Goal: Answer question/provide support: Share knowledge or assist other users

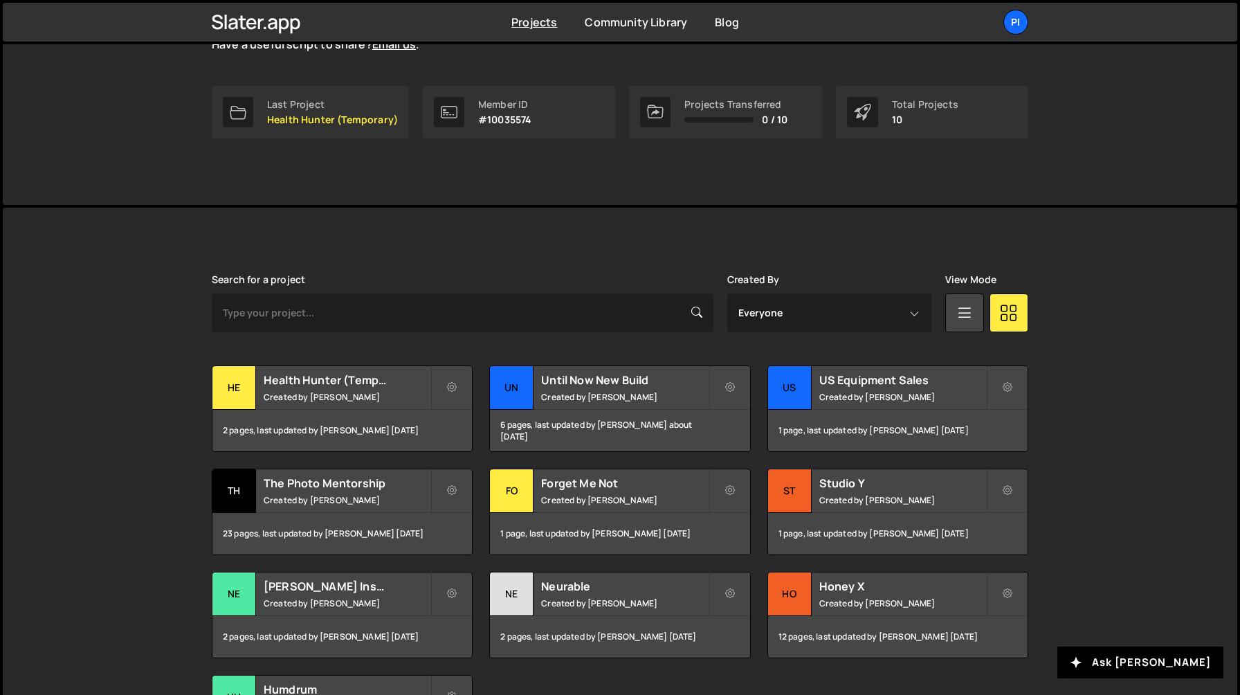
scroll to position [312, 0]
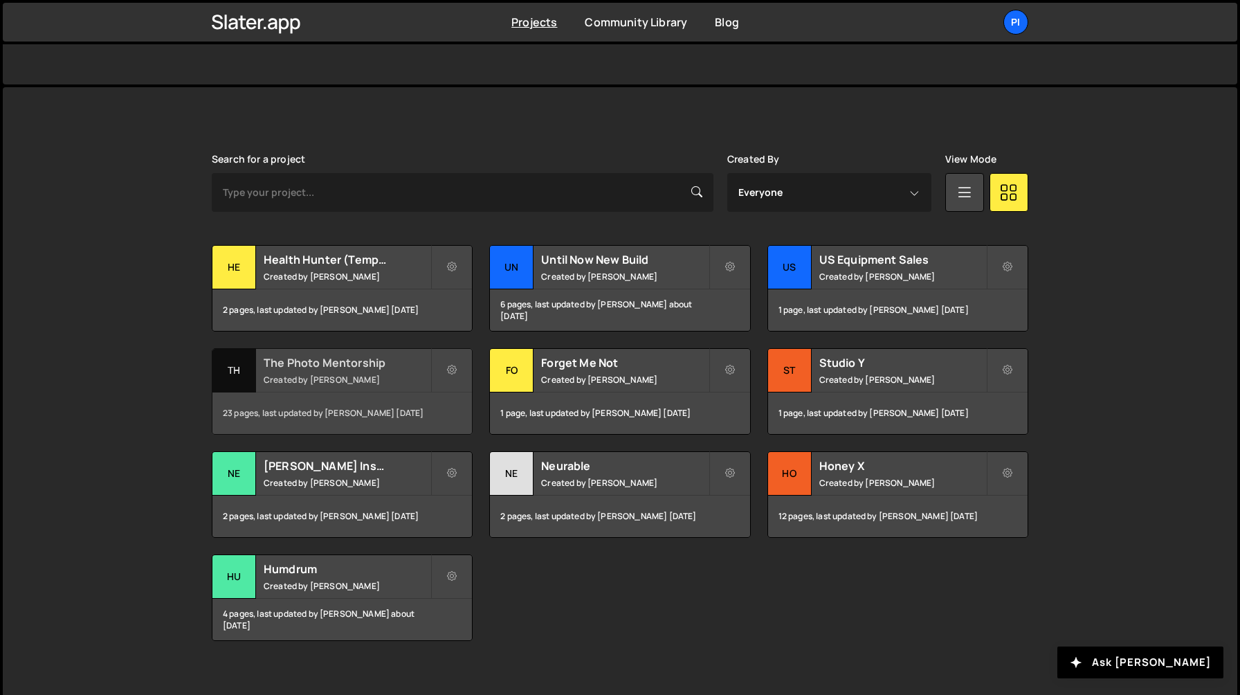
click at [363, 376] on small "Created by [PERSON_NAME]" at bounding box center [347, 380] width 167 height 12
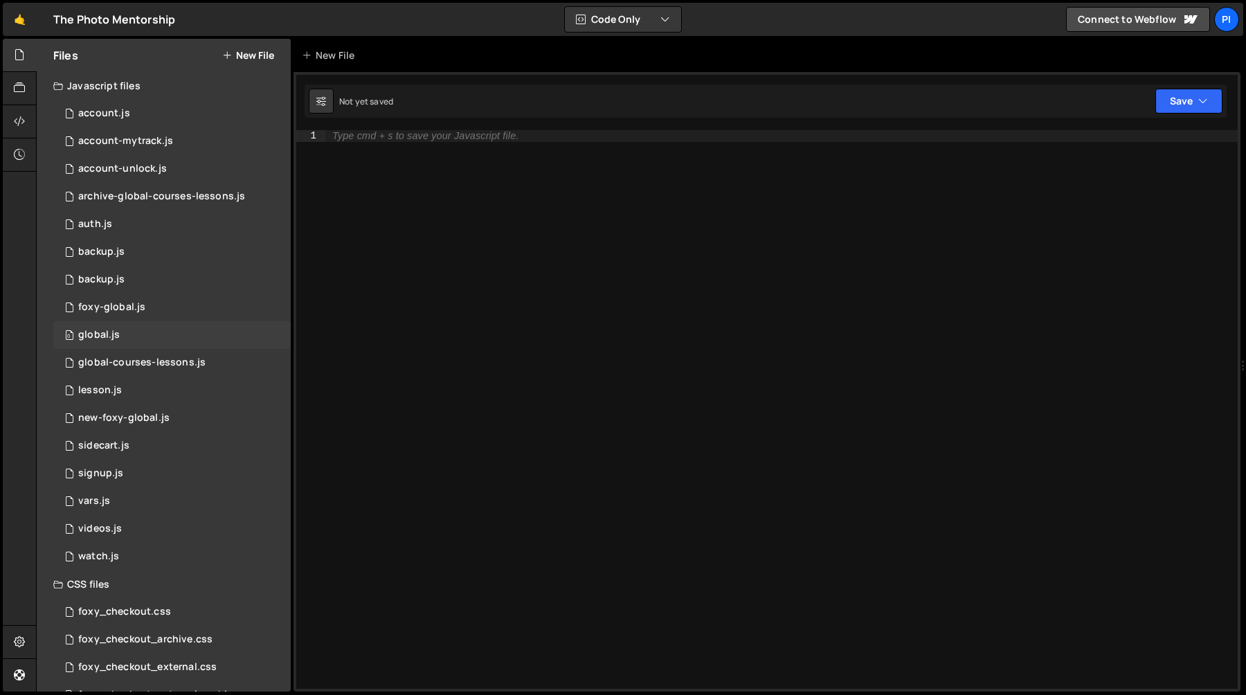
click at [118, 341] on div "0 global.js 0" at bounding box center [171, 335] width 237 height 28
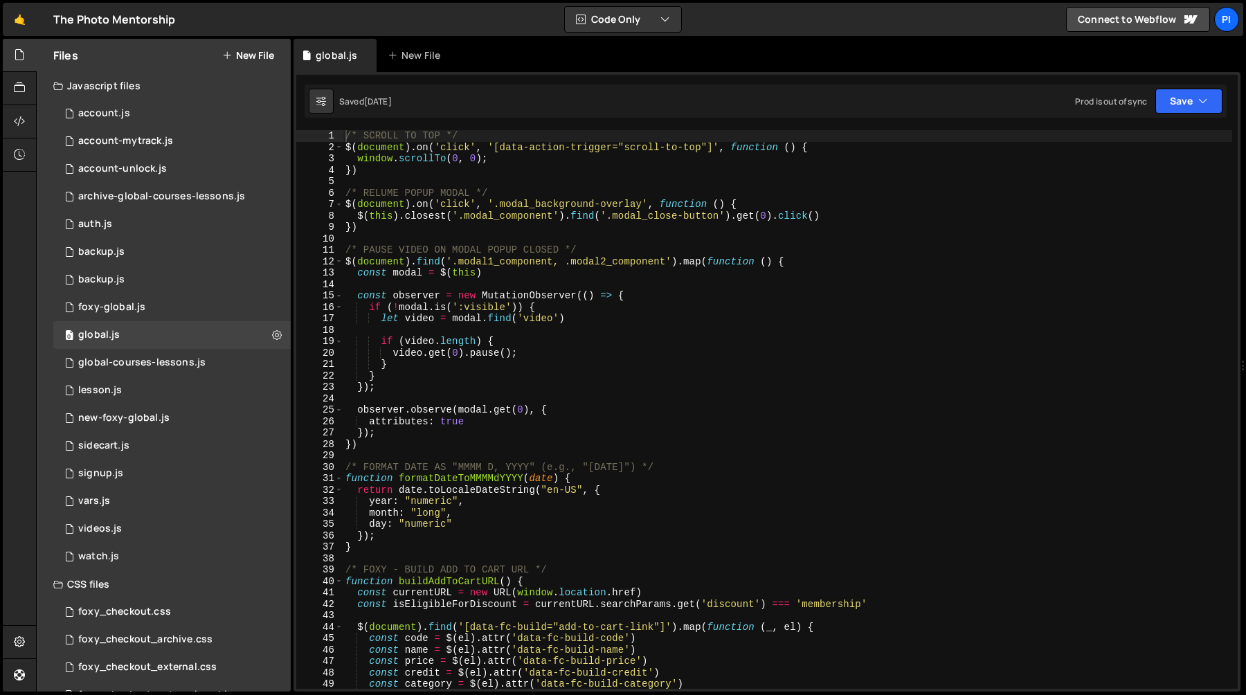
click at [525, 338] on div "/* SCROLL TO TOP */ $ ( document ) . on ( 'click' , '[data-action-trigger="scro…" at bounding box center [787, 420] width 889 height 581
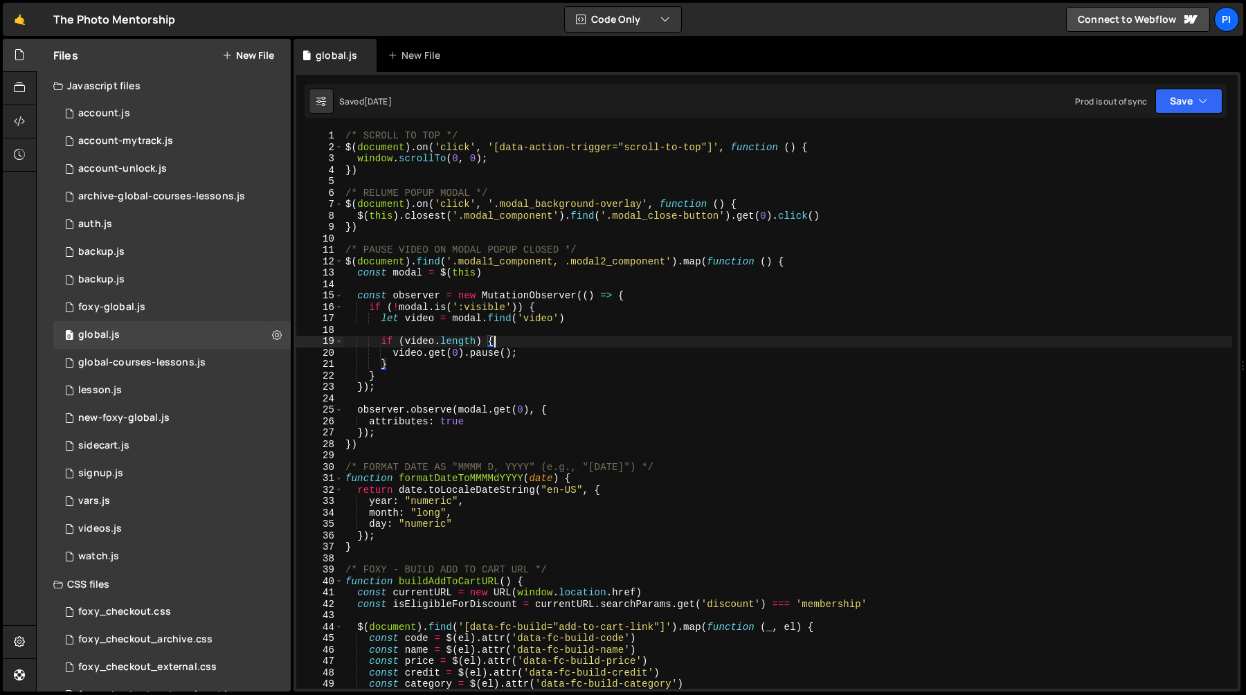
click at [640, 360] on div "/* SCROLL TO TOP */ $ ( document ) . on ( 'click' , '[data-action-trigger="scro…" at bounding box center [787, 420] width 889 height 581
type textarea "}"
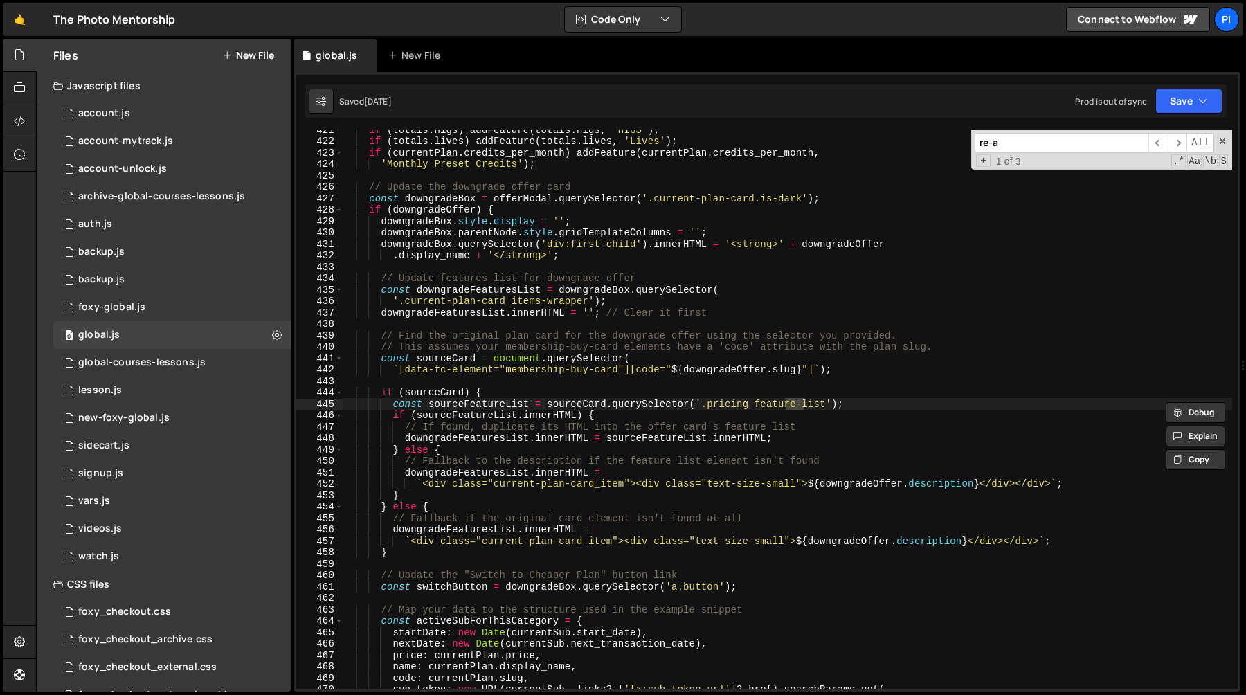
scroll to position [7440, 0]
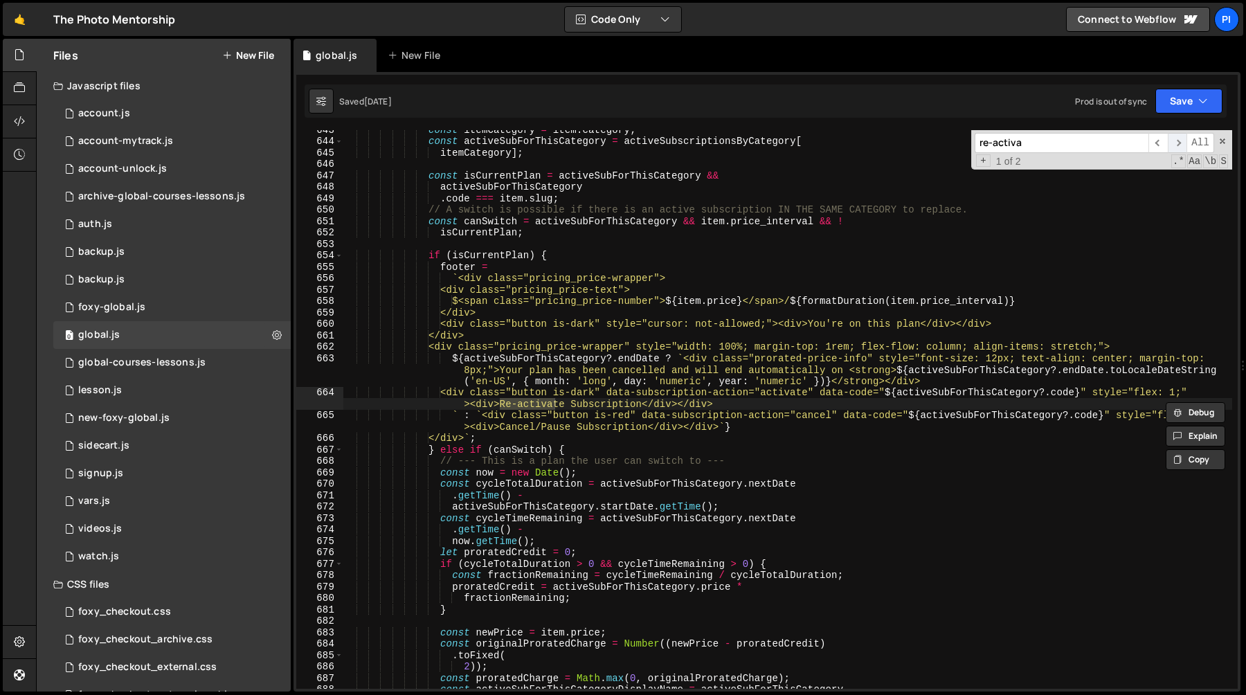
type input "re-activa"
click at [1176, 143] on span "​" at bounding box center [1177, 143] width 19 height 20
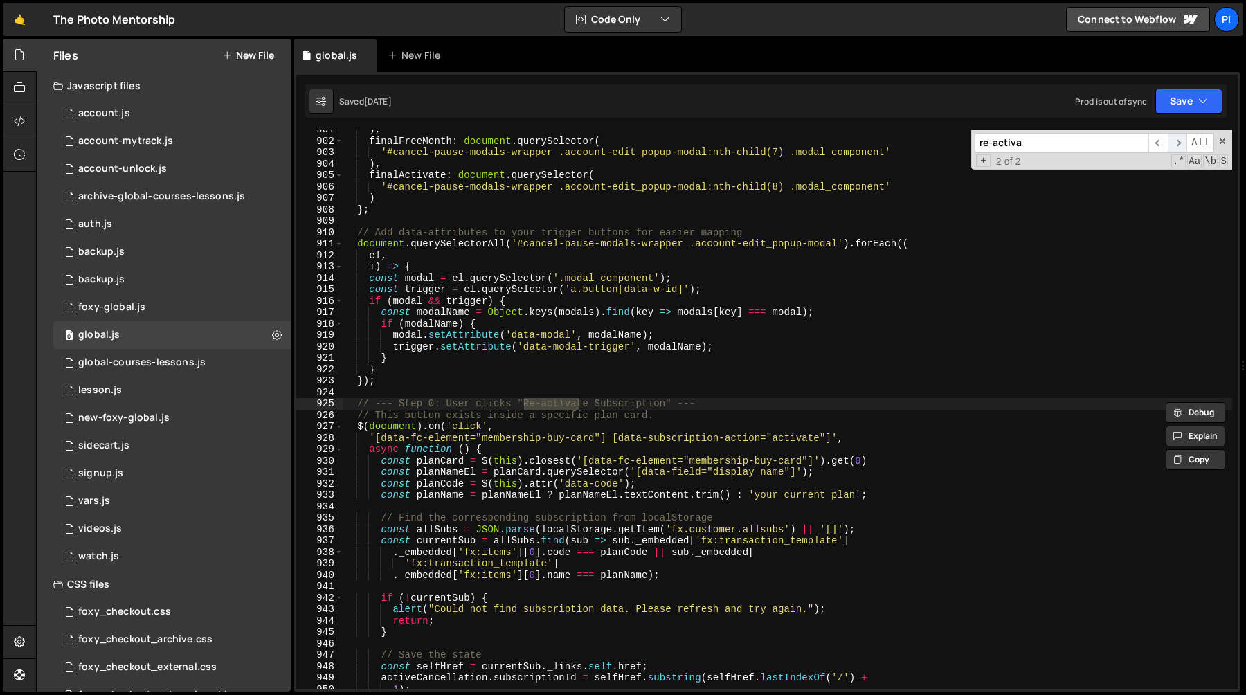
click at [1176, 143] on span "​" at bounding box center [1177, 143] width 19 height 20
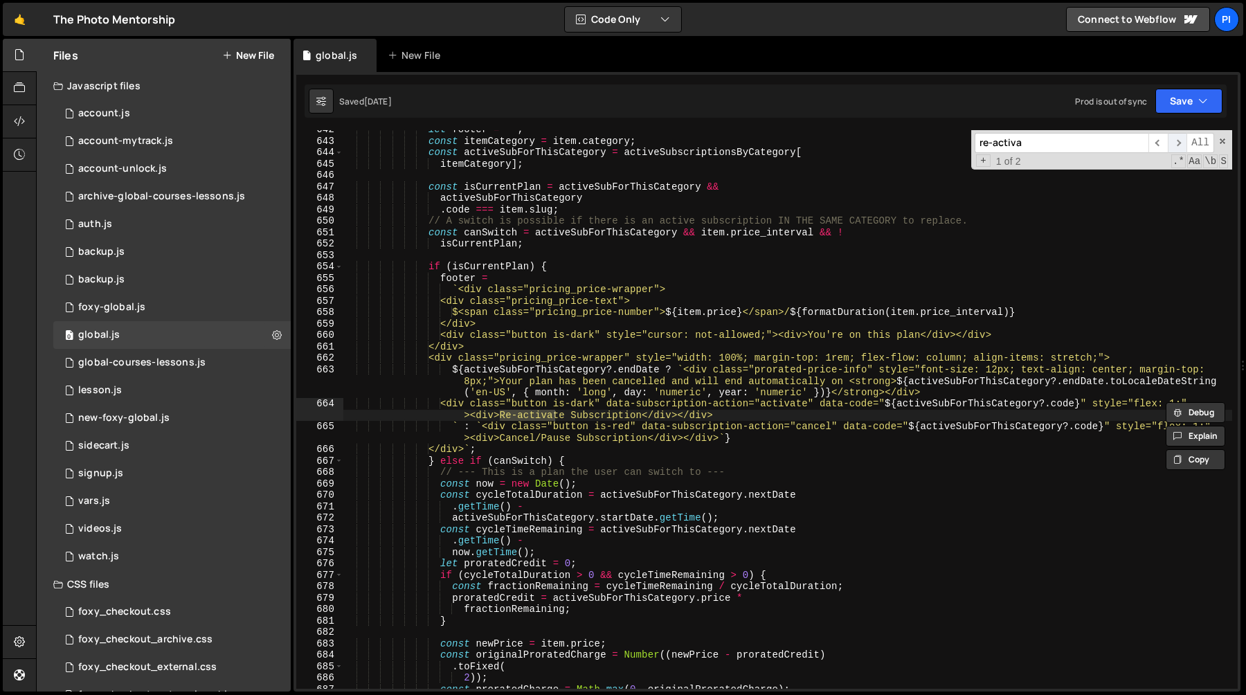
click at [1176, 143] on span "​" at bounding box center [1177, 143] width 19 height 20
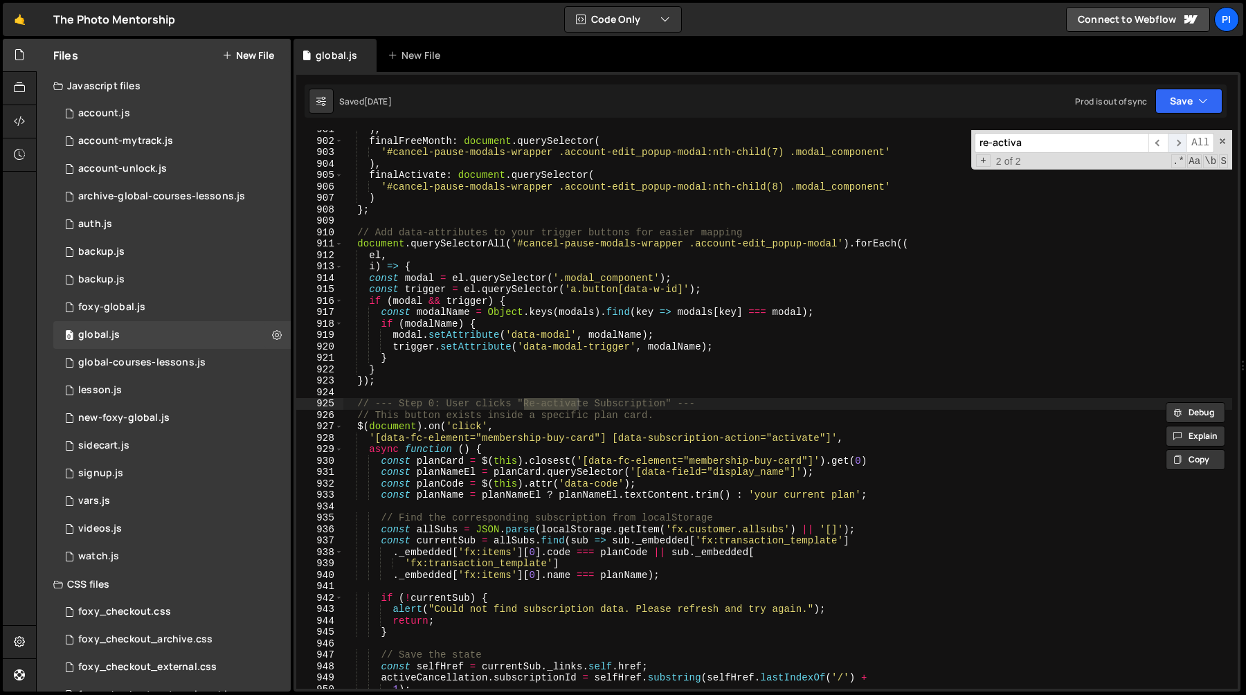
click at [1176, 143] on span "​" at bounding box center [1177, 143] width 19 height 20
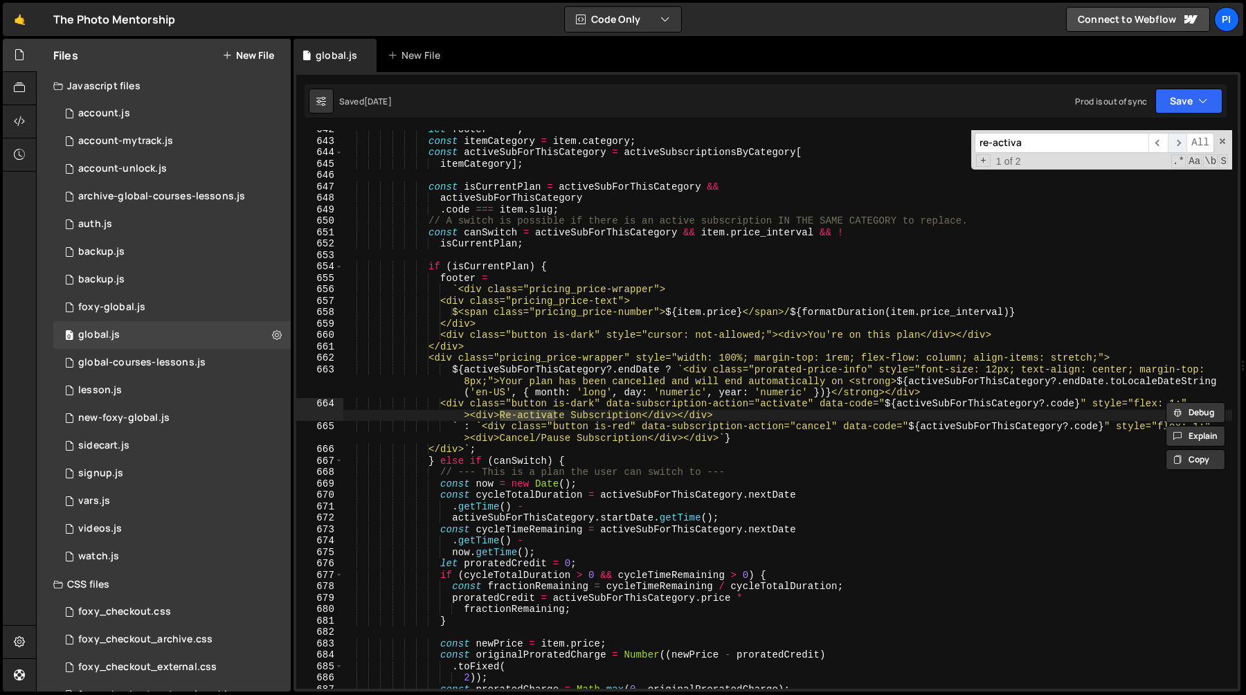
click at [1176, 143] on span "​" at bounding box center [1177, 143] width 19 height 20
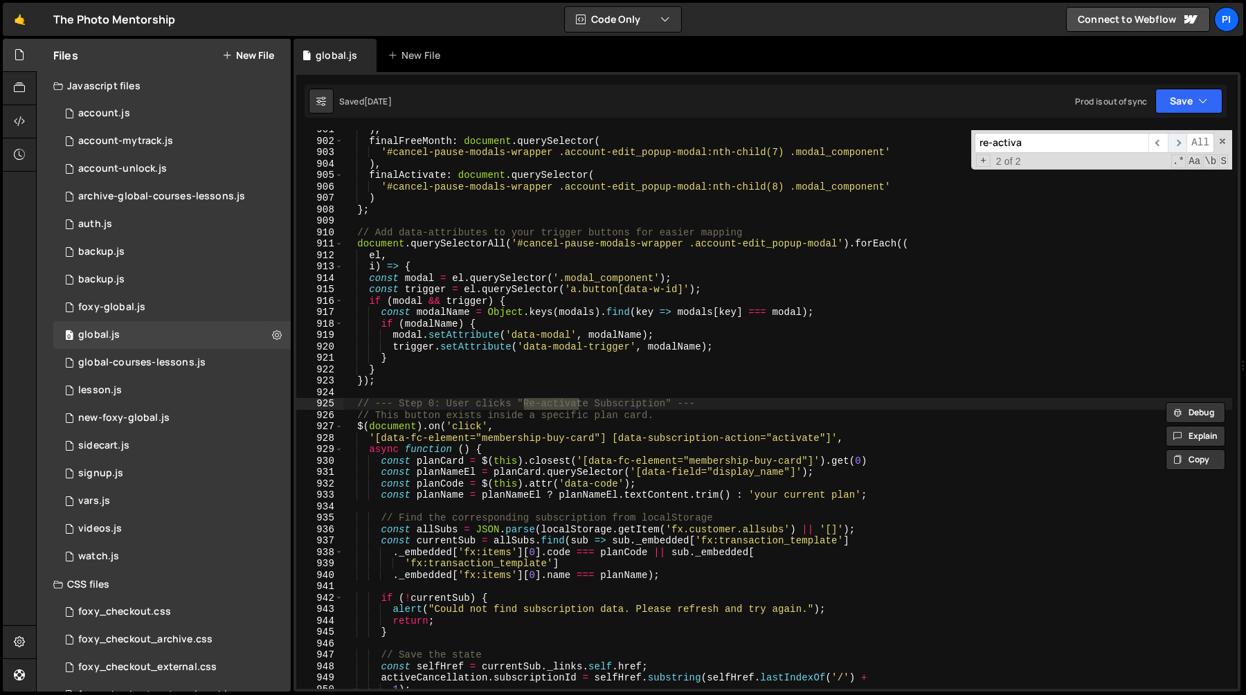
click at [1176, 143] on span "​" at bounding box center [1177, 143] width 19 height 20
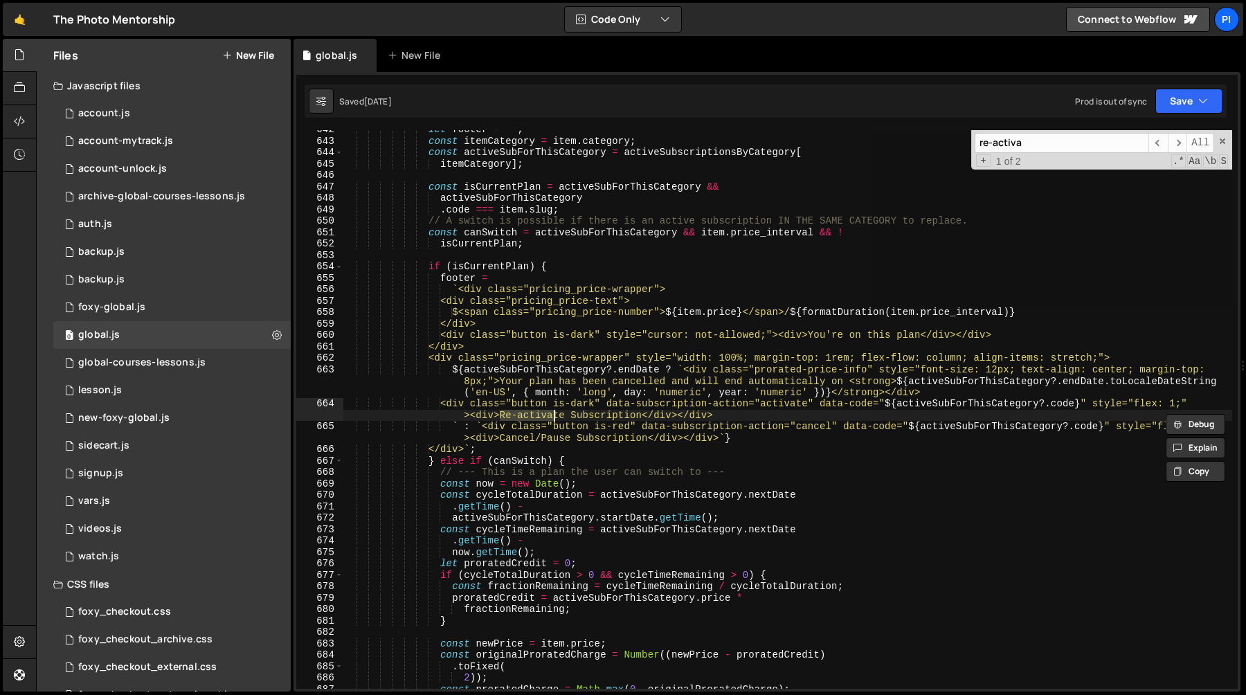
click at [500, 417] on div "let footer = '' ; const itemCategory = item . category ; const activeSubForThis…" at bounding box center [787, 409] width 889 height 559
click at [642, 415] on div "let footer = '' ; const itemCategory = item . category ; const activeSubForThis…" at bounding box center [787, 414] width 889 height 581
paste textarea "Don’t Cancel My"
click at [1182, 143] on span "​" at bounding box center [1177, 143] width 19 height 20
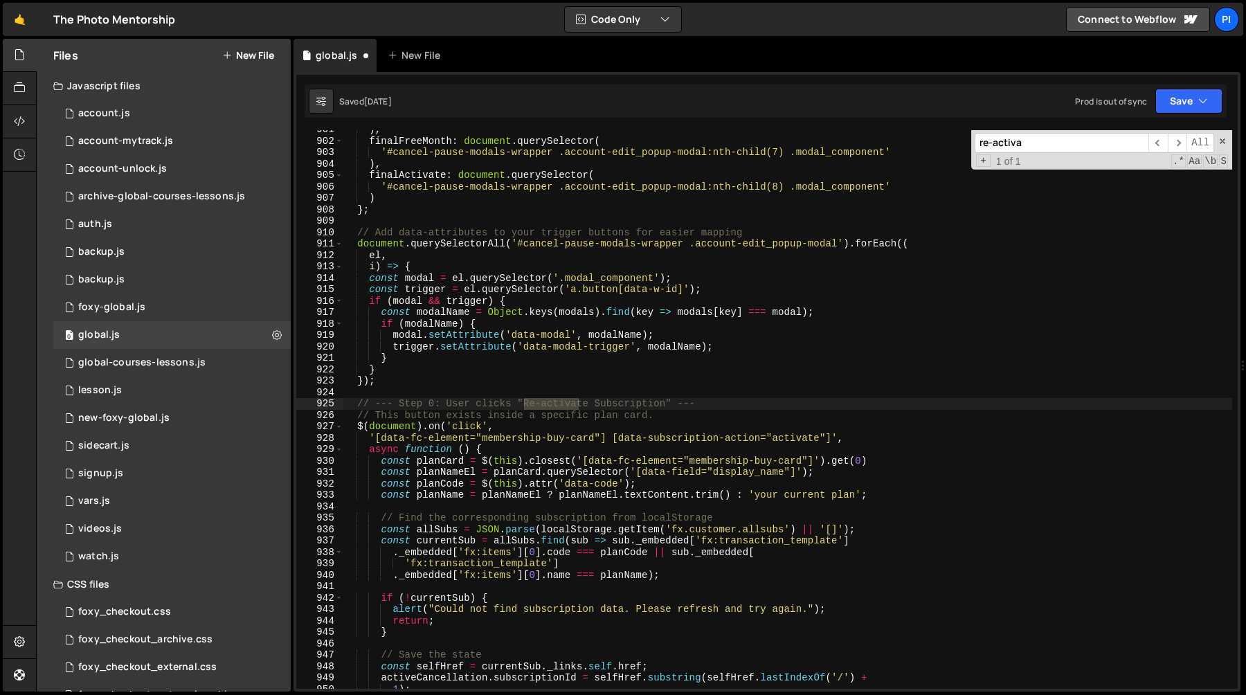
click at [520, 405] on div ") , finalFreeMonth : document . querySelector ( '#cancel-pause-modals-wrapper .…" at bounding box center [787, 414] width 889 height 581
click at [523, 405] on div ") , finalFreeMonth : document . querySelector ( '#cancel-pause-modals-wrapper .…" at bounding box center [787, 414] width 889 height 581
click at [665, 405] on div ") , finalFreeMonth : document . querySelector ( '#cancel-pause-modals-wrapper .…" at bounding box center [787, 414] width 889 height 581
paste textarea "Don’t Cancel My"
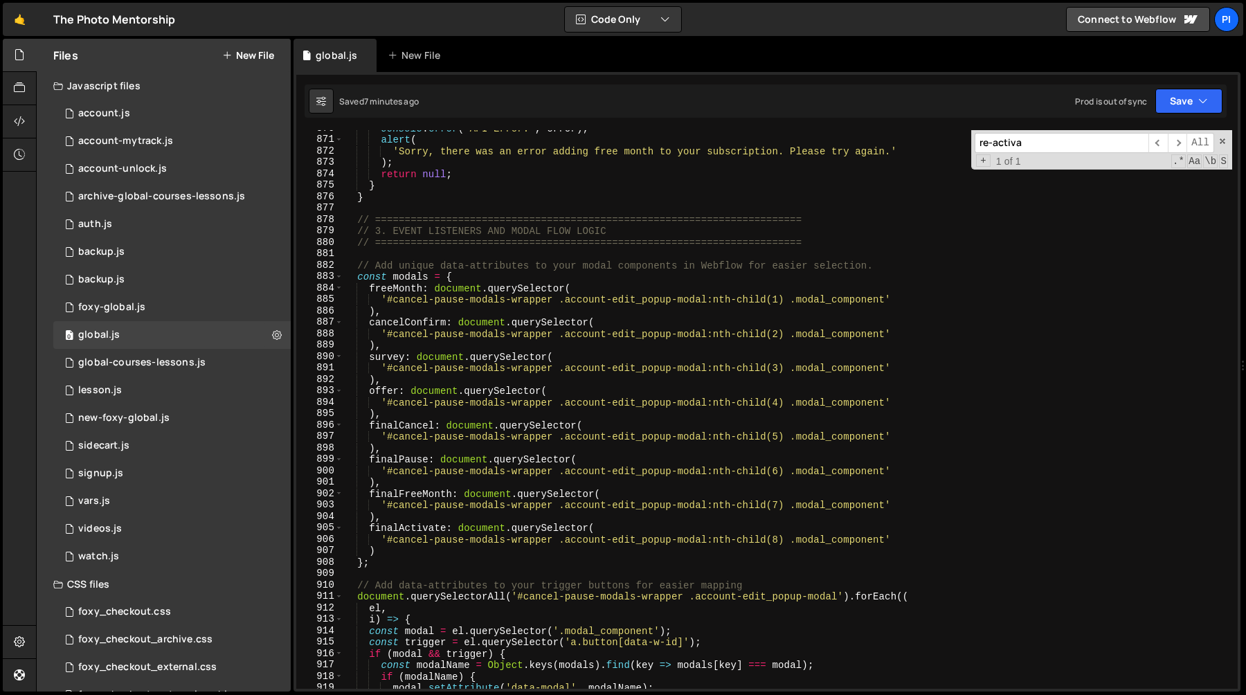
scroll to position [10274, 0]
click at [352, 390] on div "console . error ( 'API Error:' , error ) ; alert ( 'Sorry, there was an error a…" at bounding box center [787, 413] width 889 height 581
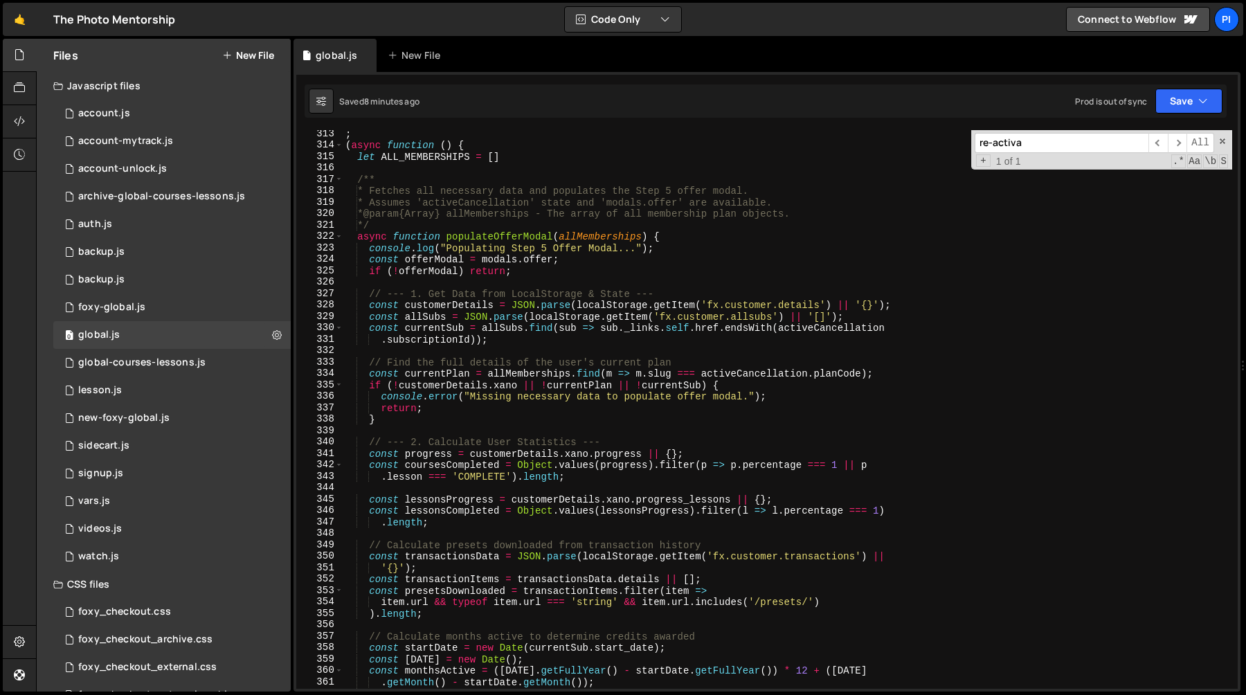
scroll to position [3571, 0]
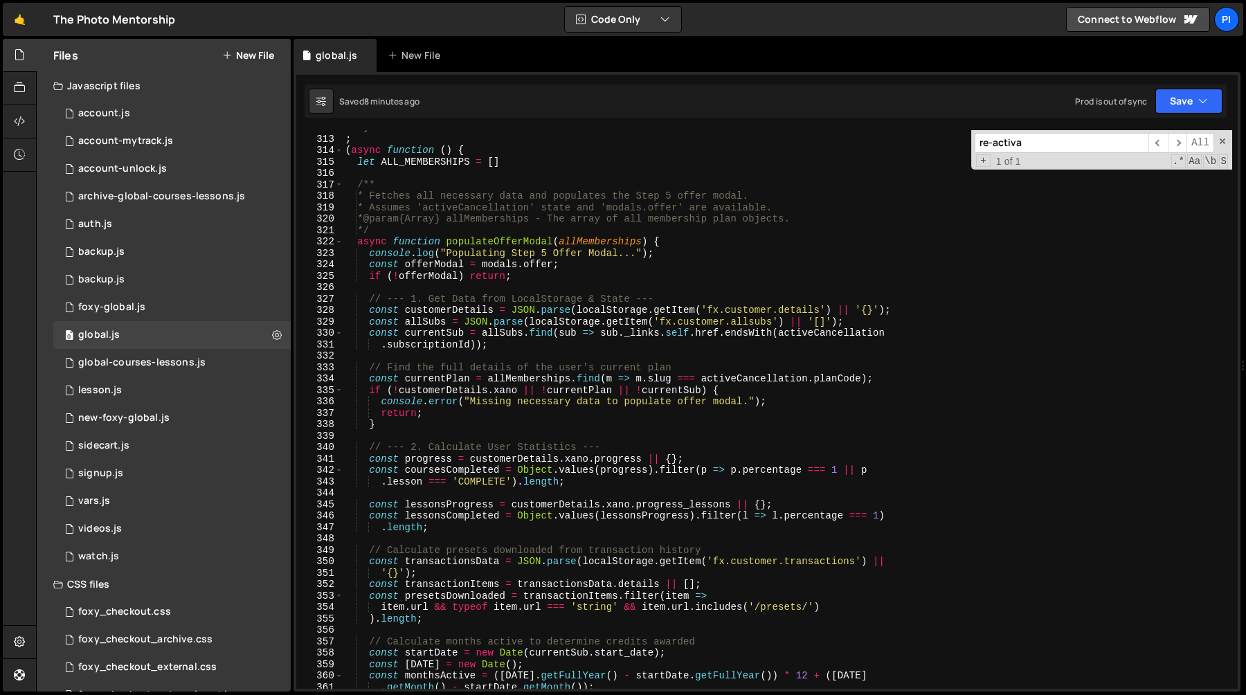
click at [356, 162] on div "// } ; ( async function ( ) { let ALL_MEMBERSHIPS = [ ] /** * Fetches all neces…" at bounding box center [787, 412] width 889 height 581
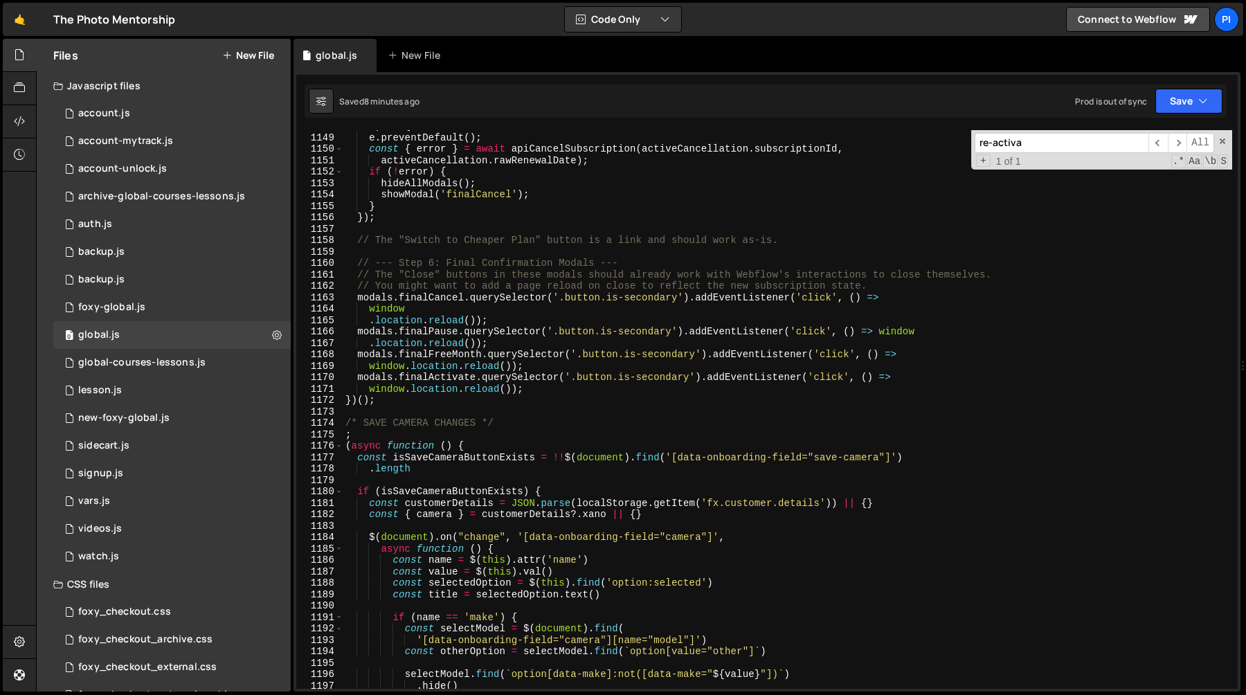
scroll to position [13463, 0]
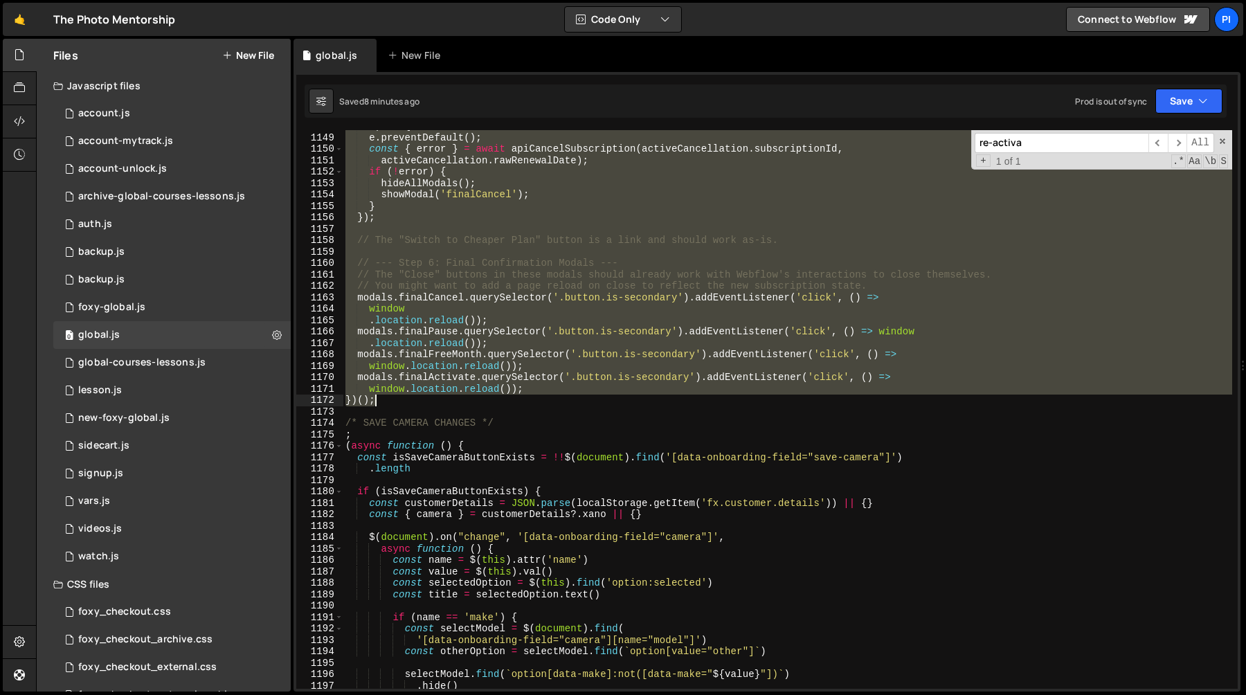
click at [563, 395] on div "e ) => { // "cancel Plan" e . preventDefault ( ) ; const { error } = await apiC…" at bounding box center [787, 410] width 889 height 581
click at [564, 382] on div "e ) => { // "cancel Plan" e . preventDefault ( ) ; const { error } = await apiC…" at bounding box center [787, 409] width 889 height 559
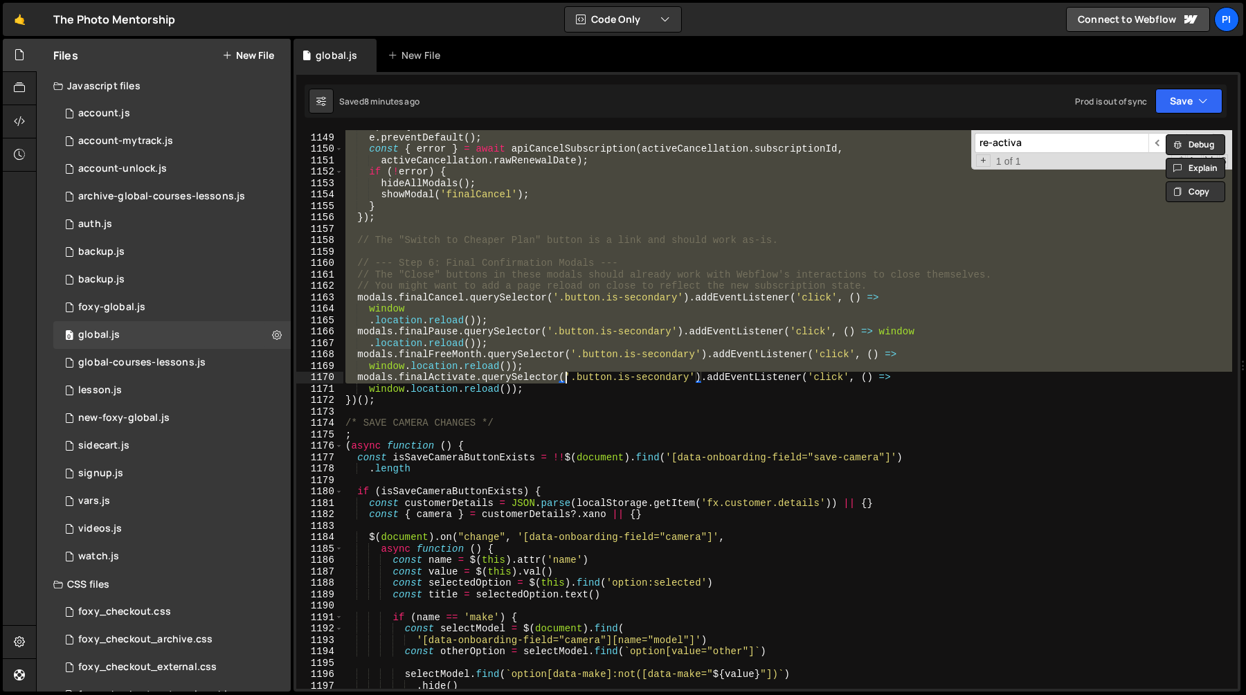
click at [559, 389] on div "e ) => { // "cancel Plan" e . preventDefault ( ) ; const { error } = await apiC…" at bounding box center [787, 410] width 889 height 581
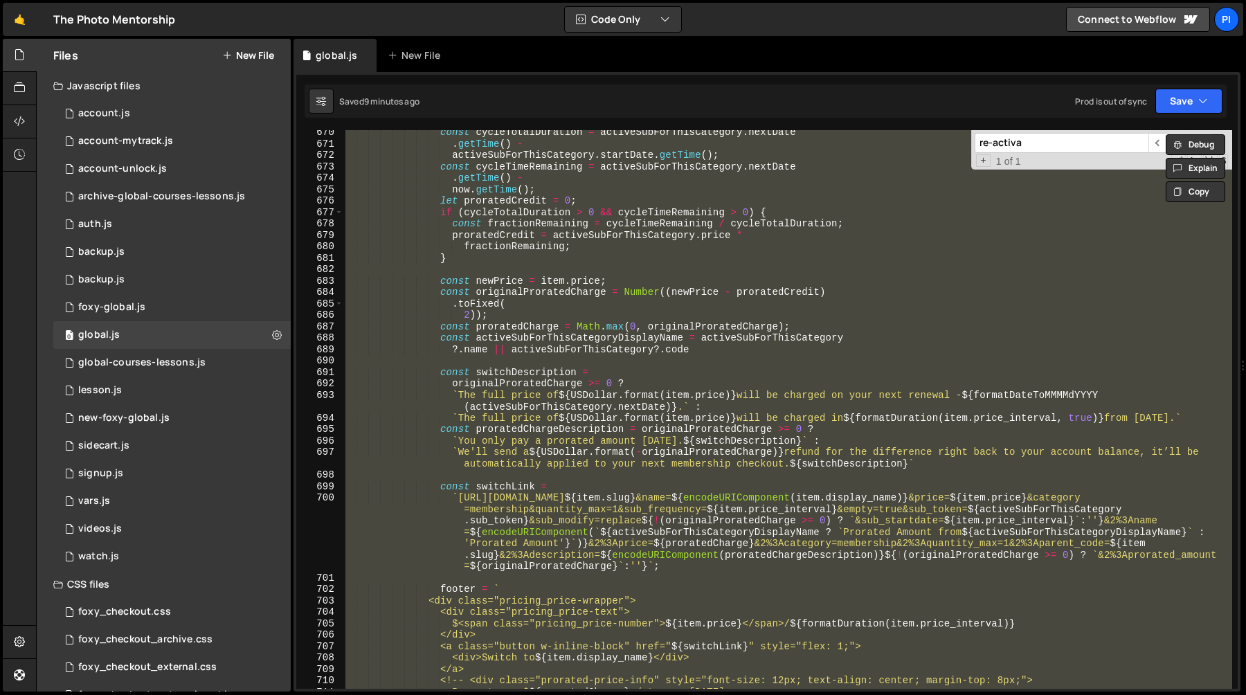
scroll to position [7775, 0]
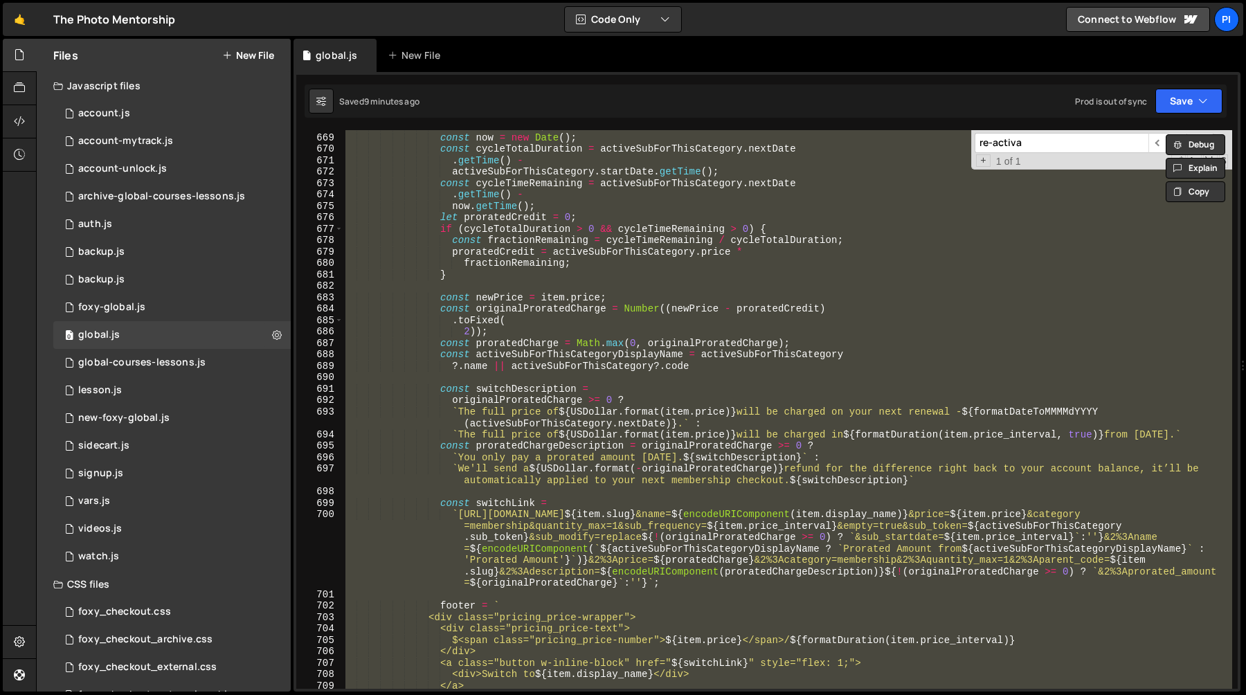
click at [502, 504] on div "// --- This is a plan the user can switch to --- const now = new Date ( ) ; con…" at bounding box center [787, 409] width 889 height 559
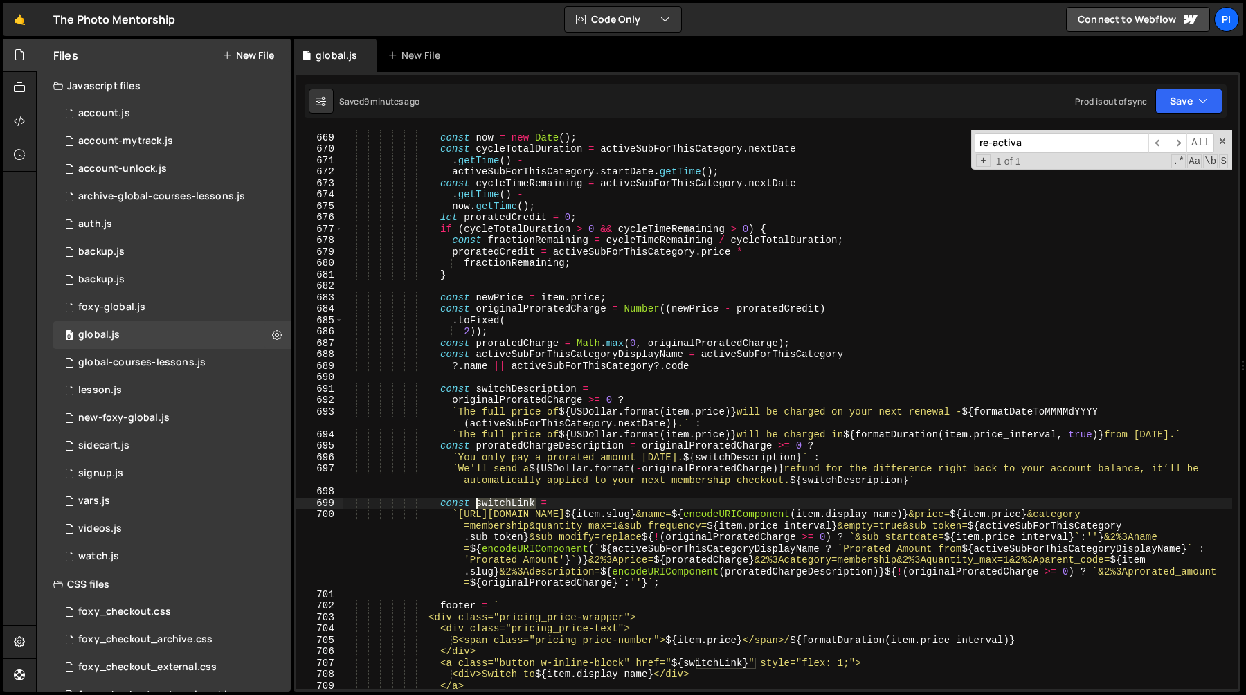
click at [502, 504] on div "// --- This is a plan the user can switch to --- const now = new Date ( ) ; con…" at bounding box center [787, 410] width 889 height 581
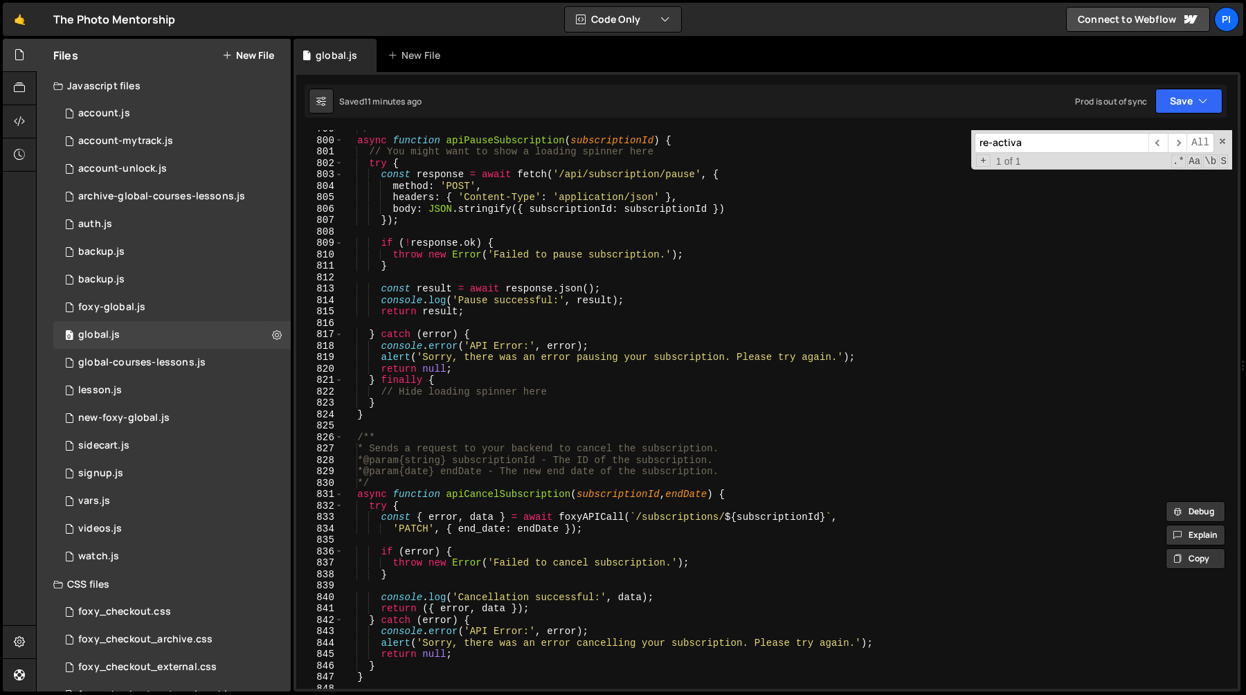
scroll to position [9465, 0]
click at [512, 496] on div "*/ async function apiPauseSubscription ( subscriptionId ) { // You might want t…" at bounding box center [787, 410] width 889 height 581
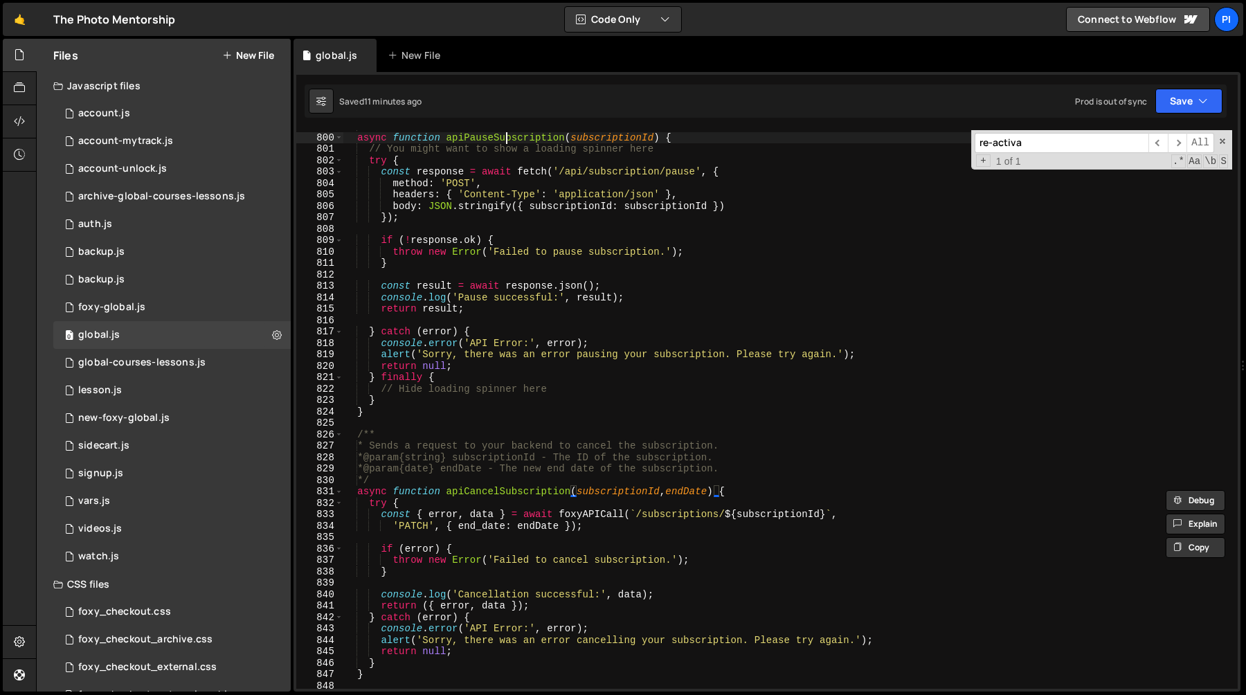
click at [507, 136] on div "*/ async function apiPauseSubscription ( subscriptionId ) { // You might want t…" at bounding box center [787, 410] width 889 height 581
type textarea "async function apiPauseSubscription(subscriptionId) {"
click at [507, 136] on div "*/ async function apiPauseSubscription ( subscriptionId ) { // You might want t…" at bounding box center [787, 410] width 889 height 581
type input "apiPauseSubscription"
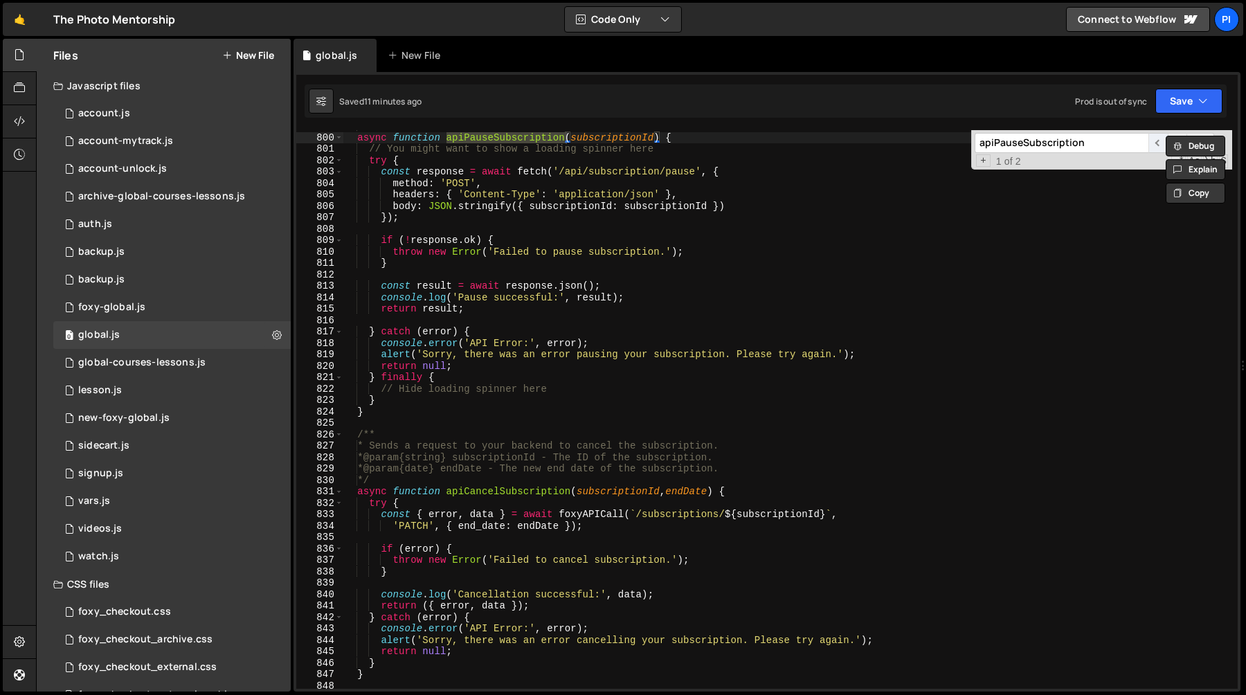
click at [1156, 141] on span "​" at bounding box center [1157, 143] width 19 height 20
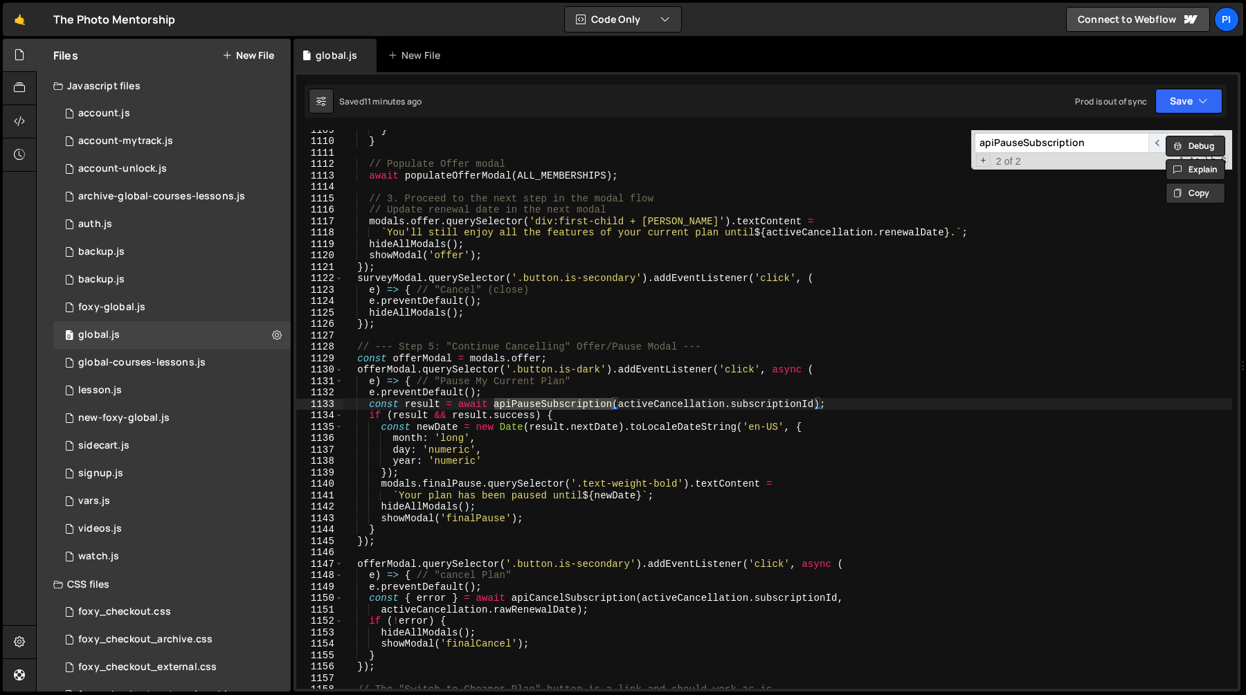
click at [1156, 143] on span "​" at bounding box center [1157, 143] width 19 height 20
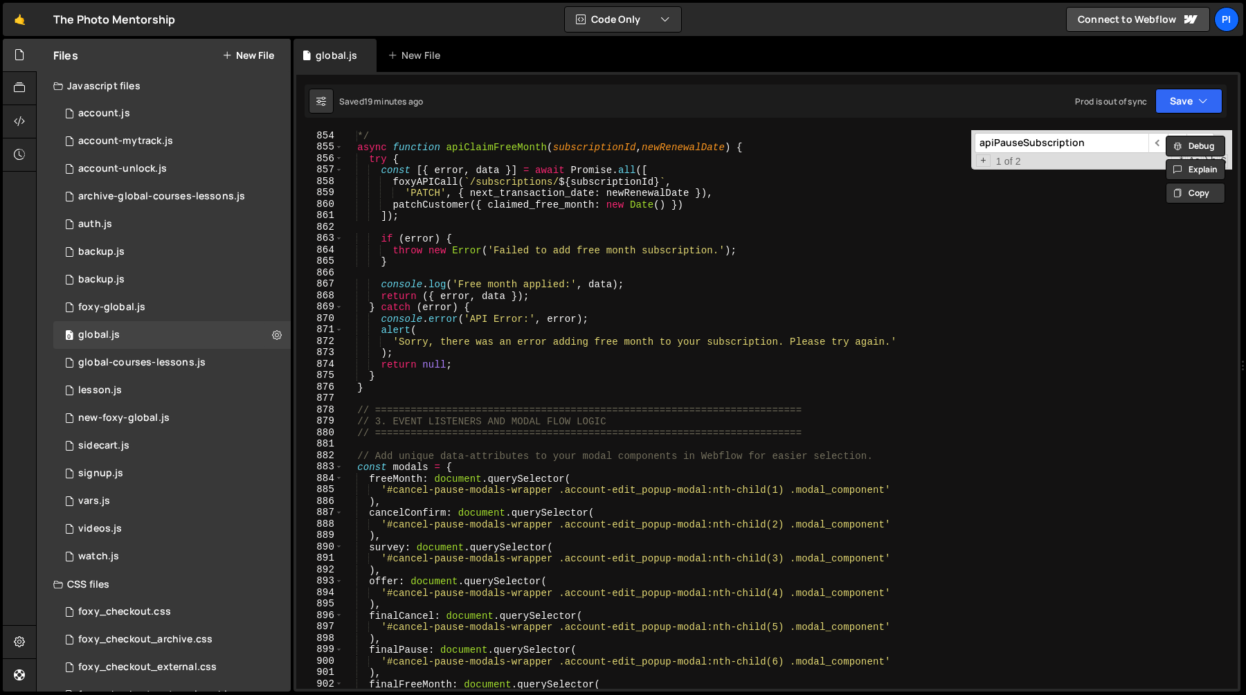
scroll to position [10322, 0]
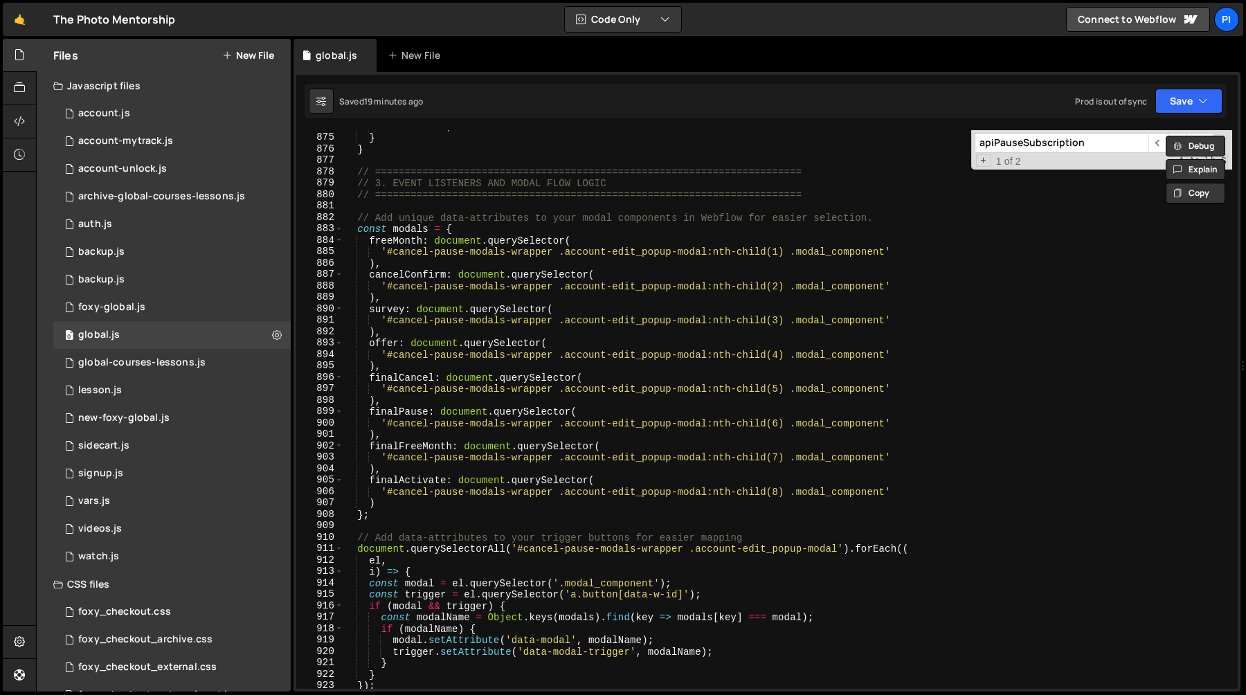
type textarea "freeMonth: document.querySelector("
click at [1084, 244] on div "return null ; } } // ==========================================================…" at bounding box center [787, 410] width 889 height 581
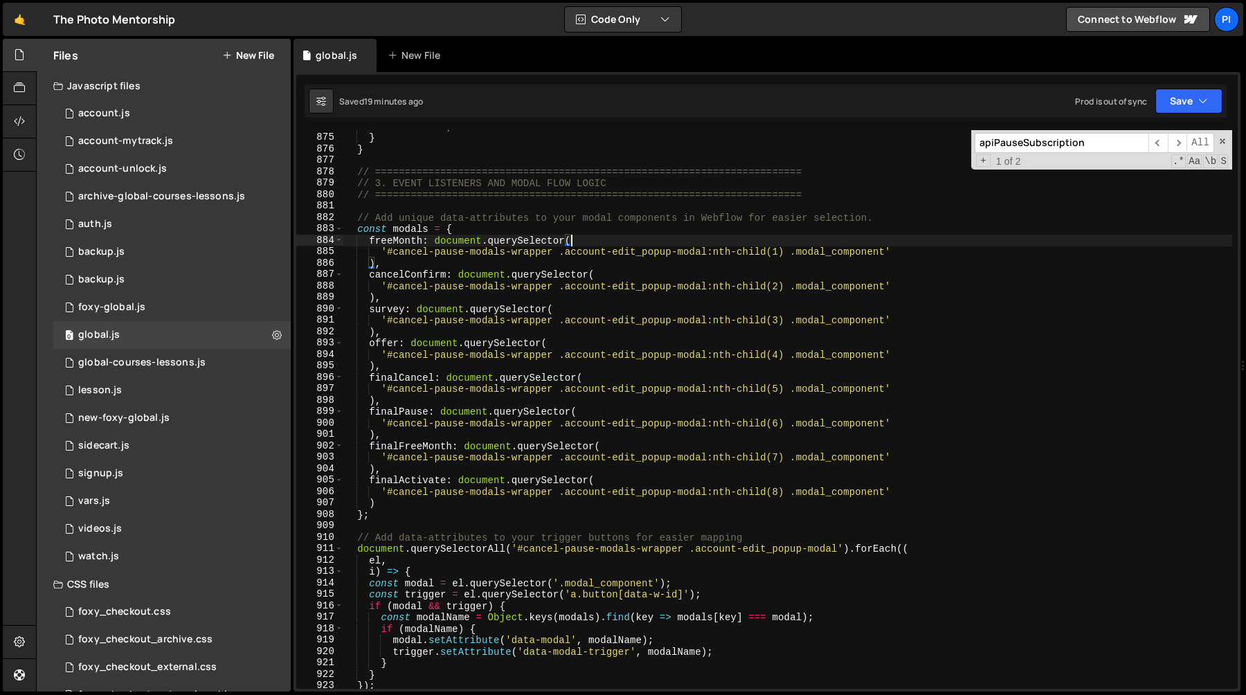
click at [1100, 147] on input "apiPauseSubscription" at bounding box center [1062, 143] width 174 height 20
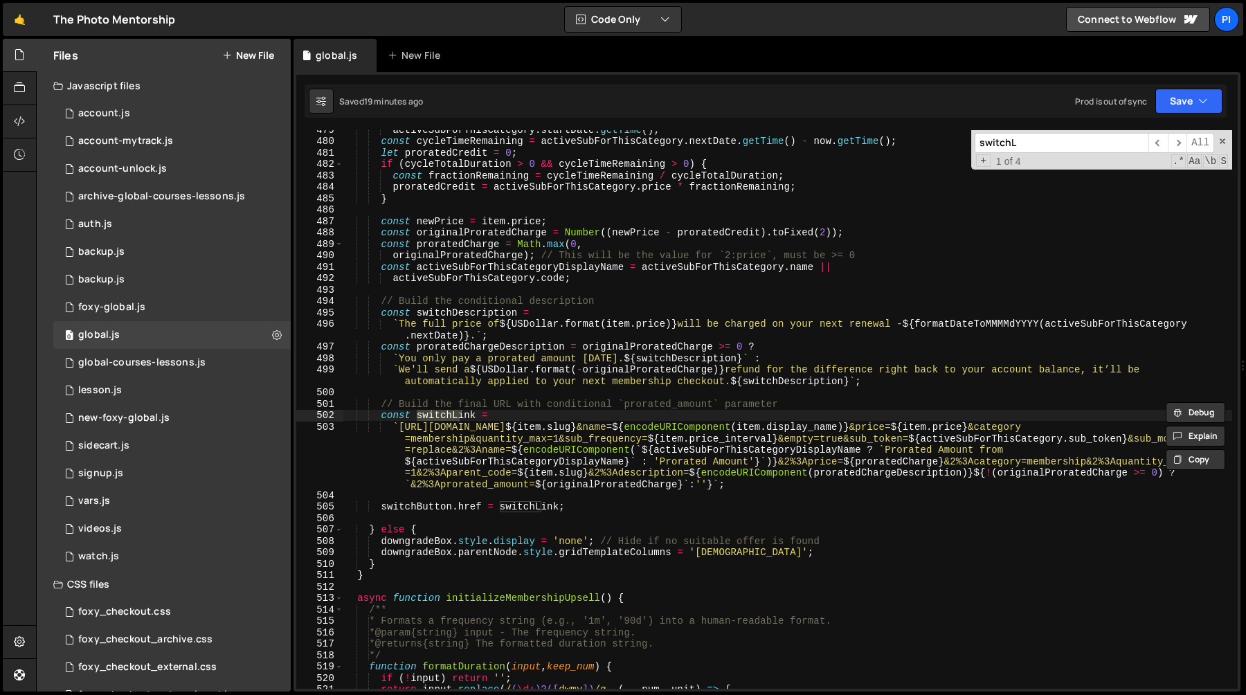
scroll to position [5476, 0]
type input "switchLink"
click at [1184, 145] on span "​" at bounding box center [1177, 143] width 19 height 20
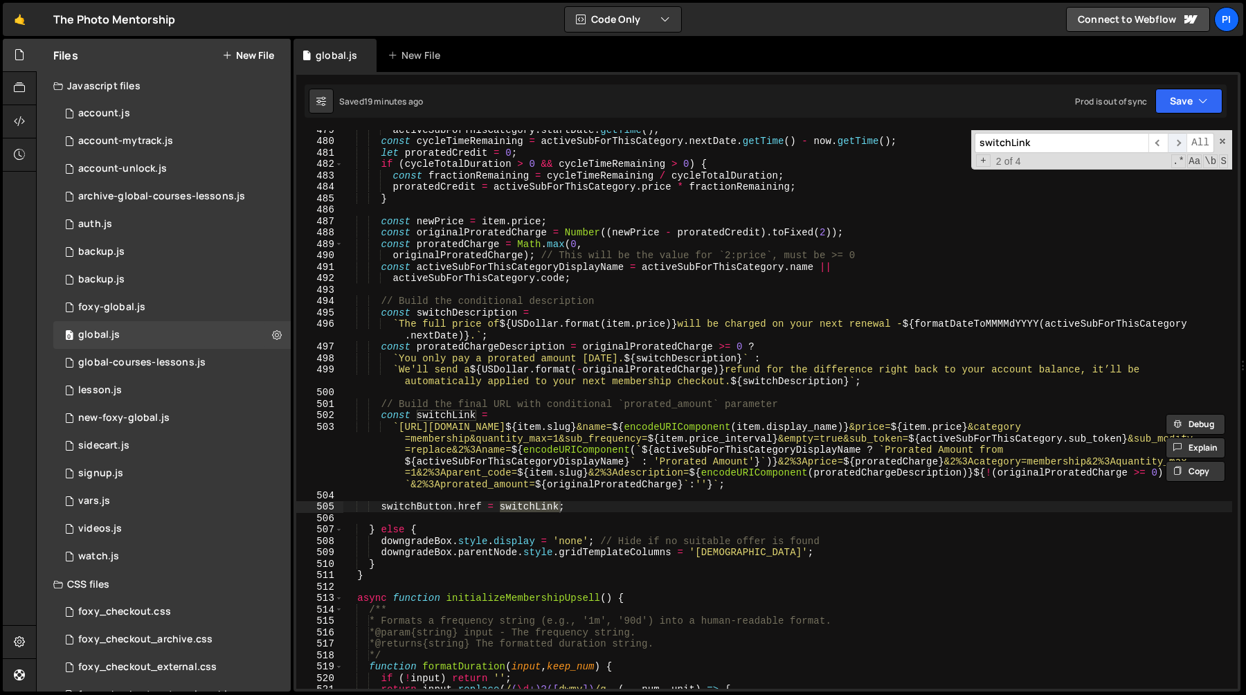
click at [1184, 145] on span "​" at bounding box center [1177, 143] width 19 height 20
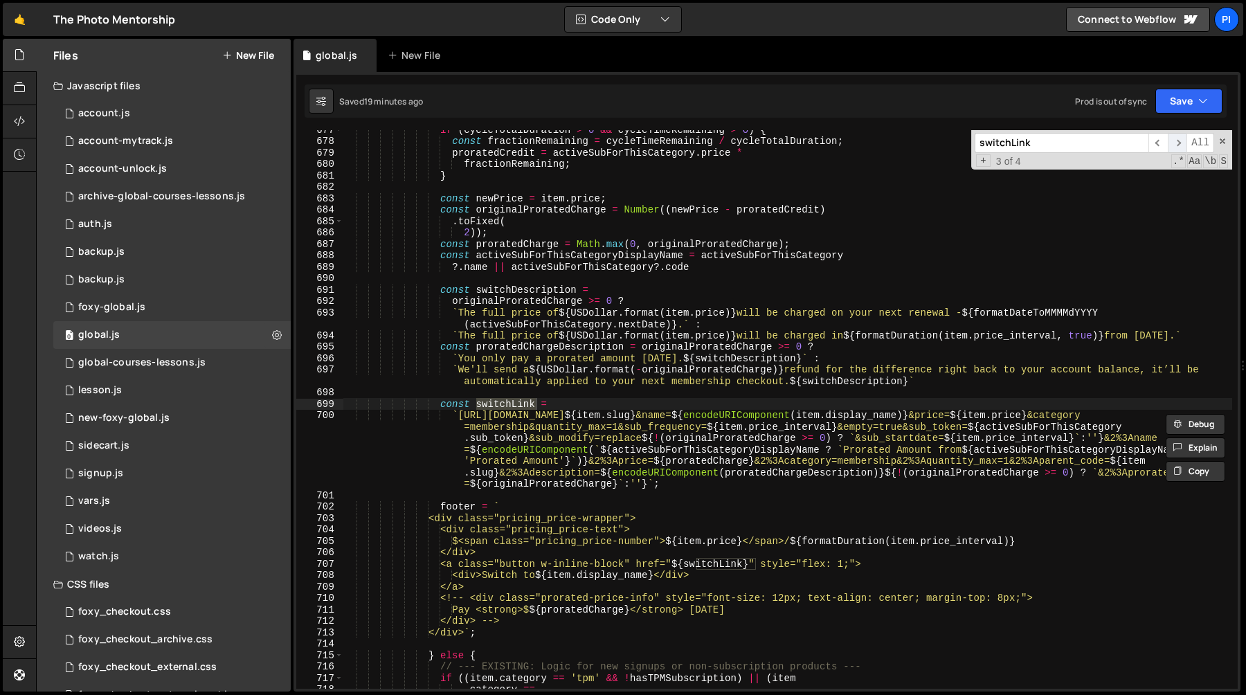
click at [1184, 145] on span "​" at bounding box center [1177, 143] width 19 height 20
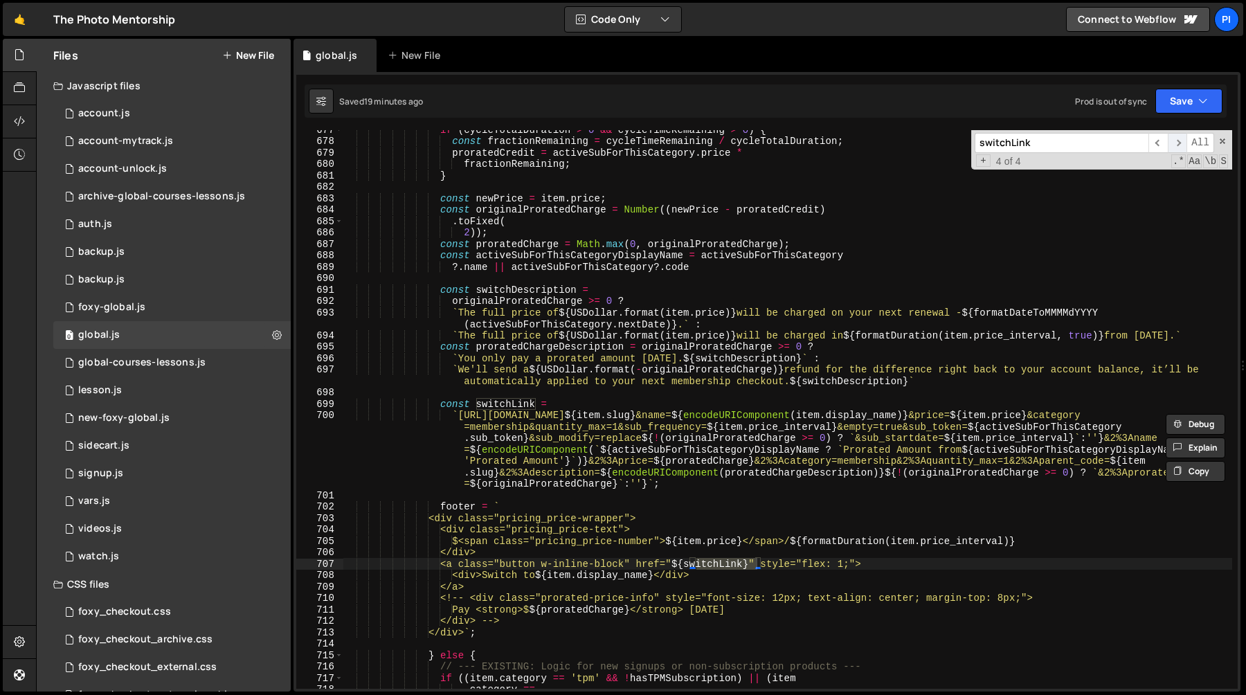
click at [1184, 145] on span "​" at bounding box center [1177, 143] width 19 height 20
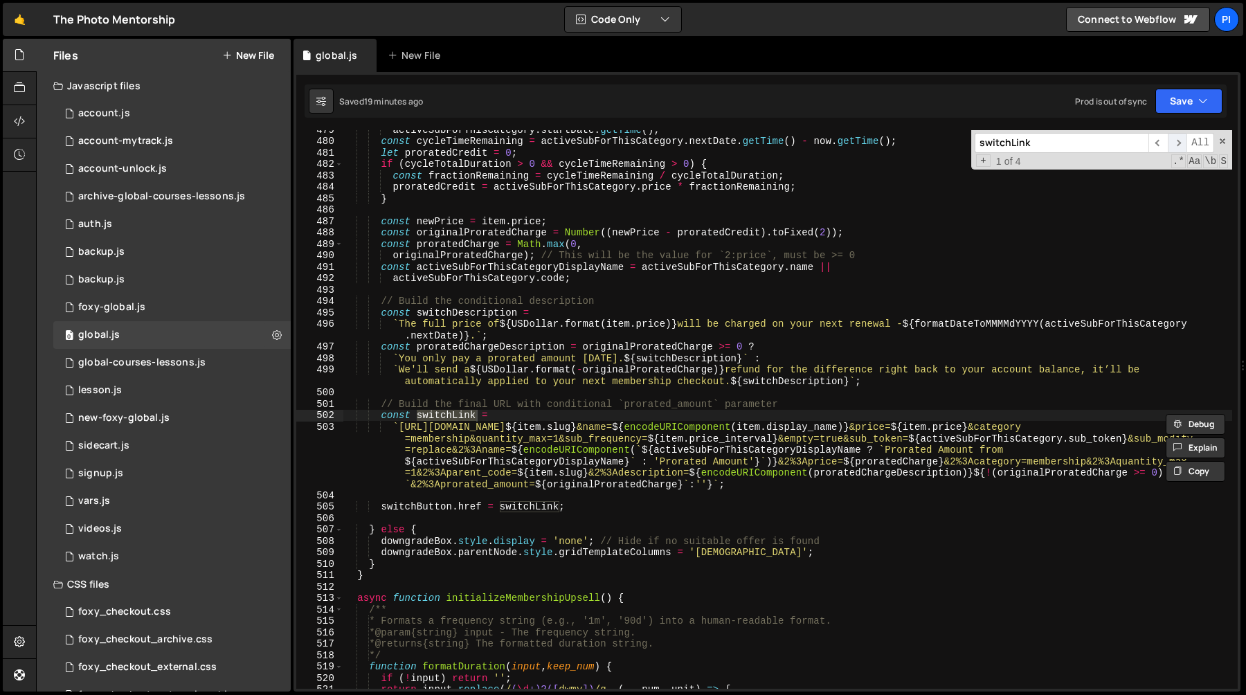
scroll to position [5476, 0]
click at [1171, 141] on span "​" at bounding box center [1177, 143] width 19 height 20
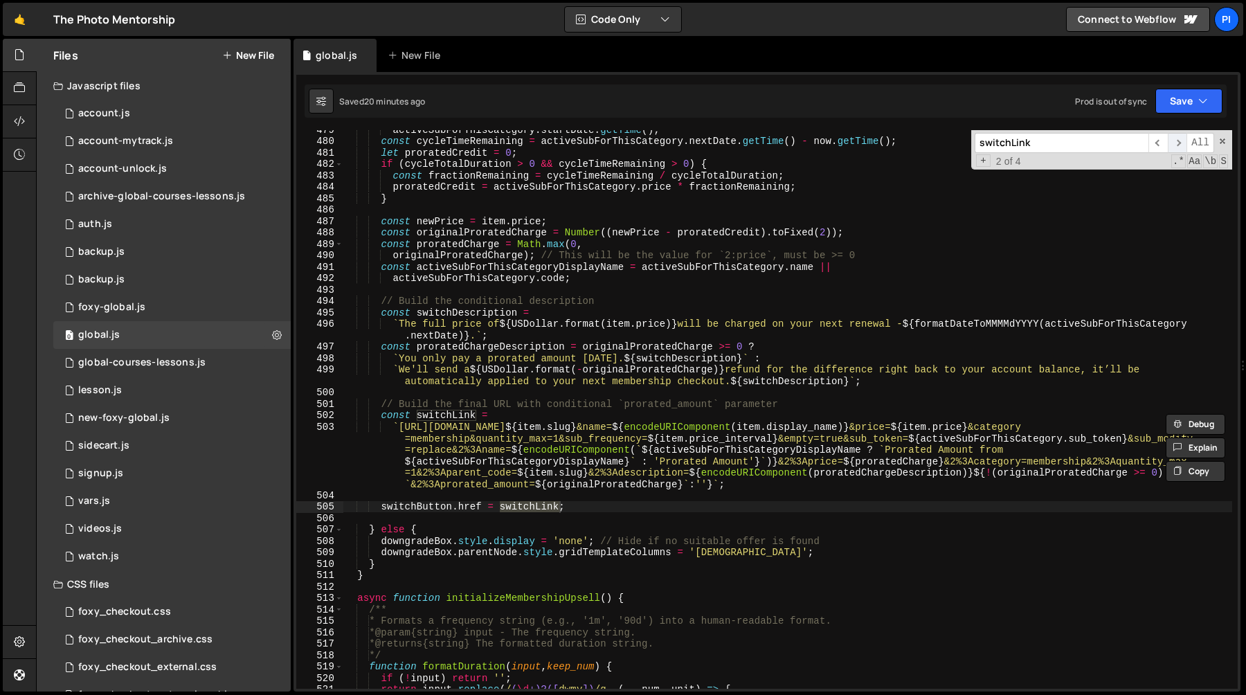
click at [1171, 141] on span "​" at bounding box center [1177, 143] width 19 height 20
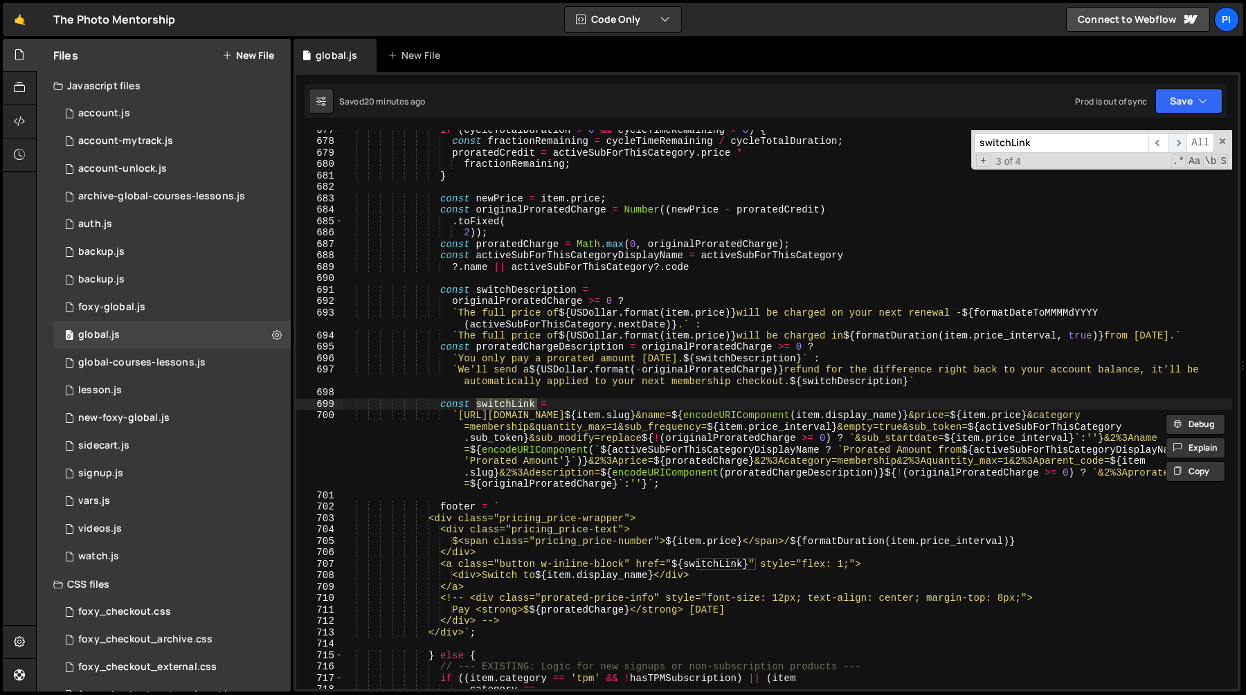
scroll to position [7874, 0]
click at [1181, 143] on span "​" at bounding box center [1177, 143] width 19 height 20
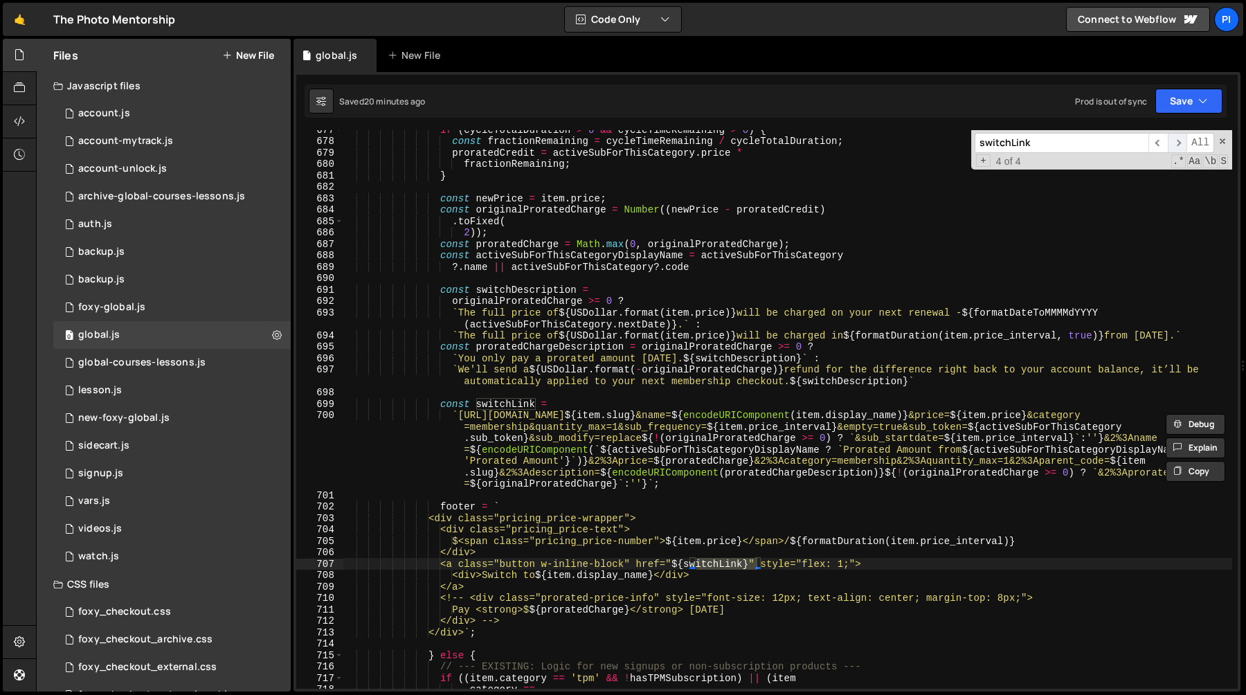
click at [1181, 143] on span "​" at bounding box center [1177, 143] width 19 height 20
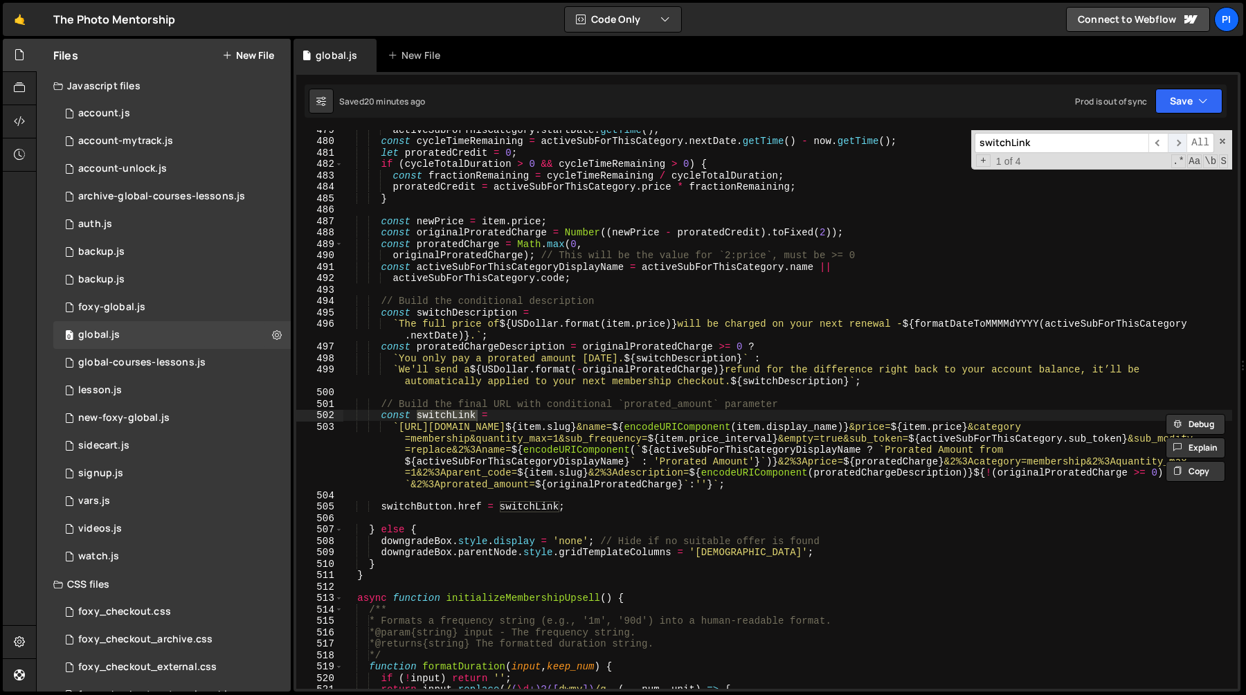
click at [1181, 143] on span "​" at bounding box center [1177, 143] width 19 height 20
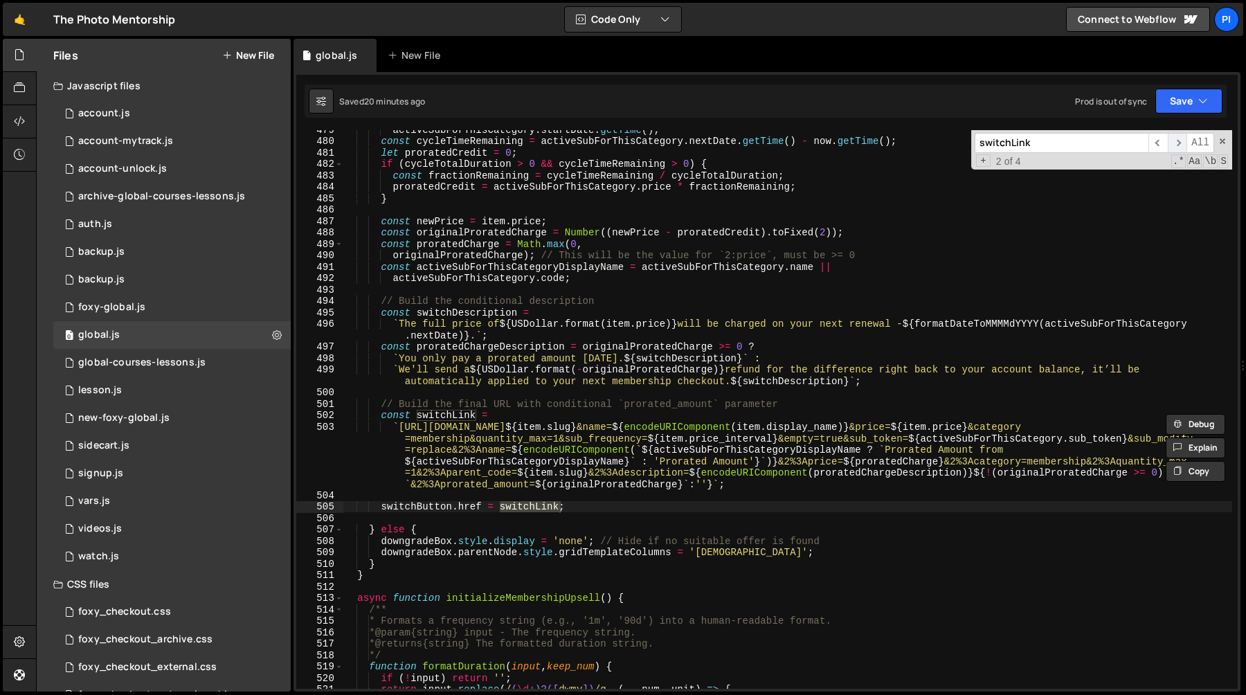
click at [1181, 143] on span "​" at bounding box center [1177, 143] width 19 height 20
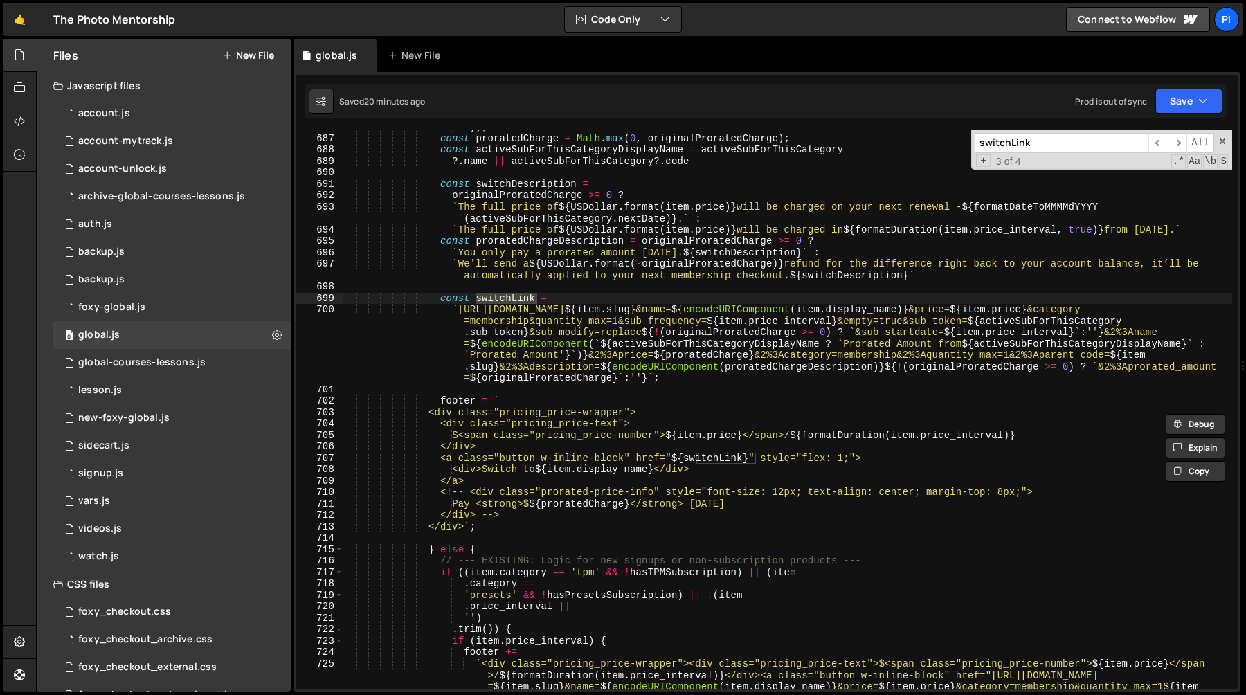
scroll to position [7958, 0]
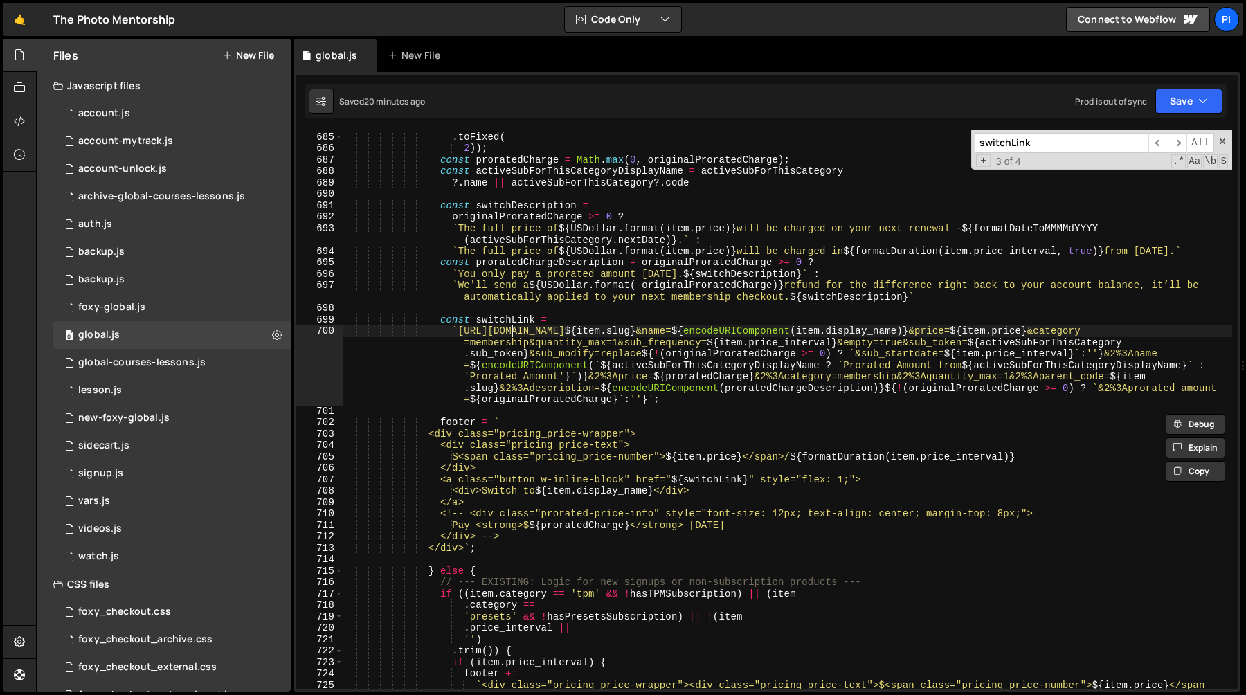
click at [514, 327] on div "const originalProratedCharge = Number (( newPrice - proratedCredit ) . toFixed …" at bounding box center [787, 428] width 889 height 616
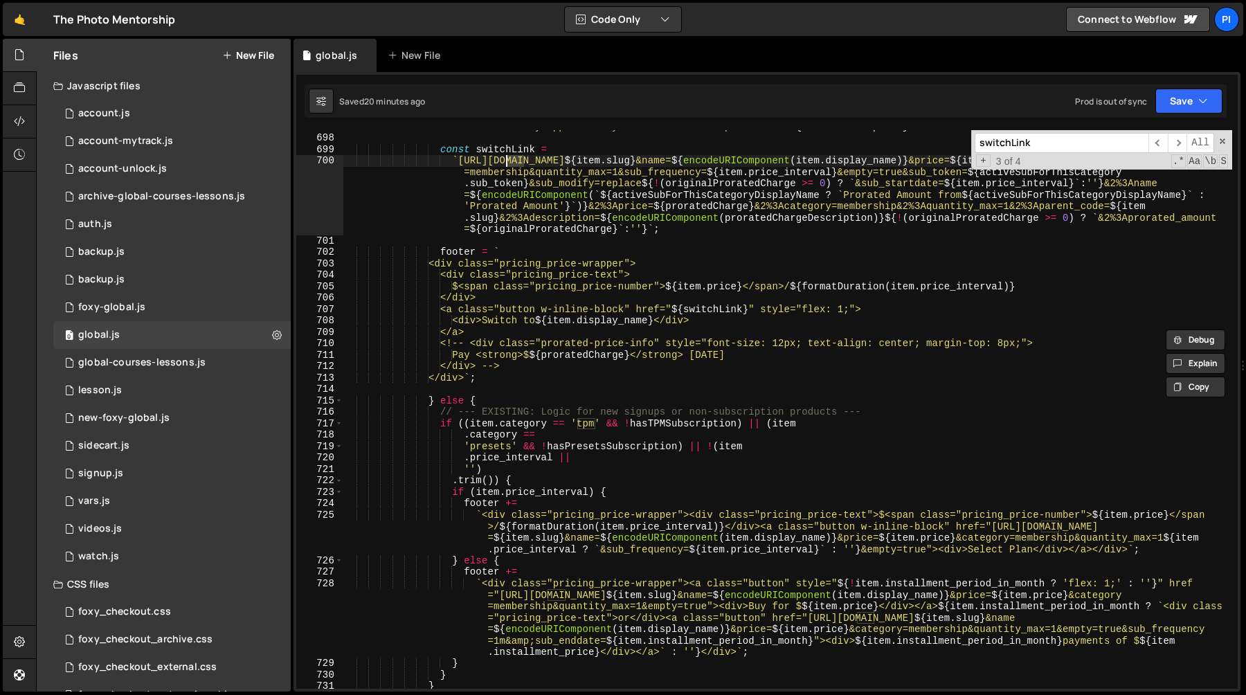
scroll to position [8129, 0]
click at [653, 287] on div "` We'll send a ${ USDollar . format ( - originalProratedCharge ) } refund for t…" at bounding box center [787, 405] width 889 height 593
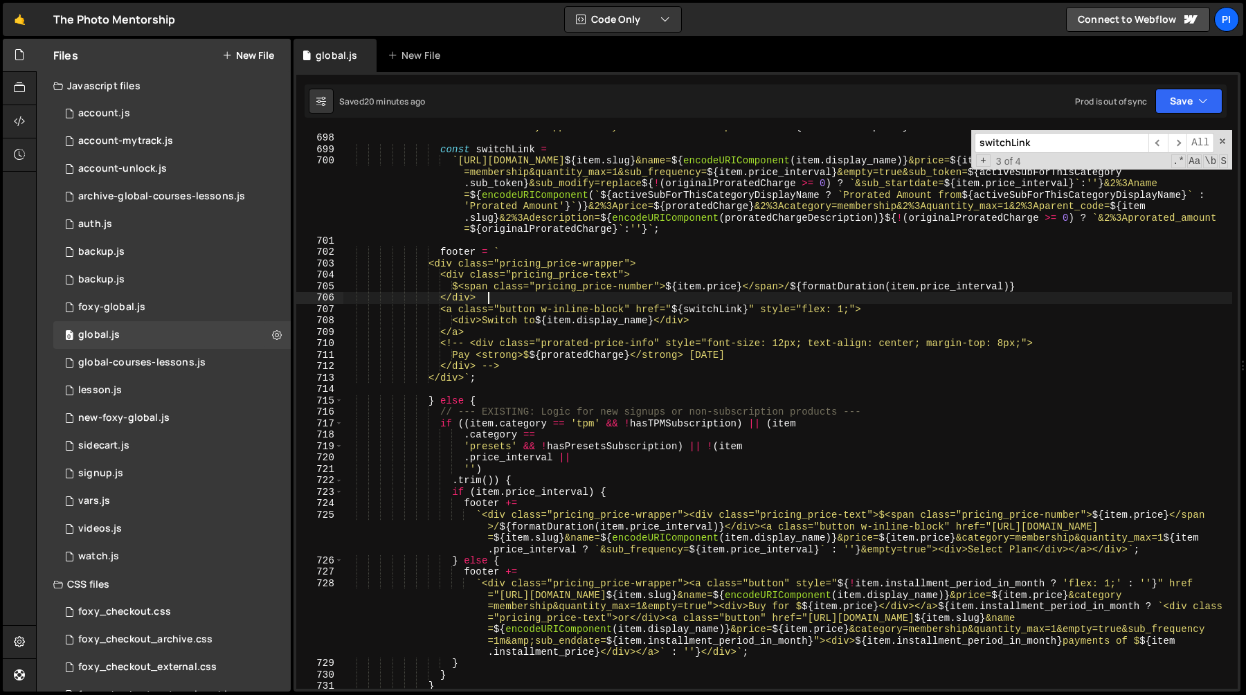
click at [610, 300] on div "` We'll send a ${ USDollar . format ( - originalProratedCharge ) } refund for t…" at bounding box center [787, 405] width 889 height 593
click at [581, 300] on div "` We'll send a ${ USDollar . format ( - originalProratedCharge ) } refund for t…" at bounding box center [787, 405] width 889 height 593
click at [552, 309] on div "` We'll send a ${ USDollar . format ( - originalProratedCharge ) } refund for t…" at bounding box center [787, 405] width 889 height 593
click at [637, 311] on div "` We'll send a ${ USDollar . format ( - originalProratedCharge ) } refund for t…" at bounding box center [787, 405] width 889 height 593
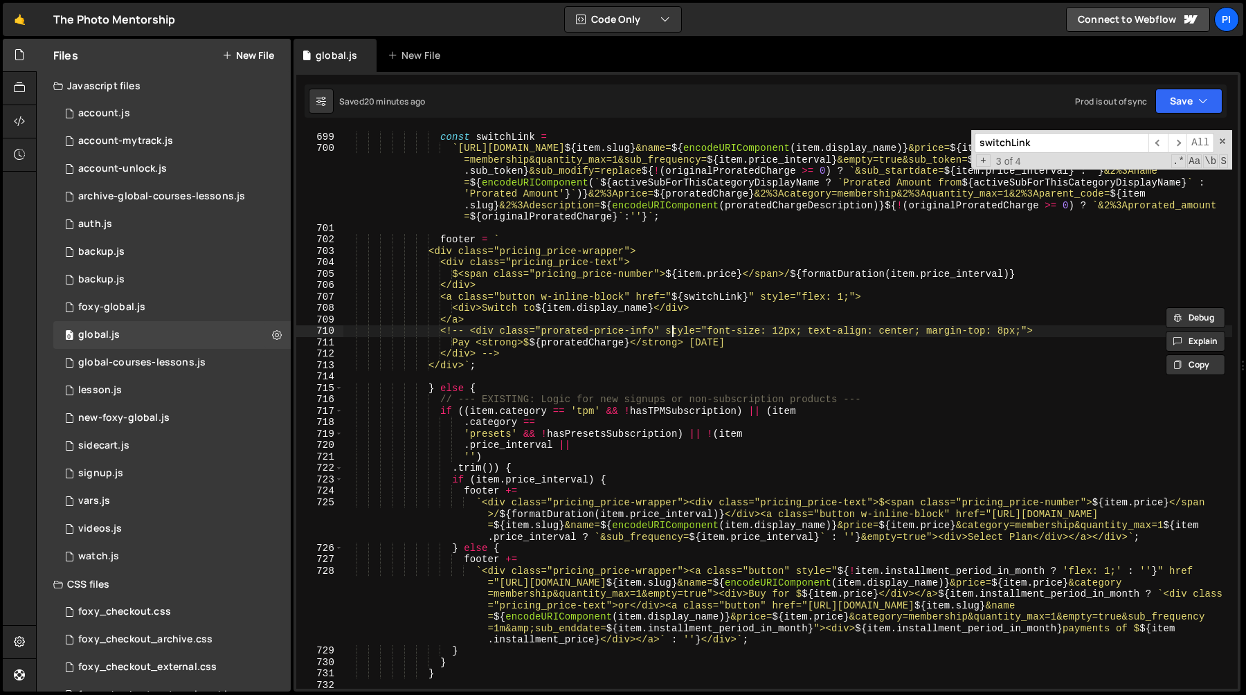
click at [676, 329] on div "const switchLink = ` [URL][DOMAIN_NAME] ${ item . slug } &name= ${ encodeURICom…" at bounding box center [787, 410] width 889 height 581
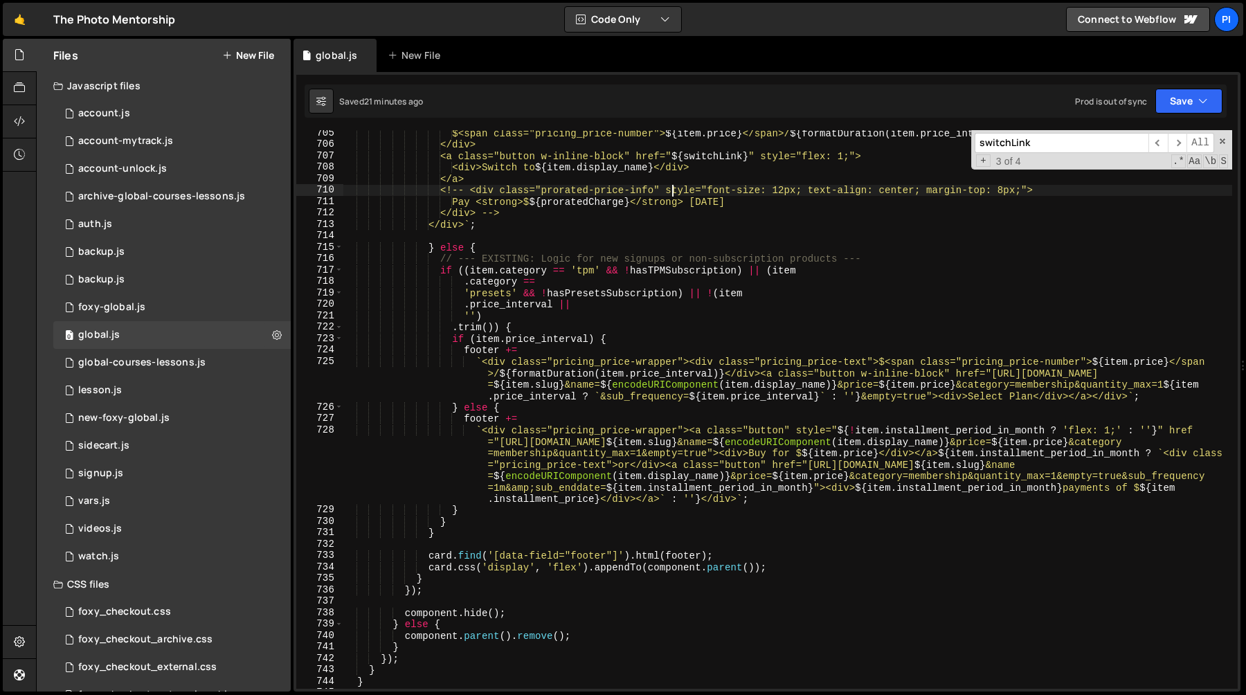
scroll to position [8279, 0]
click at [1220, 142] on span at bounding box center [1222, 141] width 10 height 10
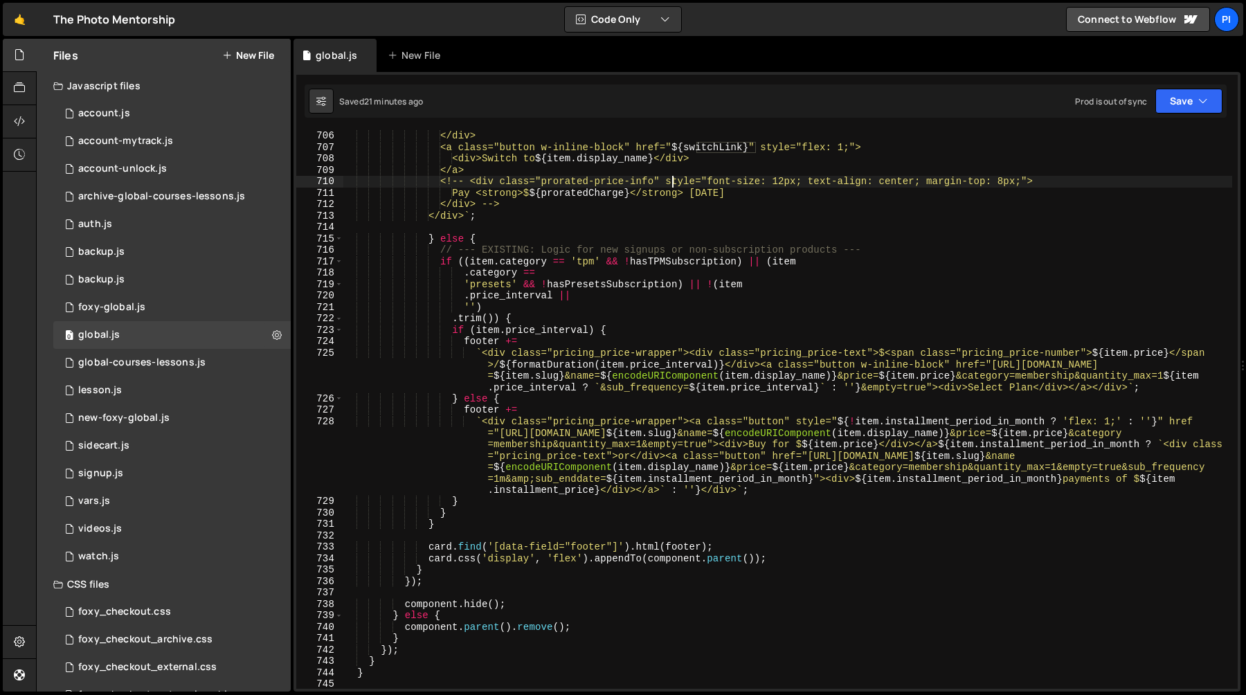
scroll to position [8305, 0]
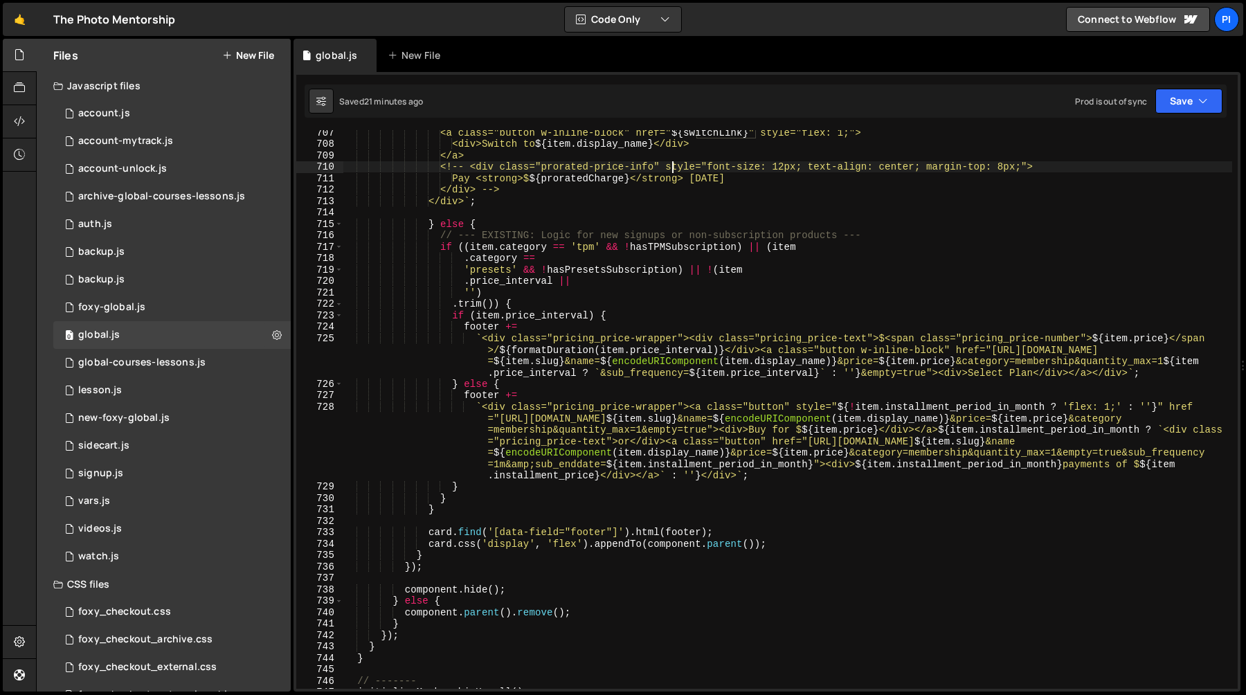
click at [727, 329] on div "<a class="button w-inline-block" href=" ${ switchLink } " style="flex: 1;"> <di…" at bounding box center [787, 417] width 889 height 581
type textarea "footer +="
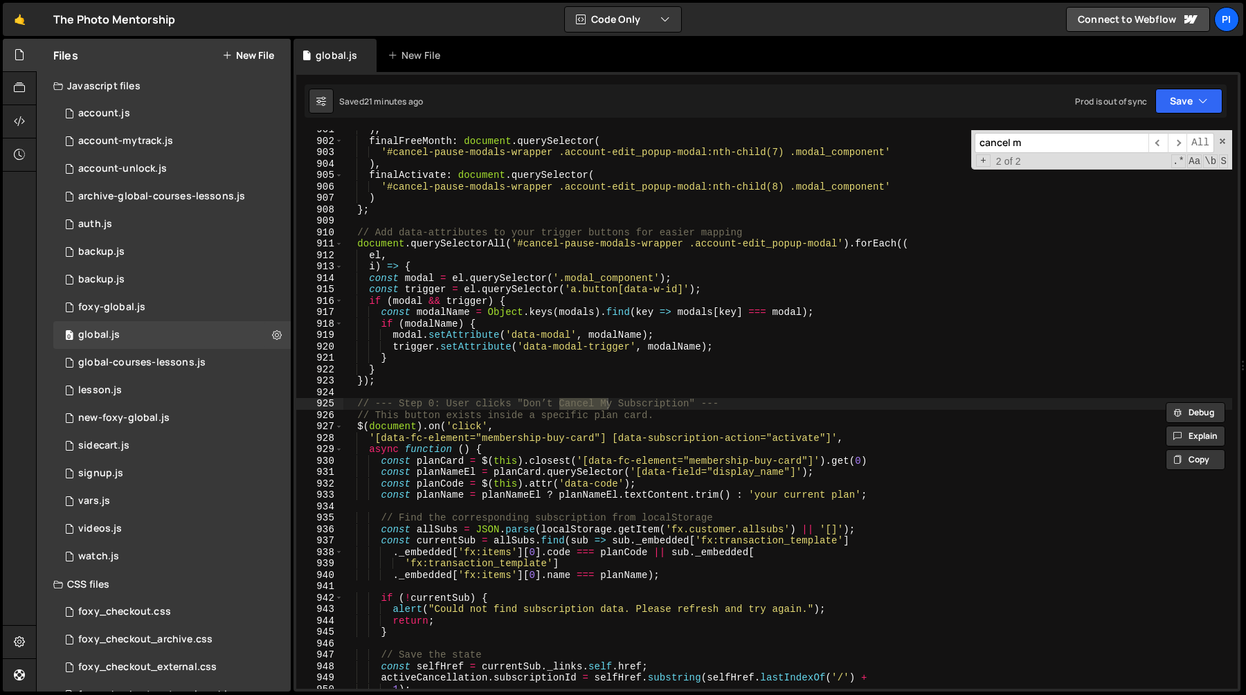
scroll to position [10627, 0]
type input "cancel m"
click at [1173, 145] on span "​" at bounding box center [1177, 143] width 19 height 20
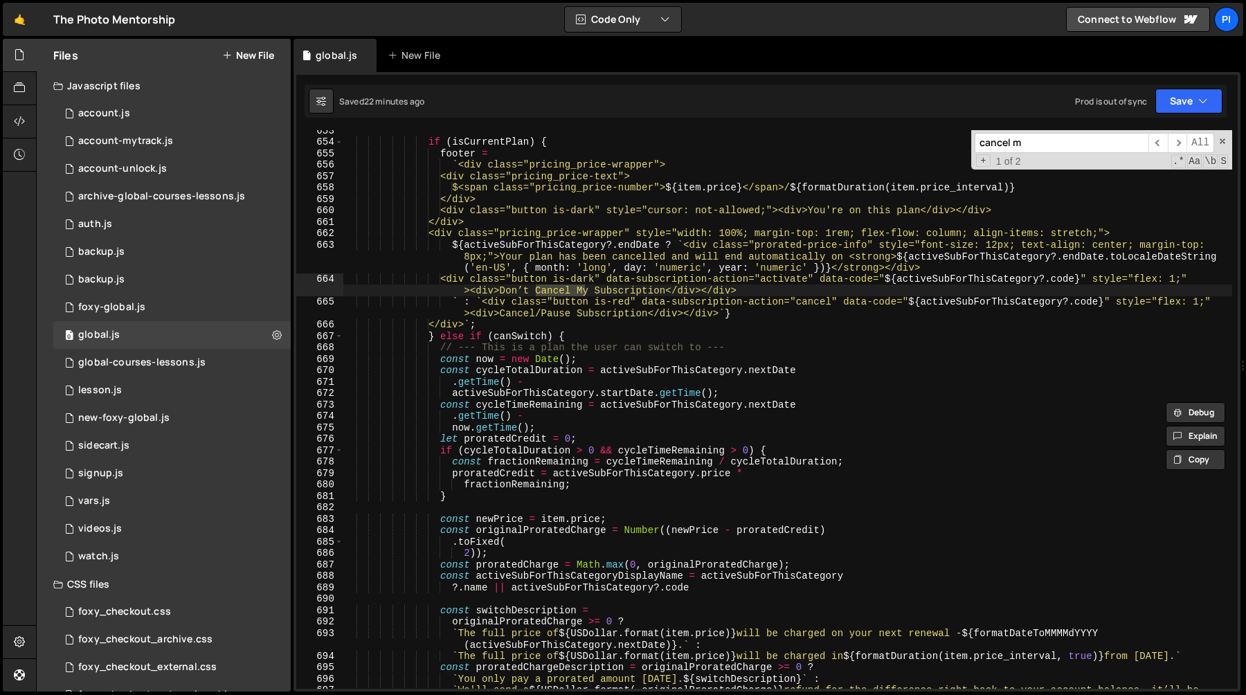
scroll to position [7551, 0]
click at [685, 248] on div "if ( isCurrentPlan ) { footer = ` <div class="pricing_price-wrapper"> <div clas…" at bounding box center [787, 423] width 889 height 593
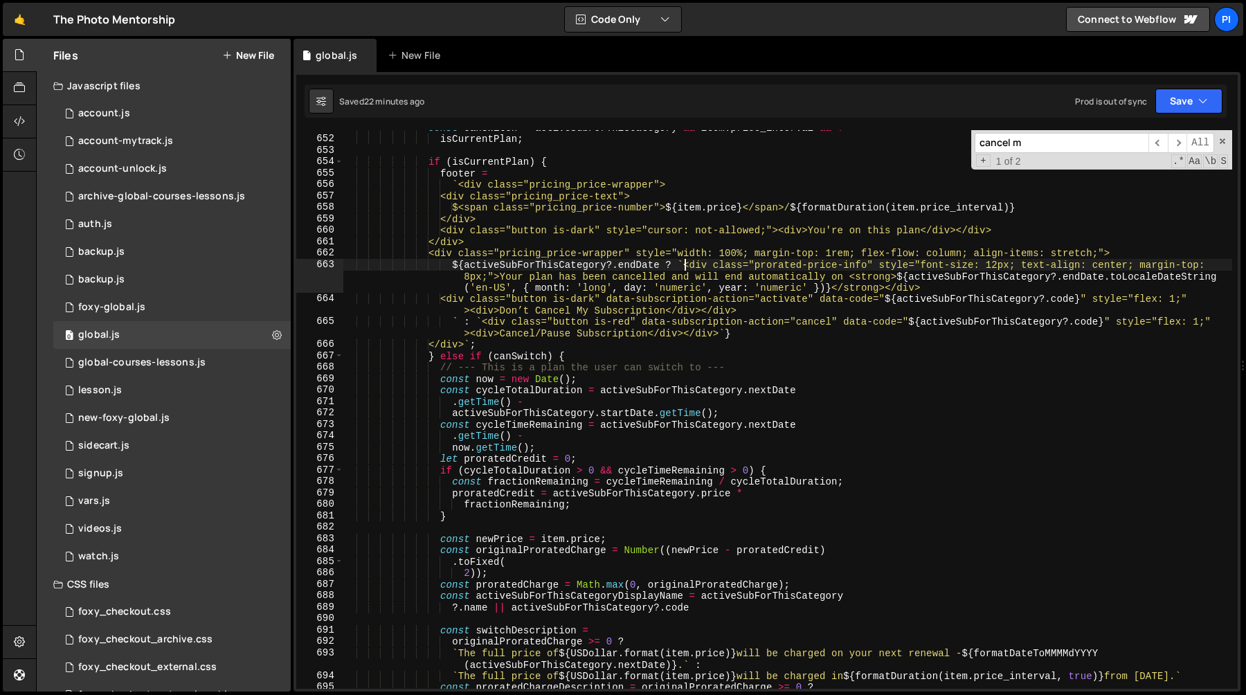
scroll to position [7528, 0]
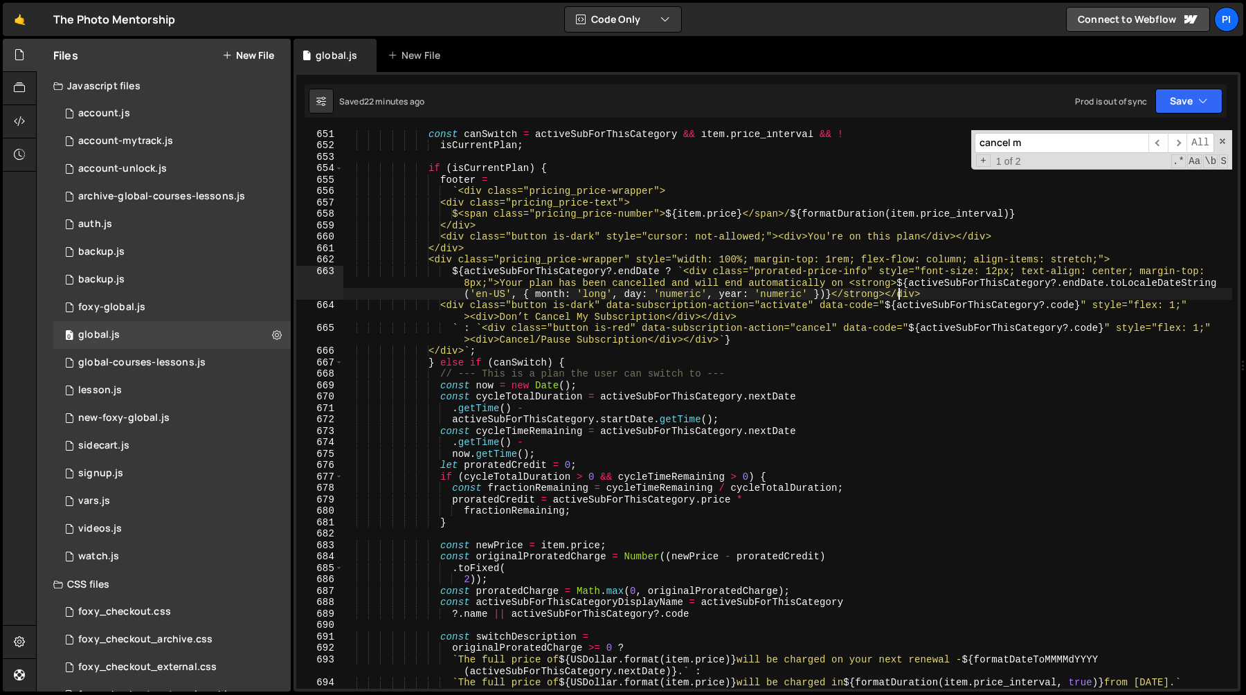
click at [900, 297] on div "const canSwitch = activeSubForThisCategory && item . price_interval && ! isCurr…" at bounding box center [787, 418] width 889 height 581
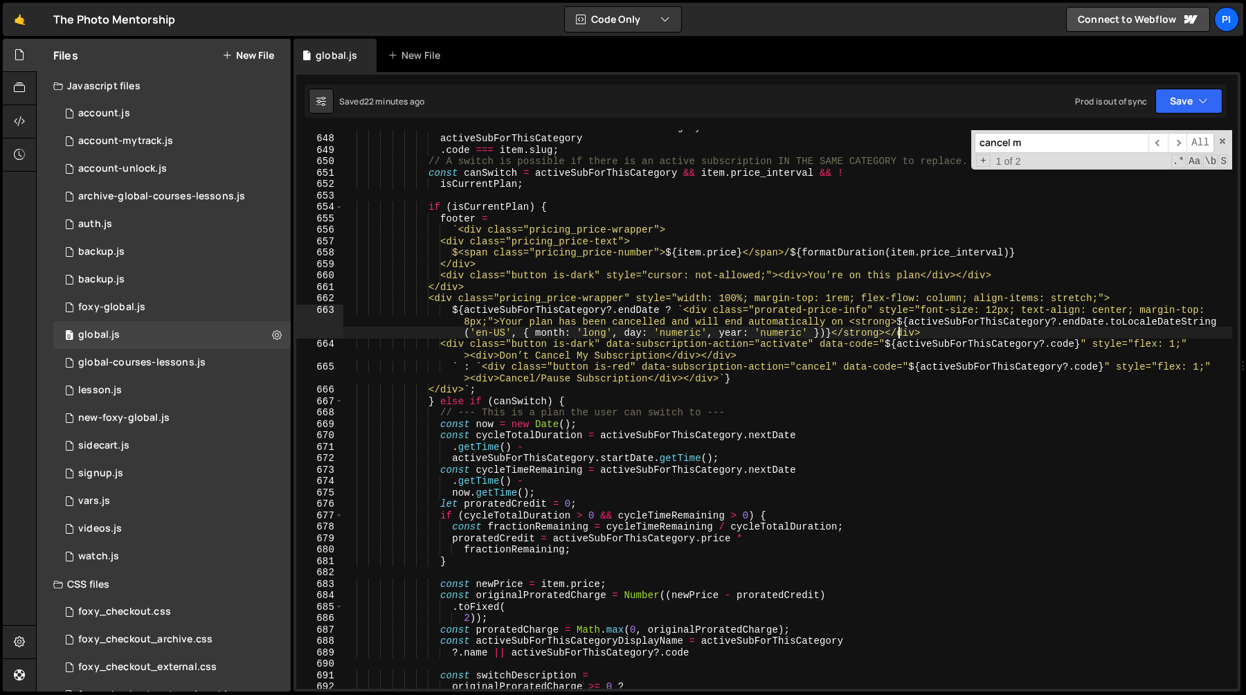
scroll to position [7485, 0]
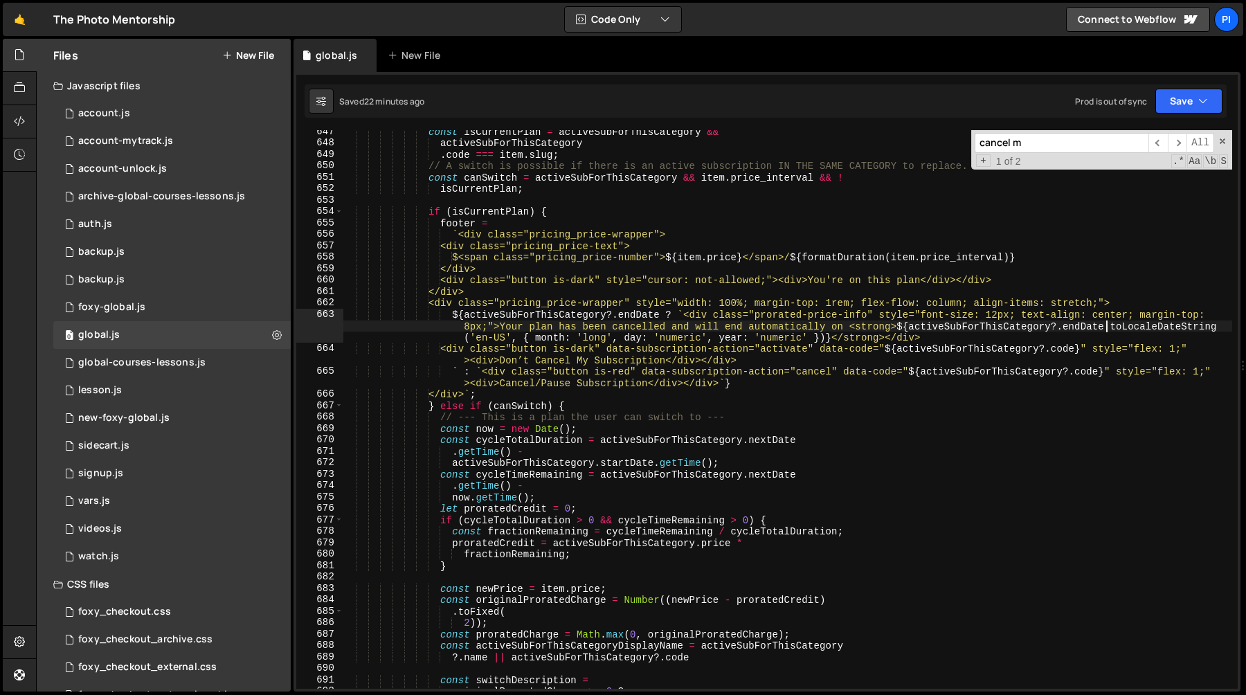
click at [1106, 329] on div "const isCurrentPlan = activeSubForThisCategory && activeSubForThisCategory . co…" at bounding box center [787, 416] width 889 height 581
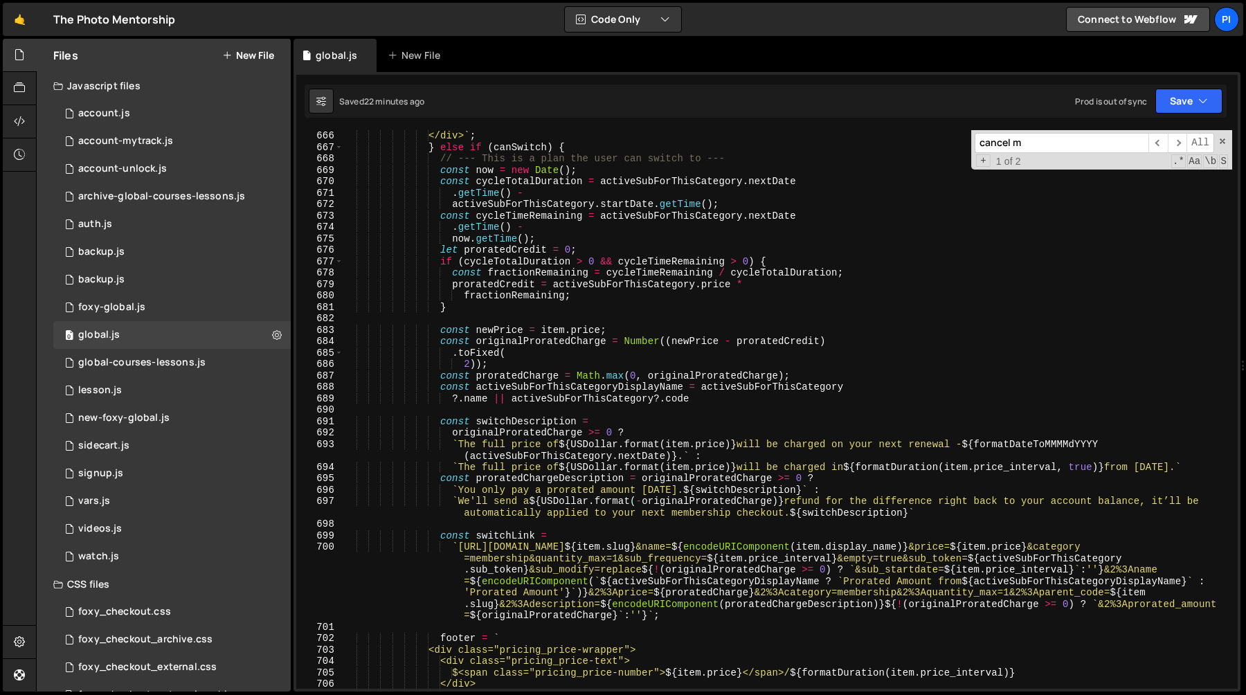
scroll to position [7955, 0]
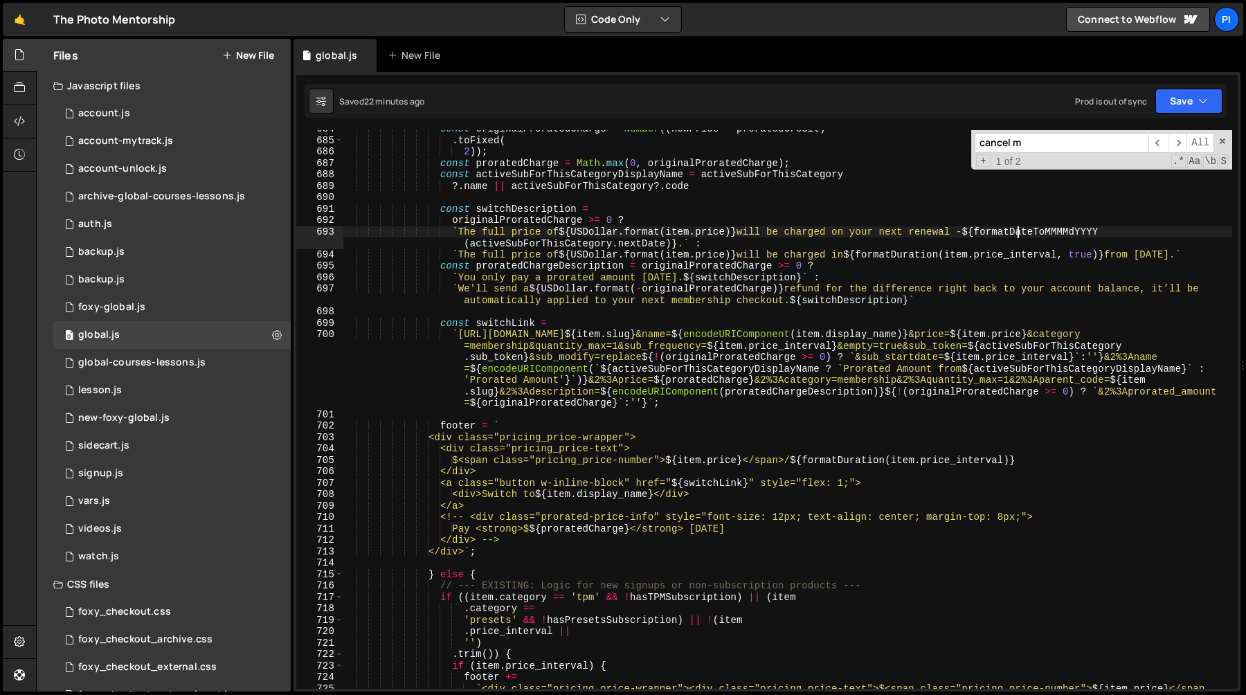
click at [1017, 233] on div "const originalProratedCharge = Number (( newPrice - proratedCredit ) . toFixed …" at bounding box center [787, 431] width 889 height 616
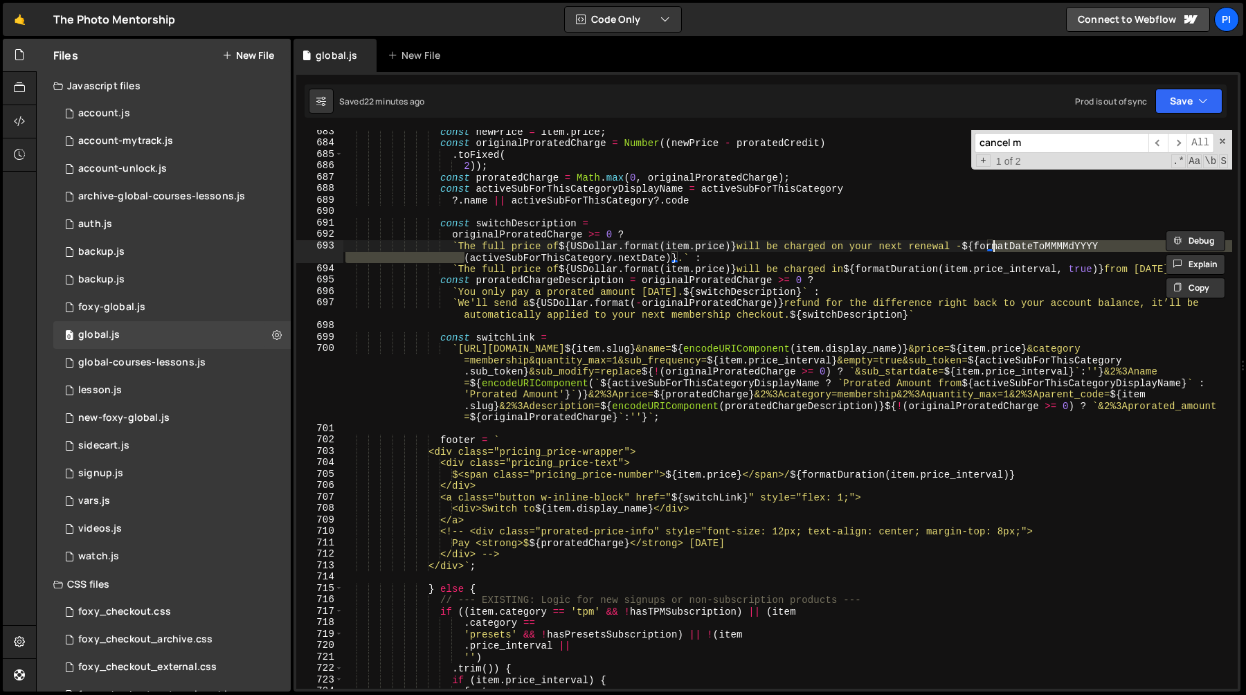
scroll to position [7922, 0]
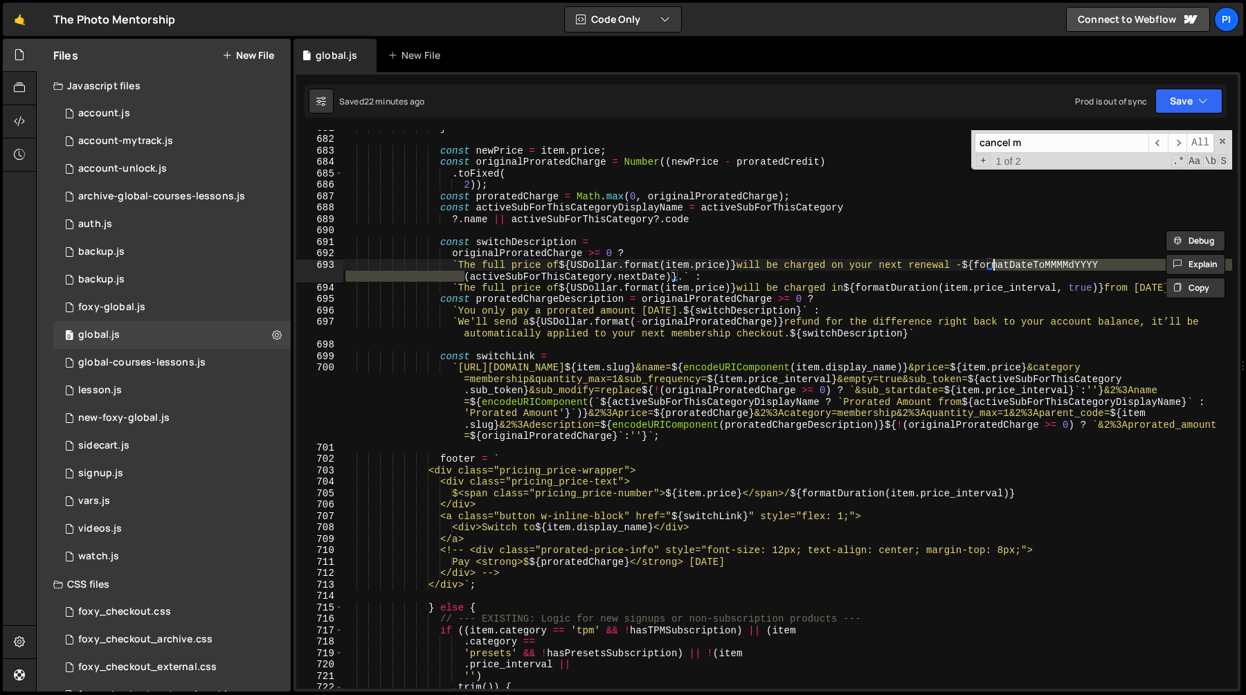
click at [1060, 265] on div "} const newPrice = item . price ; const originalProratedCharge = Number (( newP…" at bounding box center [787, 409] width 889 height 559
click at [1060, 265] on div "} const newPrice = item . price ; const originalProratedCharge = Number (( newP…" at bounding box center [787, 412] width 889 height 581
click at [1057, 266] on div "} const newPrice = item . price ; const originalProratedCharge = Number (( newP…" at bounding box center [787, 409] width 889 height 559
click at [993, 262] on div "} const newPrice = item . price ; const originalProratedCharge = Number (( newP…" at bounding box center [787, 412] width 889 height 581
click at [1085, 268] on div "} const newPrice = item . price ; const originalProratedCharge = Number (( newP…" at bounding box center [787, 409] width 889 height 559
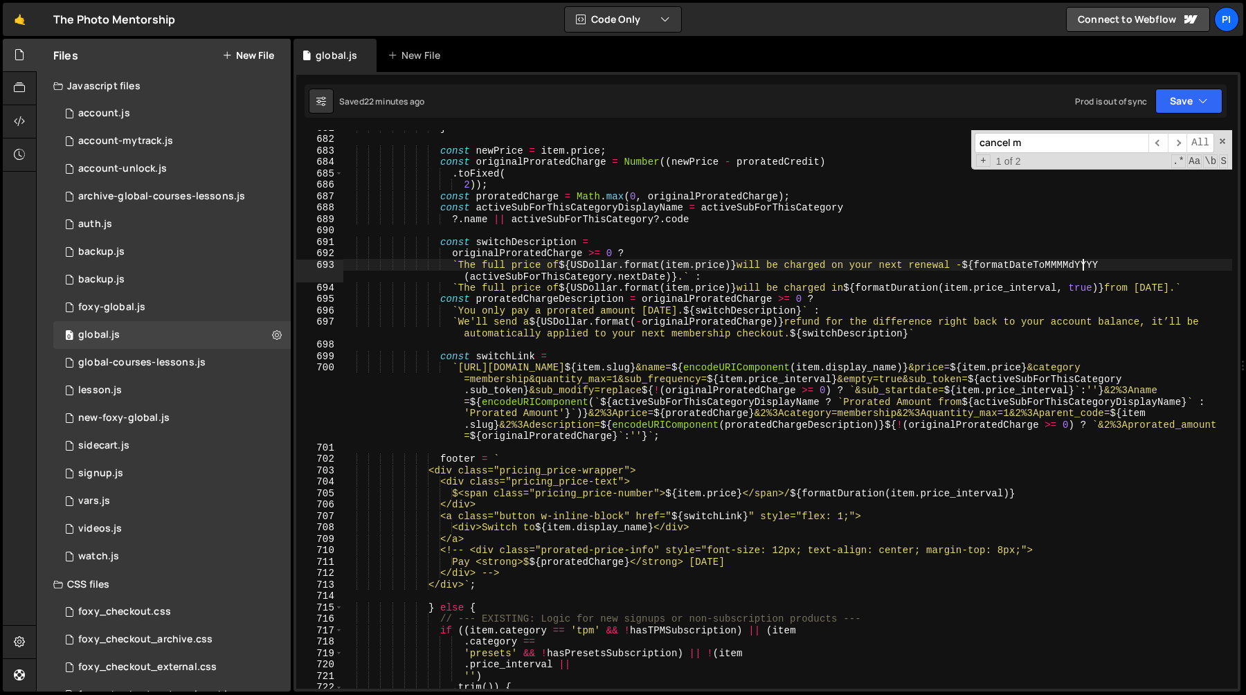
click at [1121, 267] on div "} const newPrice = item . price ; const originalProratedCharge = Number (( newP…" at bounding box center [787, 412] width 889 height 581
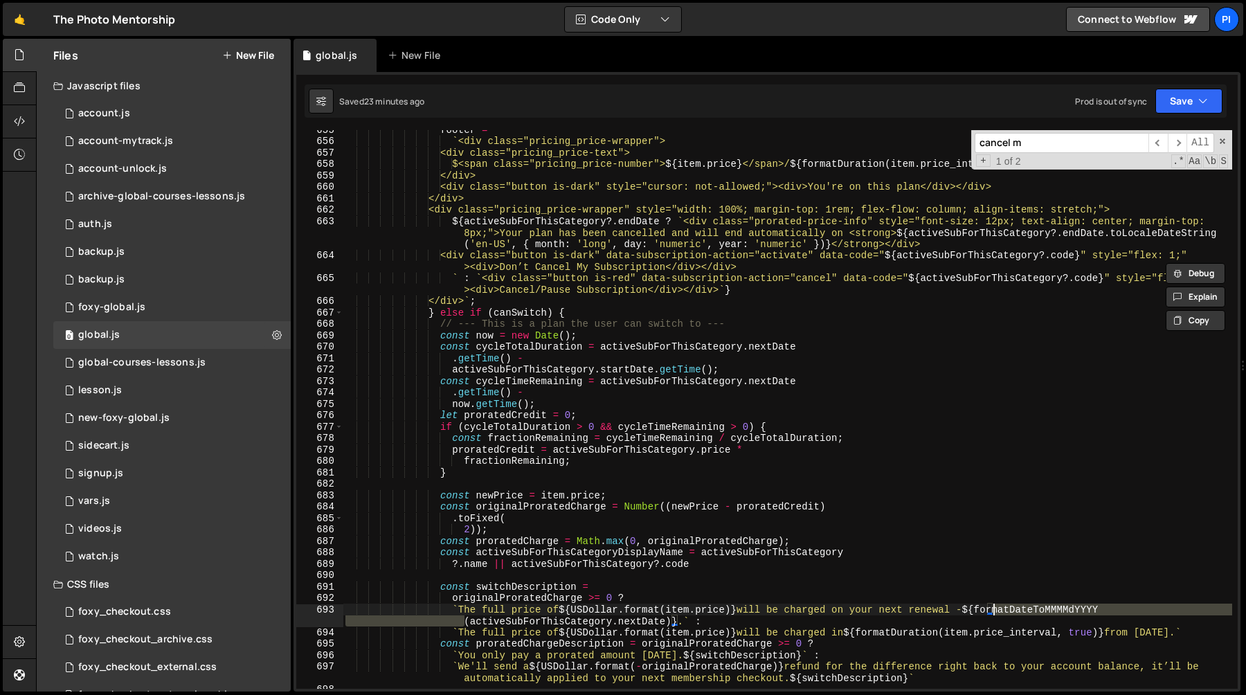
scroll to position [7578, 0]
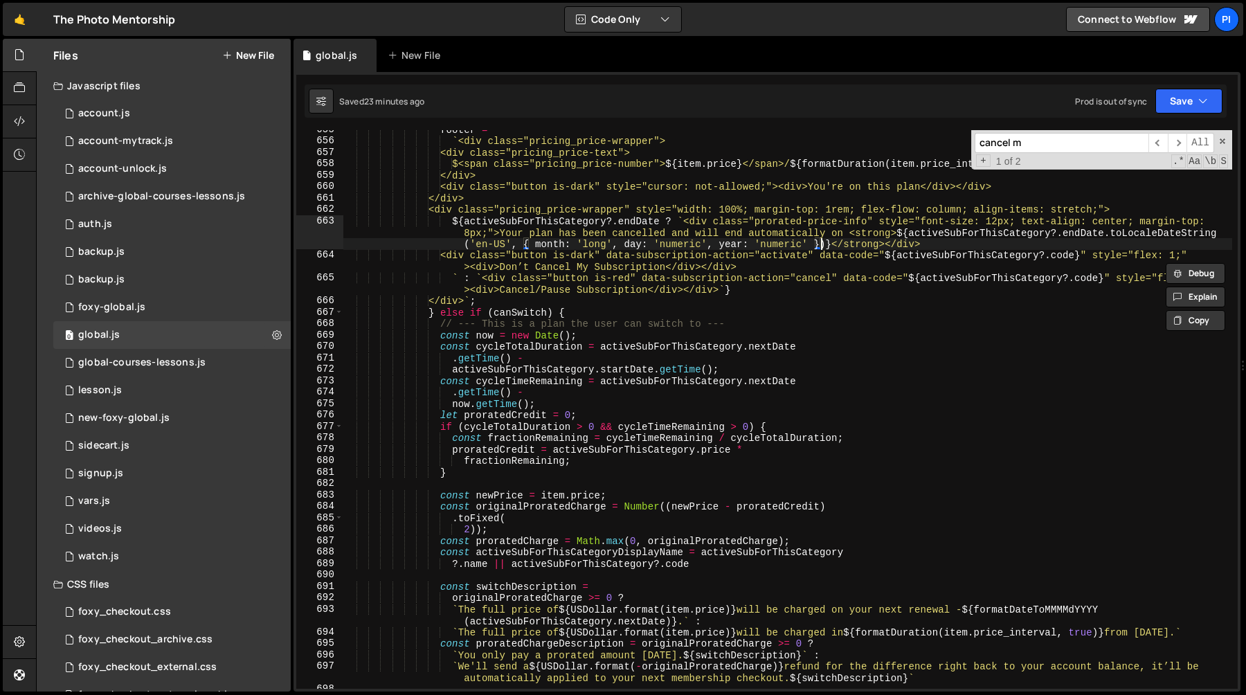
click at [822, 244] on div "footer = ` <div class="pricing_price-wrapper"> <div class="pricing_price-text">…" at bounding box center [787, 414] width 889 height 581
click at [826, 247] on div "footer = ` <div class="pricing_price-wrapper"> <div class="pricing_price-text">…" at bounding box center [787, 414] width 889 height 581
click at [1107, 235] on div "footer = ` <div class="pricing_price-wrapper"> <div class="pricing_price-text">…" at bounding box center [787, 414] width 889 height 581
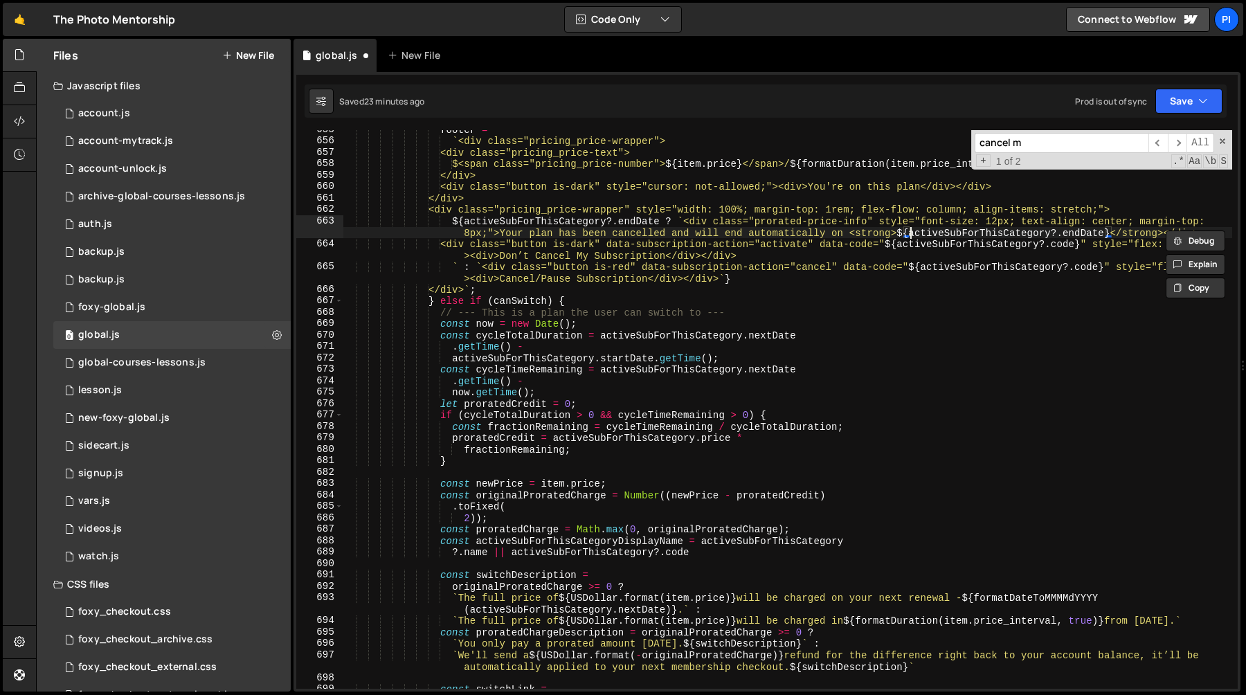
paste textarea "formatDateToMMMMdYYYY"
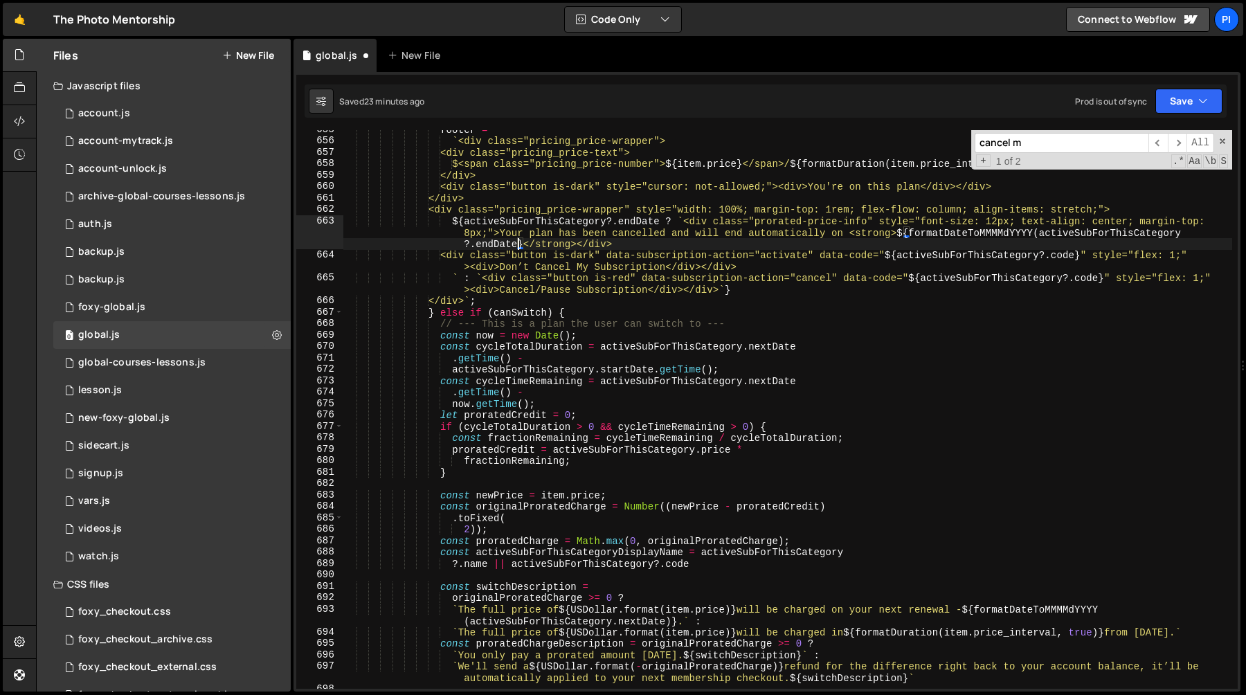
scroll to position [0, 115]
click at [683, 221] on div "footer = ` <div class="pricing_price-wrapper"> <div class="pricing_price-text">…" at bounding box center [787, 414] width 889 height 581
click at [438, 214] on div "footer = ` <div class="pricing_price-wrapper"> <div class="pricing_price-text">…" at bounding box center [787, 414] width 889 height 581
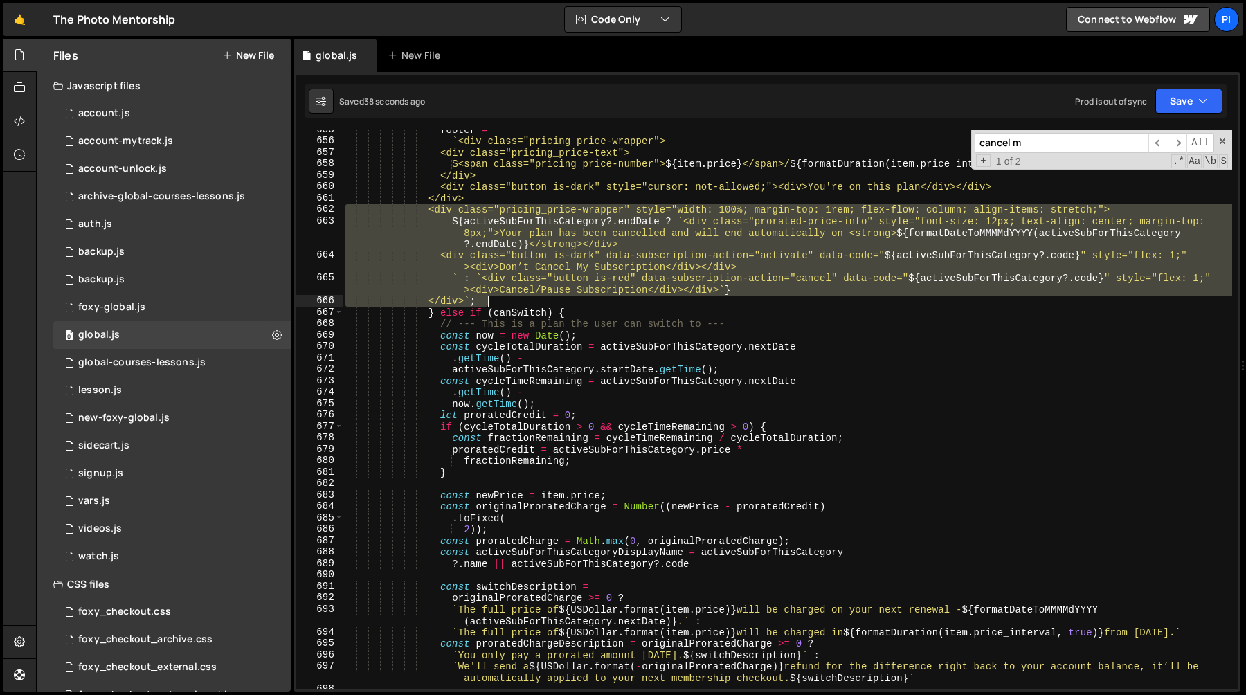
drag, startPoint x: 438, startPoint y: 214, endPoint x: 475, endPoint y: 302, distance: 96.2
click at [475, 302] on div "footer = ` <div class="pricing_price-wrapper"> <div class="pricing_price-text">…" at bounding box center [787, 414] width 889 height 581
click at [474, 300] on div "footer = ` <div class="pricing_price-wrapper"> <div class="pricing_price-text">…" at bounding box center [787, 409] width 889 height 559
type textarea "</div>`;"
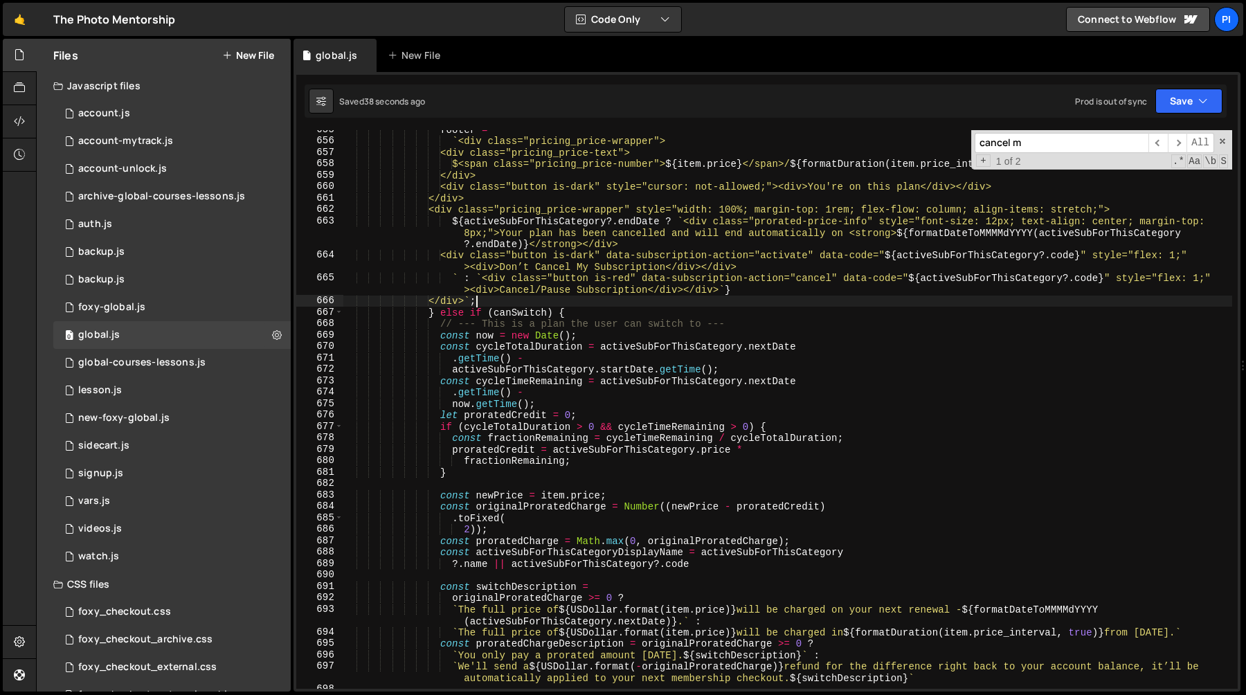
scroll to position [0, 9]
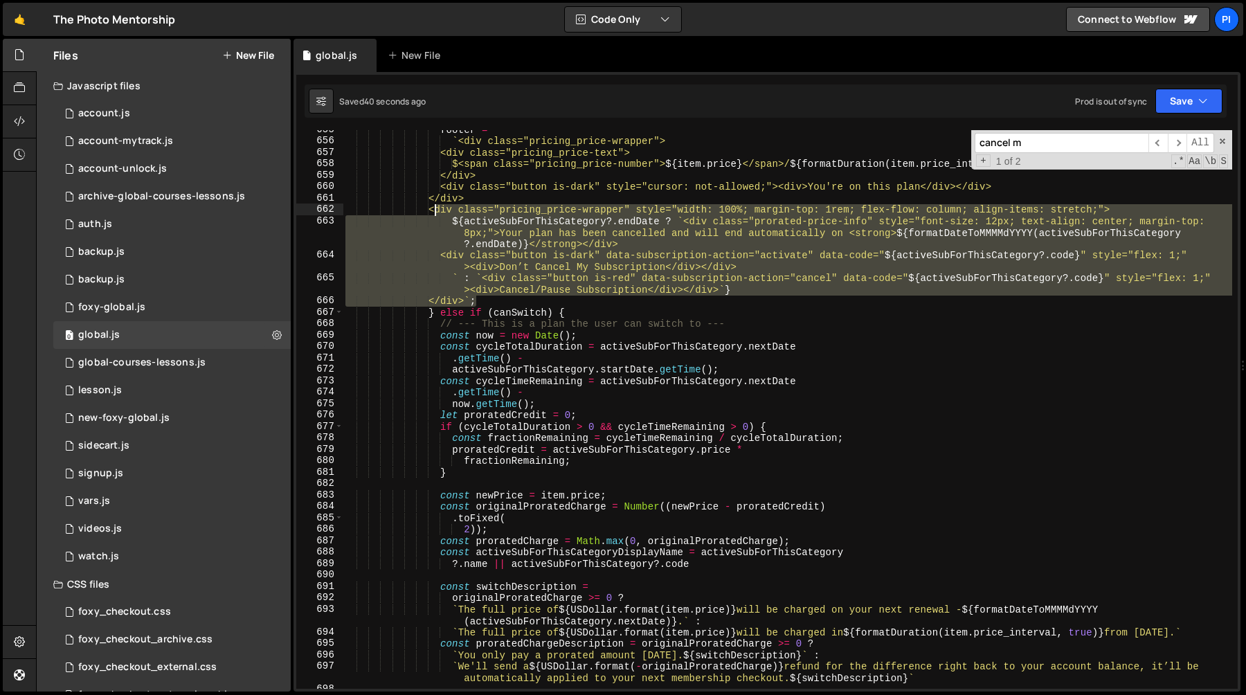
click at [435, 213] on div "footer = ` <div class="pricing_price-wrapper"> <div class="pricing_price-text">…" at bounding box center [787, 414] width 889 height 581
click at [440, 210] on div "footer = ` <div class="pricing_price-wrapper"> <div class="pricing_price-text">…" at bounding box center [787, 409] width 889 height 559
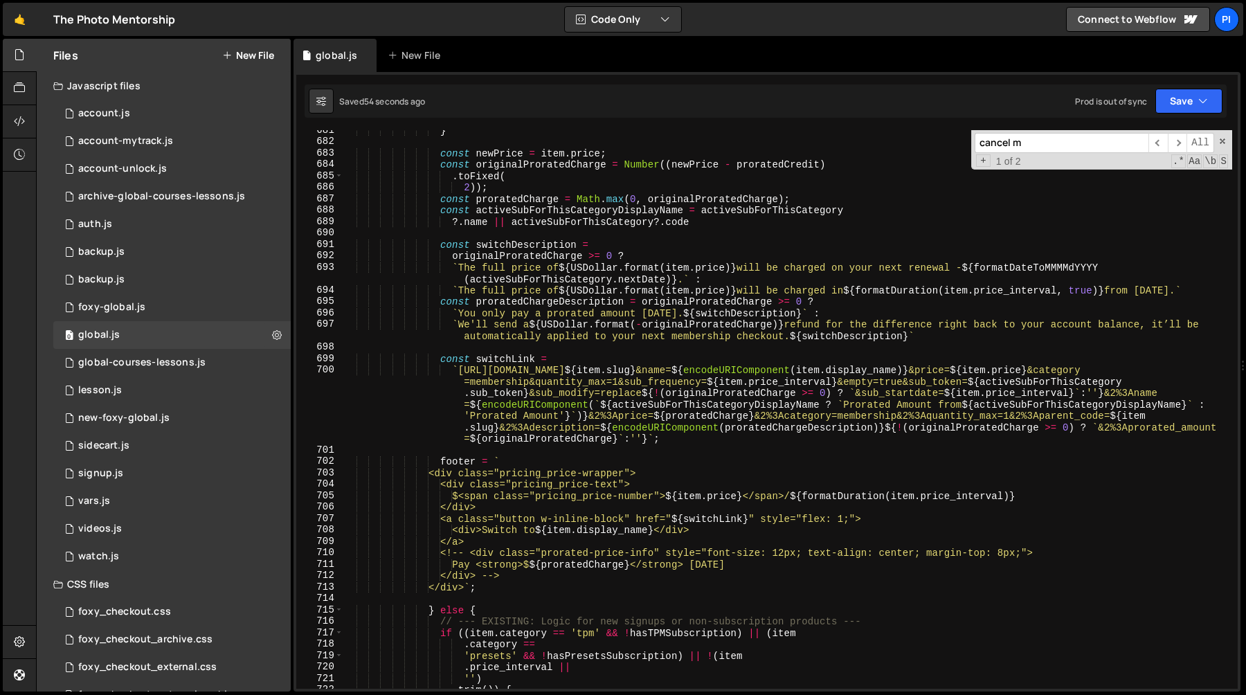
scroll to position [7917, 0]
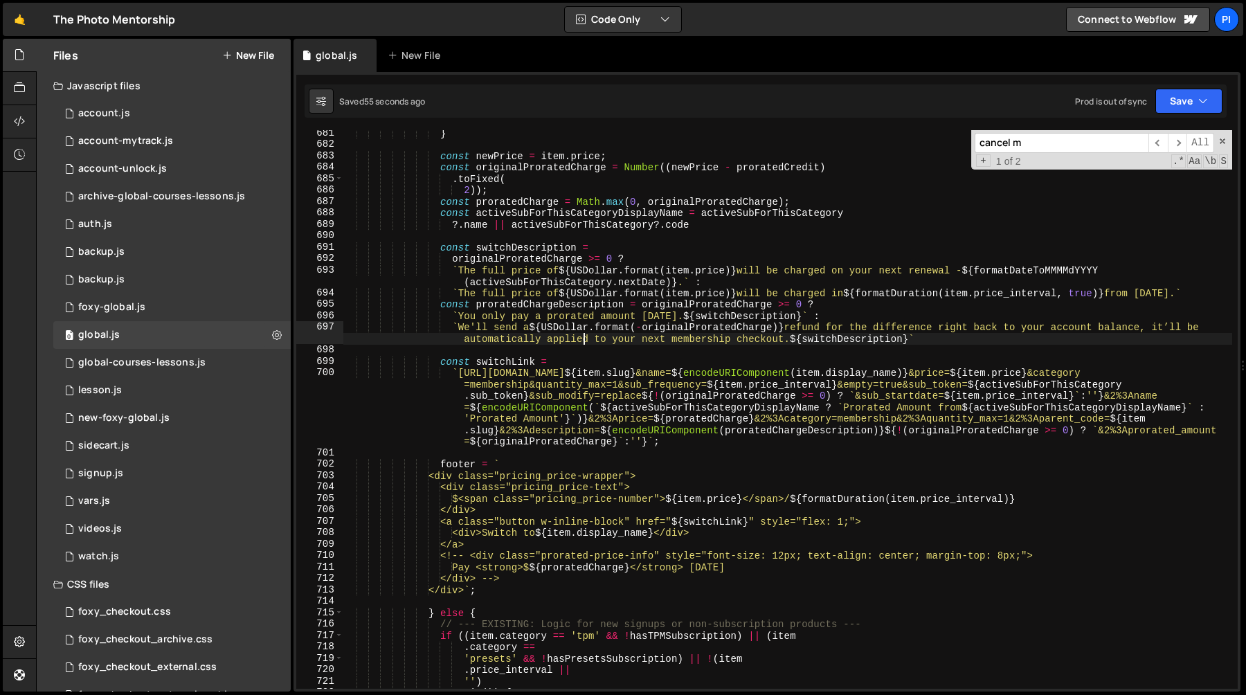
click at [583, 341] on div "} const newPrice = item . price ; const originalProratedCharge = Number (( newP…" at bounding box center [787, 417] width 889 height 581
click at [613, 338] on div "} const newPrice = item . price ; const originalProratedCharge = Number (( newP…" at bounding box center [787, 417] width 889 height 581
click at [630, 338] on div "} const newPrice = item . price ; const originalProratedCharge = Number (( newP…" at bounding box center [787, 417] width 889 height 581
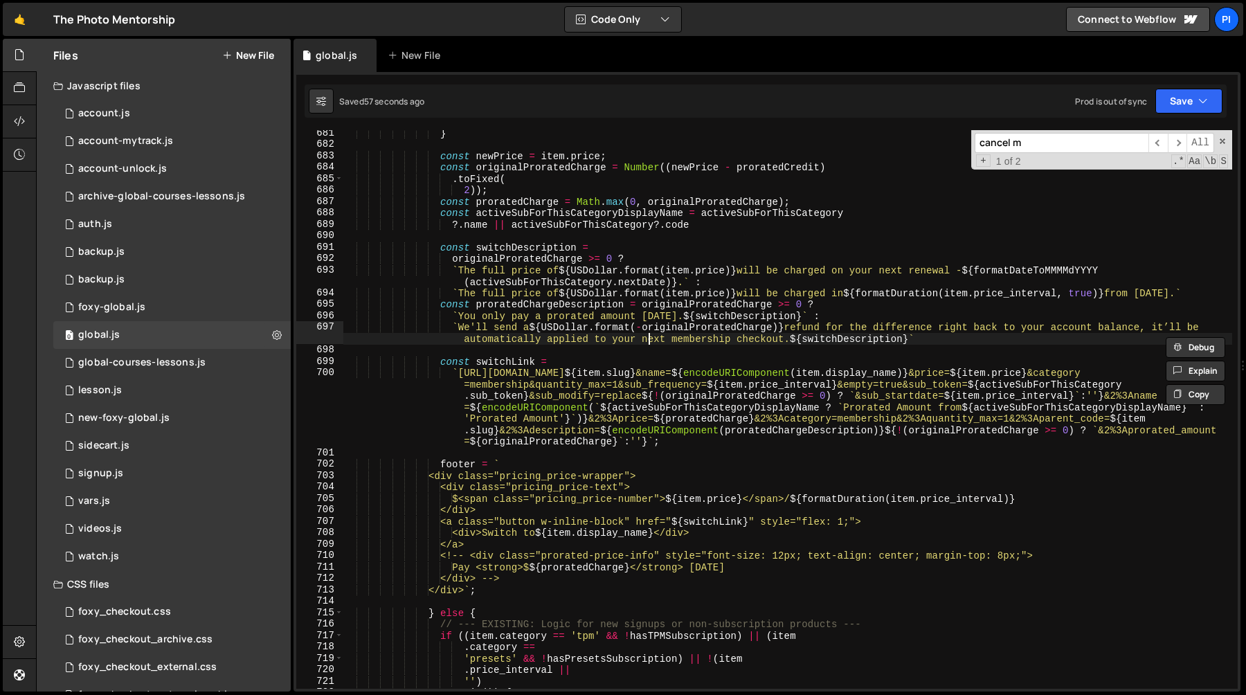
click at [651, 338] on div "} const newPrice = item . price ; const originalProratedCharge = Number (( newP…" at bounding box center [787, 417] width 889 height 581
click at [698, 338] on div "} const newPrice = item . price ; const originalProratedCharge = Number (( newP…" at bounding box center [787, 417] width 889 height 581
click at [751, 340] on div "} const newPrice = item . price ; const originalProratedCharge = Number (( newP…" at bounding box center [787, 417] width 889 height 581
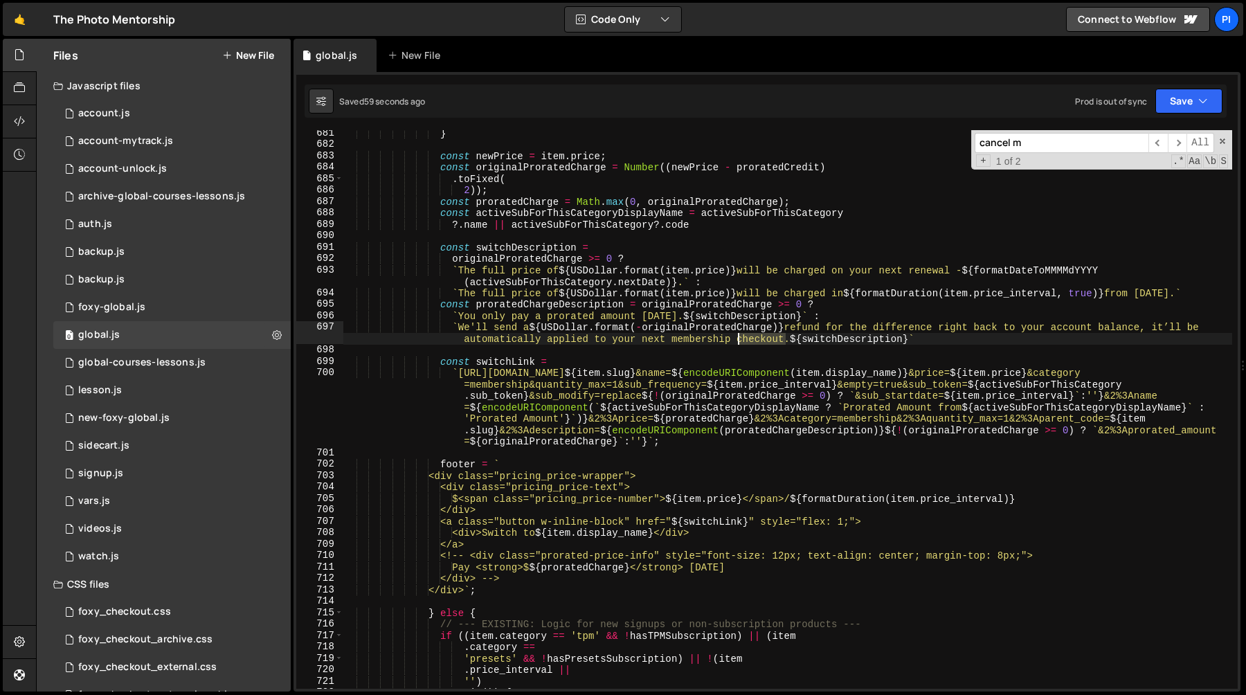
click at [751, 340] on div "} const newPrice = item . price ; const originalProratedCharge = Number (( newP…" at bounding box center [787, 417] width 889 height 581
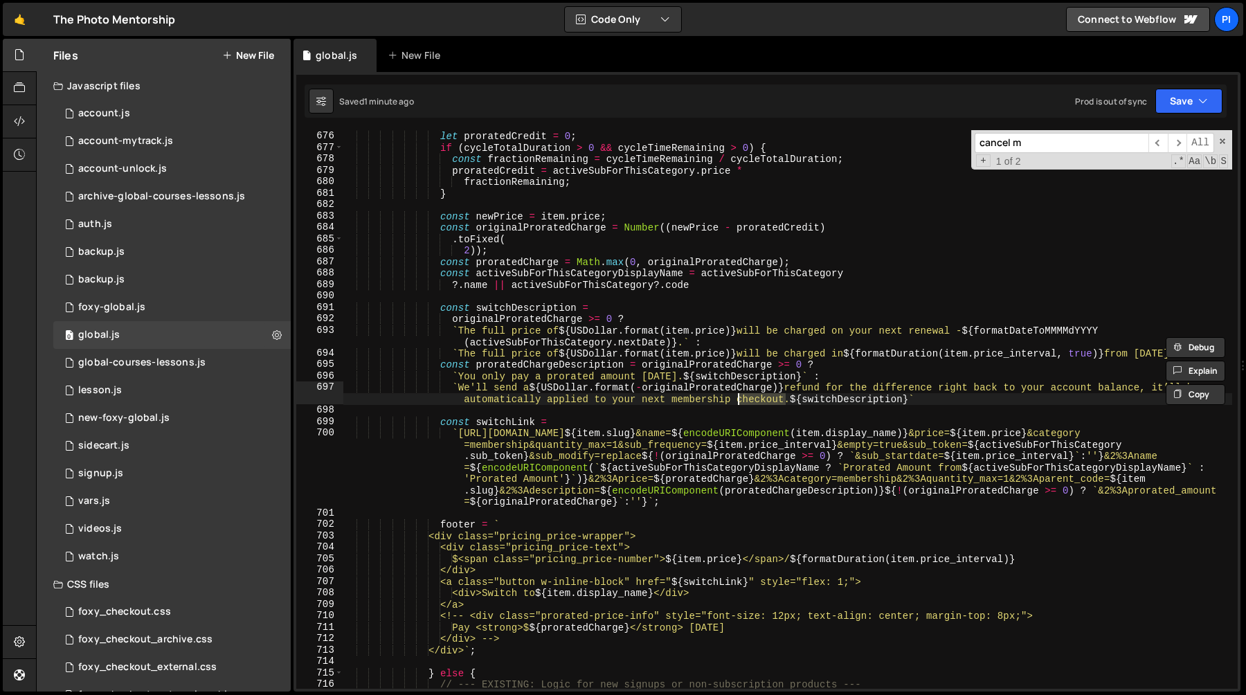
scroll to position [7857, 0]
click at [496, 425] on div "now . getTime ( ) ; let proratedCredit = 0 ; if ( cycleTotalDuration > 0 && cyc…" at bounding box center [787, 409] width 889 height 581
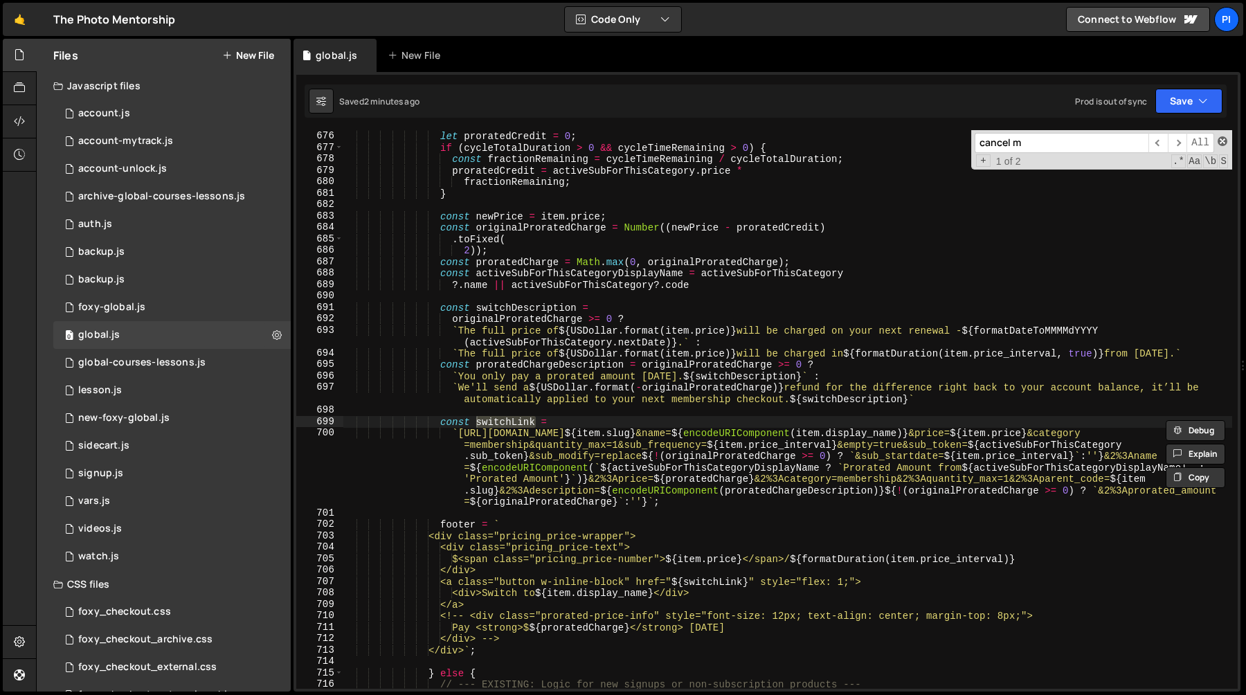
click at [1222, 141] on span at bounding box center [1222, 141] width 10 height 10
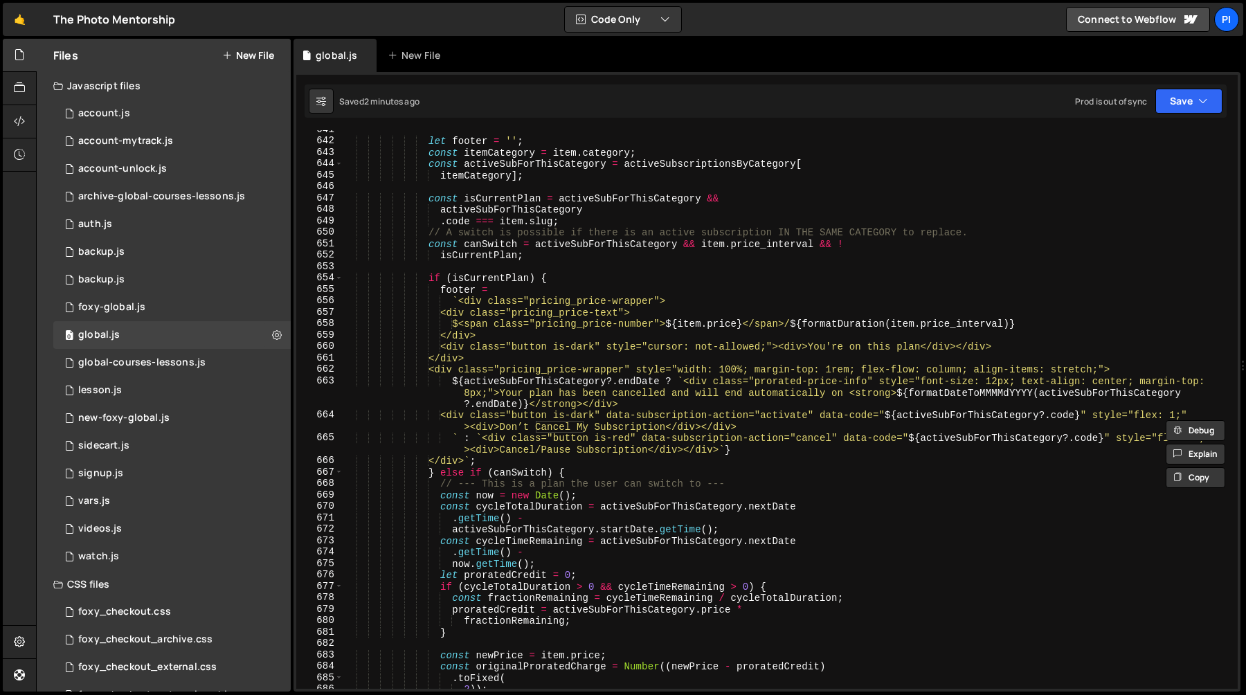
scroll to position [7415, 0]
click at [442, 375] on div "let footer = '' ; const itemCategory = item . category ; const activeSubForThis…" at bounding box center [787, 416] width 889 height 581
click at [476, 464] on div "let footer = '' ; const itemCategory = item . category ; const activeSubForThis…" at bounding box center [787, 416] width 889 height 581
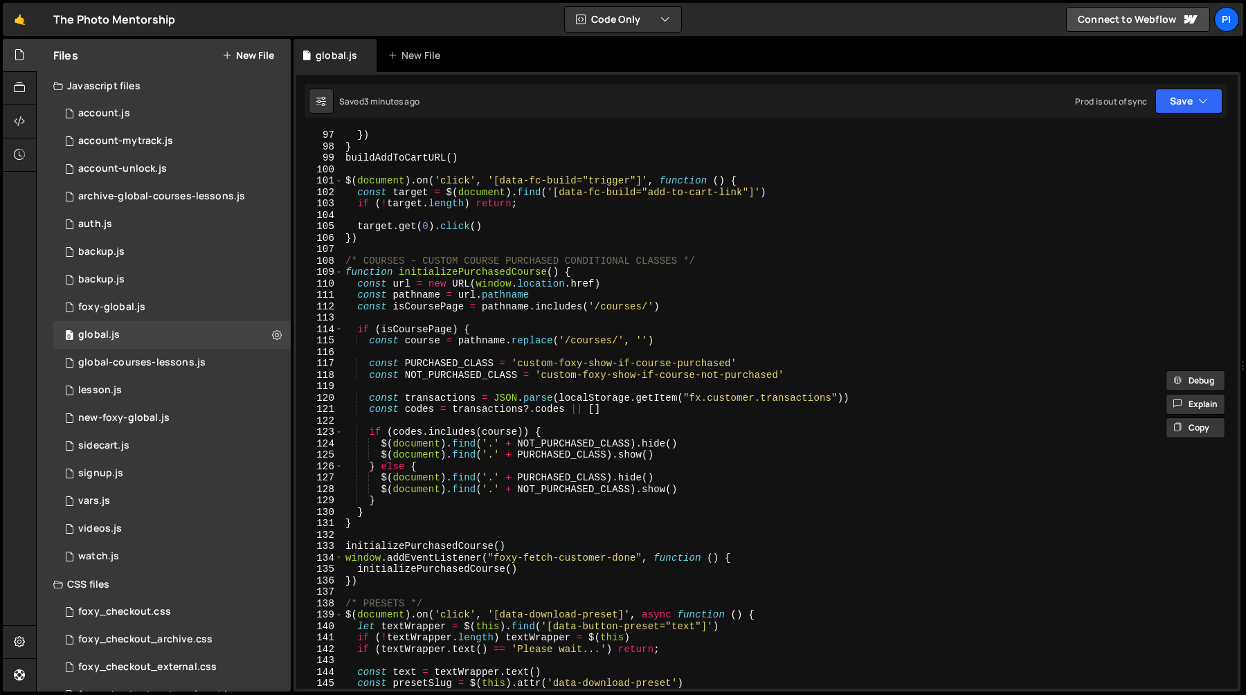
scroll to position [1101, 0]
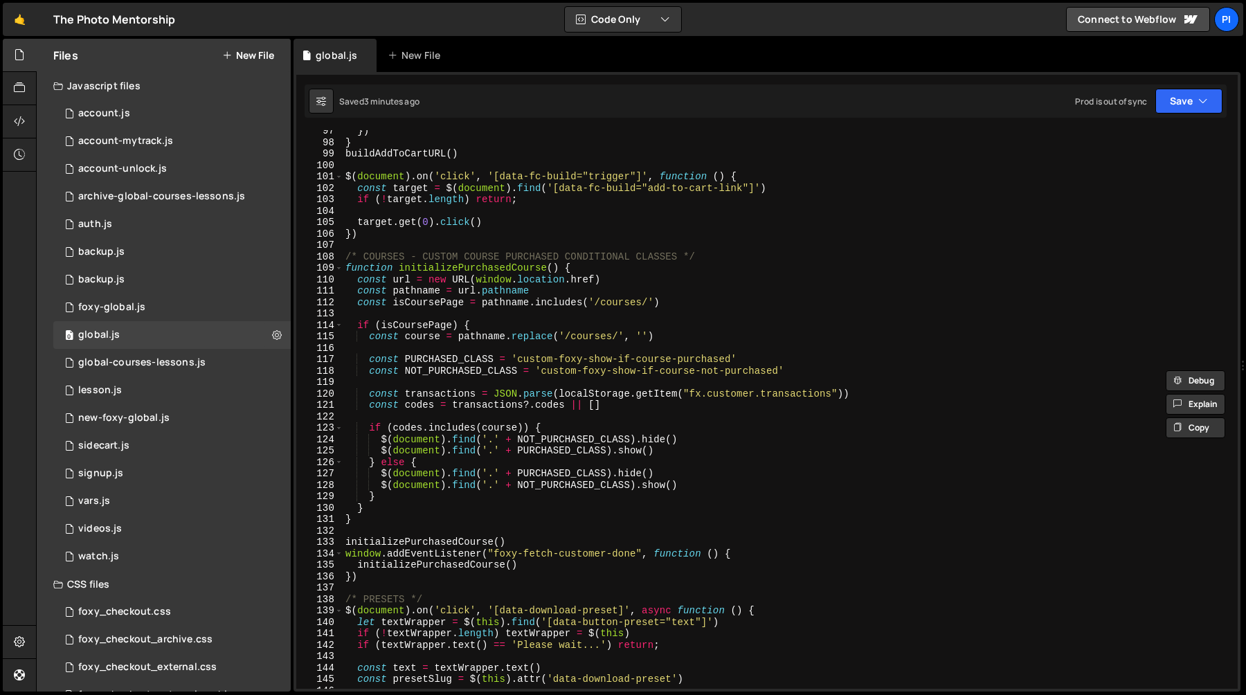
click at [619, 323] on div "}) } buildAddToCartURL ( ) $ ( document ) . on ( 'click' , '[data-fc-build="tri…" at bounding box center [787, 415] width 889 height 581
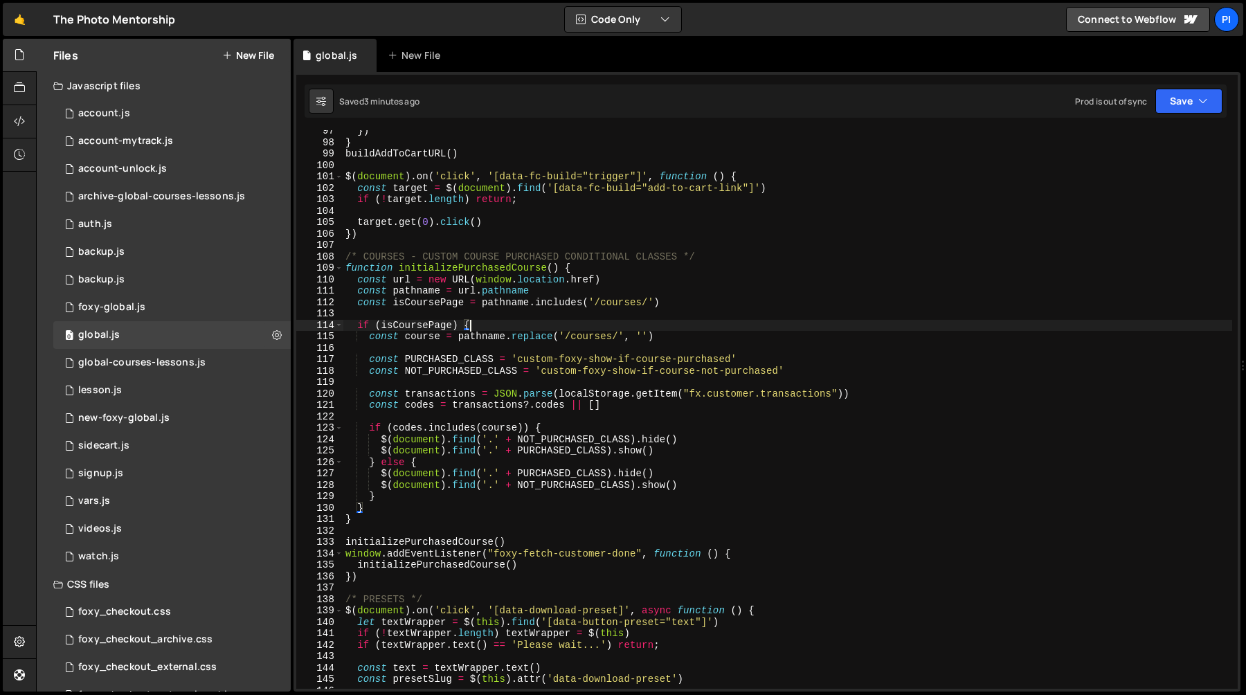
click at [358, 279] on div "}) } buildAddToCartURL ( ) $ ( document ) . on ( 'click' , '[data-fc-build="tri…" at bounding box center [787, 415] width 889 height 581
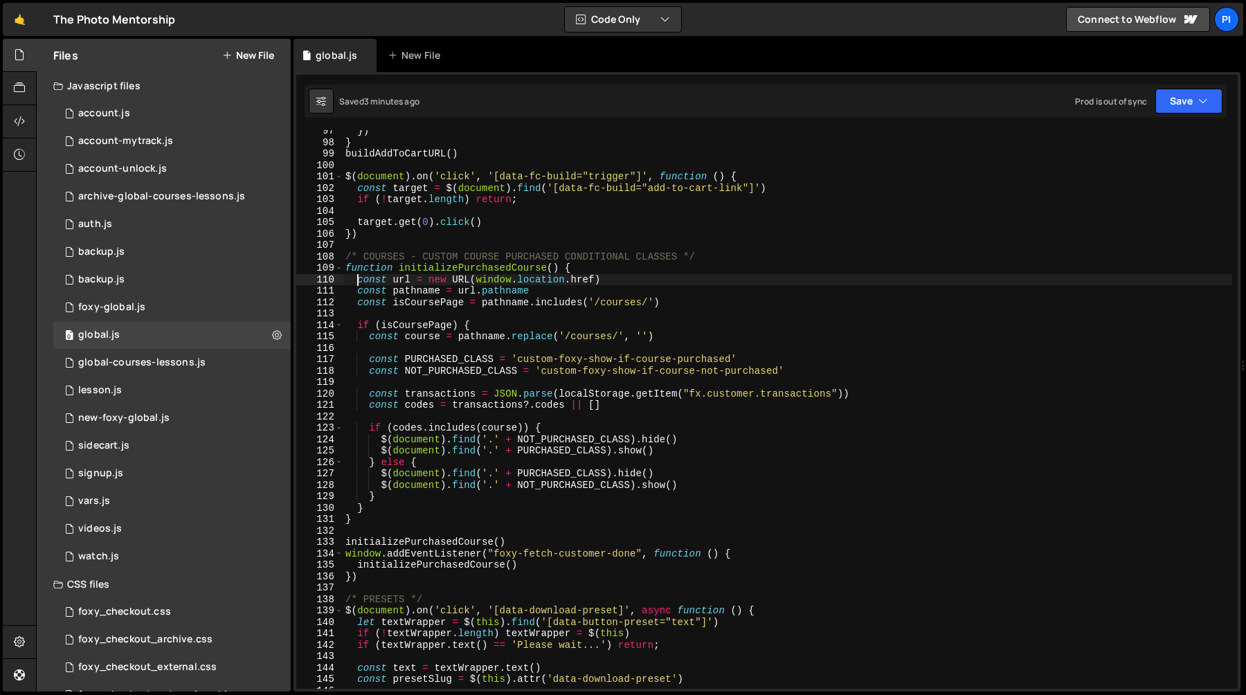
click at [687, 302] on div "}) } buildAddToCartURL ( ) $ ( document ) . on ( 'click' , '[data-fc-build="tri…" at bounding box center [787, 415] width 889 height 581
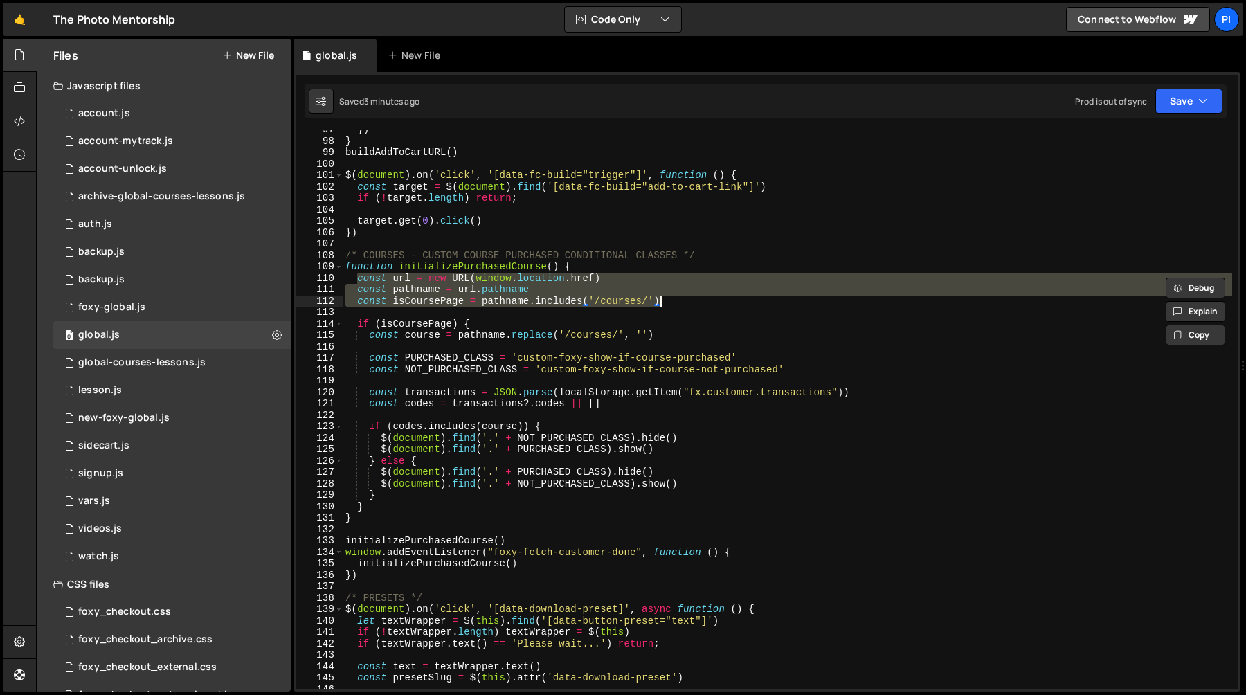
scroll to position [1128, 0]
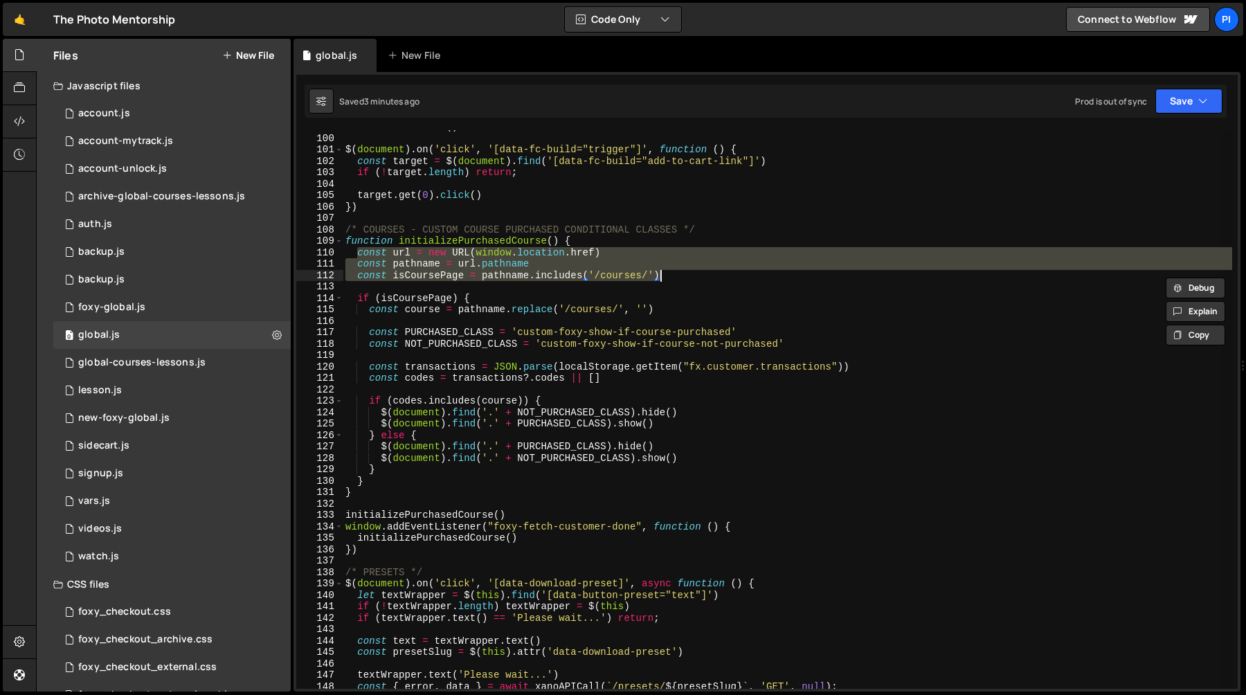
click at [657, 252] on div "buildAddToCartURL ( ) $ ( document ) . on ( 'click' , '[data-fc-build="trigger"…" at bounding box center [787, 409] width 889 height 559
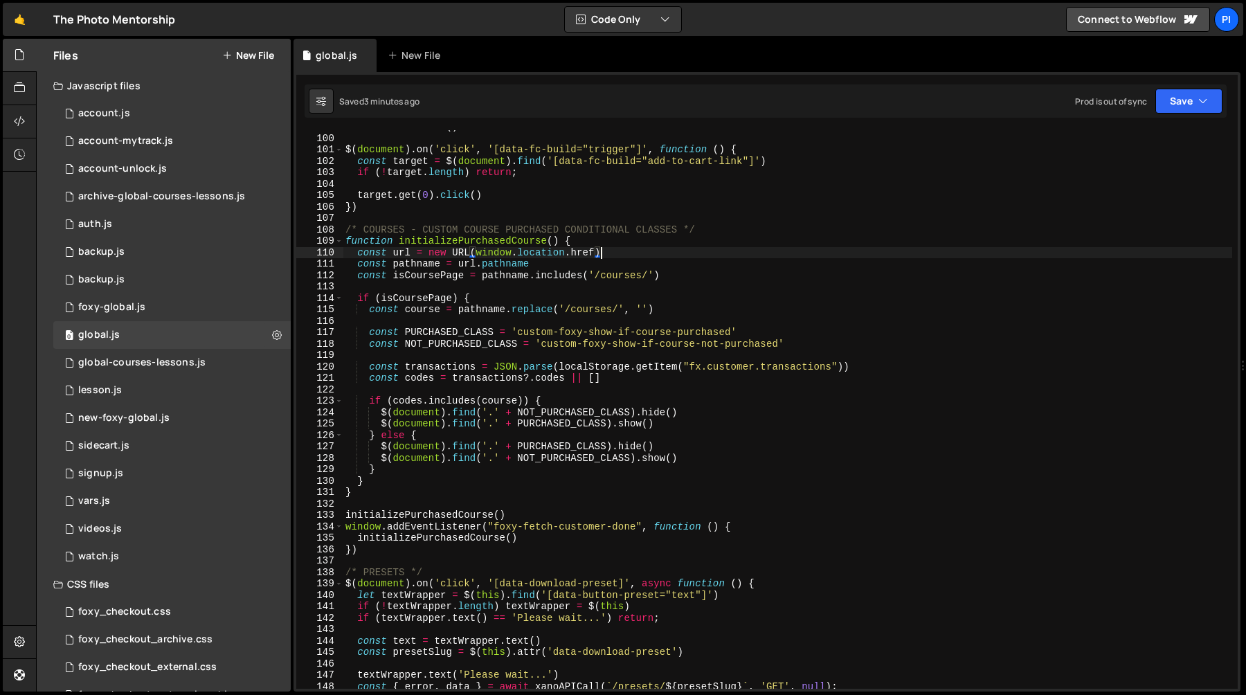
click at [537, 267] on div "buildAddToCartURL ( ) $ ( document ) . on ( 'click' , '[data-fc-build="trigger"…" at bounding box center [787, 411] width 889 height 581
type textarea "const pathname = url.pathname"
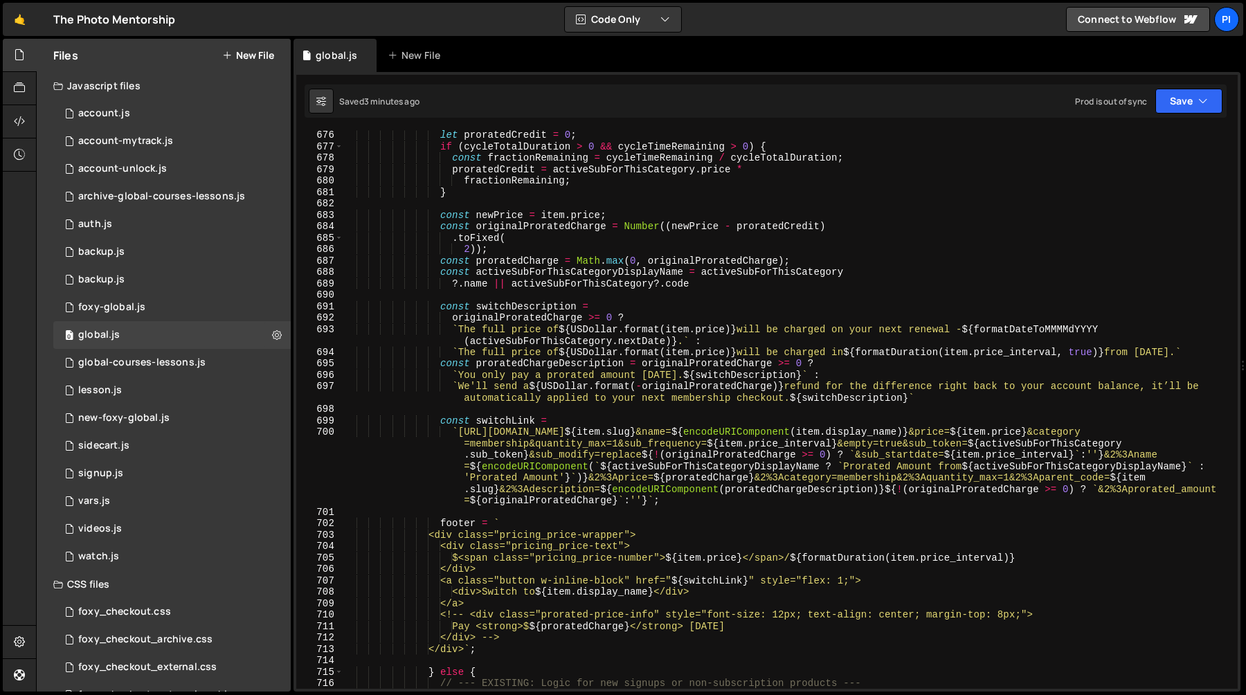
scroll to position [7873, 0]
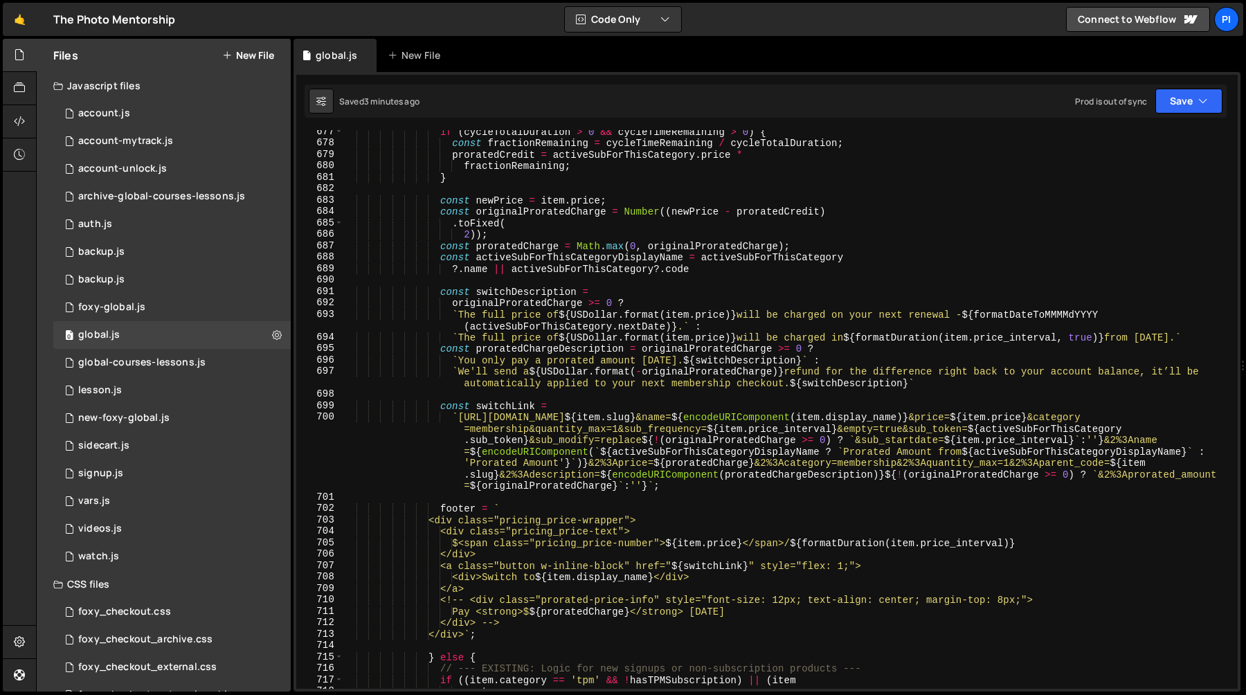
click at [486, 398] on div "if ( cycleTotalDuration > 0 && cycleTimeRemaining > 0 ) { const fractionRemaini…" at bounding box center [787, 416] width 889 height 581
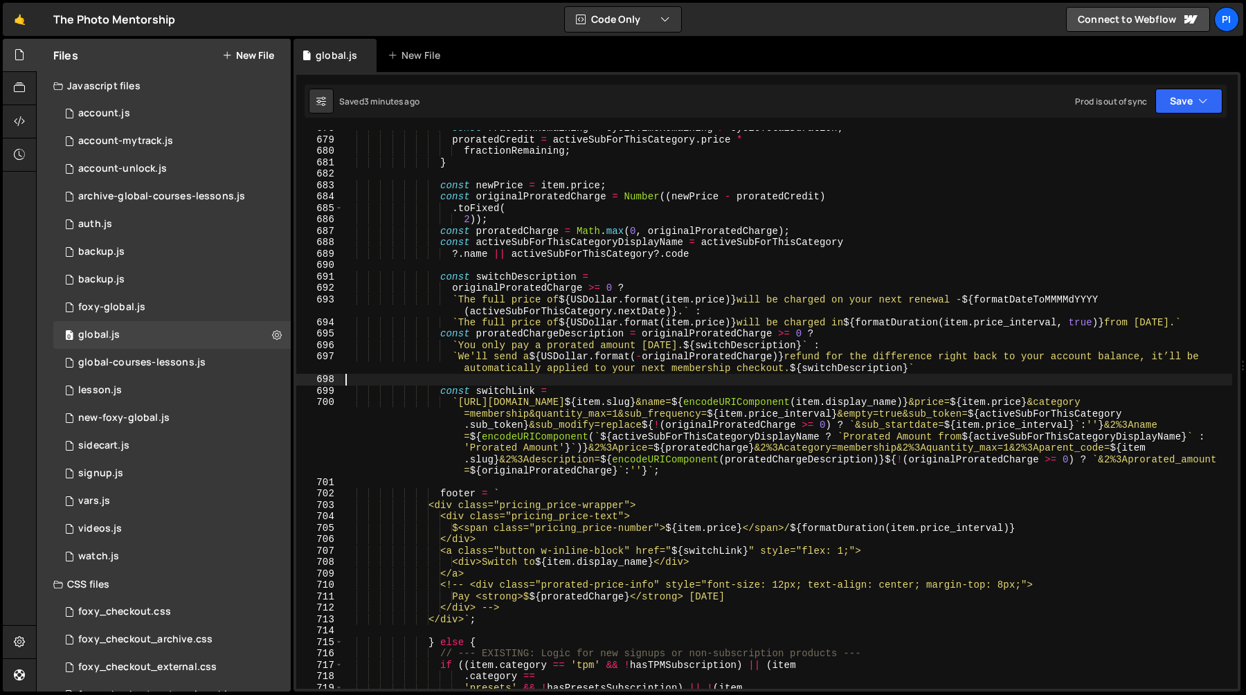
scroll to position [7903, 0]
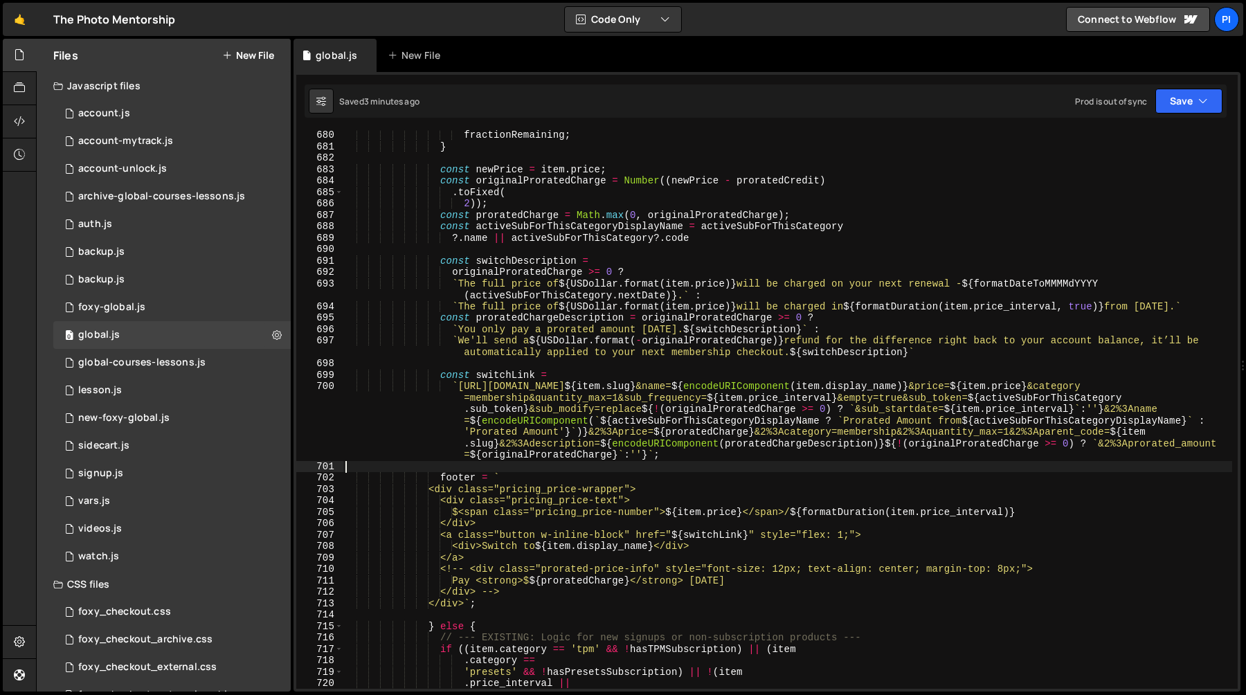
click at [475, 464] on div "fractionRemaining ; } const newPrice = item . price ; const originalProratedCha…" at bounding box center [787, 419] width 889 height 581
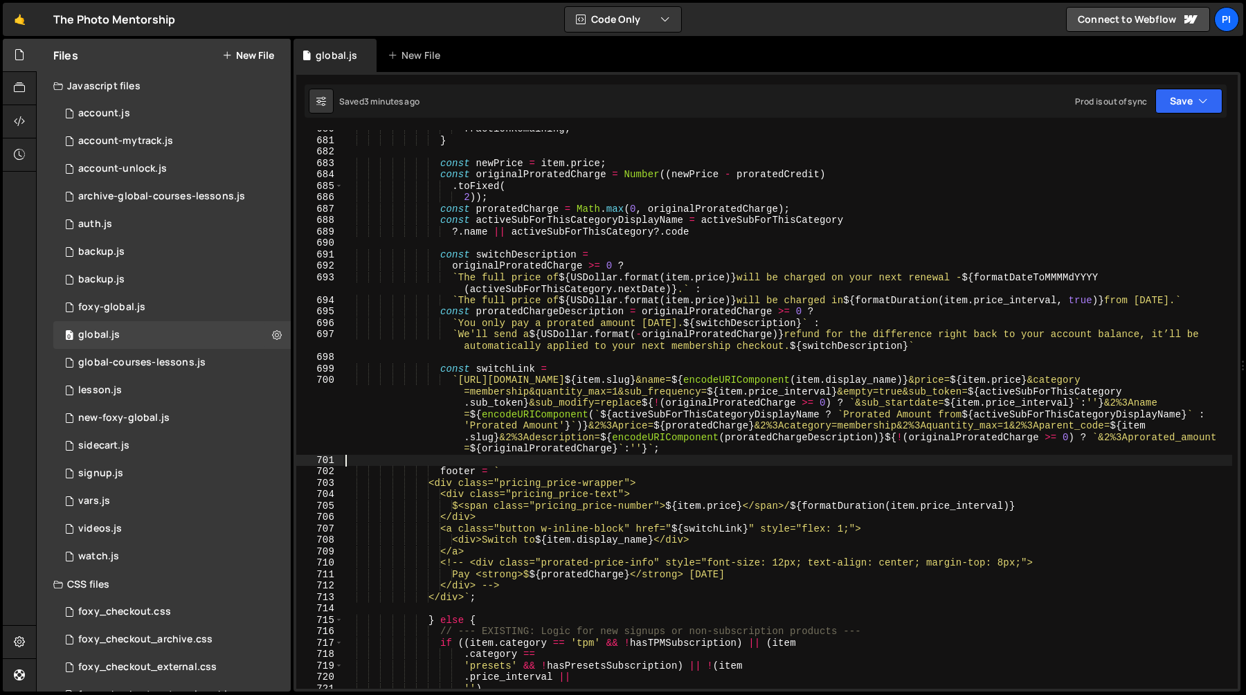
scroll to position [7912, 0]
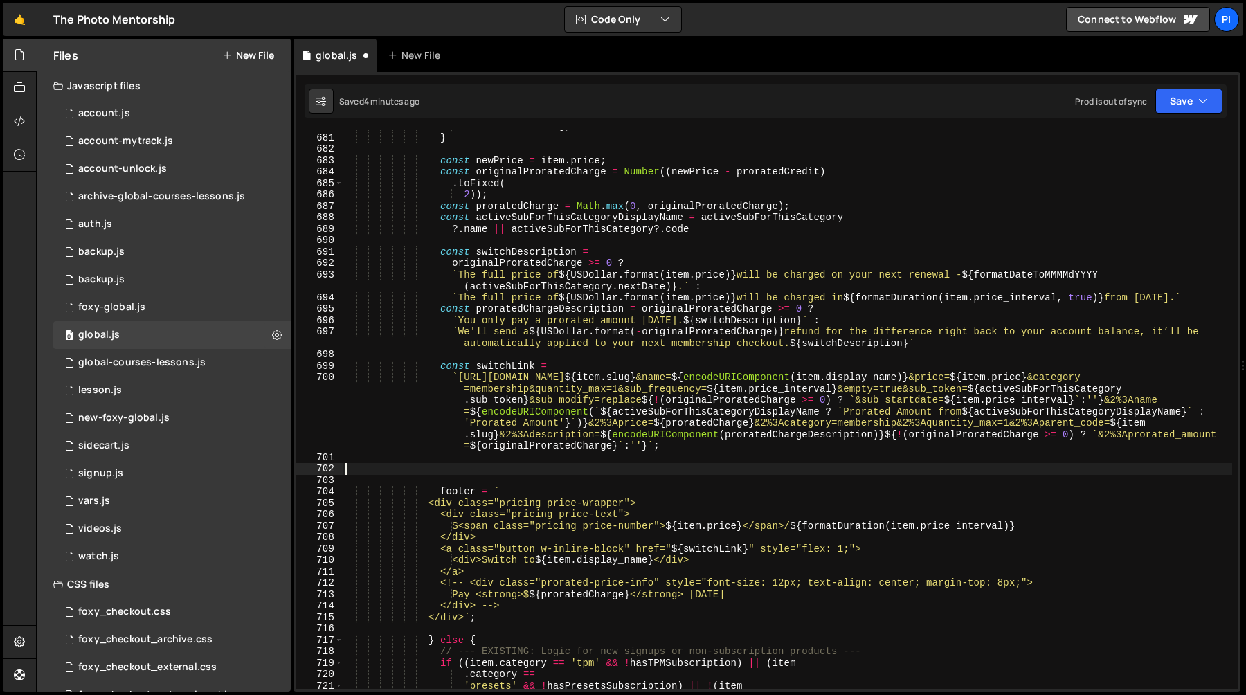
paste textarea "const isCoursePage = pathname.includes('/courses/')"
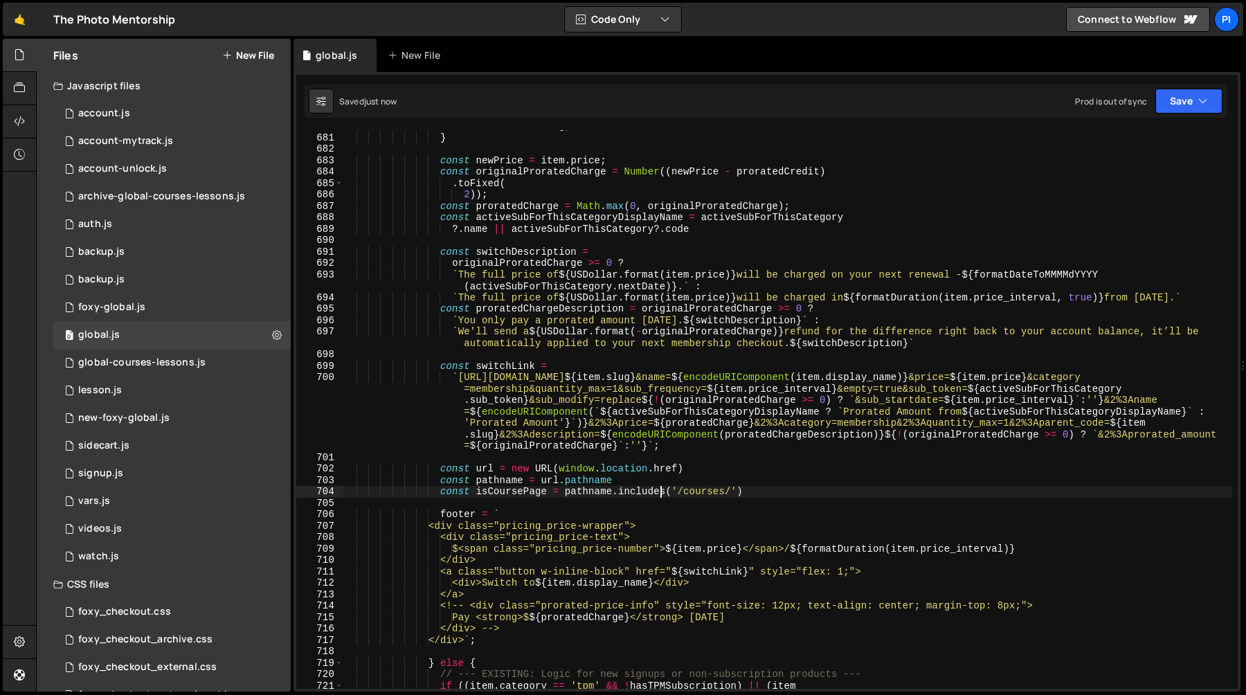
click at [617, 477] on div "fractionRemaining ; } const newPrice = item . price ; const originalProratedCha…" at bounding box center [787, 410] width 889 height 581
click at [525, 492] on div "fractionRemaining ; } const newPrice = item . price ; const originalProratedCha…" at bounding box center [787, 410] width 889 height 581
click at [719, 482] on div "fractionRemaining ; } const newPrice = item . price ; const originalProratedCha…" at bounding box center [787, 410] width 889 height 581
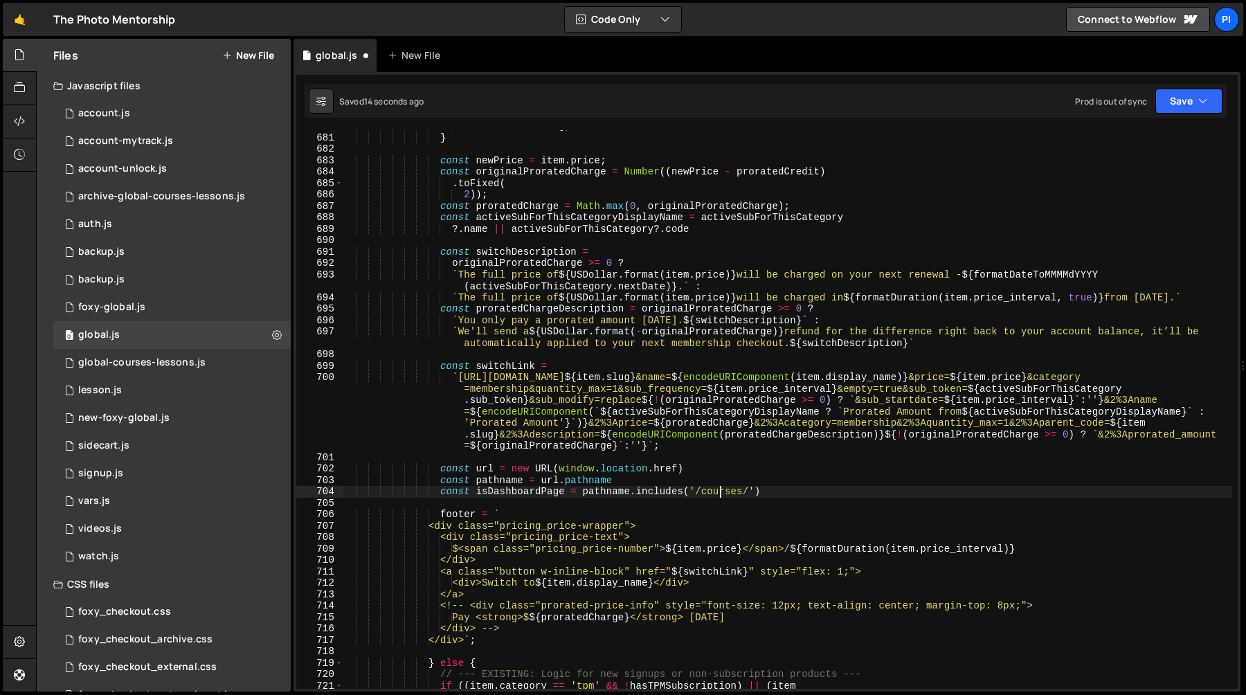
click at [719, 493] on div "fractionRemaining ; } const newPrice = item . price ; const originalProratedCha…" at bounding box center [787, 410] width 889 height 581
paste textarea "/account/"
click at [727, 480] on div "fractionRemaining ; } const newPrice = item . price ; const originalProratedCha…" at bounding box center [787, 410] width 889 height 581
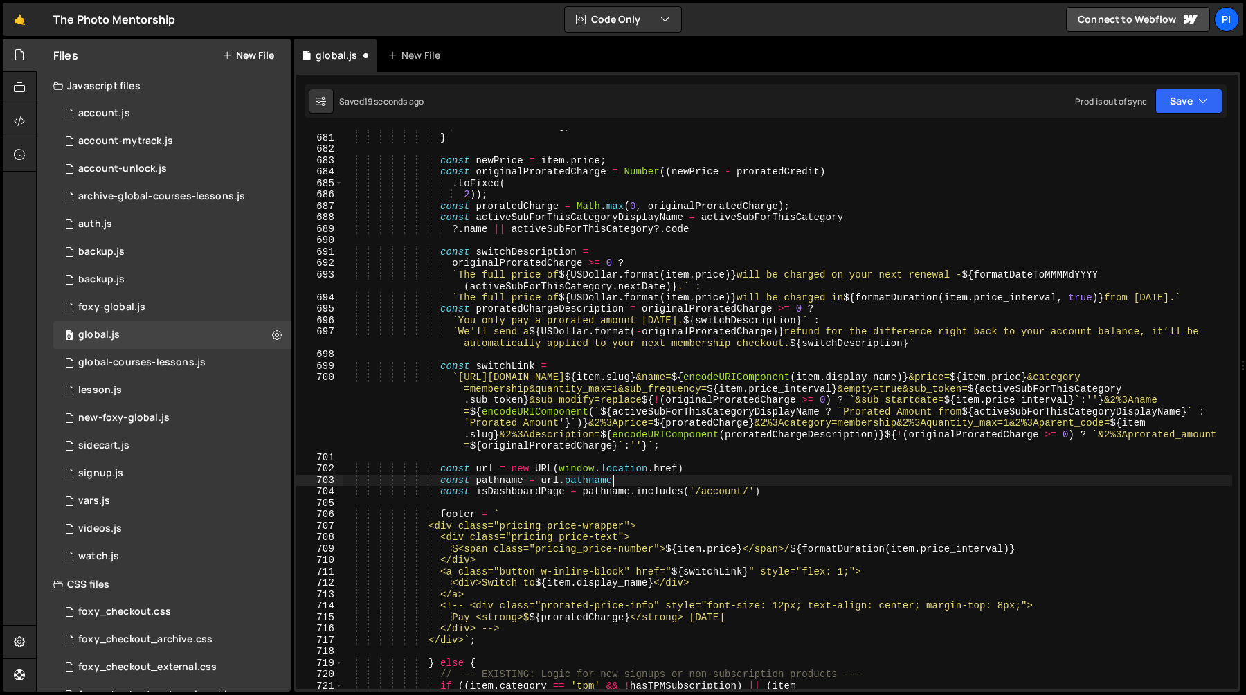
scroll to position [0, 18]
click at [544, 488] on div "fractionRemaining ; } const newPrice = item . price ; const originalProratedCha…" at bounding box center [787, 410] width 889 height 581
type textarea "const isDashboardPage = pathname.includes('/account/')"
click at [544, 488] on div "fractionRemaining ; } const newPrice = item . price ; const originalProratedCha…" at bounding box center [787, 410] width 889 height 581
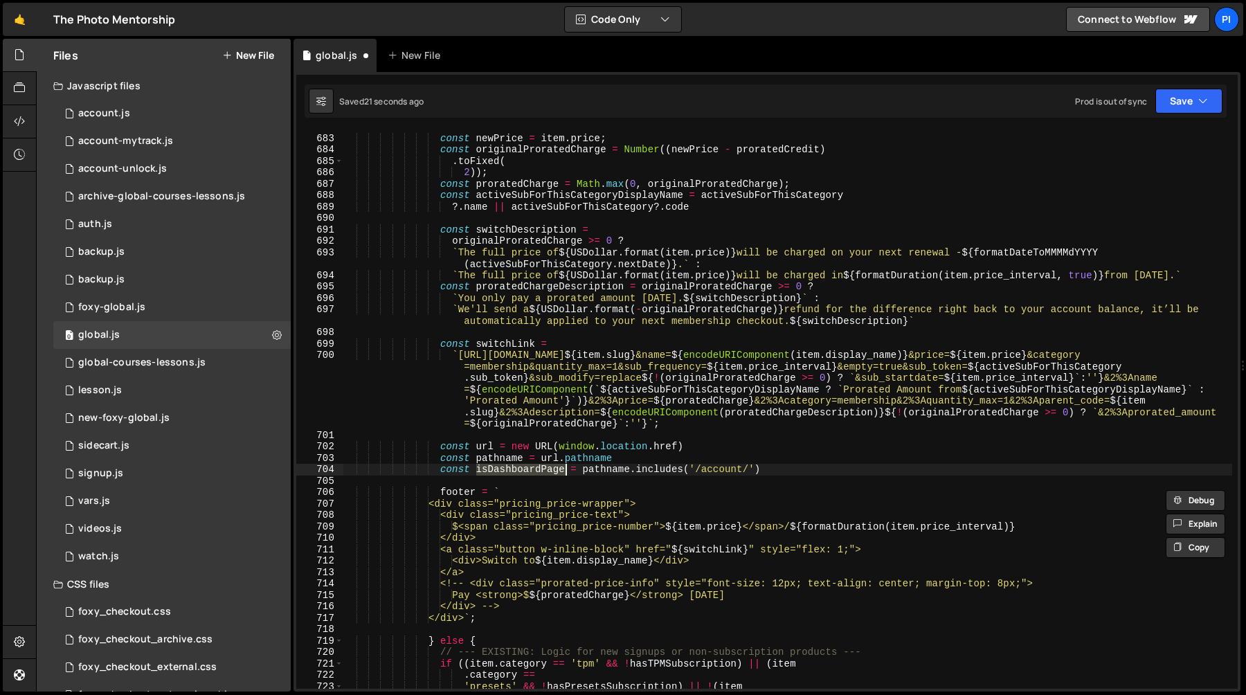
scroll to position [7934, 0]
click at [527, 477] on div "const newPrice = item . price ; const originalProratedCharge = Number (( newPri…" at bounding box center [787, 411] width 889 height 581
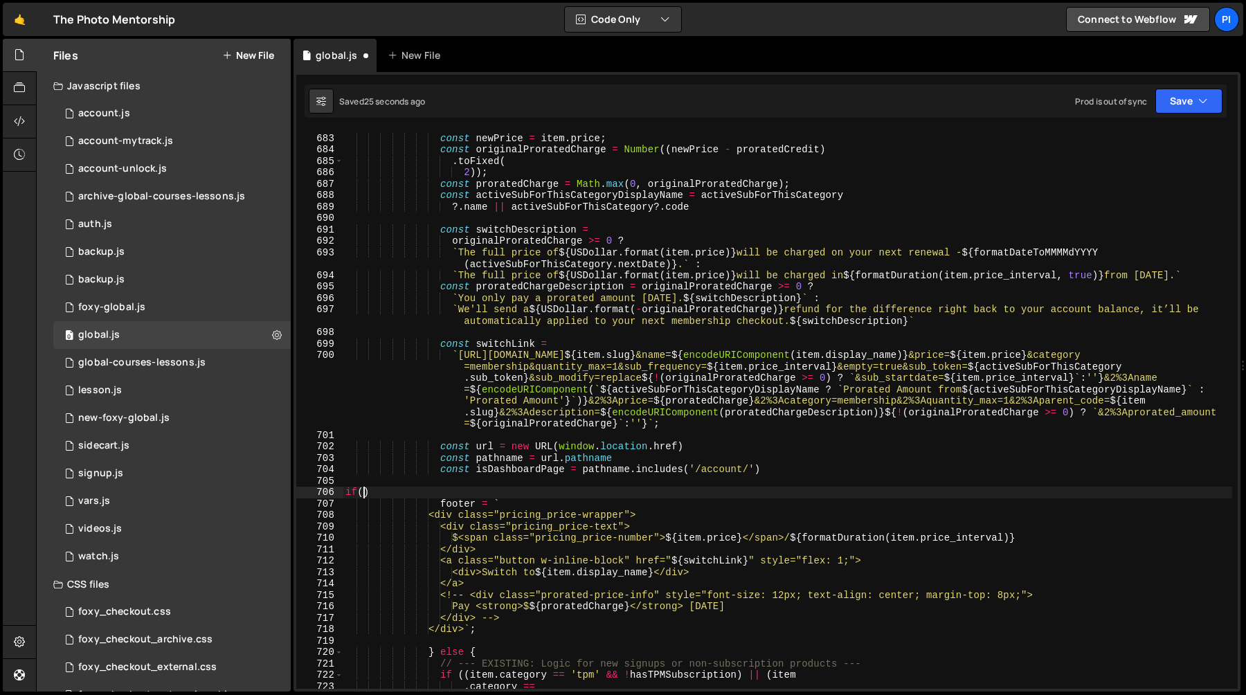
scroll to position [0, 0]
paste textarea "isDashboardPage)"
type textarea "</div>`;"
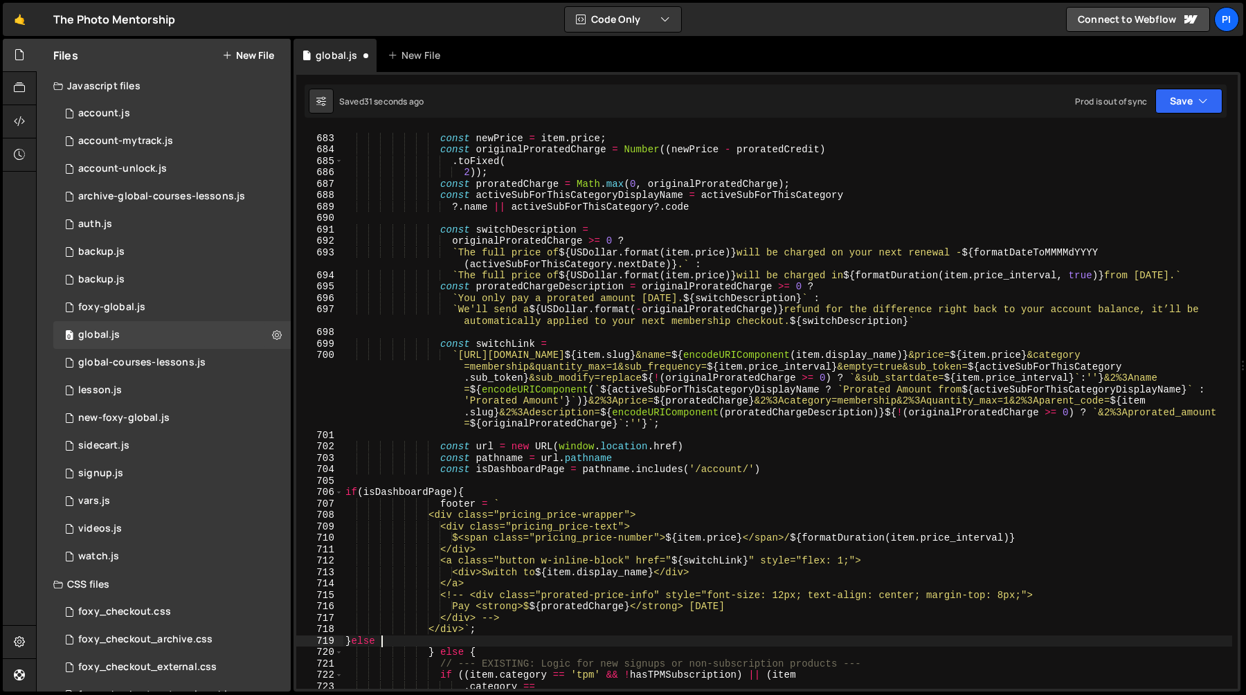
type textarea "}else {}"
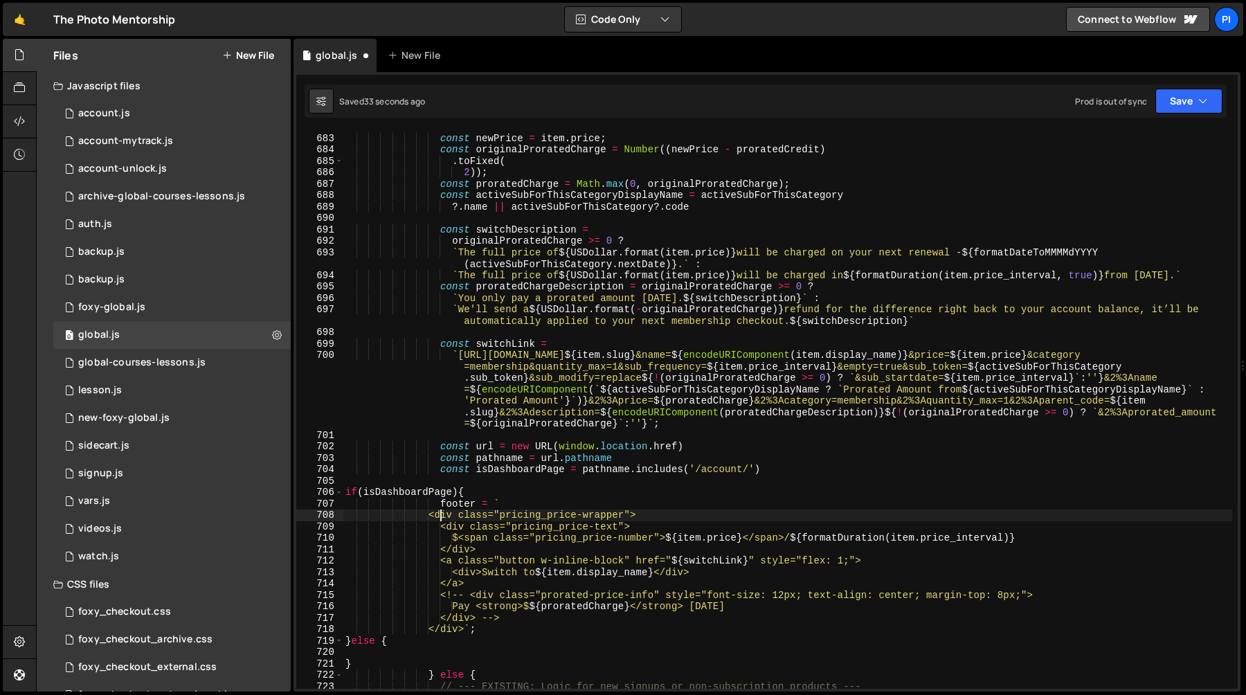
click at [440, 511] on div "const newPrice = item . price ; const originalProratedCharge = Number (( newPri…" at bounding box center [787, 411] width 889 height 581
click at [442, 503] on div "const newPrice = item . price ; const originalProratedCharge = Number (( newPri…" at bounding box center [787, 411] width 889 height 581
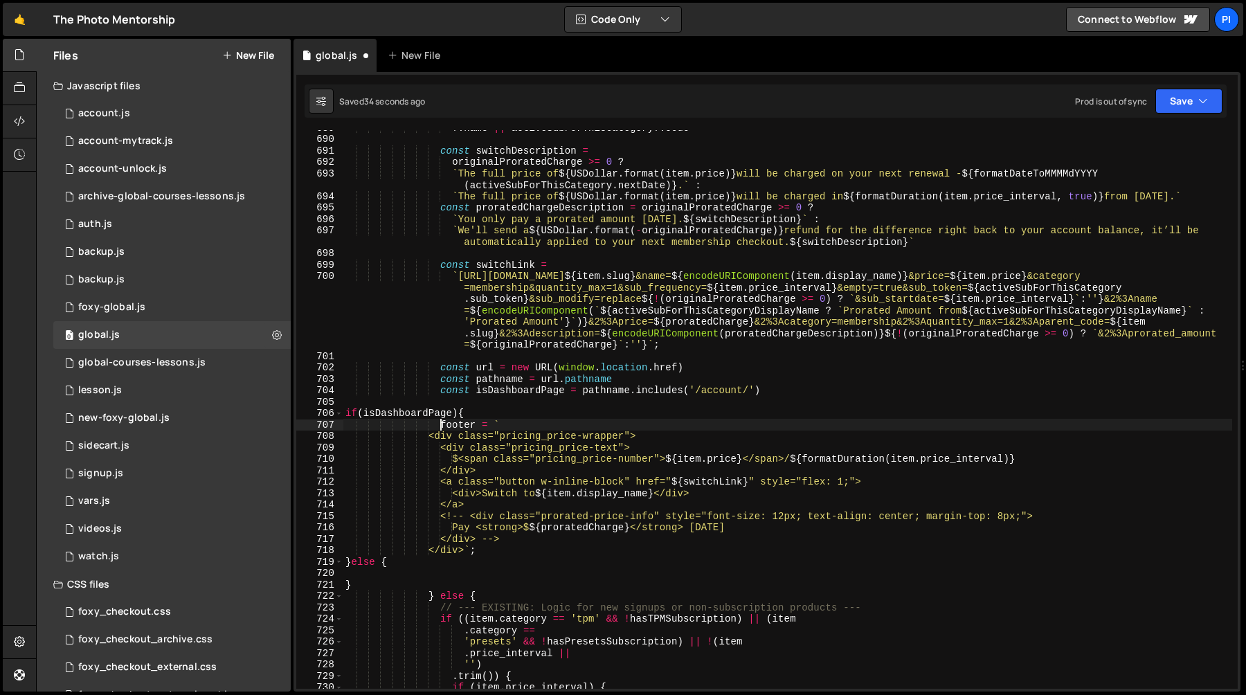
scroll to position [8013, 0]
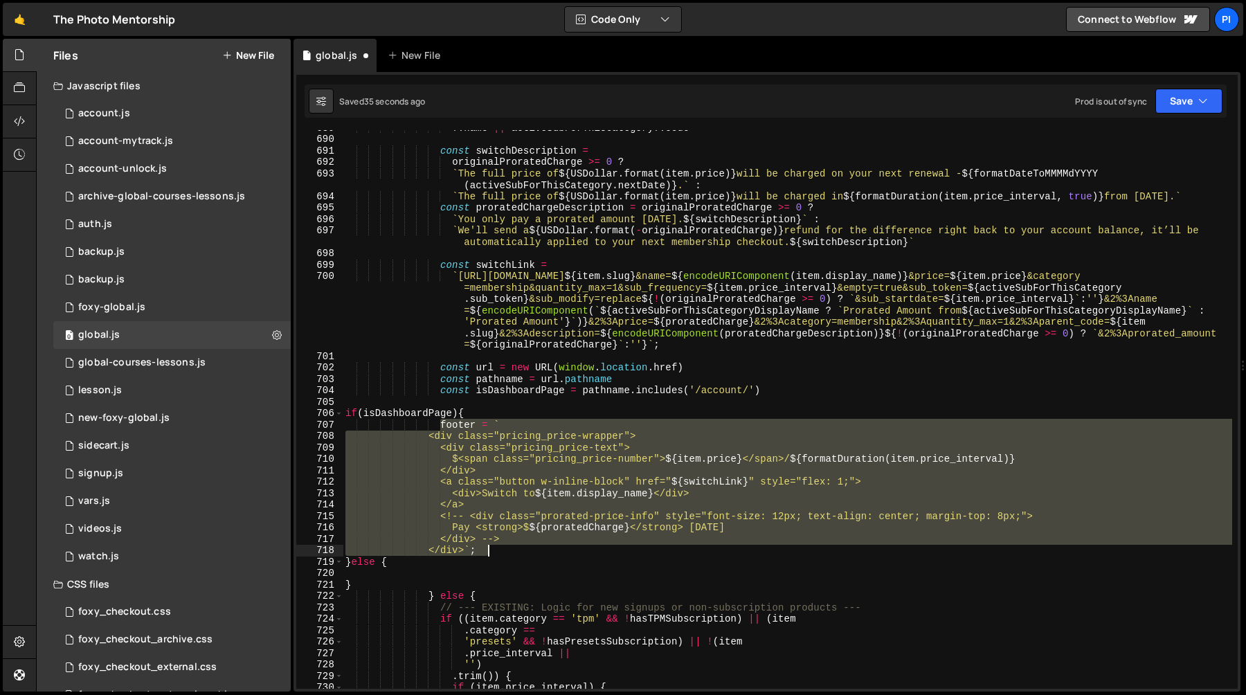
click at [495, 550] on div "?. name || activeSubForThisCategory ?. code const switchDescription = originalP…" at bounding box center [787, 412] width 889 height 581
type textarea "</div> --> </div>`;"
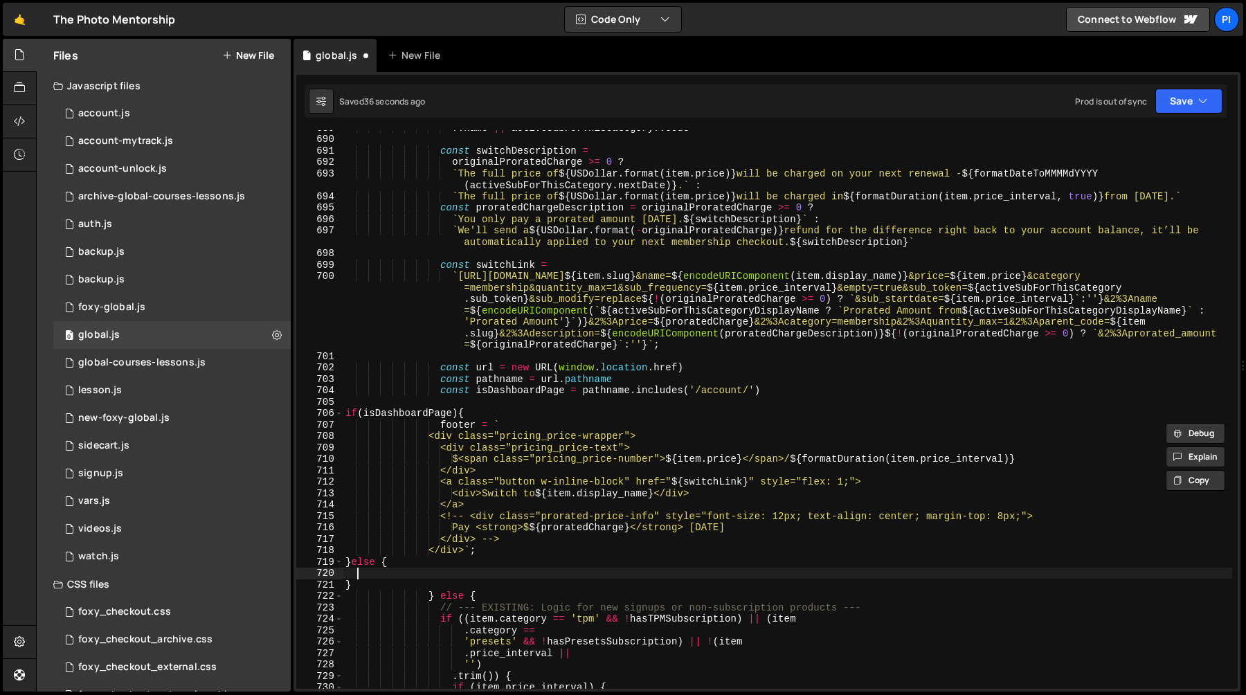
click at [405, 569] on div "?. name || activeSubForThisCategory ?. code const switchDescription = originalP…" at bounding box center [787, 412] width 889 height 581
paste textarea "</div>`;"
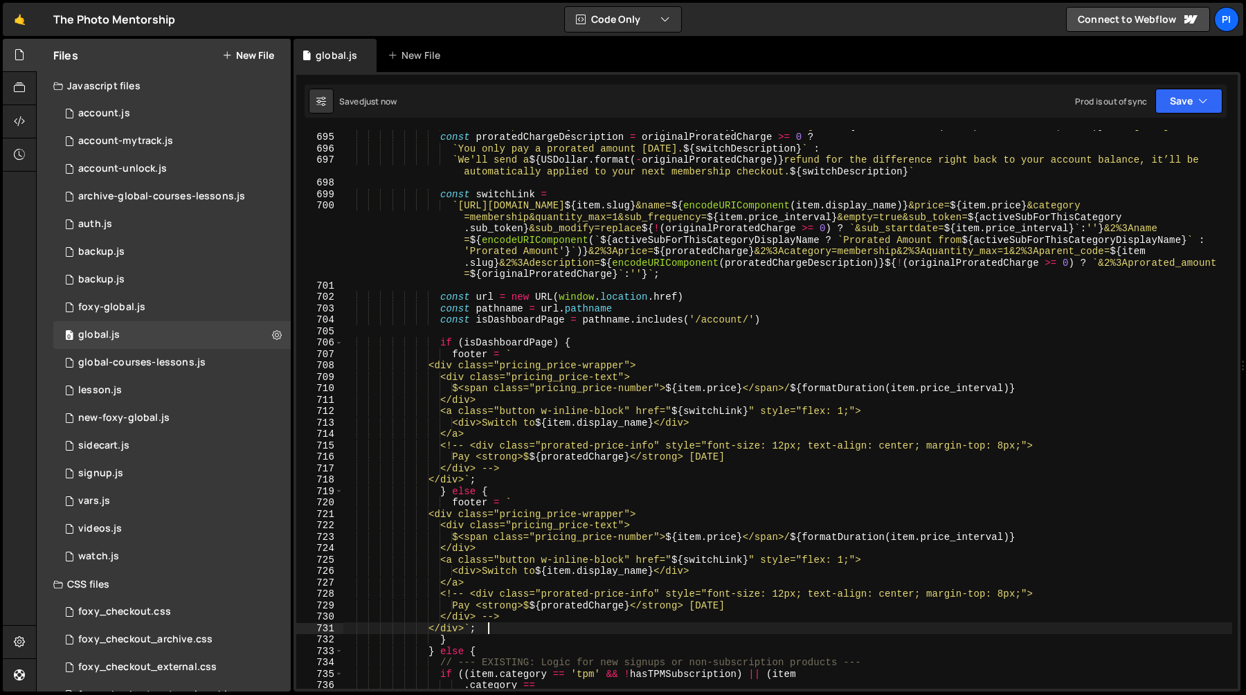
scroll to position [8104, 0]
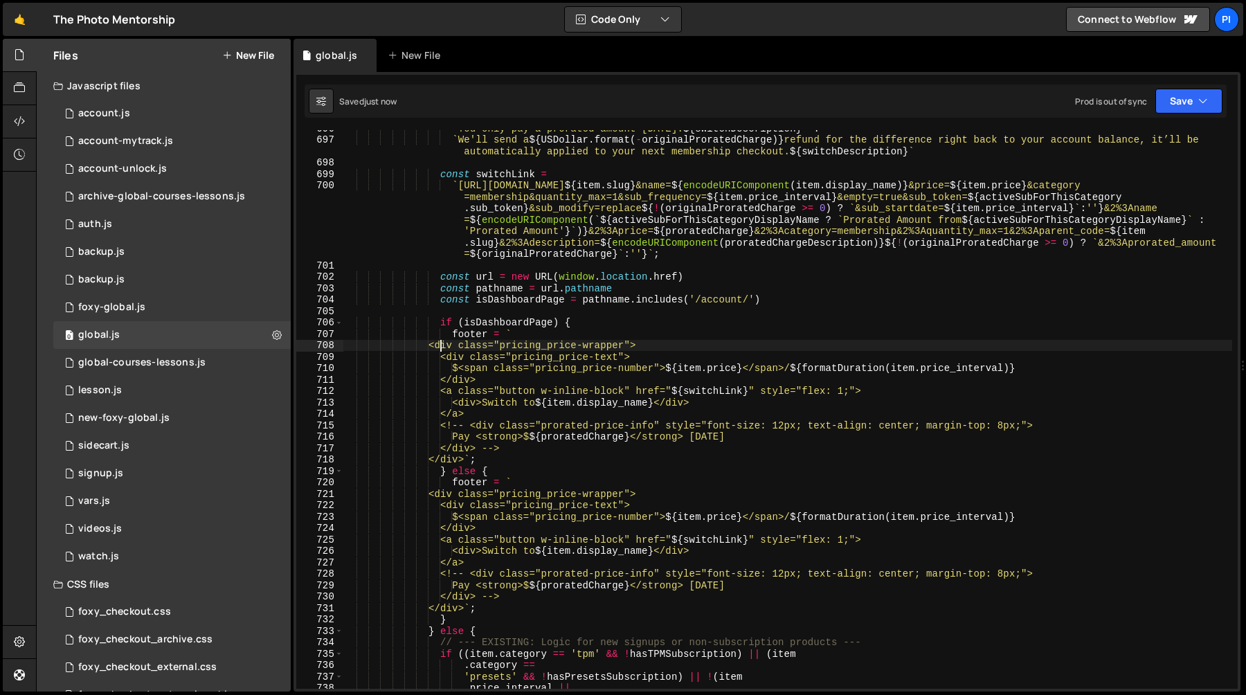
click at [443, 346] on div "` You only pay a prorated amount [DATE]. ${ switchDescription } ` : ` We'll sen…" at bounding box center [787, 413] width 889 height 581
click at [515, 448] on div "` You only pay a prorated amount [DATE]. ${ switchDescription } ` : ` We'll sen…" at bounding box center [787, 413] width 889 height 581
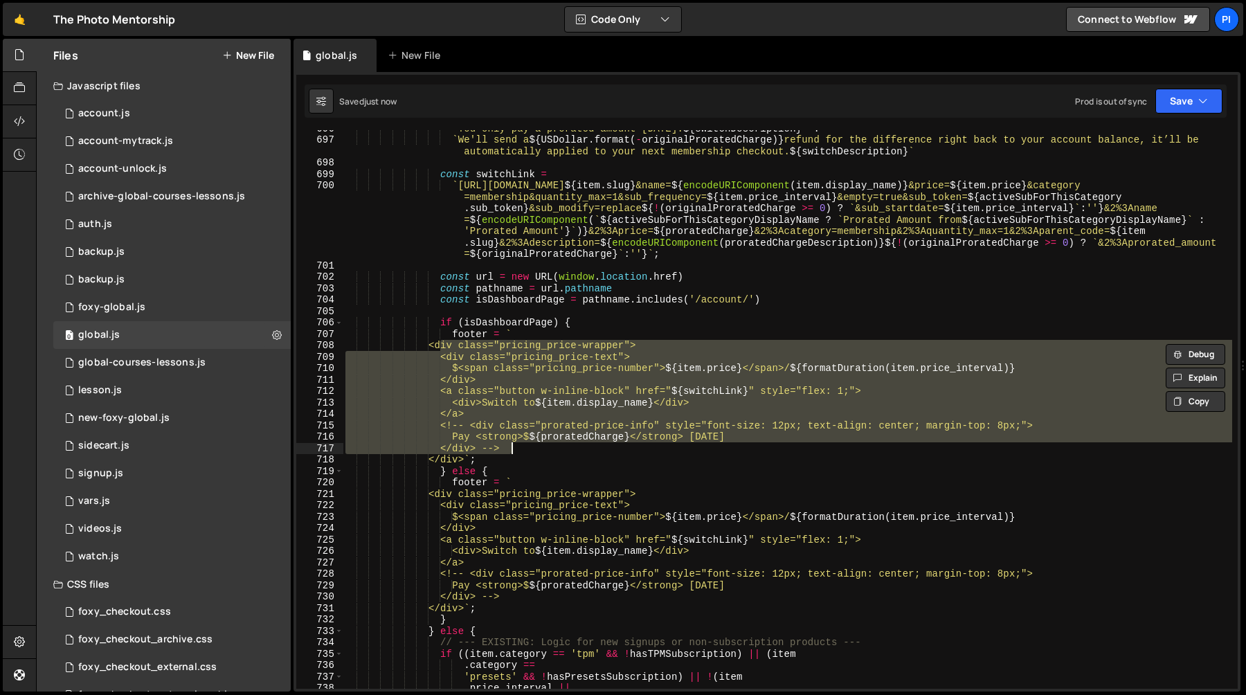
click at [511, 464] on div "` You only pay a prorated amount [DATE]. ${ switchDescription } ` : ` We'll sen…" at bounding box center [787, 413] width 889 height 581
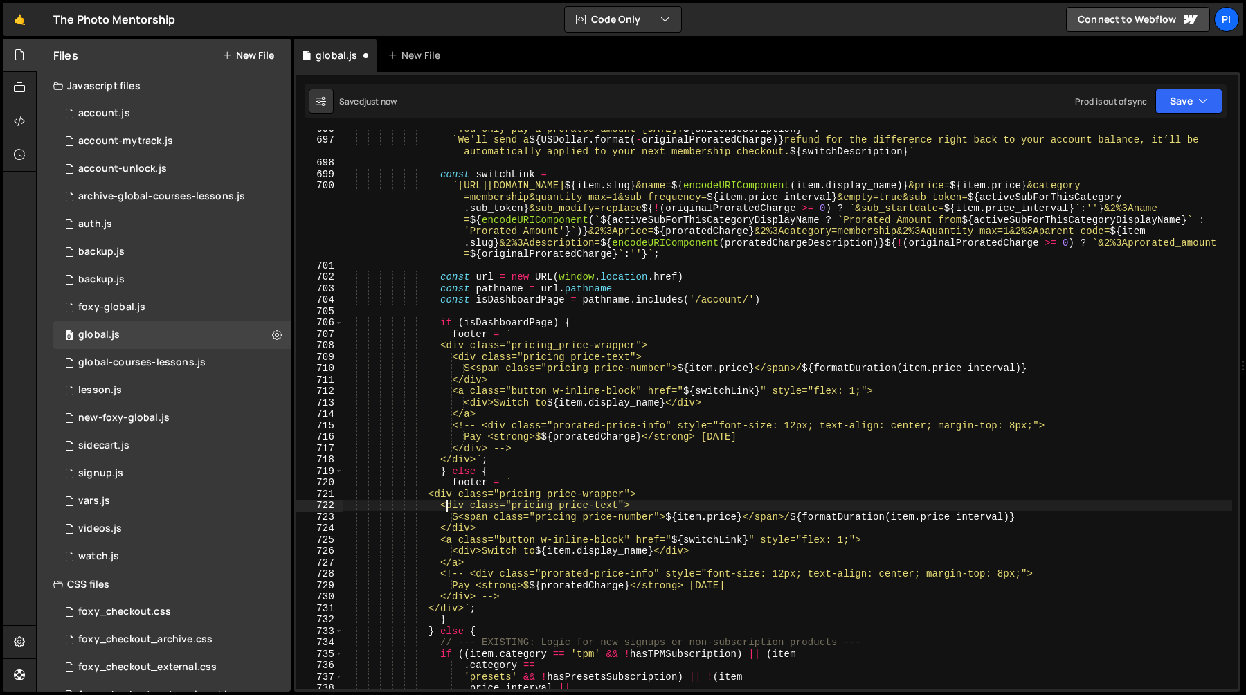
click at [445, 500] on div "` You only pay a prorated amount [DATE]. ${ switchDescription } ` : ` We'll sen…" at bounding box center [787, 413] width 889 height 581
click at [439, 496] on div "` You only pay a prorated amount [DATE]. ${ switchDescription } ` : ` We'll sen…" at bounding box center [787, 413] width 889 height 581
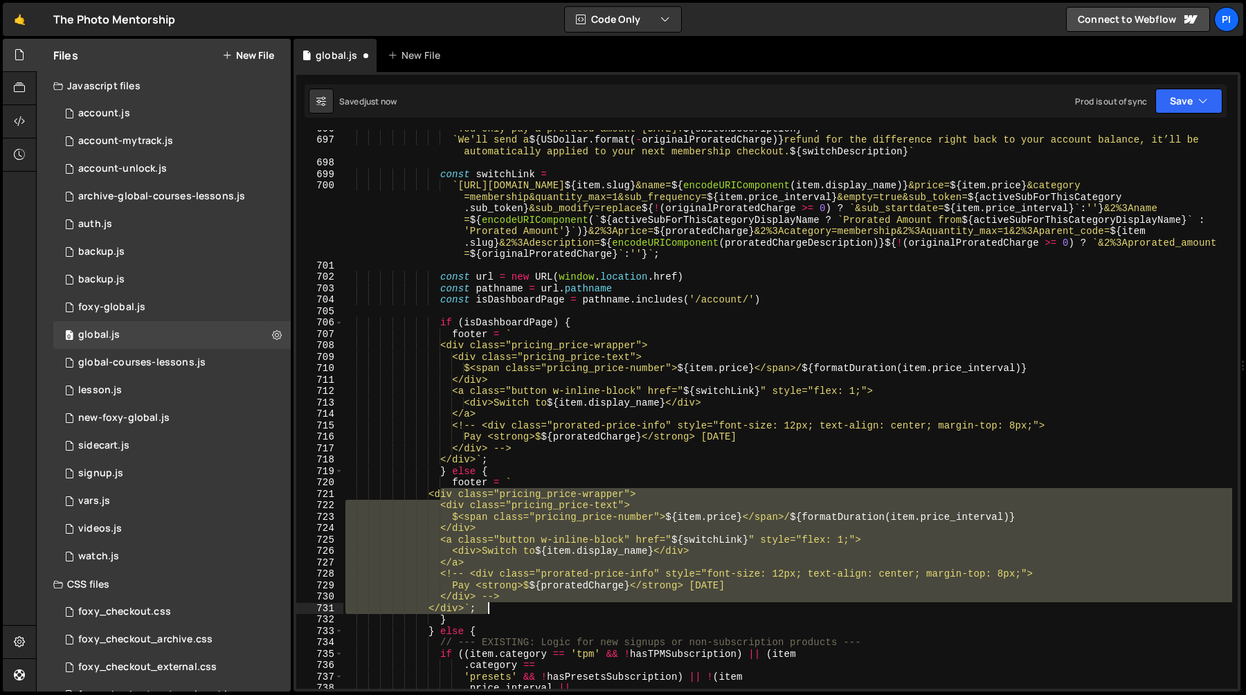
click at [500, 610] on div "` You only pay a prorated amount [DATE]. ${ switchDescription } ` : ` We'll sen…" at bounding box center [787, 413] width 889 height 581
click at [525, 389] on div "` You only pay a prorated amount [DATE]. ${ switchDescription } ` : ` We'll sen…" at bounding box center [787, 413] width 889 height 581
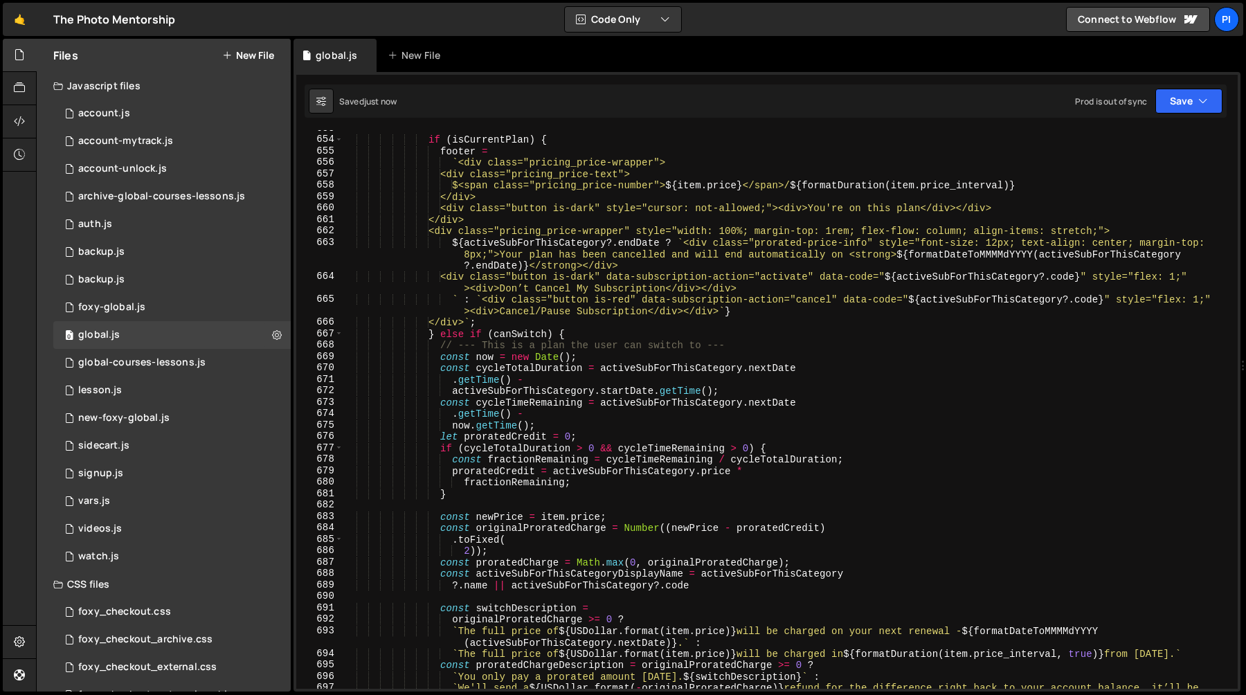
scroll to position [7491, 0]
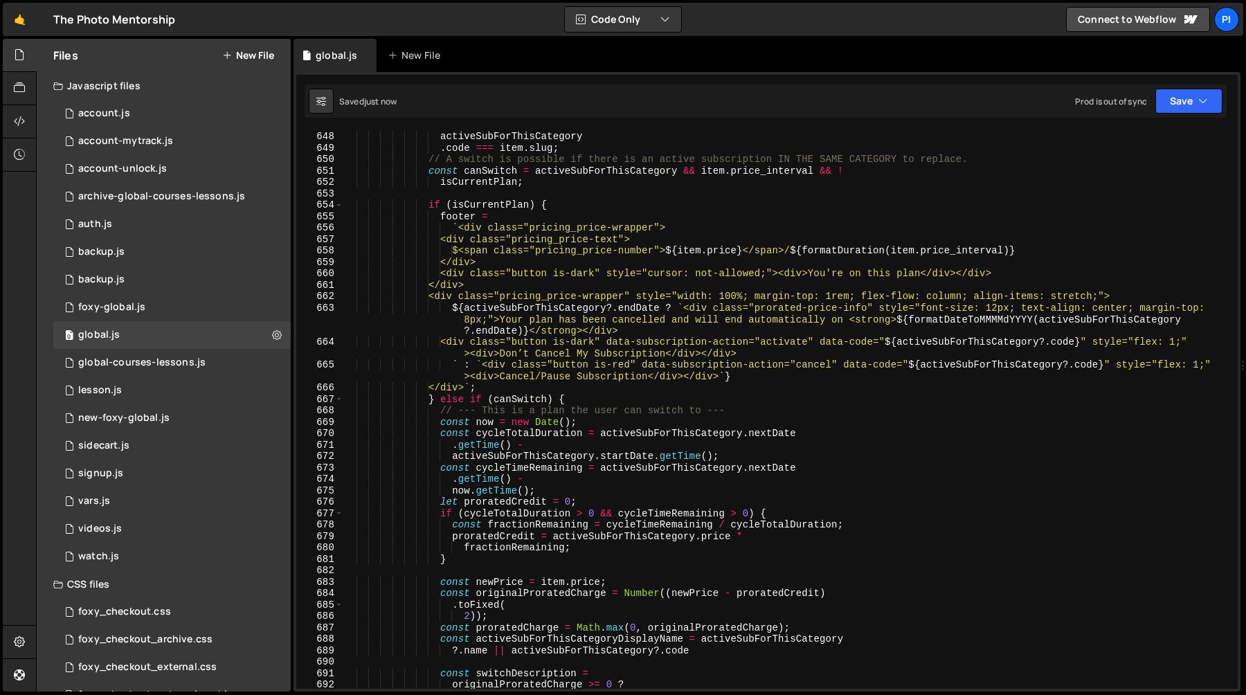
click at [442, 297] on div "const isCurrentPlan = activeSubForThisCategory && activeSubForThisCategory . co…" at bounding box center [787, 409] width 889 height 581
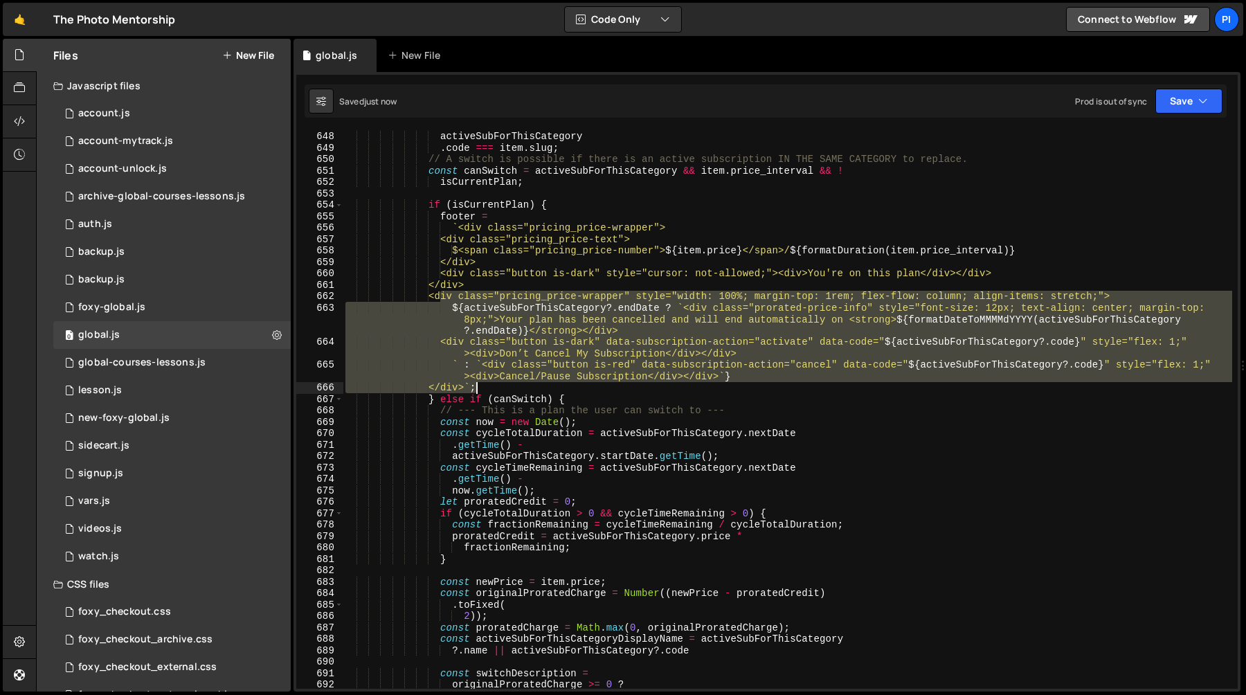
click at [475, 388] on div "const isCurrentPlan = activeSubForThisCategory && activeSubForThisCategory . co…" at bounding box center [787, 409] width 889 height 581
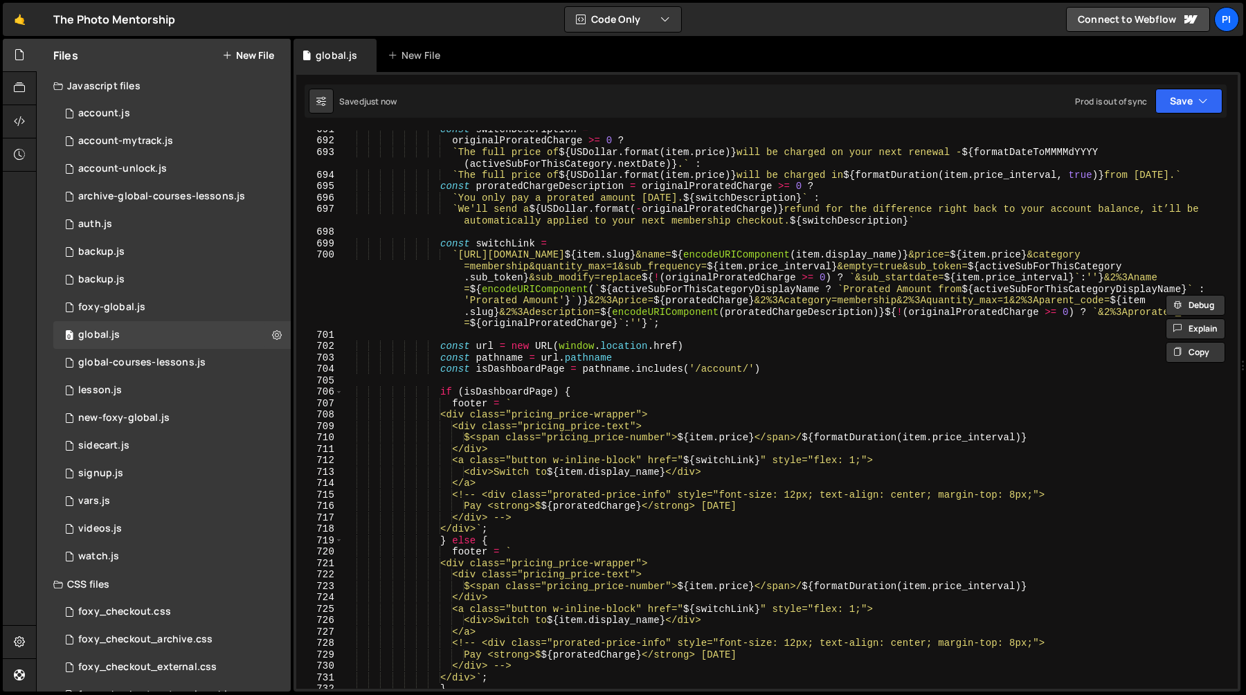
scroll to position [8045, 0]
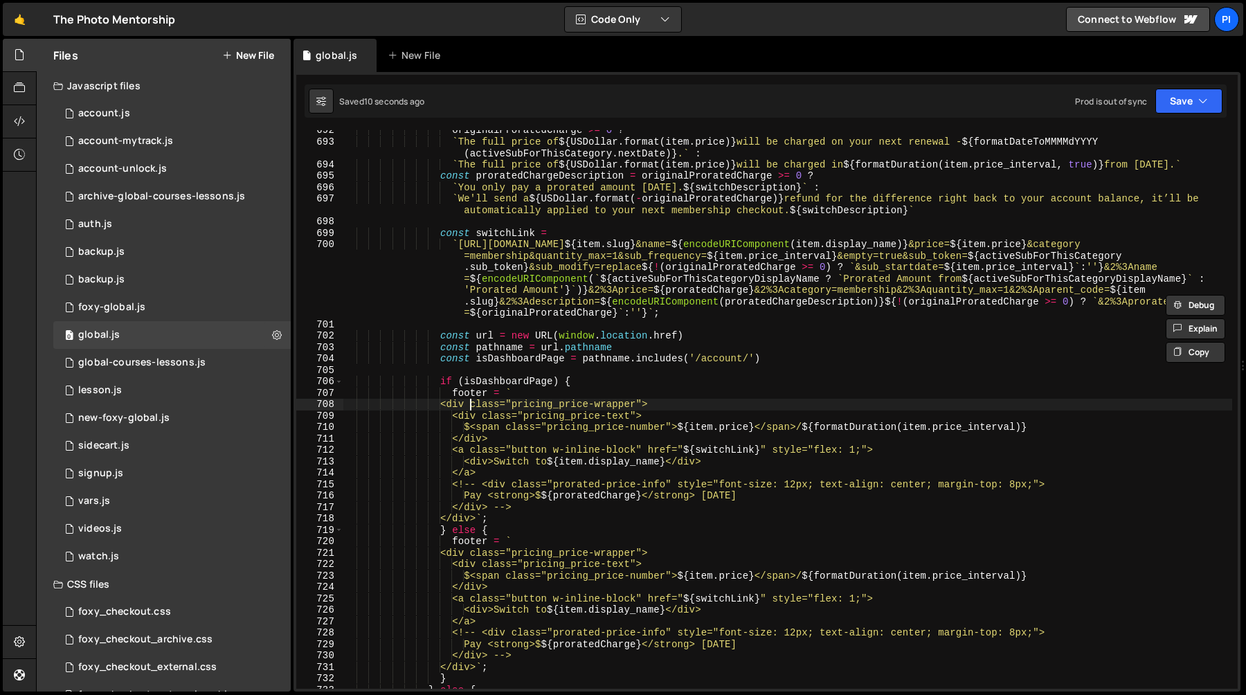
click at [469, 401] on div "originalProratedCharge >= 0 ? ` The full price of ${ USDollar . format ( item .…" at bounding box center [787, 415] width 889 height 581
click at [465, 404] on div "originalProratedCharge >= 0 ? ` The full price of ${ USDollar . format ( item .…" at bounding box center [787, 415] width 889 height 581
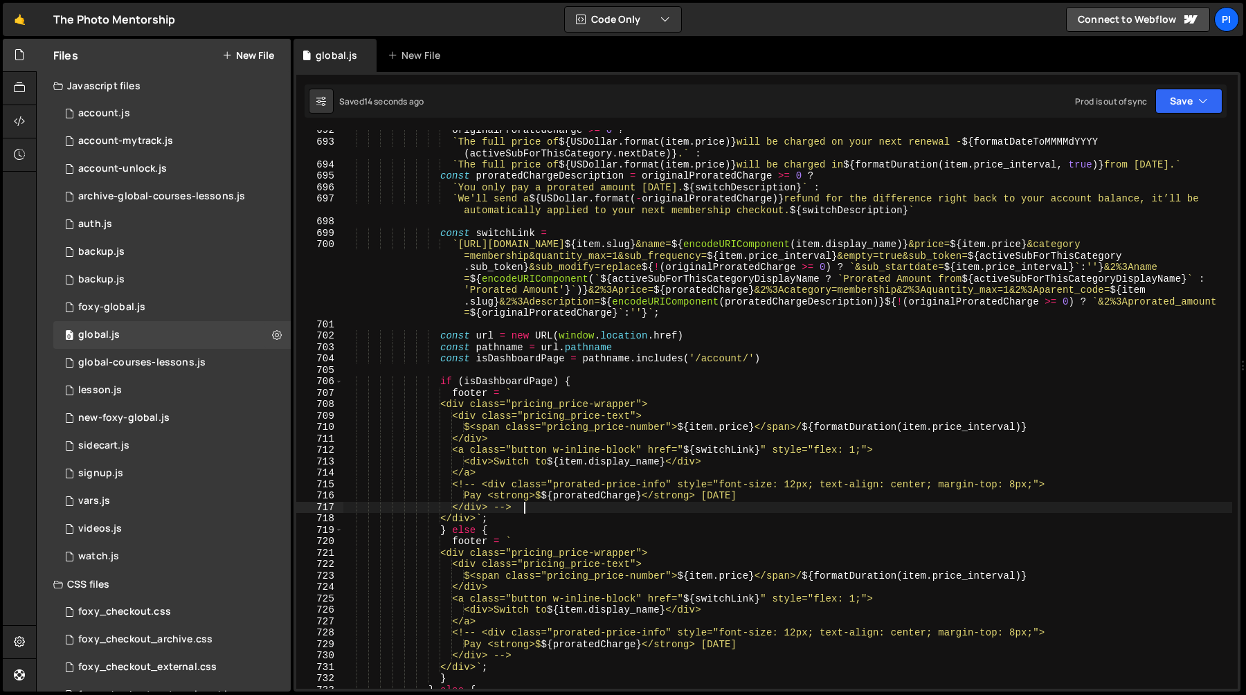
click at [534, 507] on div "originalProratedCharge >= 0 ? ` The full price of ${ USDollar . format ( item .…" at bounding box center [787, 415] width 889 height 581
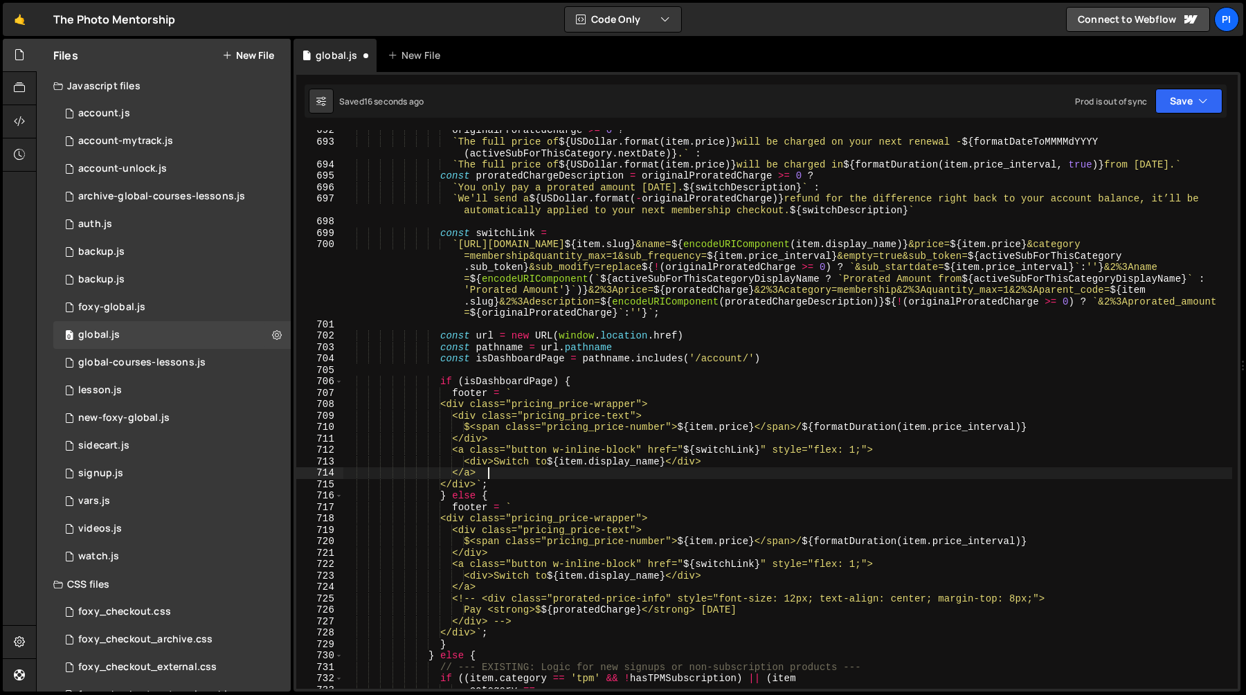
drag, startPoint x: 534, startPoint y: 507, endPoint x: 521, endPoint y: 476, distance: 33.2
click at [521, 476] on div "originalProratedCharge >= 0 ? ` The full price of ${ USDollar . format ( item .…" at bounding box center [787, 415] width 889 height 581
click at [487, 484] on div "originalProratedCharge >= 0 ? ` The full price of ${ USDollar . format ( item .…" at bounding box center [787, 415] width 889 height 581
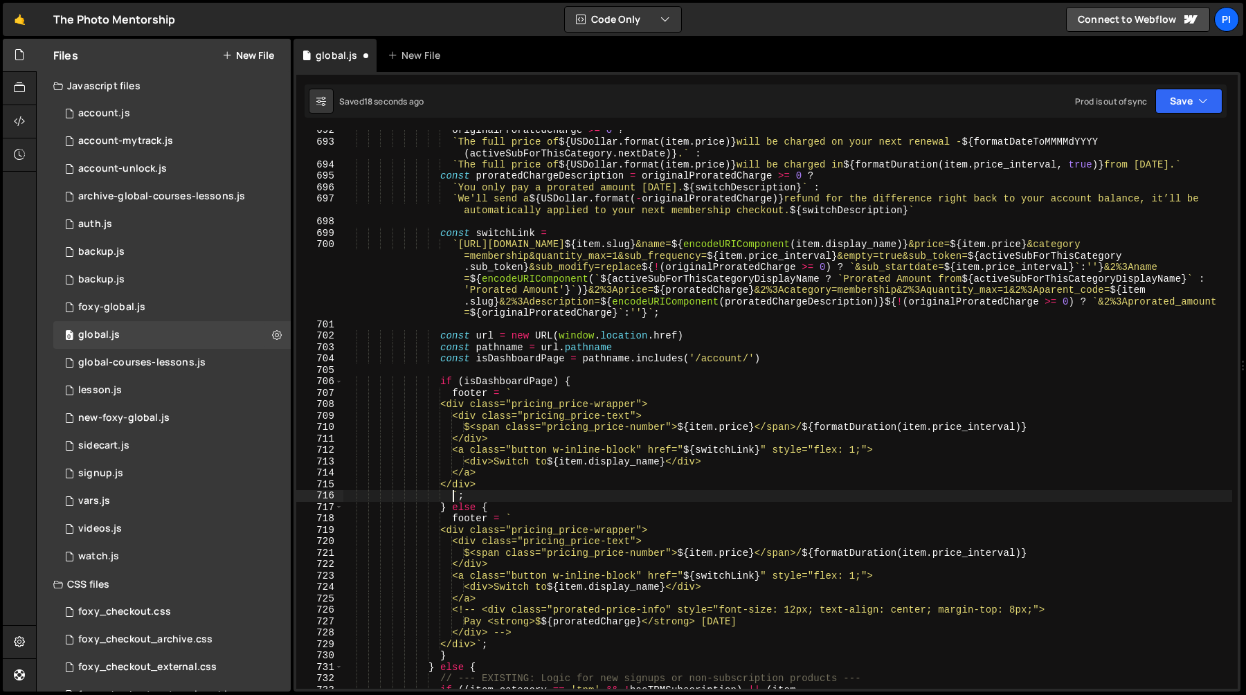
paste textarea "</div>"
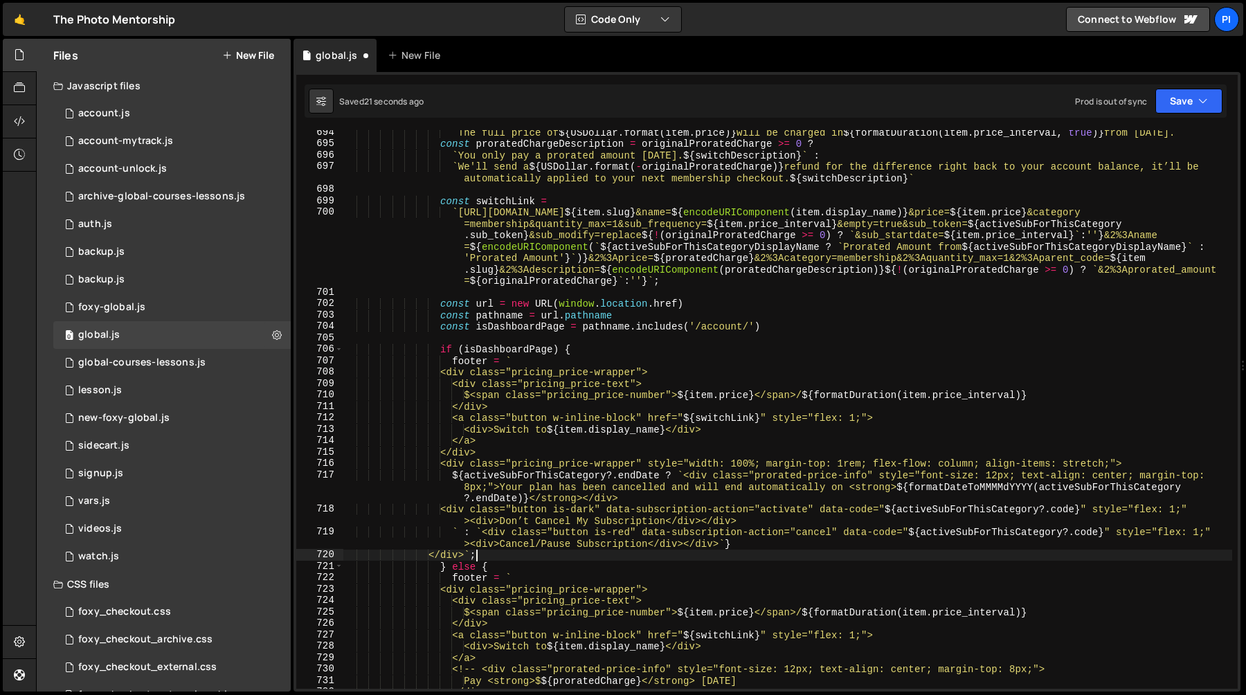
scroll to position [8077, 0]
click at [464, 535] on div "` The full price of ${ USDollar . format ( item . price ) } will be charged in …" at bounding box center [787, 417] width 889 height 581
click at [456, 534] on div "` The full price of ${ USDollar . format ( item . price ) } will be charged in …" at bounding box center [787, 417] width 889 height 581
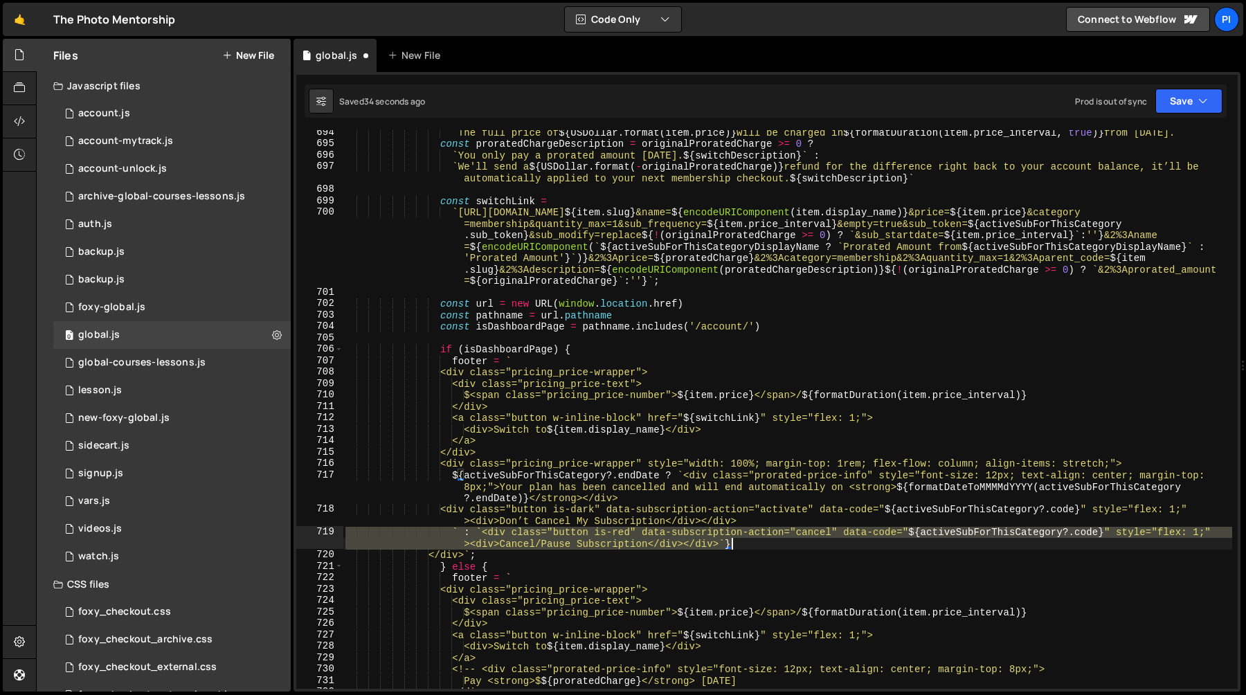
drag, startPoint x: 456, startPoint y: 534, endPoint x: 733, endPoint y: 544, distance: 277.0
click at [733, 544] on div "` The full price of ${ USDollar . format ( item . price ) } will be charged in …" at bounding box center [787, 417] width 889 height 581
click at [747, 543] on div "` The full price of ${ USDollar . format ( item . price ) } will be charged in …" at bounding box center [787, 409] width 889 height 559
drag, startPoint x: 747, startPoint y: 543, endPoint x: 460, endPoint y: 533, distance: 287.4
click at [460, 533] on div "` The full price of ${ USDollar . format ( item . price ) } will be charged in …" at bounding box center [787, 417] width 889 height 581
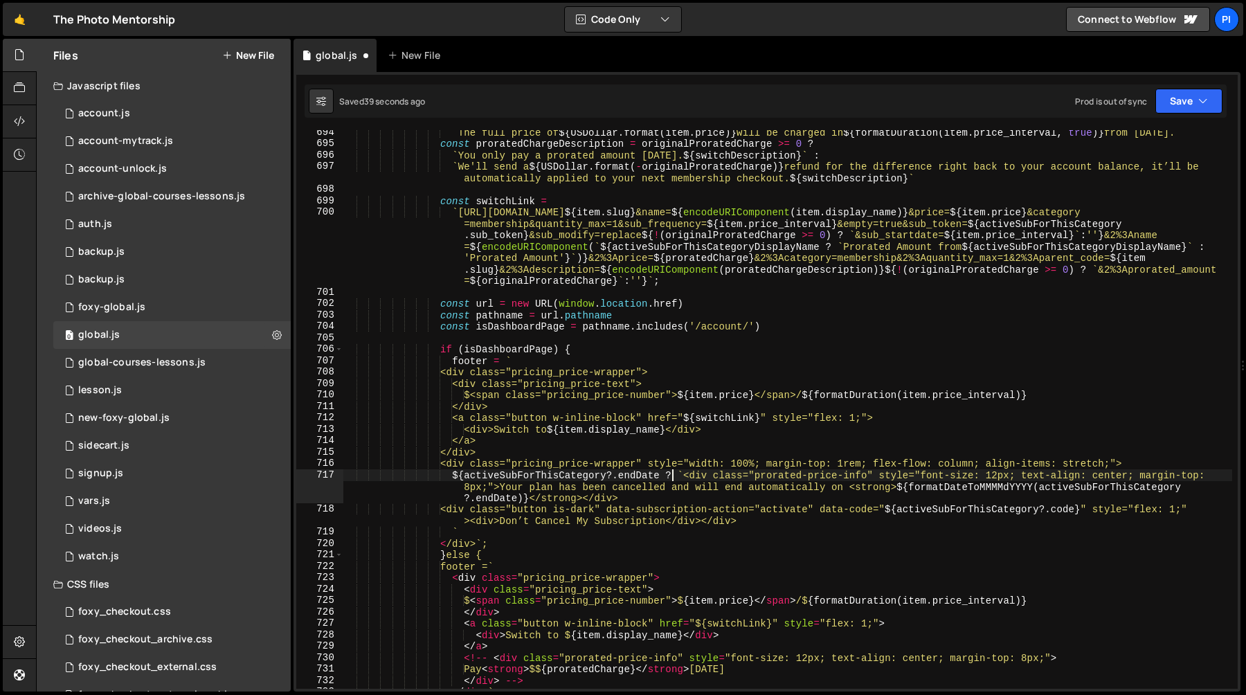
click at [676, 477] on div "` The full price of ${ USDollar . format ( item . price ) } will be charged in …" at bounding box center [787, 417] width 889 height 581
drag, startPoint x: 676, startPoint y: 477, endPoint x: 454, endPoint y: 477, distance: 221.5
click at [454, 477] on div "` The full price of ${ USDollar . format ( item . price ) } will be charged in …" at bounding box center [787, 417] width 889 height 581
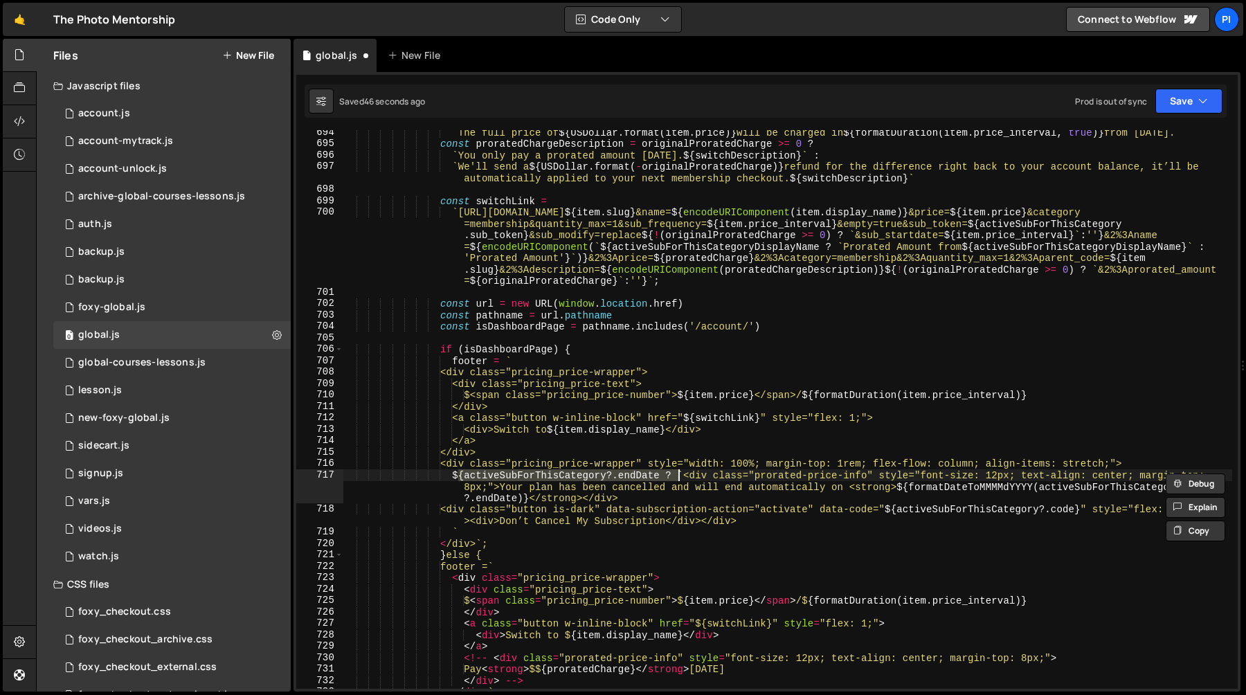
click at [677, 478] on div "` The full price of ${ USDollar . format ( item . price ) } will be charged in …" at bounding box center [787, 417] width 889 height 581
click at [683, 477] on div "` The full price of ${ USDollar . format ( item . price ) } will be charged in …" at bounding box center [787, 417] width 889 height 581
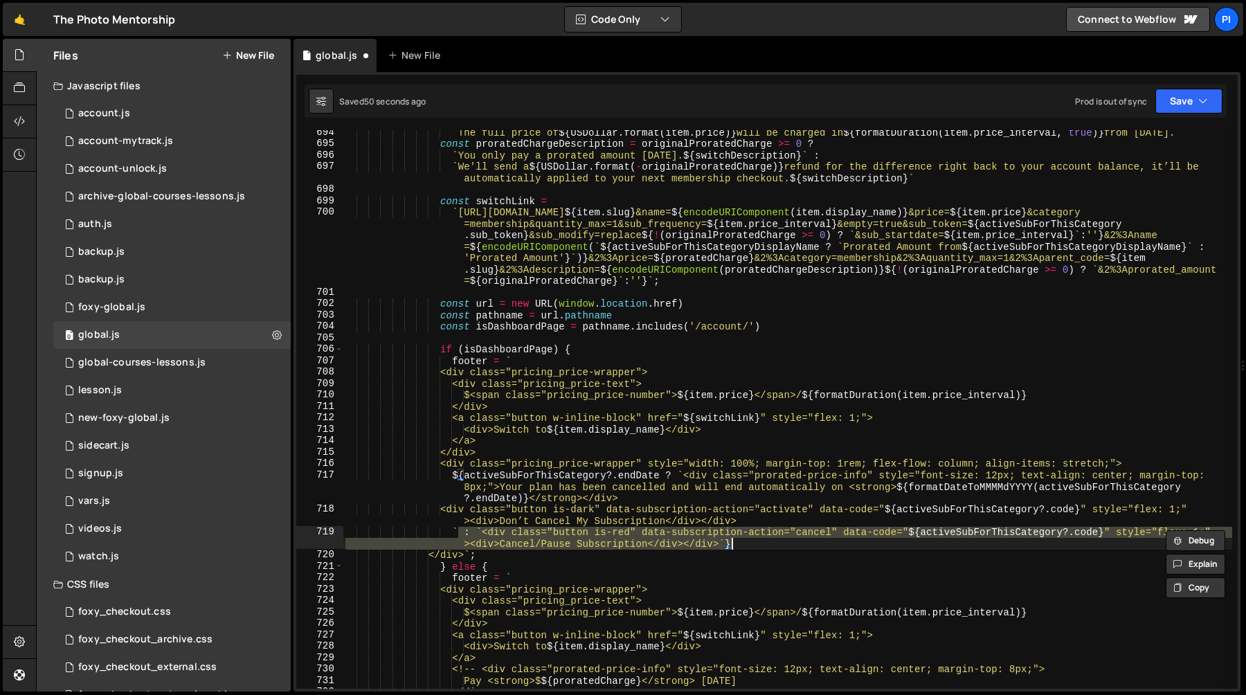
click at [458, 534] on div "` The full price of ${ USDollar . format ( item . price ) } will be charged in …" at bounding box center [787, 409] width 889 height 559
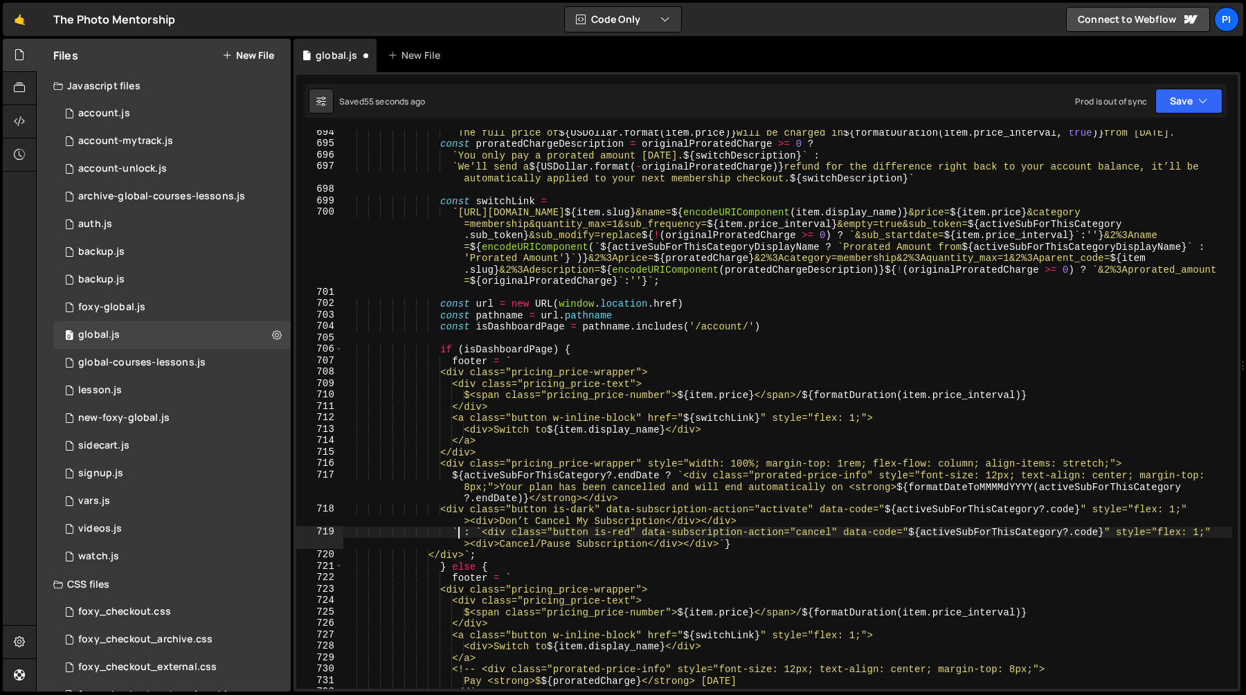
click at [735, 543] on div "` The full price of ${ USDollar . format ( item . price ) } will be charged in …" at bounding box center [787, 417] width 889 height 581
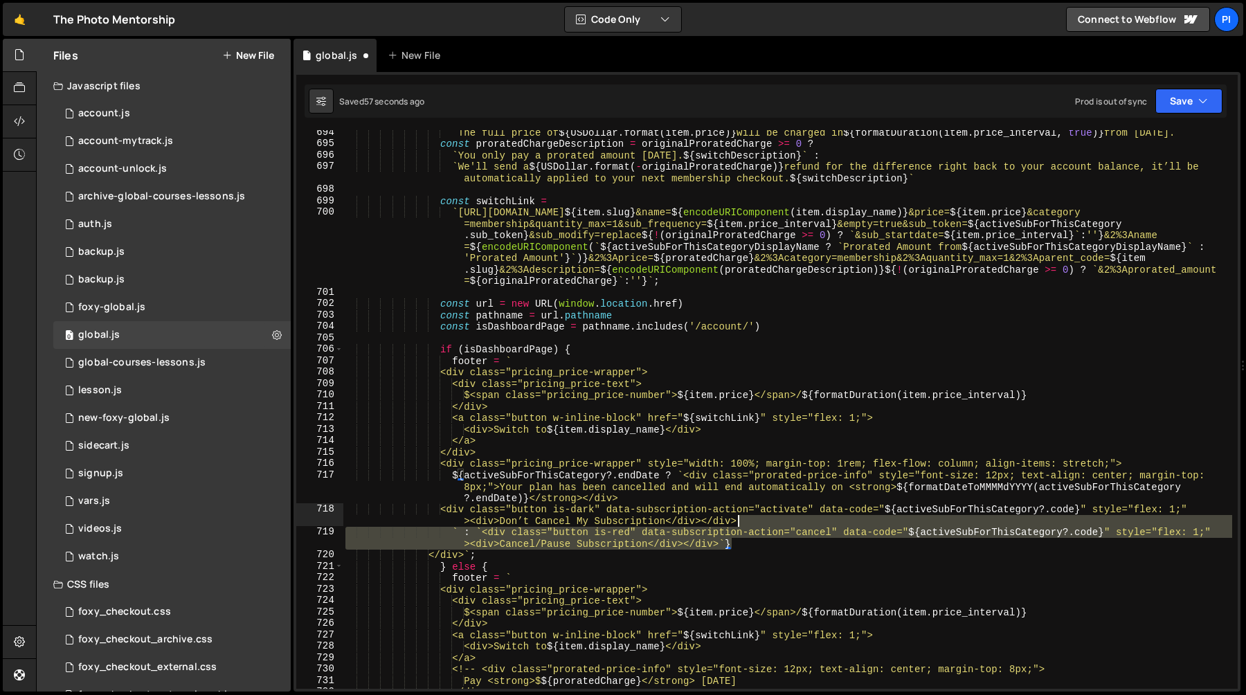
click at [765, 522] on div "` The full price of ${ USDollar . format ( item . price ) } will be charged in …" at bounding box center [787, 417] width 889 height 581
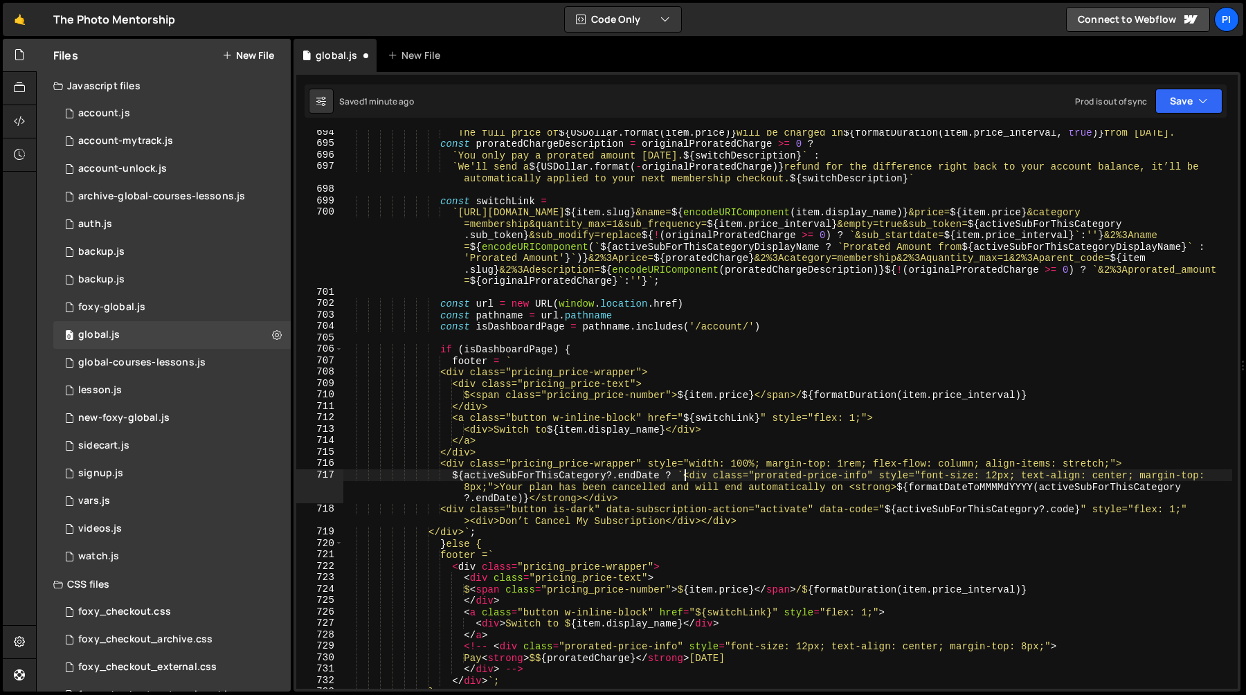
click at [682, 477] on div "` The full price of ${ USDollar . format ( item . price ) } will be charged in …" at bounding box center [787, 417] width 889 height 581
click at [454, 476] on div "` The full price of ${ USDollar . format ( item . price ) } will be charged in …" at bounding box center [787, 417] width 889 height 581
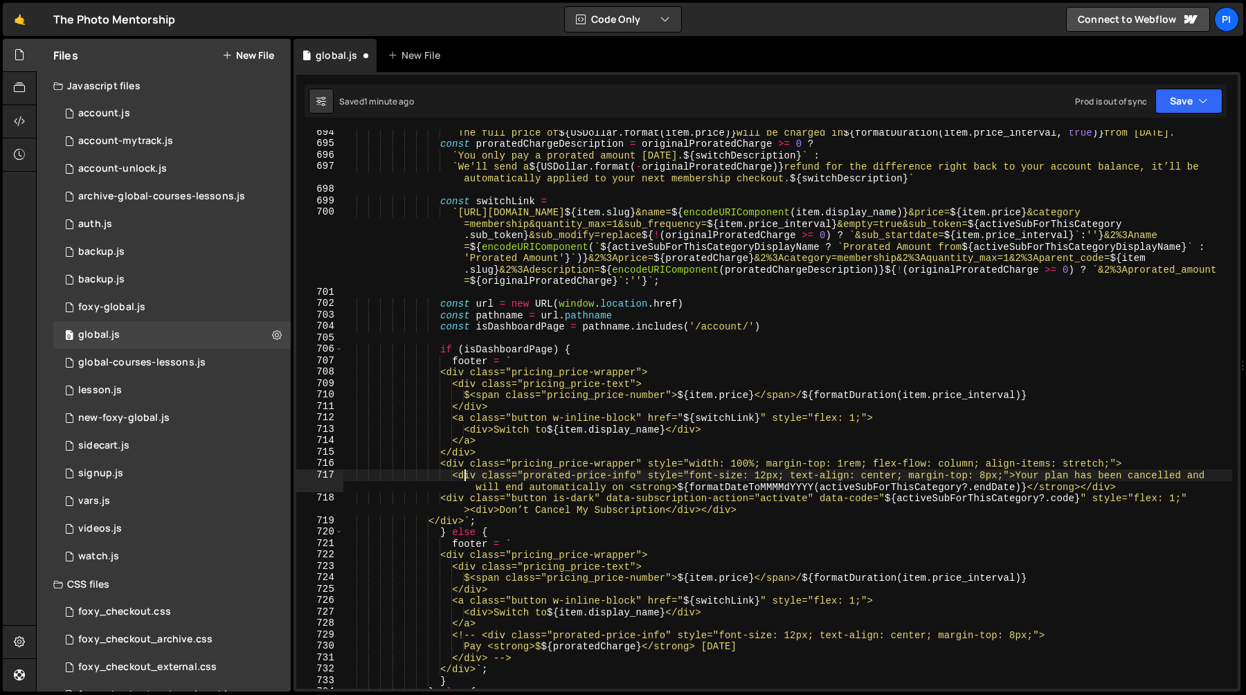
click at [458, 501] on div "` The full price of ${ USDollar . format ( item . price ) } will be charged in …" at bounding box center [787, 417] width 889 height 581
click at [1103, 488] on div "` The full price of ${ USDollar . format ( item . price ) } will be charged in …" at bounding box center [787, 417] width 889 height 581
click at [453, 498] on div "` The full price of ${ USDollar . format ( item . price ) } will be charged in …" at bounding box center [787, 417] width 889 height 581
click at [484, 511] on div "` The full price of ${ USDollar . format ( item . price ) } will be charged in …" at bounding box center [787, 417] width 889 height 581
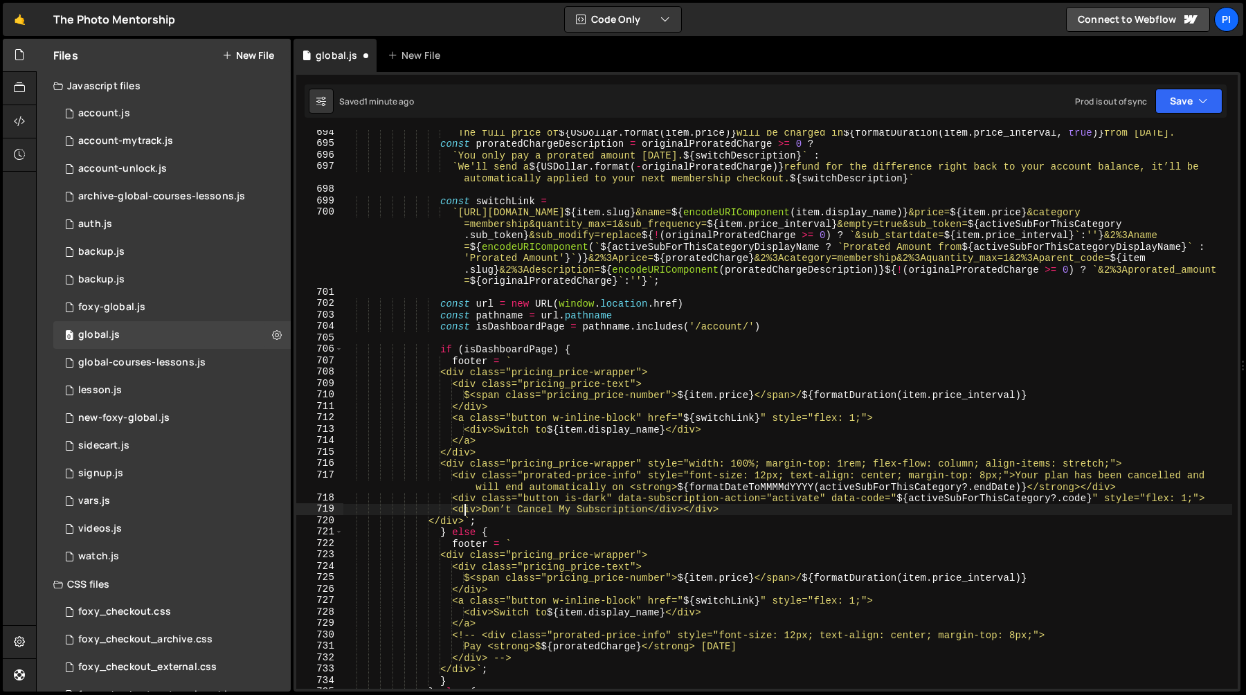
click at [696, 511] on div "` The full price of ${ USDollar . format ( item . price ) } will be charged in …" at bounding box center [787, 417] width 889 height 581
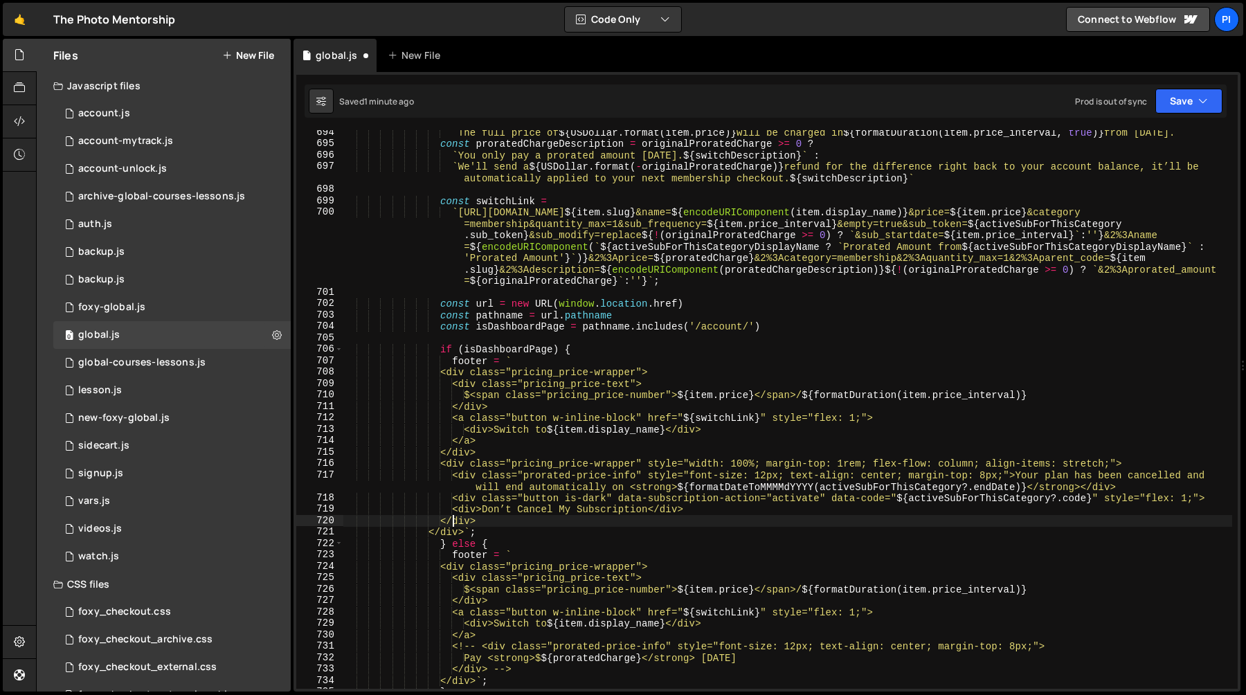
click at [526, 472] on div "` The full price of ${ USDollar . format ( item . price ) } will be charged in …" at bounding box center [787, 417] width 889 height 581
click at [595, 520] on div "` The full price of ${ USDollar . format ( item . price ) } will be charged in …" at bounding box center [787, 417] width 889 height 581
click at [579, 514] on div "` The full price of ${ USDollar . format ( item . price ) } will be charged in …" at bounding box center [787, 417] width 889 height 581
click at [560, 512] on div "` The full price of ${ USDollar . format ( item . price ) } will be charged in …" at bounding box center [787, 417] width 889 height 581
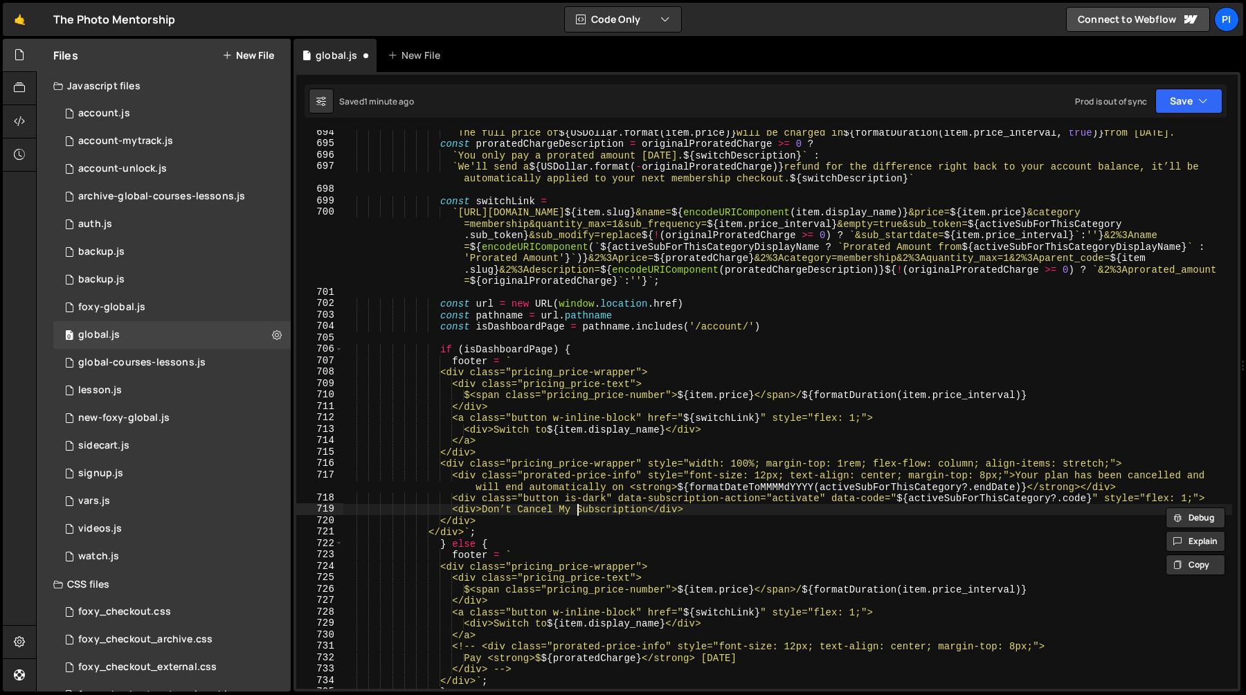
click at [580, 512] on div "` The full price of ${ USDollar . format ( item . price ) } will be charged in …" at bounding box center [787, 417] width 889 height 581
click at [619, 512] on div "` The full price of ${ USDollar . format ( item . price ) } will be charged in …" at bounding box center [787, 417] width 889 height 581
click at [692, 507] on div "` The full price of ${ USDollar . format ( item . price ) } will be charged in …" at bounding box center [787, 417] width 889 height 581
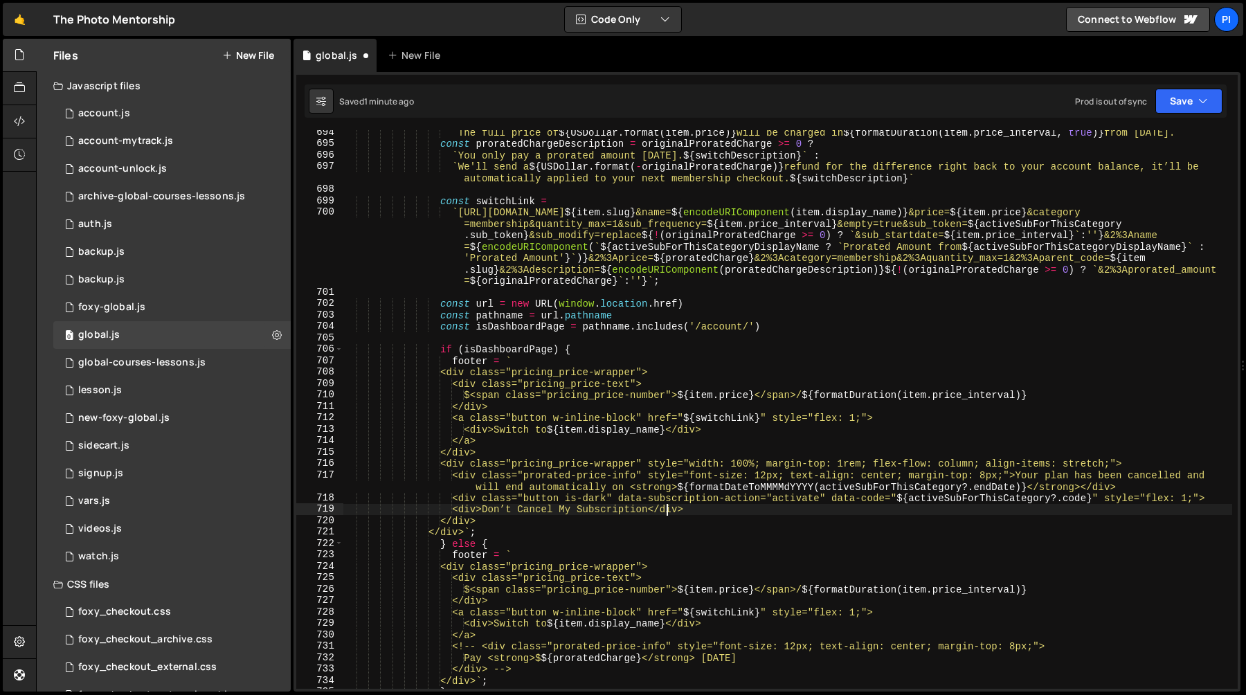
click at [667, 507] on div "` The full price of ${ USDollar . format ( item . price ) } will be charged in …" at bounding box center [787, 417] width 889 height 581
click at [689, 514] on div "` The full price of ${ USDollar . format ( item . price ) } will be charged in …" at bounding box center [787, 417] width 889 height 581
click at [679, 514] on div "` The full price of ${ USDollar . format ( item . price ) } will be charged in …" at bounding box center [787, 417] width 889 height 581
click at [622, 510] on div "` The full price of ${ USDollar . format ( item . price ) } will be charged in …" at bounding box center [787, 417] width 889 height 581
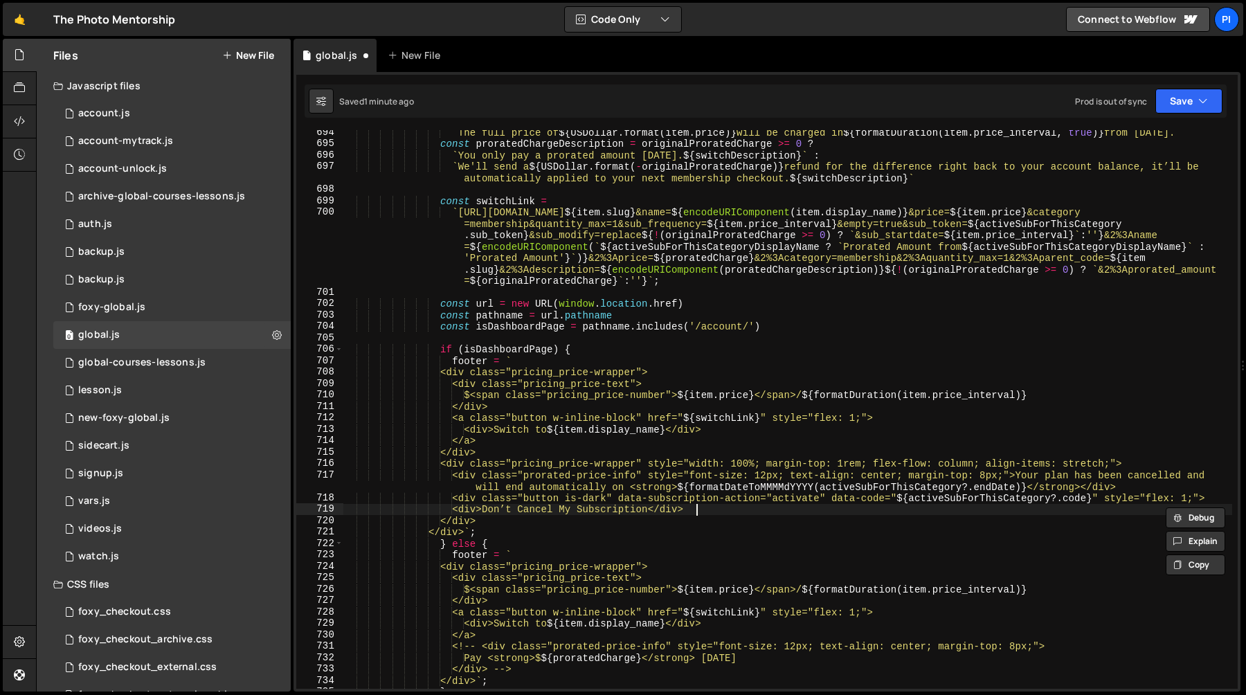
click at [712, 509] on div "` The full price of ${ USDollar . format ( item . price ) } will be charged in …" at bounding box center [787, 417] width 889 height 581
click at [466, 501] on div "` The full price of ${ USDollar . format ( item . price ) } will be charged in …" at bounding box center [787, 417] width 889 height 581
click at [466, 510] on div "` The full price of ${ USDollar . format ( item . price ) } will be charged in …" at bounding box center [787, 417] width 889 height 581
click at [710, 508] on div "` The full price of ${ USDollar . format ( item . price ) } will be charged in …" at bounding box center [787, 417] width 889 height 581
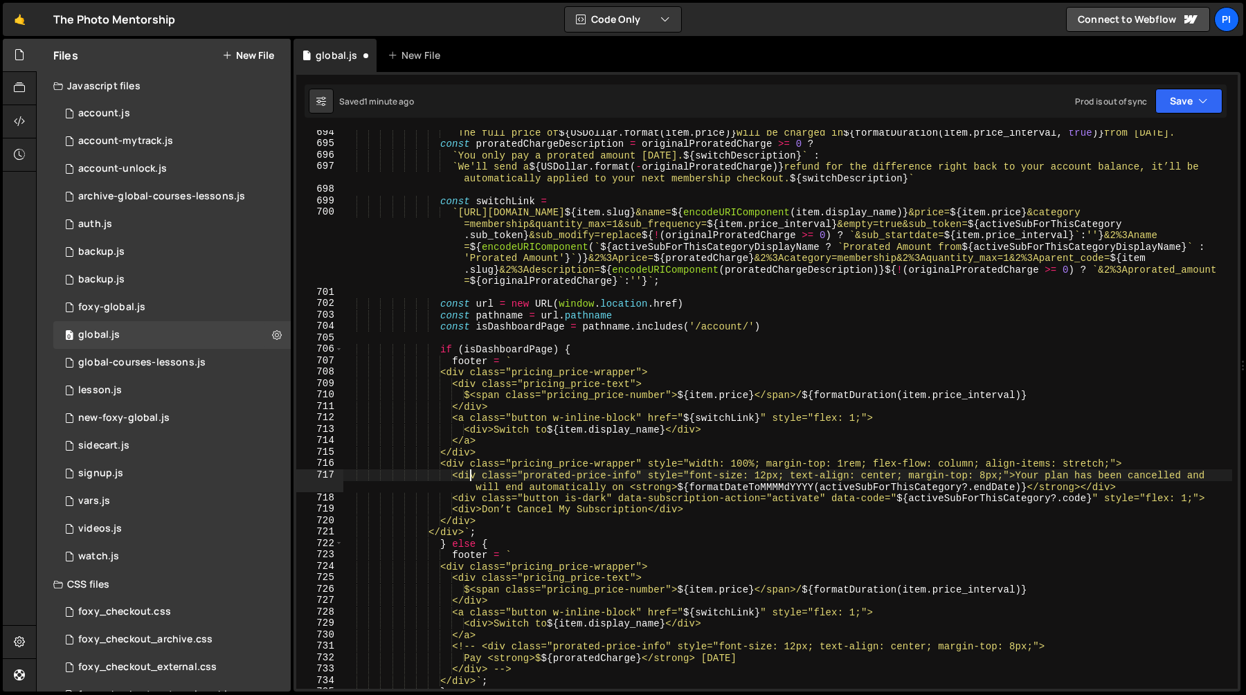
click at [468, 477] on div "` The full price of ${ USDollar . format ( item . price ) } will be charged in …" at bounding box center [787, 417] width 889 height 581
click at [465, 476] on div "` The full price of ${ USDollar . format ( item . price ) } will be charged in …" at bounding box center [787, 417] width 889 height 581
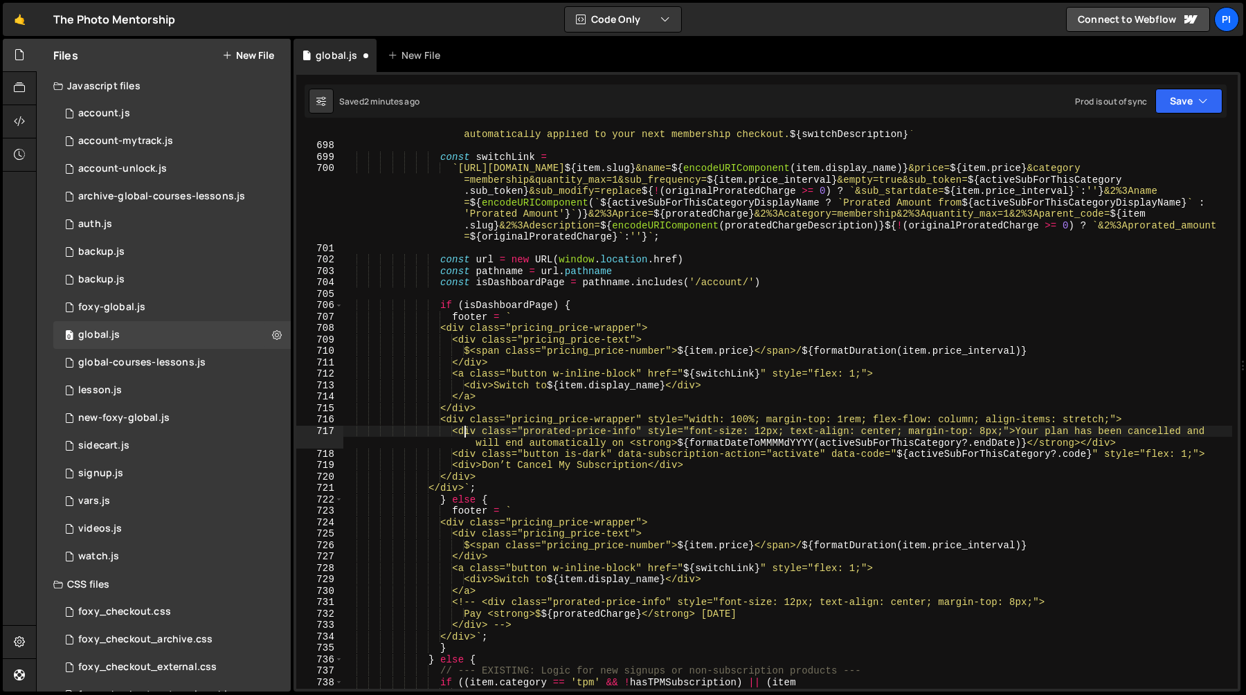
scroll to position [8121, 0]
click at [711, 466] on div "` We'll send a ${ USDollar . format ( - originalProratedCharge ) } refund for t…" at bounding box center [787, 413] width 889 height 593
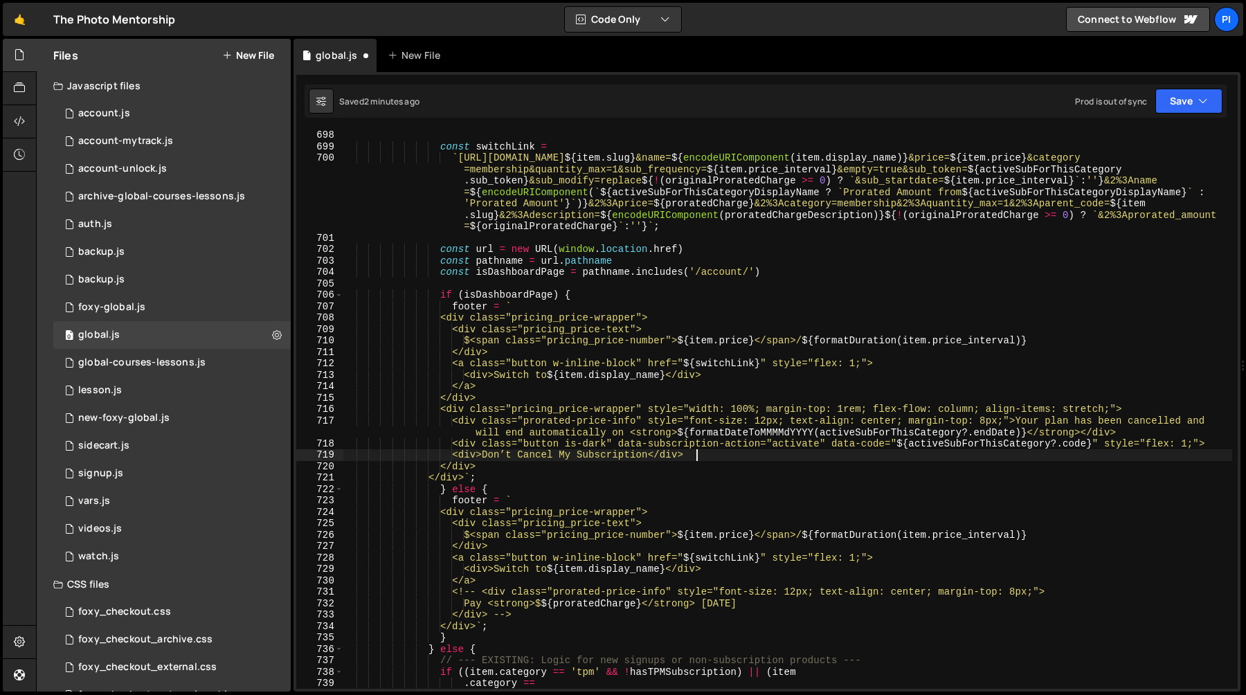
scroll to position [8130, 0]
click at [574, 457] on div "` We'll send a ${ USDollar . format ( - originalProratedCharge ) } refund for t…" at bounding box center [787, 404] width 889 height 593
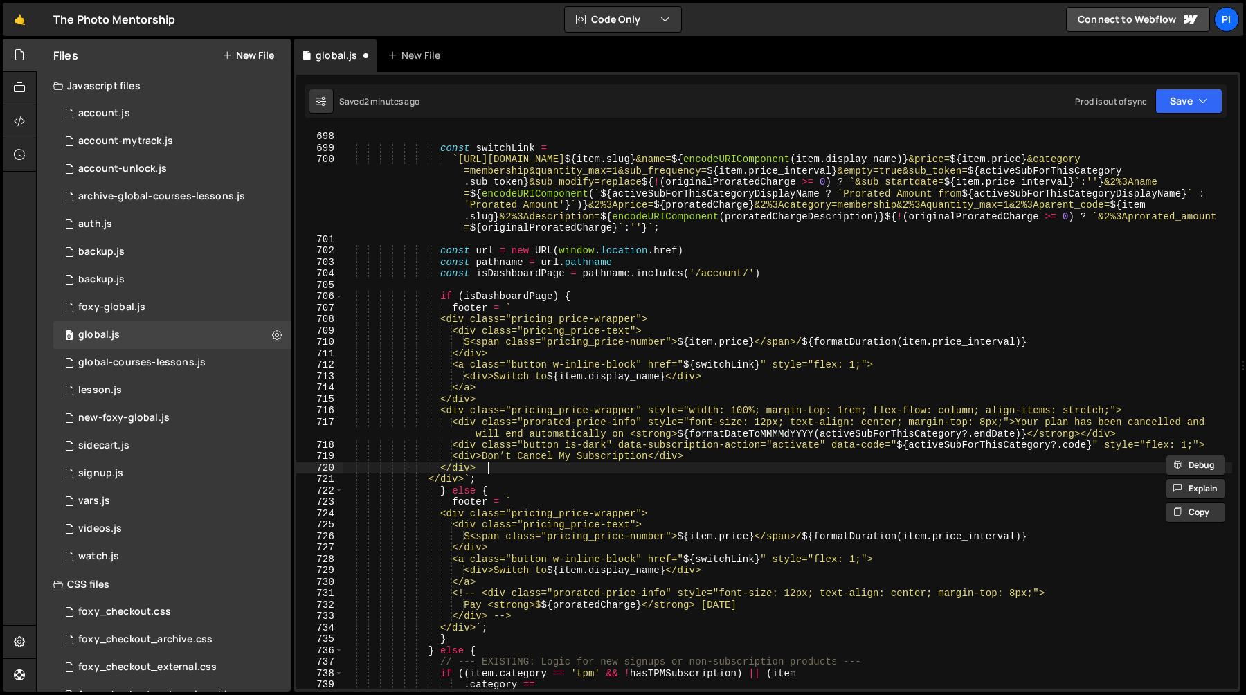
click at [726, 462] on div "` We'll send a ${ USDollar . format ( - originalProratedCharge ) } refund for t…" at bounding box center [787, 404] width 889 height 593
click at [716, 452] on div "` We'll send a ${ USDollar . format ( - originalProratedCharge ) } refund for t…" at bounding box center [787, 404] width 889 height 593
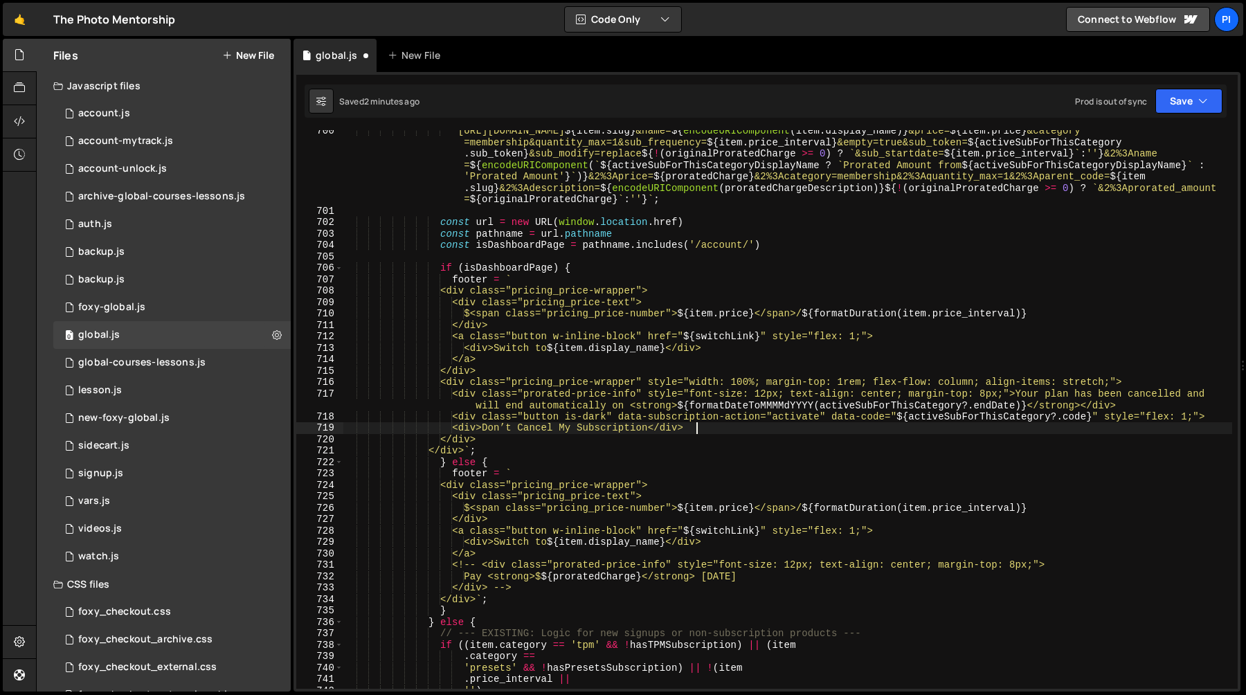
scroll to position [8171, 0]
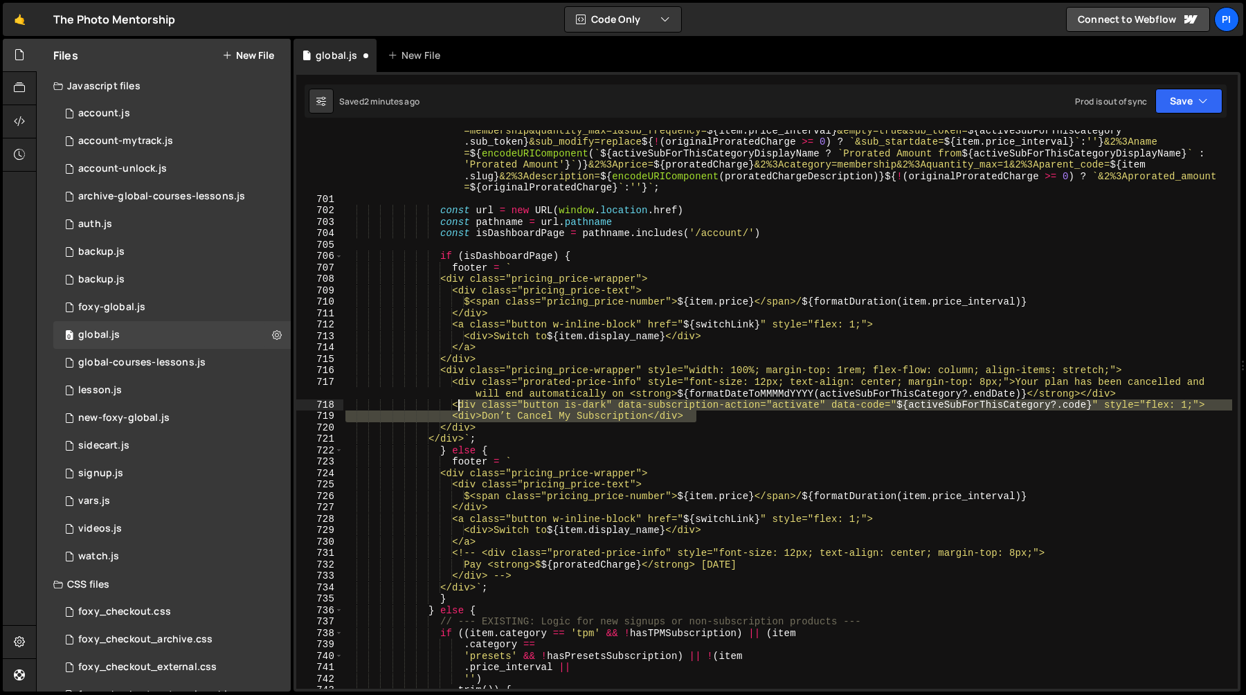
drag, startPoint x: 703, startPoint y: 417, endPoint x: 461, endPoint y: 408, distance: 242.4
click at [461, 408] on div "` [URL][DOMAIN_NAME] ${ item . slug } &name= ${ encodeURIComponent ( item . dis…" at bounding box center [787, 439] width 889 height 650
click at [478, 408] on div "` [URL][DOMAIN_NAME] ${ item . slug } &name= ${ encodeURIComponent ( item . dis…" at bounding box center [787, 409] width 889 height 559
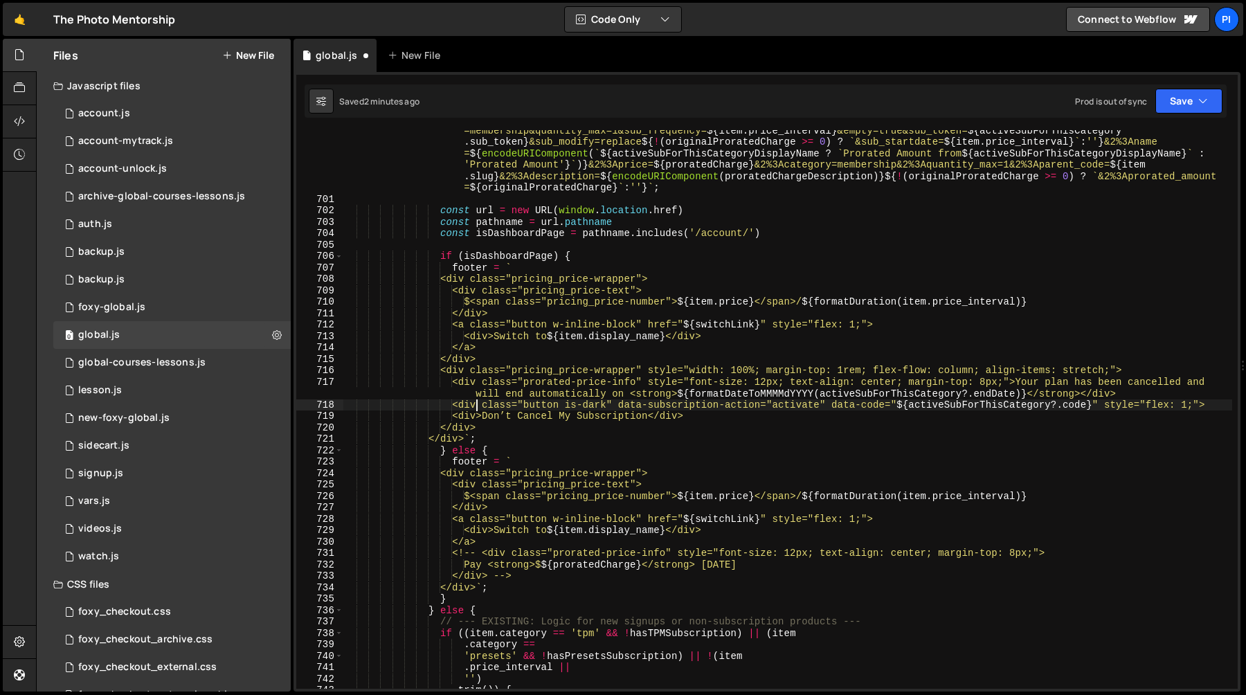
click at [464, 421] on div "` [URL][DOMAIN_NAME] ${ item . slug } &name= ${ encodeURIComponent ( item . dis…" at bounding box center [787, 439] width 889 height 650
click at [465, 373] on div "` [URL][DOMAIN_NAME] ${ item . slug } &name= ${ encodeURIComponent ( item . dis…" at bounding box center [787, 439] width 889 height 650
click at [493, 439] on div "` [URL][DOMAIN_NAME] ${ item . slug } &name= ${ encodeURIComponent ( item . dis…" at bounding box center [787, 439] width 889 height 650
click at [479, 416] on div "` [URL][DOMAIN_NAME] ${ item . slug } &name= ${ encodeURIComponent ( item . dis…" at bounding box center [787, 439] width 889 height 650
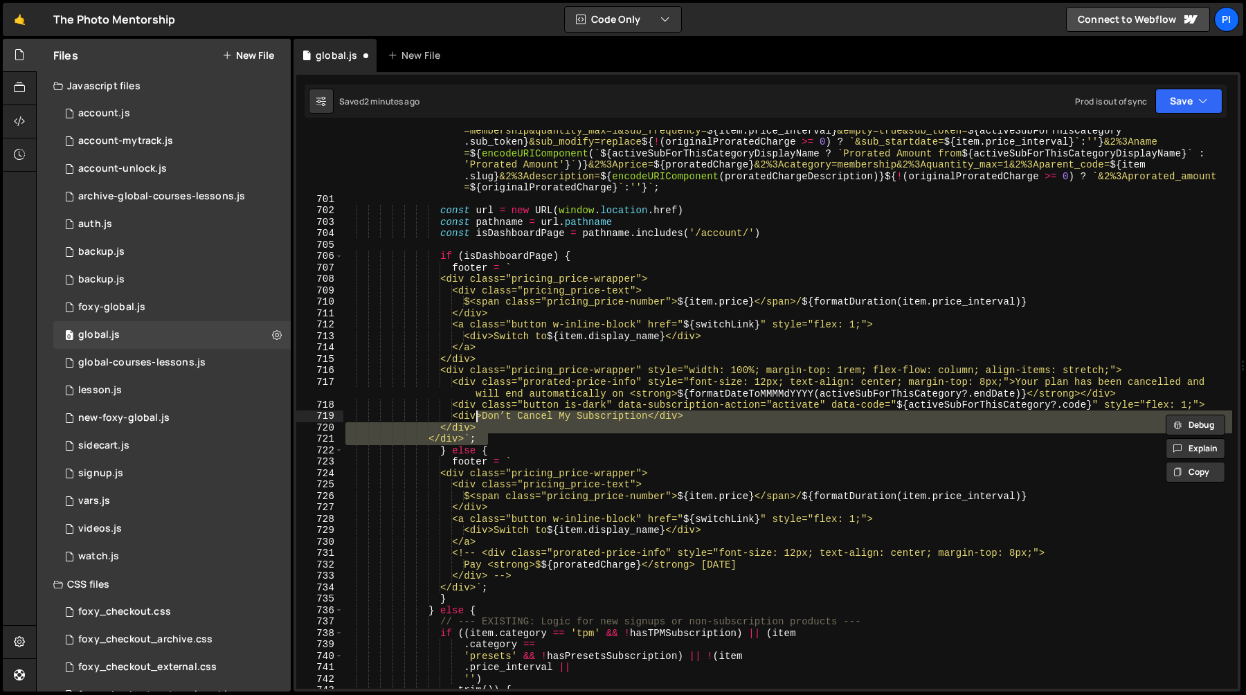
click at [466, 422] on div "` [URL][DOMAIN_NAME] ${ item . slug } &name= ${ encodeURIComponent ( item . dis…" at bounding box center [787, 439] width 889 height 650
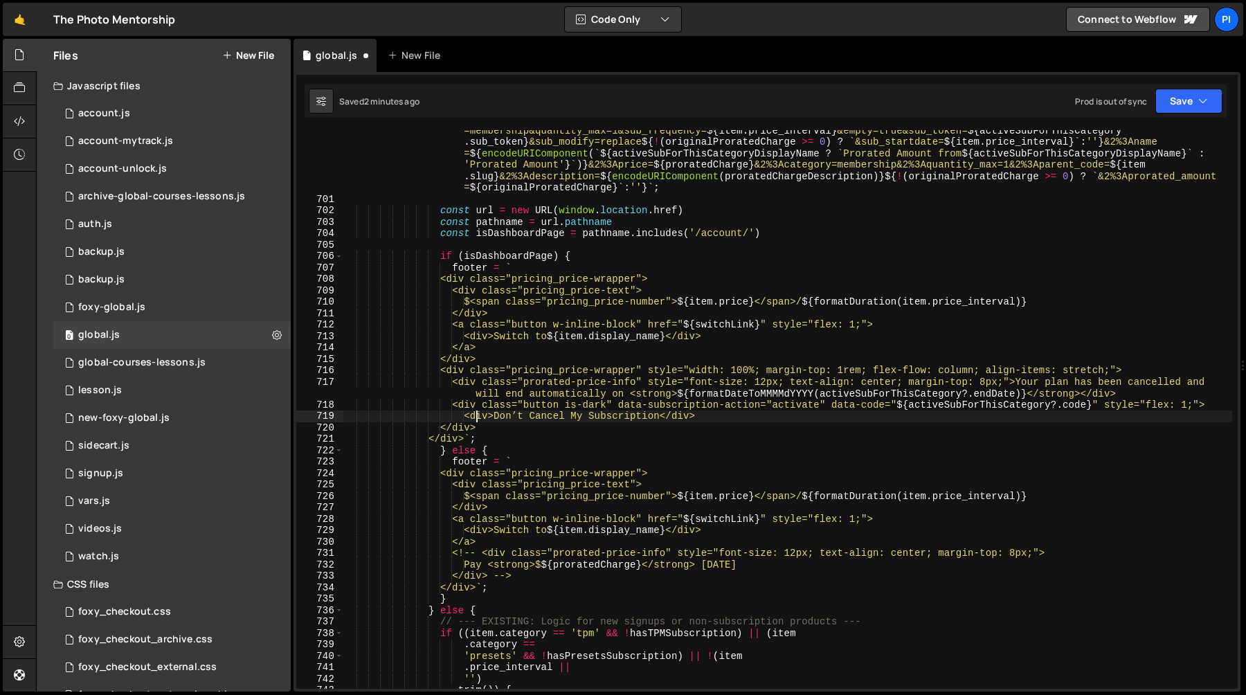
click at [452, 431] on div "` [URL][DOMAIN_NAME] ${ item . slug } &name= ${ encodeURIComponent ( item . dis…" at bounding box center [787, 439] width 889 height 650
click at [437, 443] on div "` [URL][DOMAIN_NAME] ${ item . slug } &name= ${ encodeURIComponent ( item . dis…" at bounding box center [787, 439] width 889 height 650
click at [442, 443] on div "` [URL][DOMAIN_NAME] ${ item . slug } &name= ${ encodeURIComponent ( item . dis…" at bounding box center [787, 439] width 889 height 650
click at [525, 439] on div "` [URL][DOMAIN_NAME] ${ item . slug } &name= ${ encodeURIComponent ( item . dis…" at bounding box center [787, 439] width 889 height 650
click at [523, 417] on div "` [URL][DOMAIN_NAME] ${ item . slug } &name= ${ encodeURIComponent ( item . dis…" at bounding box center [787, 439] width 889 height 650
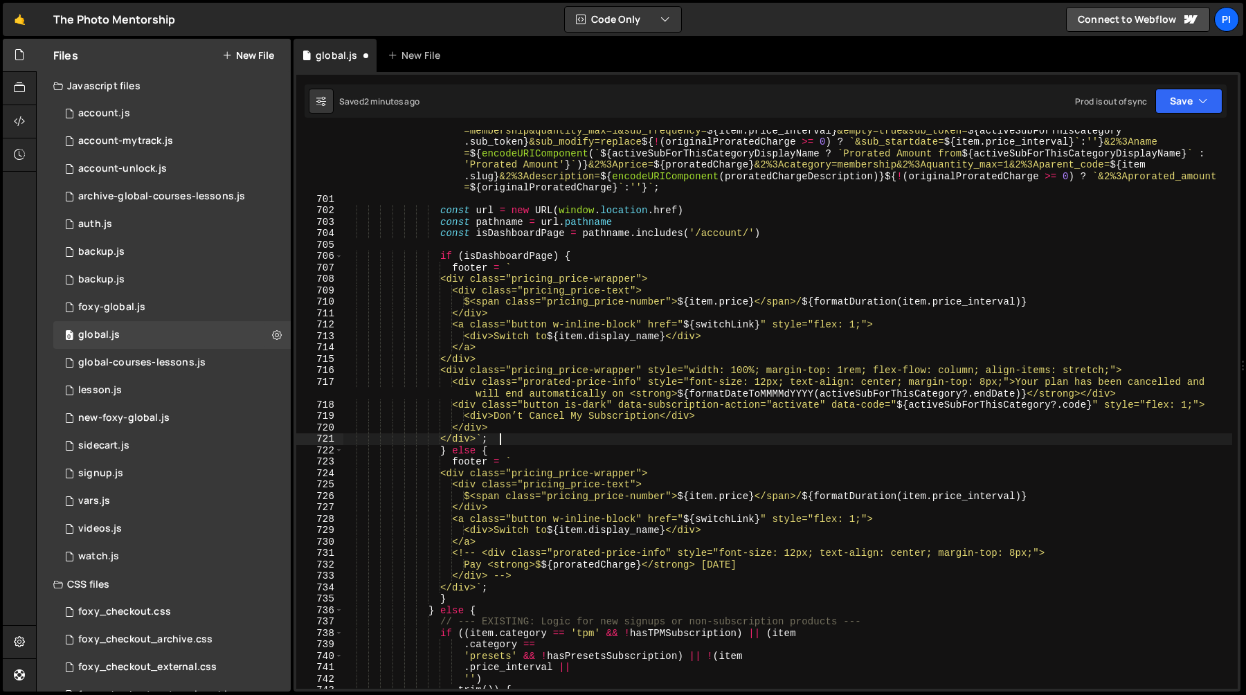
click at [520, 441] on div "` [URL][DOMAIN_NAME] ${ item . slug } &name= ${ encodeURIComponent ( item . dis…" at bounding box center [787, 439] width 889 height 650
click at [489, 426] on div "` [URL][DOMAIN_NAME] ${ item . slug } &name= ${ encodeURIComponent ( item . dis…" at bounding box center [787, 439] width 889 height 650
click at [514, 426] on div "` [URL][DOMAIN_NAME] ${ item . slug } &name= ${ encodeURIComponent ( item . dis…" at bounding box center [787, 439] width 889 height 650
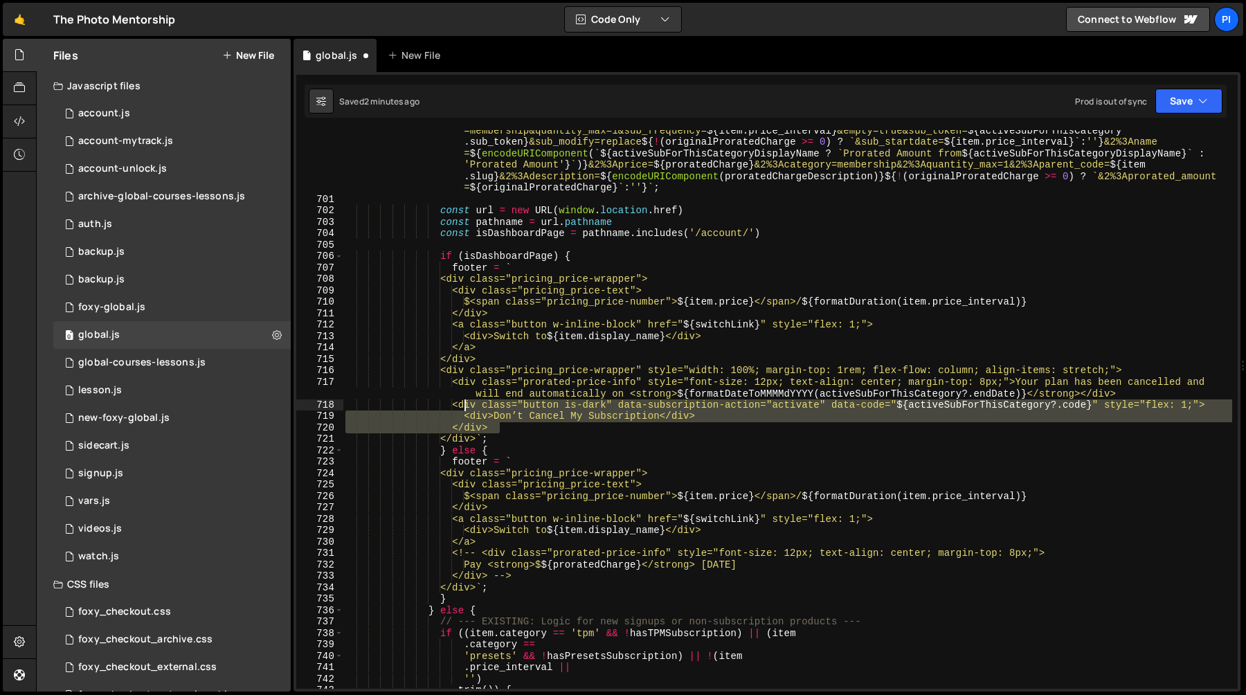
click at [464, 406] on div "` [URL][DOMAIN_NAME] ${ item . slug } &name= ${ encodeURIComponent ( item . dis…" at bounding box center [787, 439] width 889 height 650
type textarea "<div class="button is-dark" data-subscription-action="activate" data-code="${ac…"
click at [1133, 391] on div "` [URL][DOMAIN_NAME] ${ item . slug } &name= ${ encodeURIComponent ( item . dis…" at bounding box center [787, 439] width 889 height 650
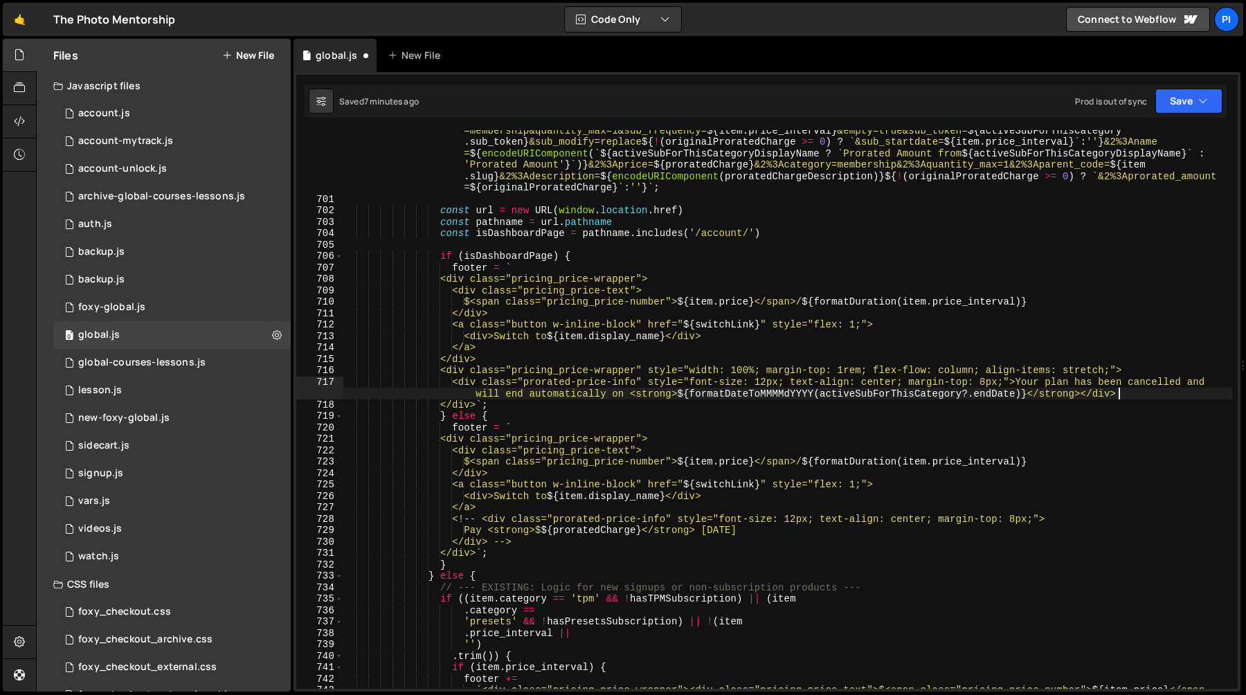
click at [1031, 385] on div "` [URL][DOMAIN_NAME] ${ item . slug } &name= ${ encodeURIComponent ( item . dis…" at bounding box center [787, 456] width 889 height 685
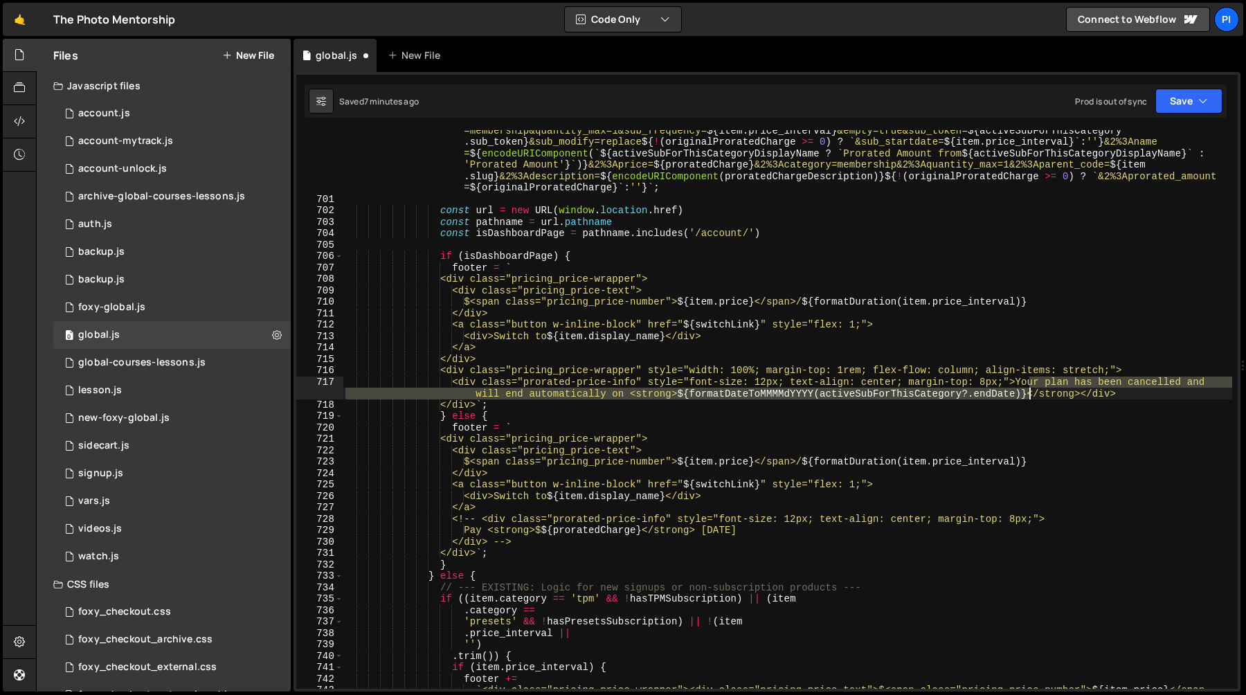
click at [1028, 396] on div "` [URL][DOMAIN_NAME] ${ item . slug } &name= ${ encodeURIComponent ( item . dis…" at bounding box center [787, 456] width 889 height 685
paste textarea "This plan will take effect automatically on <strong>${formatDateToMMMMdYYYY(act…"
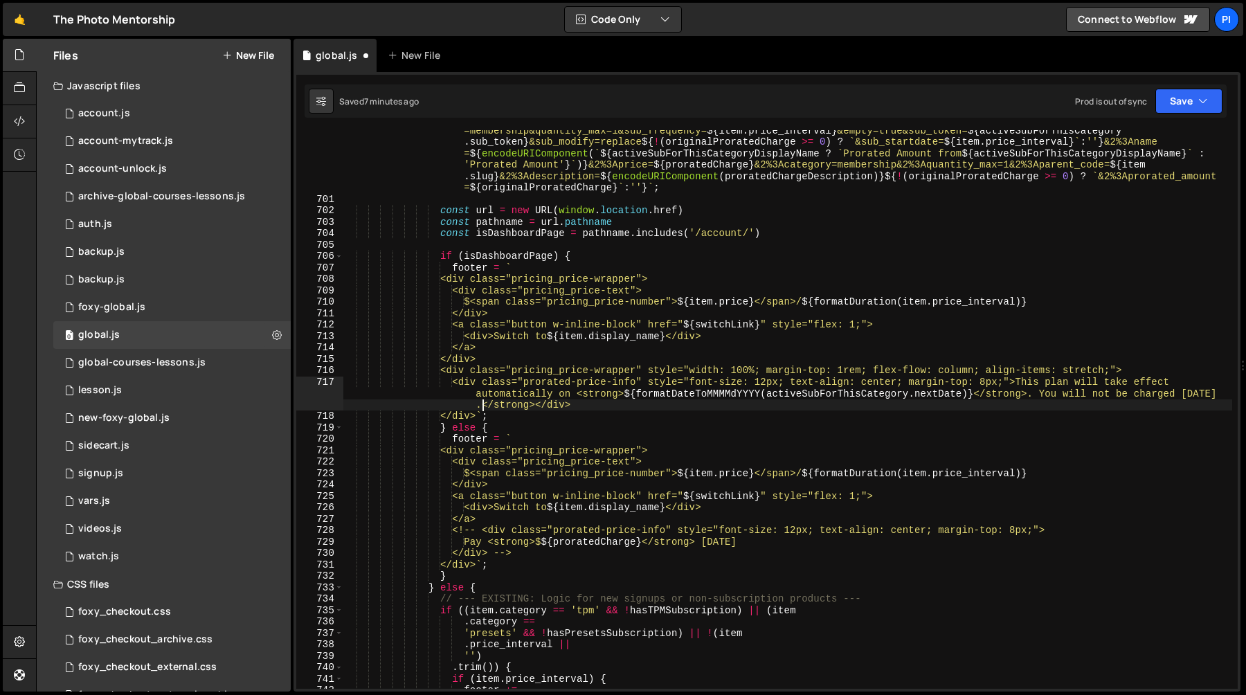
click at [734, 394] on div "` [URL][DOMAIN_NAME] ${ item . slug } &name= ${ encodeURIComponent ( item . dis…" at bounding box center [787, 439] width 889 height 650
click at [818, 406] on div "` [URL][DOMAIN_NAME] ${ item . slug } &name= ${ encodeURIComponent ( item . dis…" at bounding box center [787, 439] width 889 height 650
click at [822, 396] on div "` [URL][DOMAIN_NAME] ${ item . slug } &name= ${ encodeURIComponent ( item . dis…" at bounding box center [787, 439] width 889 height 650
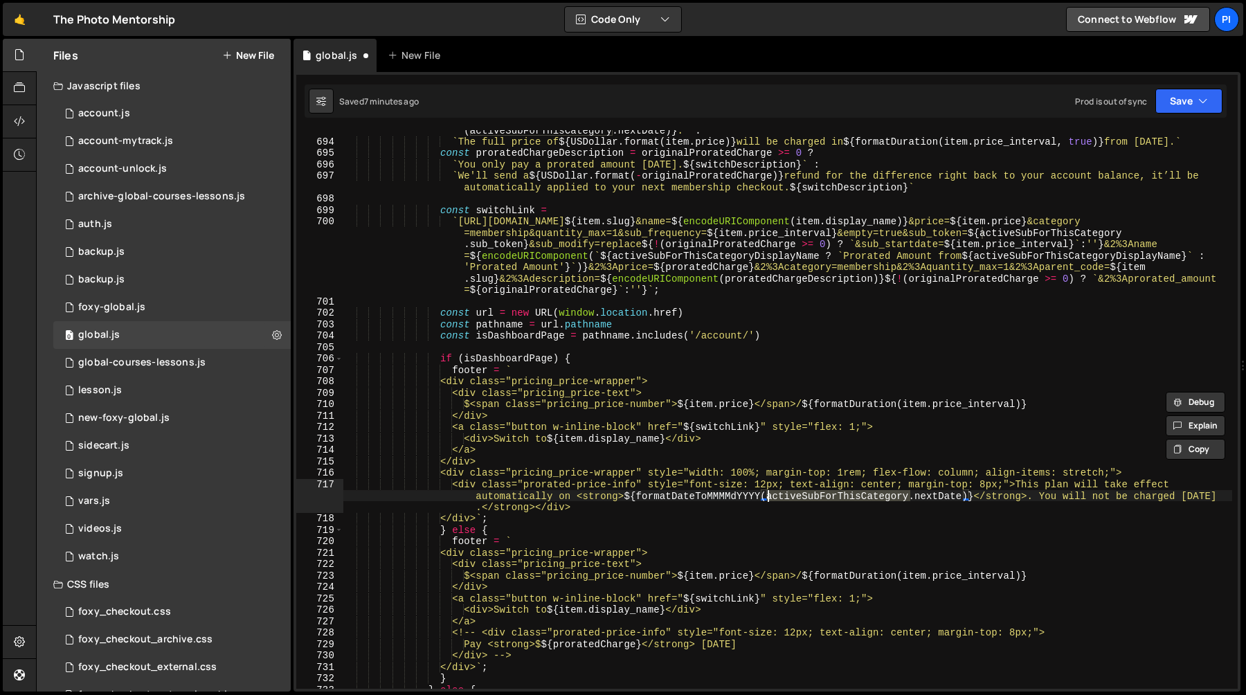
scroll to position [8068, 0]
click at [1062, 493] on div "` The full price of ${ USDollar . format ( item . price ) } will be charged on …" at bounding box center [787, 409] width 889 height 593
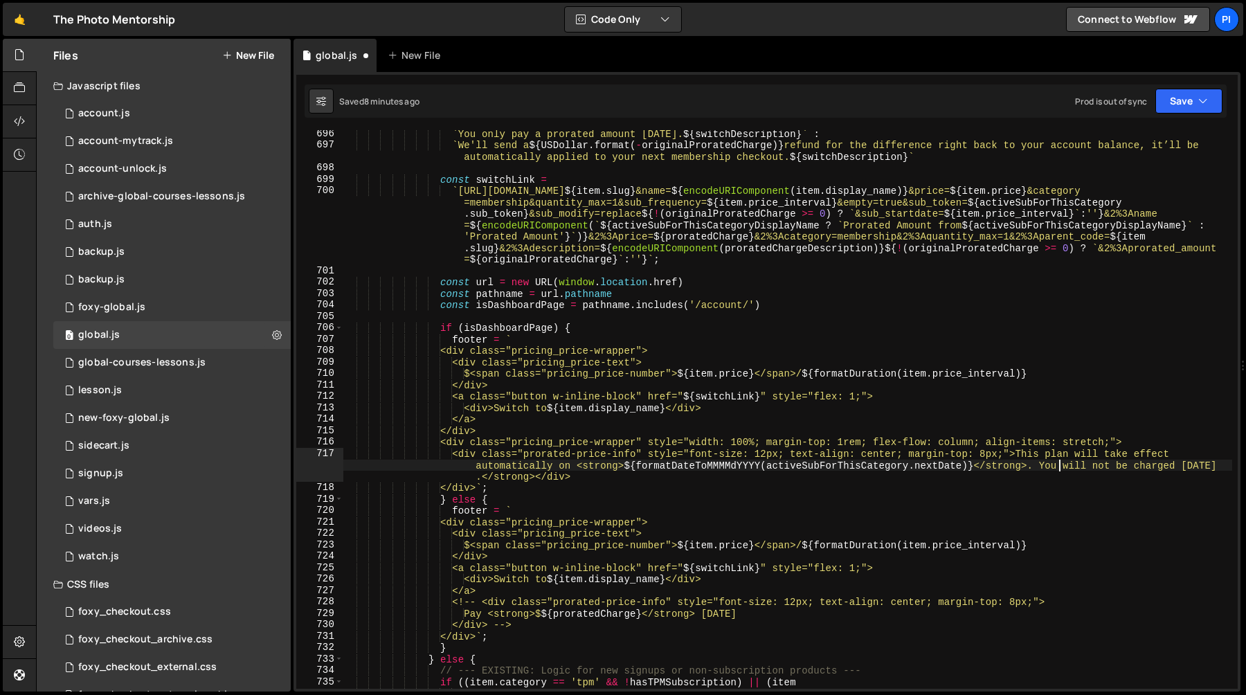
scroll to position [8110, 0]
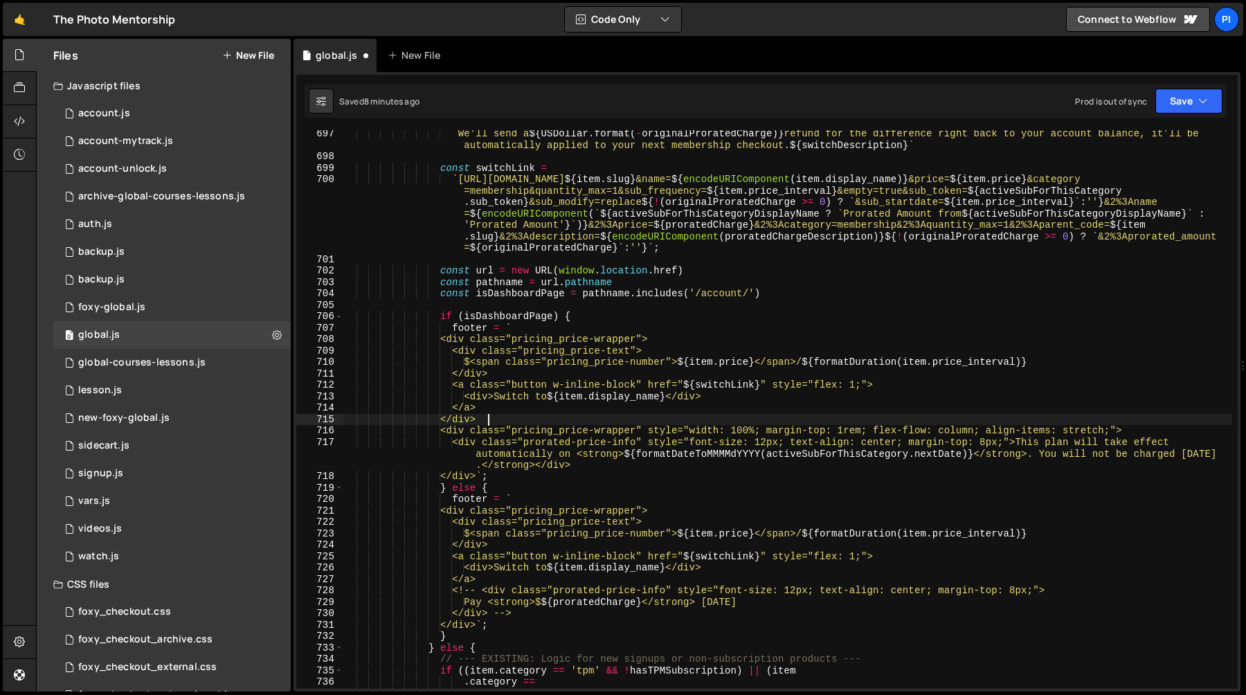
click at [563, 415] on div "` We'll send a ${ USDollar . format ( - originalProratedCharge ) } refund for t…" at bounding box center [787, 424] width 889 height 593
click at [454, 428] on div "` We'll send a ${ USDollar . format ( - originalProratedCharge ) } refund for t…" at bounding box center [787, 424] width 889 height 593
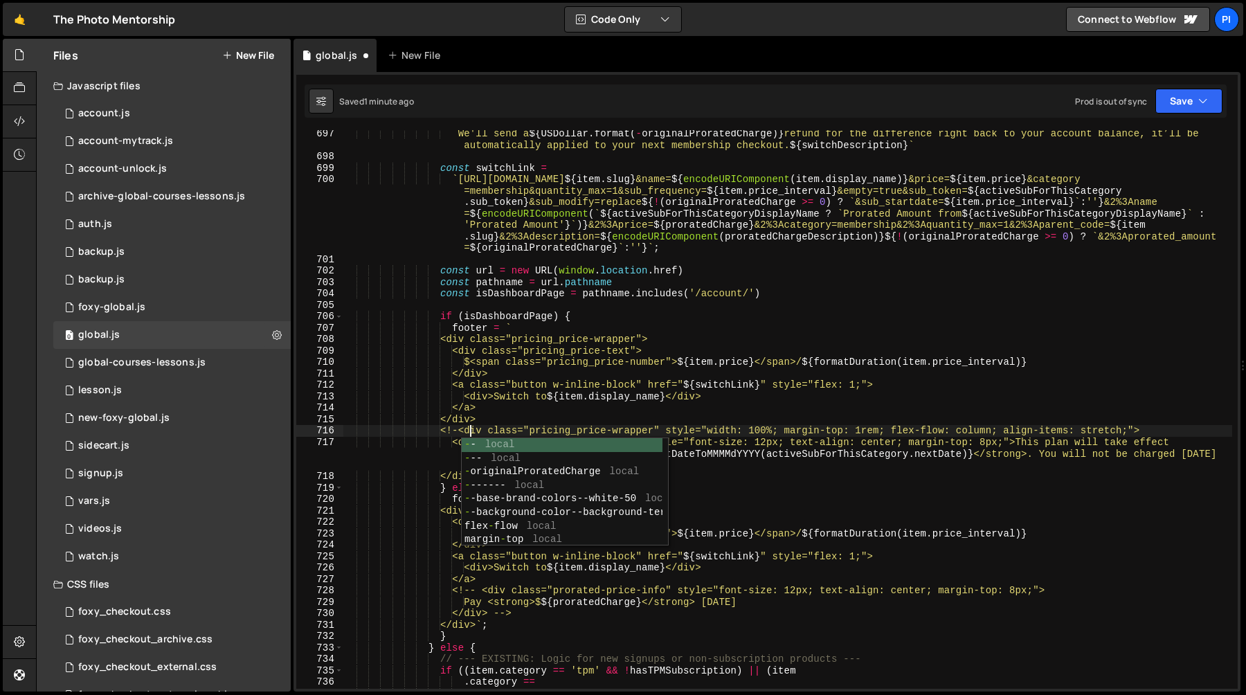
scroll to position [0, 9]
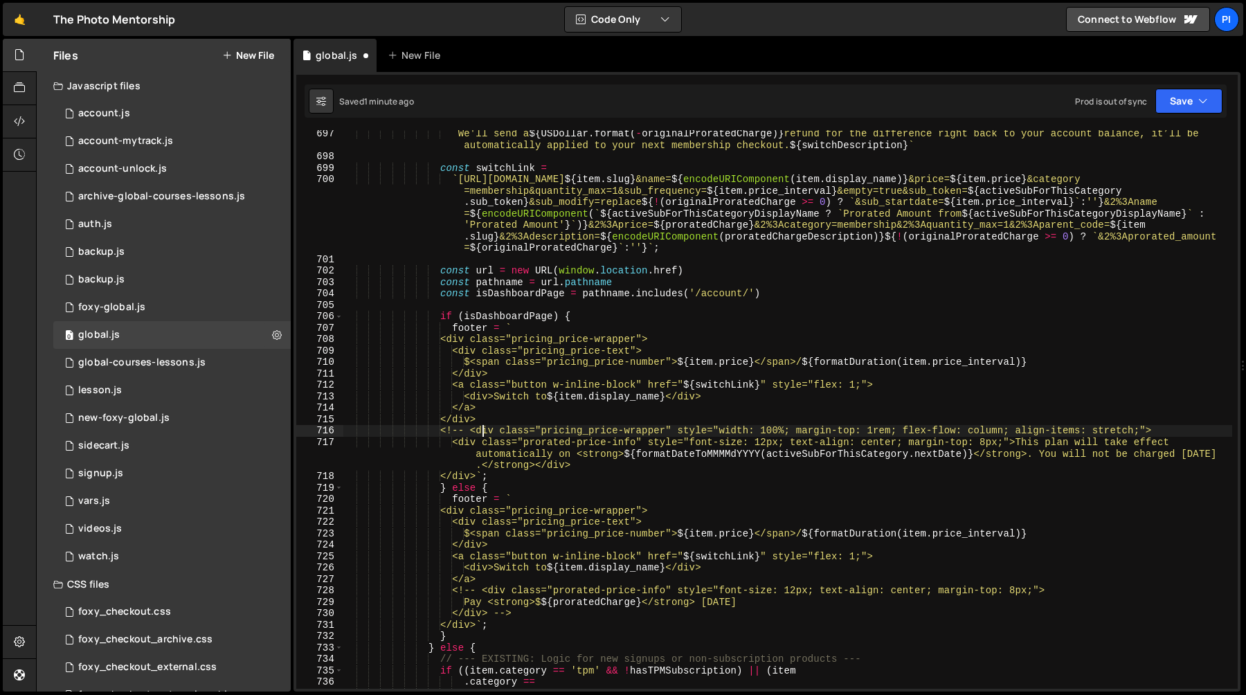
click at [489, 476] on div "` We'll send a ${ USDollar . format ( - originalProratedCharge ) } refund for t…" at bounding box center [787, 424] width 889 height 593
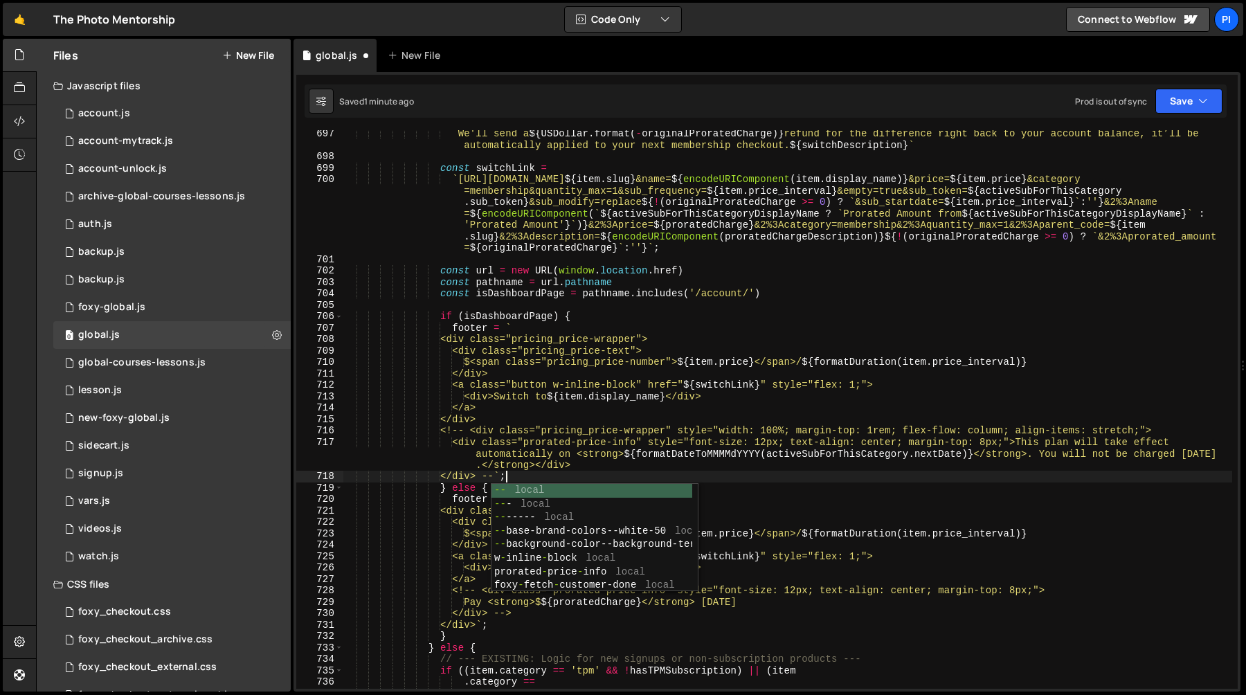
scroll to position [0, 11]
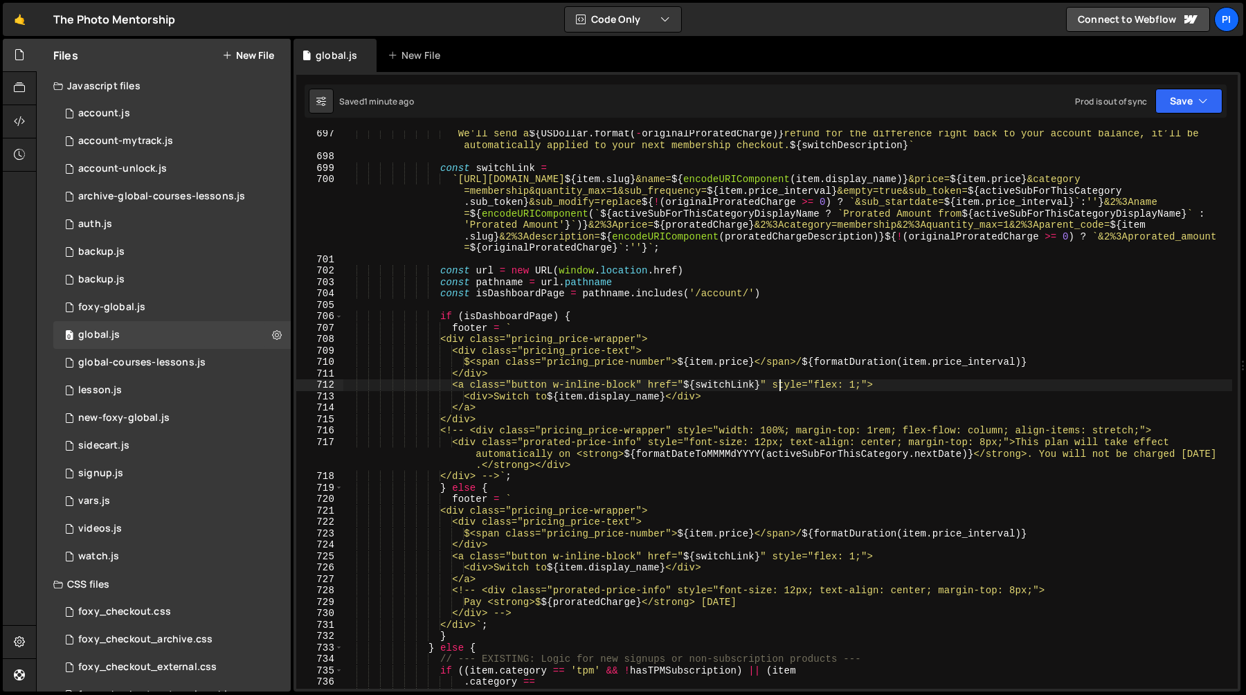
click at [779, 382] on div "` We'll send a ${ USDollar . format ( - originalProratedCharge ) } refund for t…" at bounding box center [787, 424] width 889 height 593
click at [654, 385] on div "` We'll send a ${ USDollar . format ( - originalProratedCharge ) } refund for t…" at bounding box center [787, 424] width 889 height 593
paste textarea "data-subscription-action="schedule-downgrade" data-code="${item.slug}""
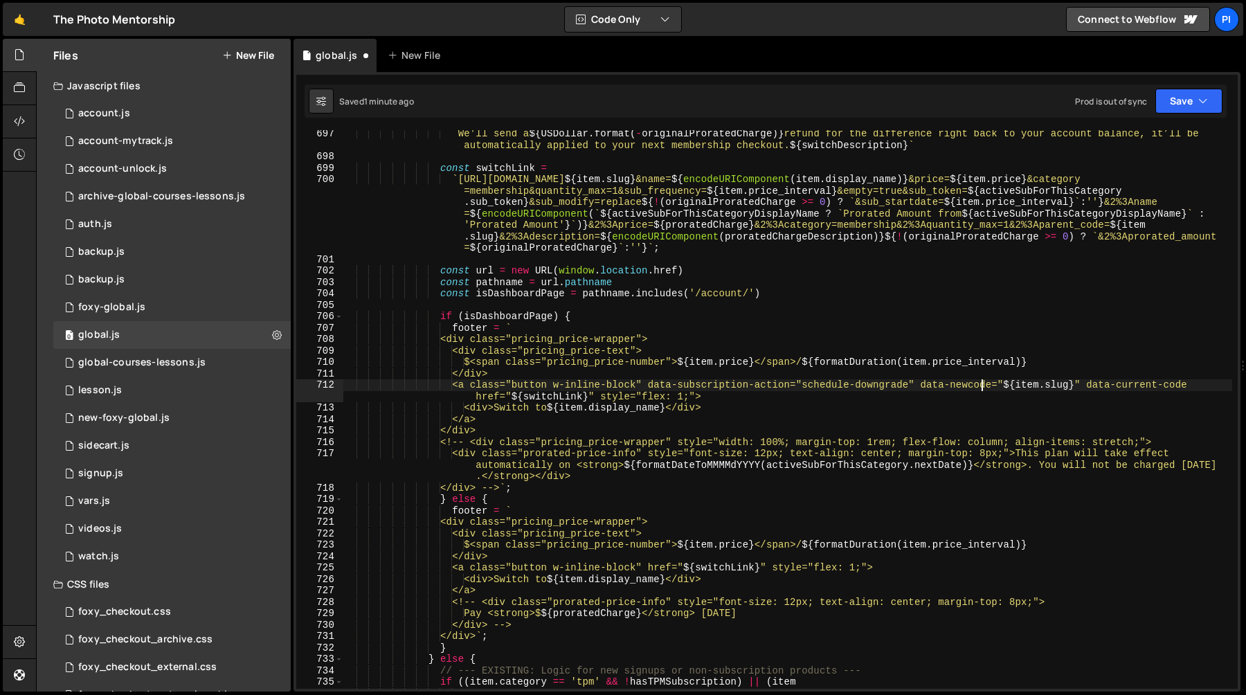
scroll to position [0, 44]
click at [1207, 387] on div "` We'll send a ${ USDollar . format ( - originalProratedCharge ) } refund for t…" at bounding box center [787, 424] width 889 height 593
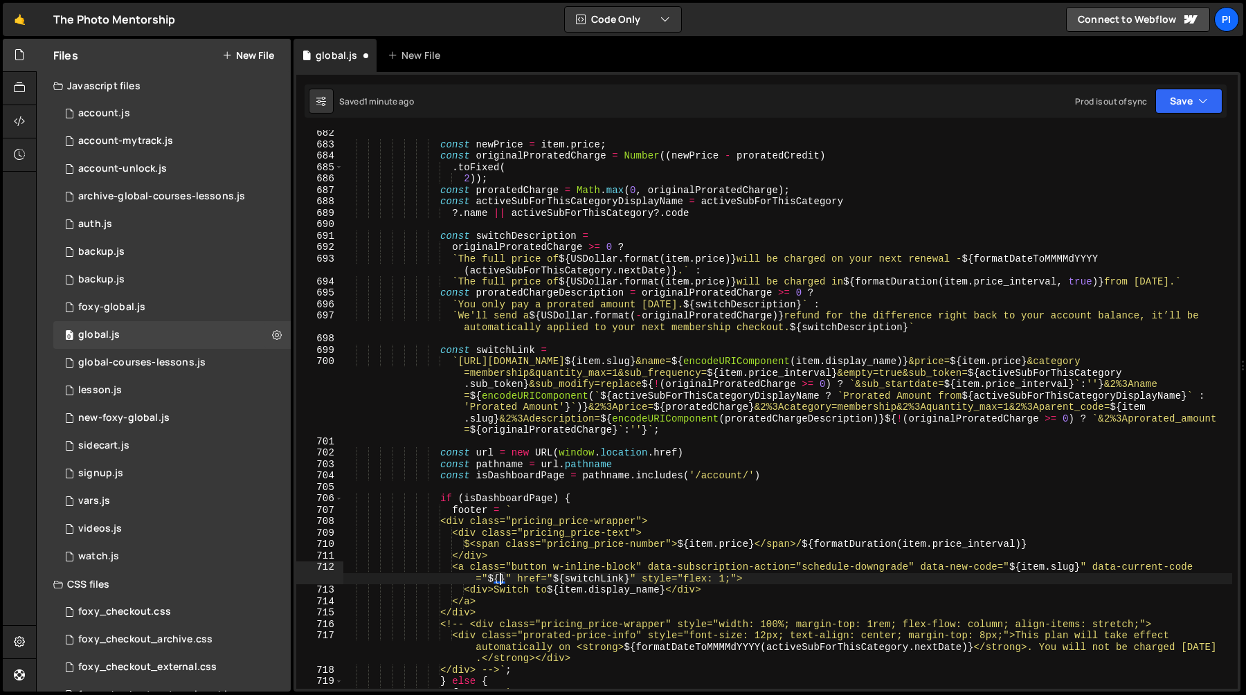
scroll to position [7915, 0]
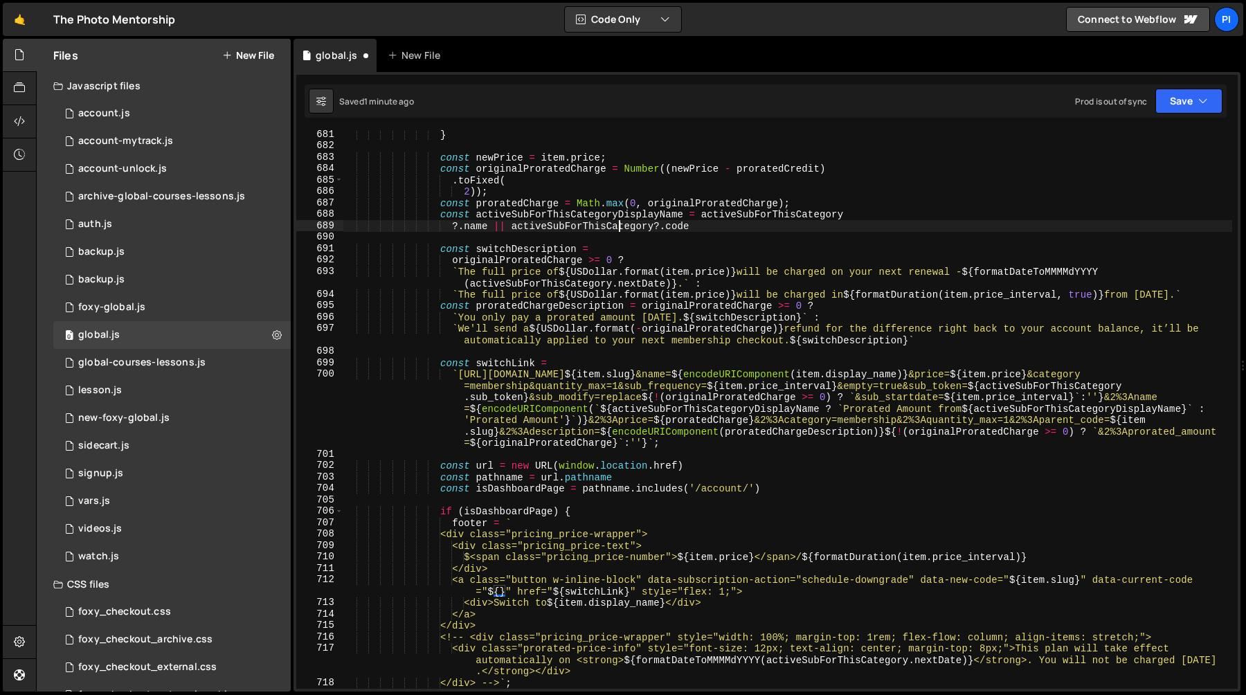
click at [617, 229] on div "} const newPrice = item . price ; const originalProratedCharge = Number (( newP…" at bounding box center [787, 419] width 889 height 581
click at [498, 592] on div "} const newPrice = item . price ; const originalProratedCharge = Number (( newP…" at bounding box center [787, 419] width 889 height 581
paste textarea "activeSubForThisCategory"
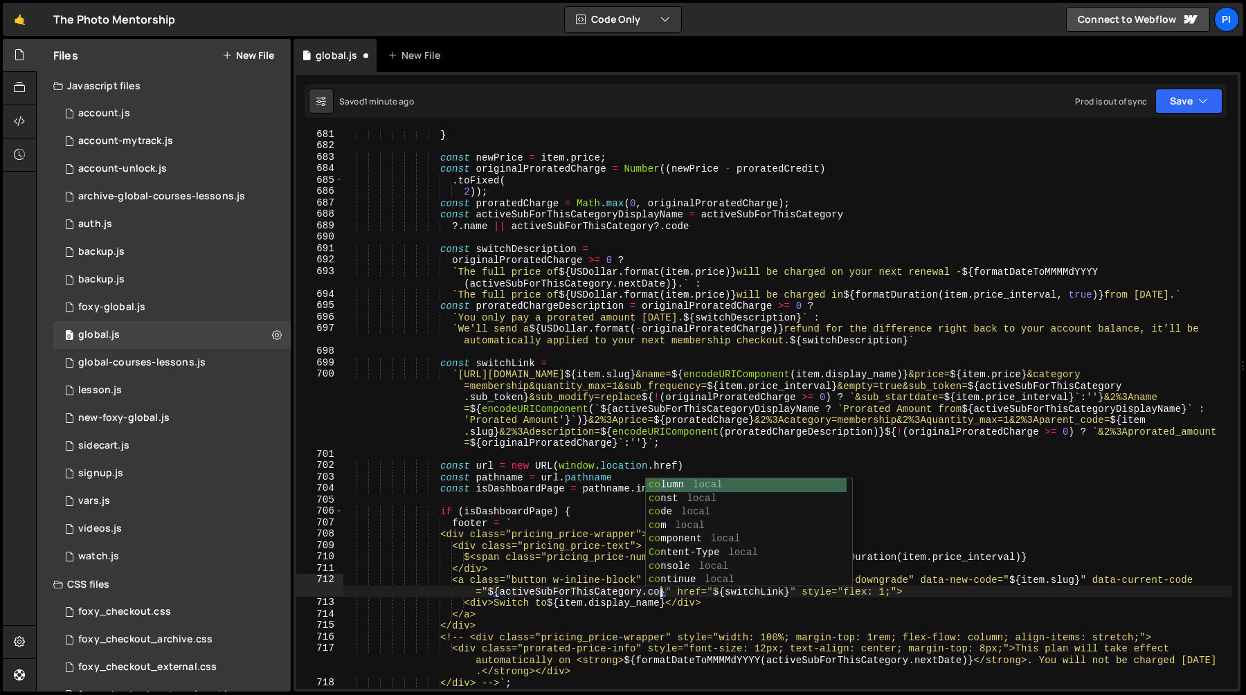
scroll to position [0, 73]
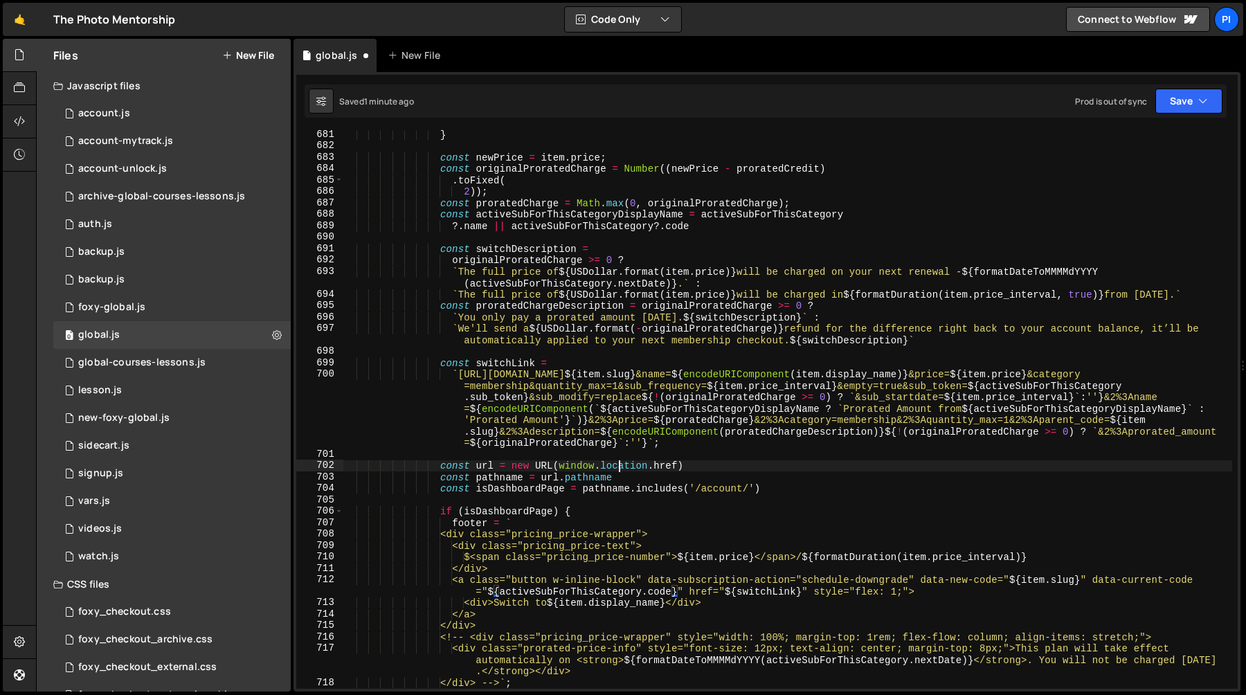
click at [621, 470] on div "} const newPrice = item . price ; const originalProratedCharge = Number (( newP…" at bounding box center [787, 419] width 889 height 581
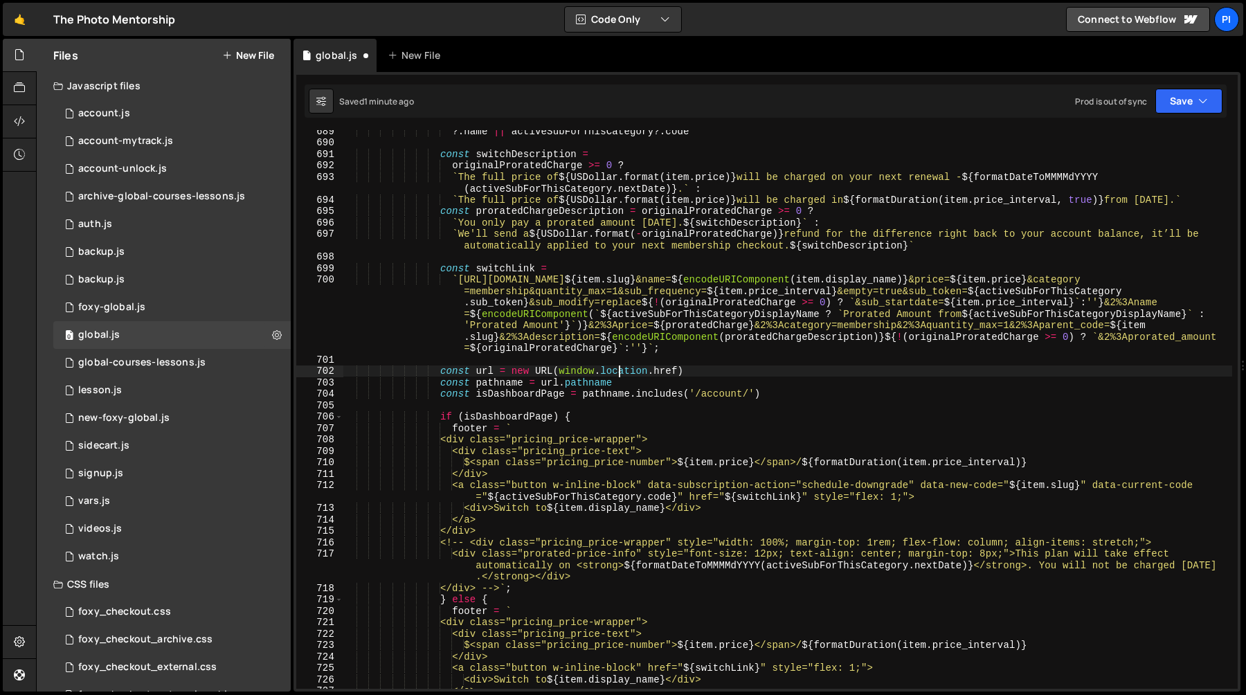
scroll to position [8015, 0]
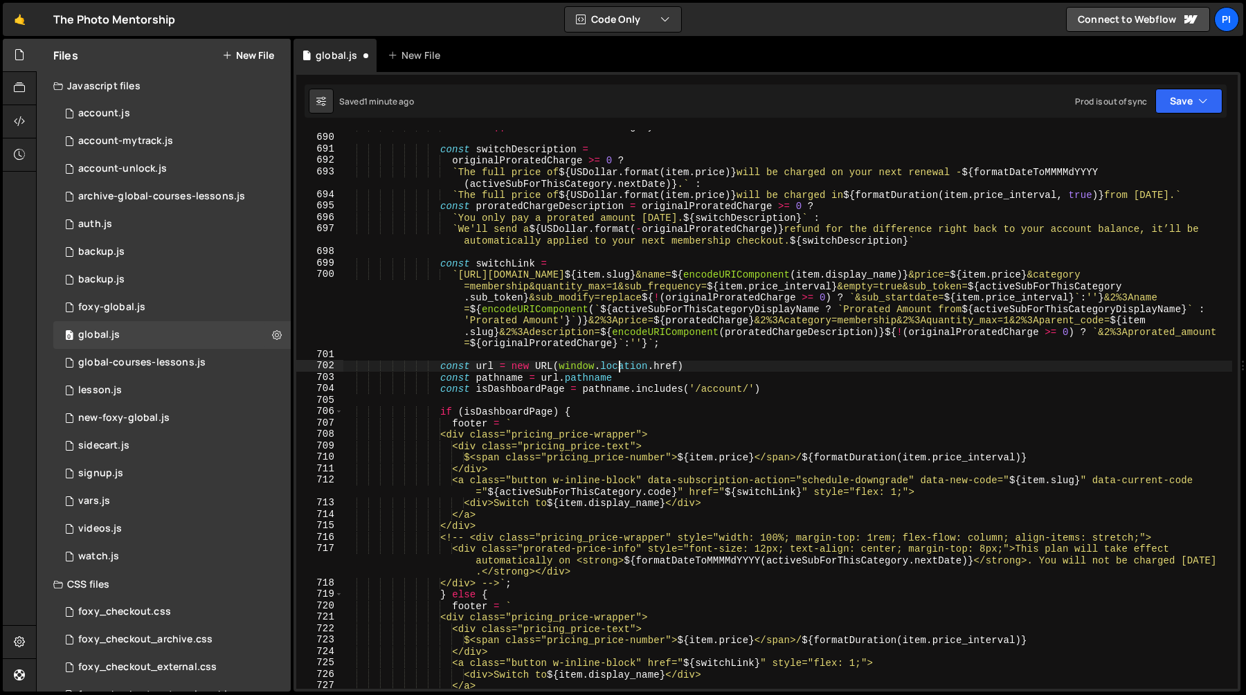
click at [715, 468] on div "?. name || activeSubForThisCategory ?. code const switchDescription = originalP…" at bounding box center [787, 410] width 889 height 581
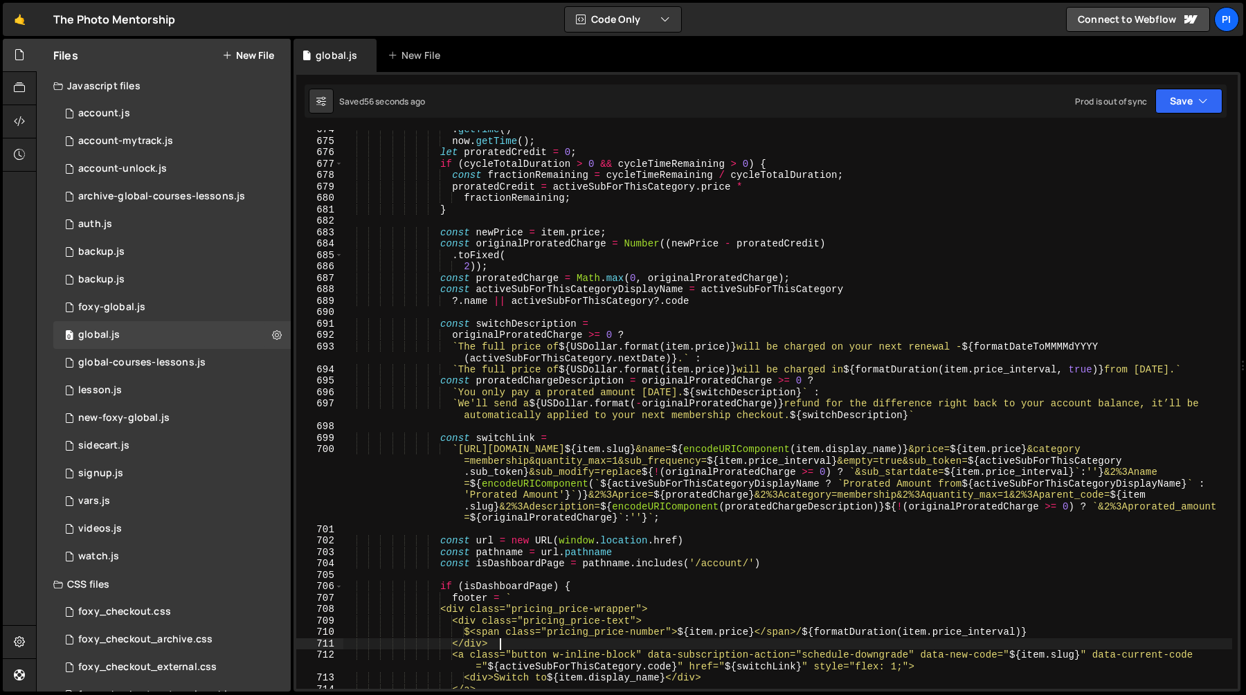
scroll to position [7840, 0]
click at [455, 338] on div ". getTime ( ) - now . getTime ( ) ; let proratedCredit = 0 ; if ( cycleTotalDur…" at bounding box center [787, 414] width 889 height 581
type textarea "originalProratedCharge >= 0 ?"
click at [613, 336] on div ". getTime ( ) - now . getTime ( ) ; let proratedCredit = 0 ; if ( cycleTotalDur…" at bounding box center [787, 414] width 889 height 581
click at [106, 492] on div "0 vars.js 0" at bounding box center [171, 501] width 237 height 28
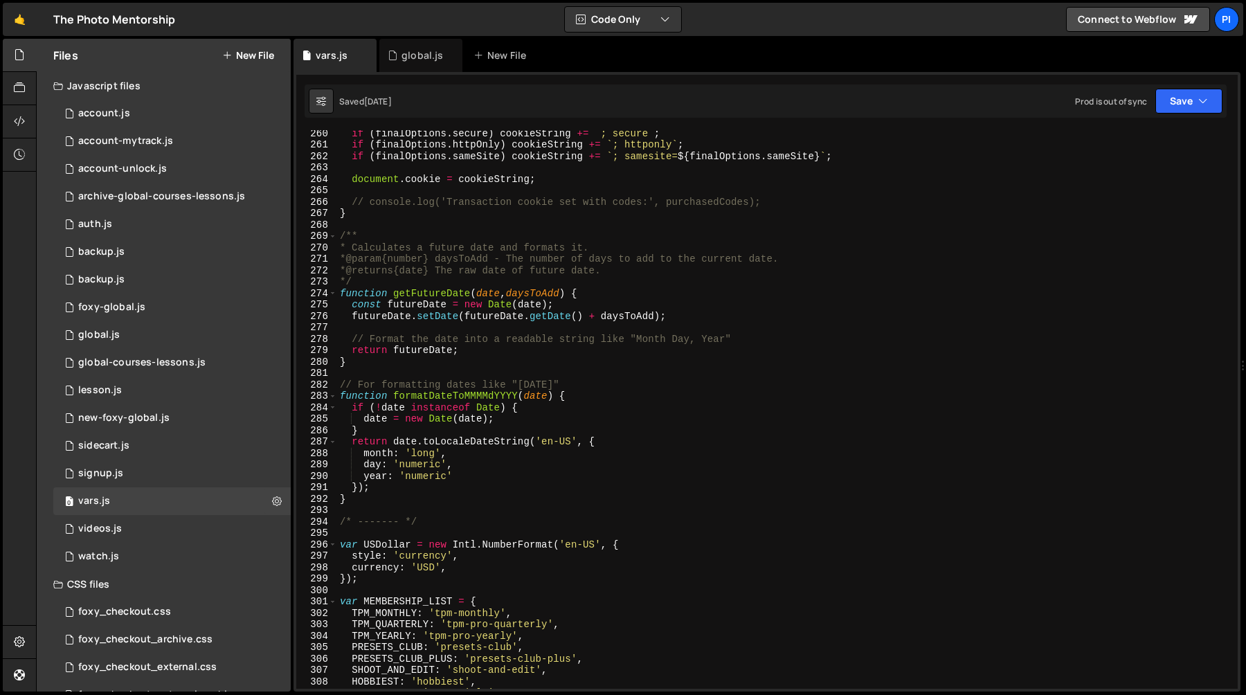
scroll to position [3069, 0]
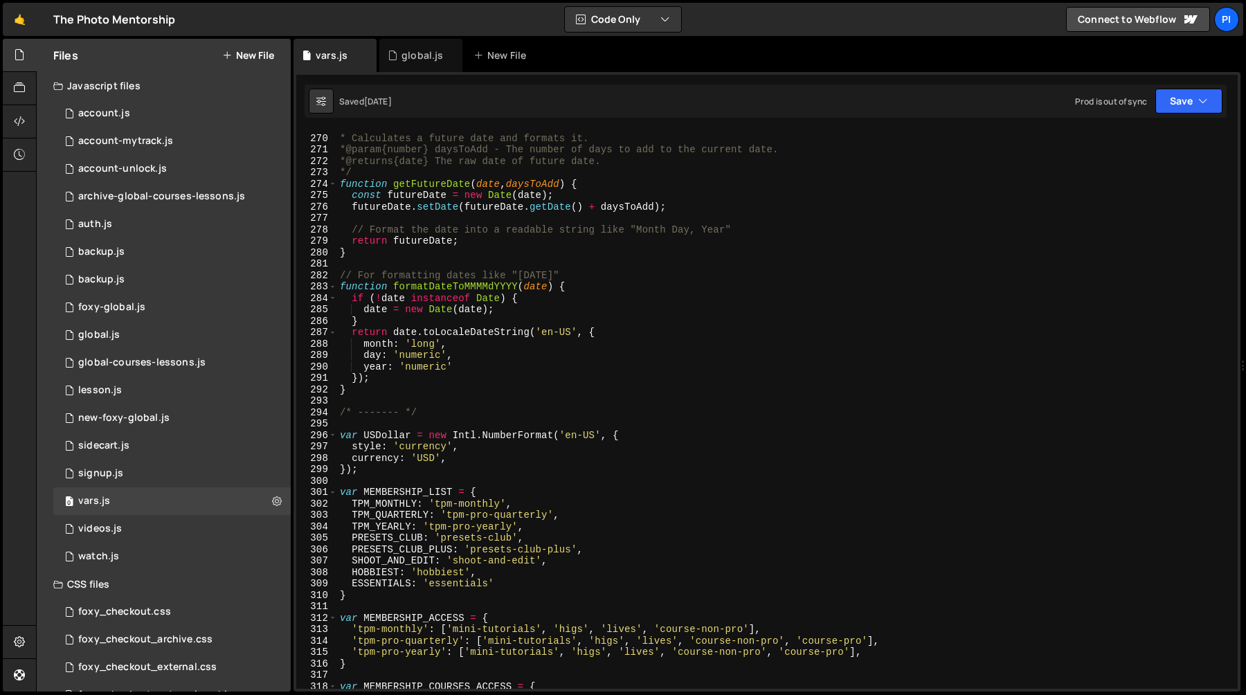
type textarea "}"
click at [557, 387] on div "/** * Calculates a future date and formats it. * @param {number} daysToAdd - Th…" at bounding box center [784, 411] width 895 height 581
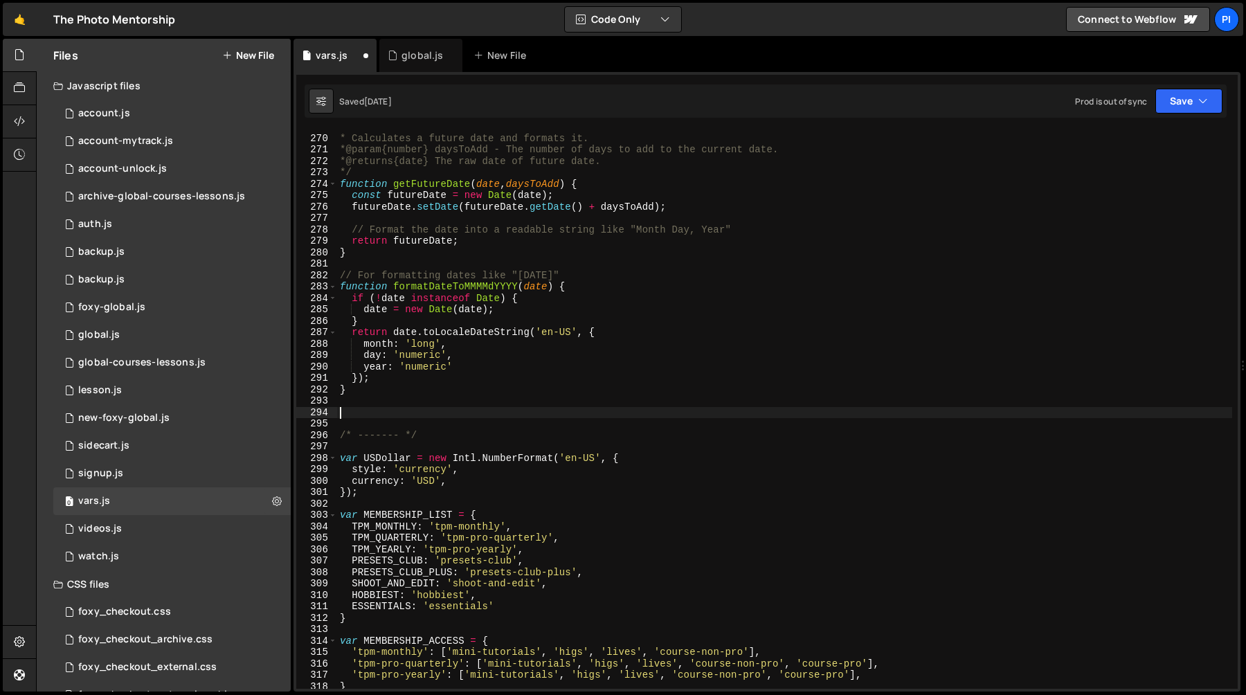
paste textarea "}"
type textarea "}"
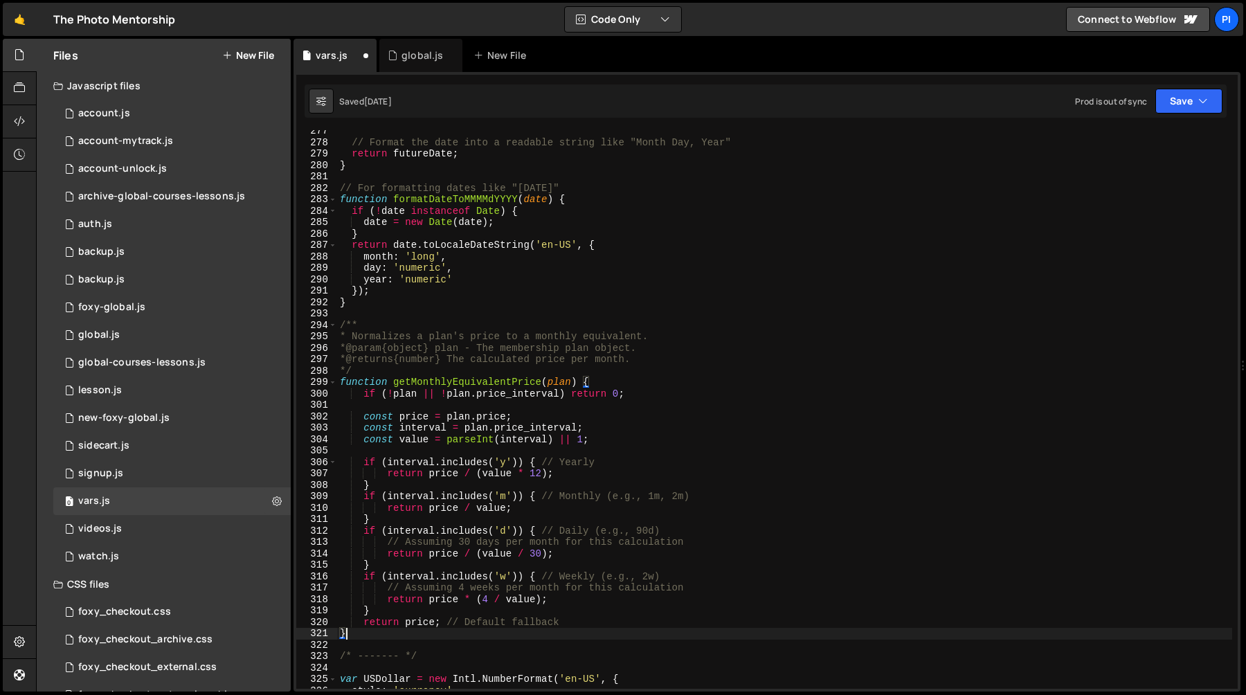
scroll to position [3157, 0]
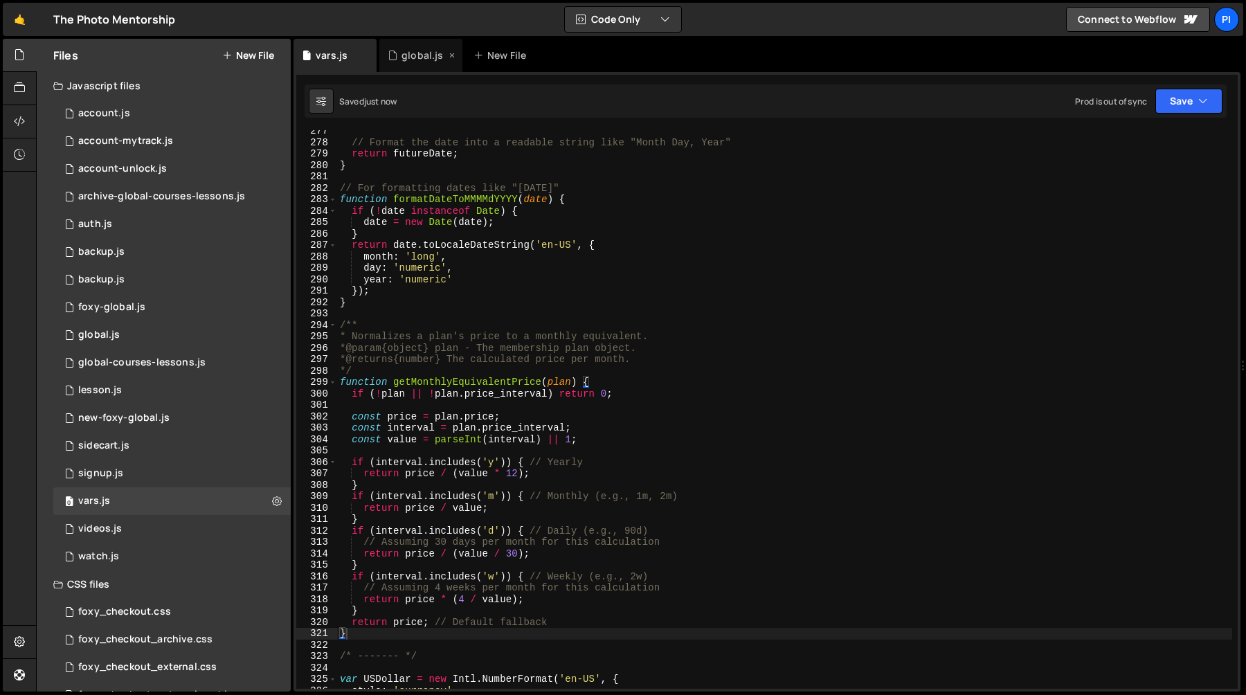
click at [408, 55] on div "global.js" at bounding box center [422, 55] width 42 height 14
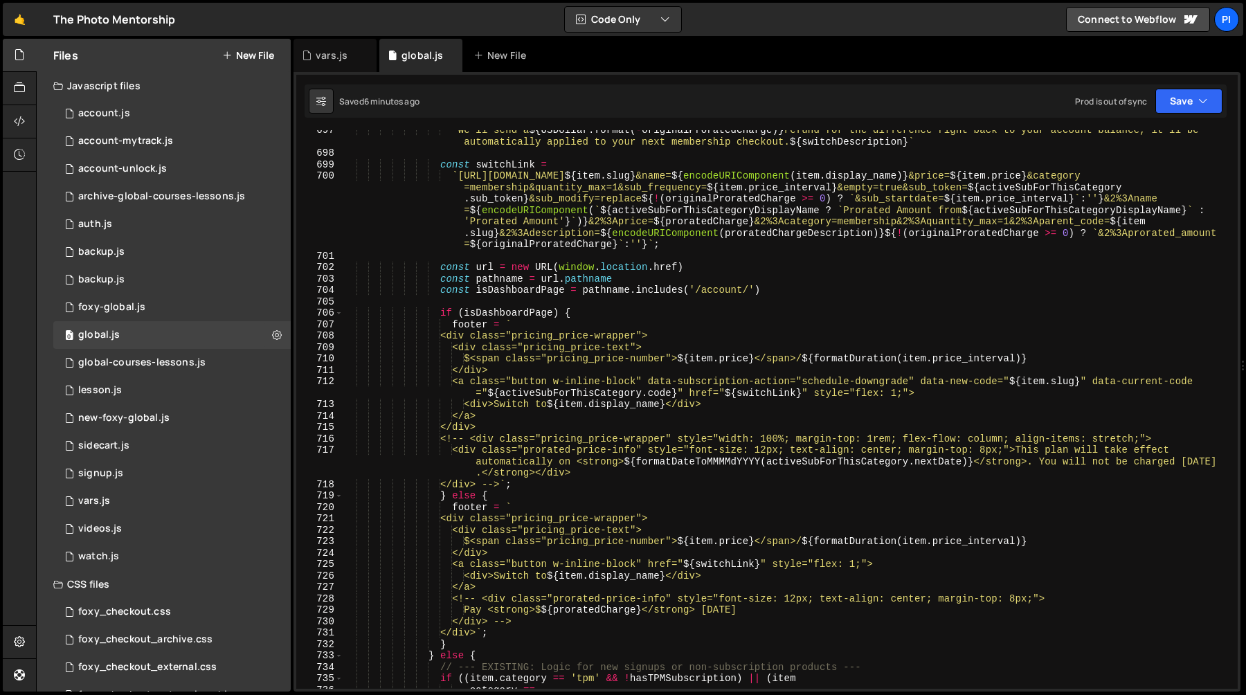
scroll to position [8137, 0]
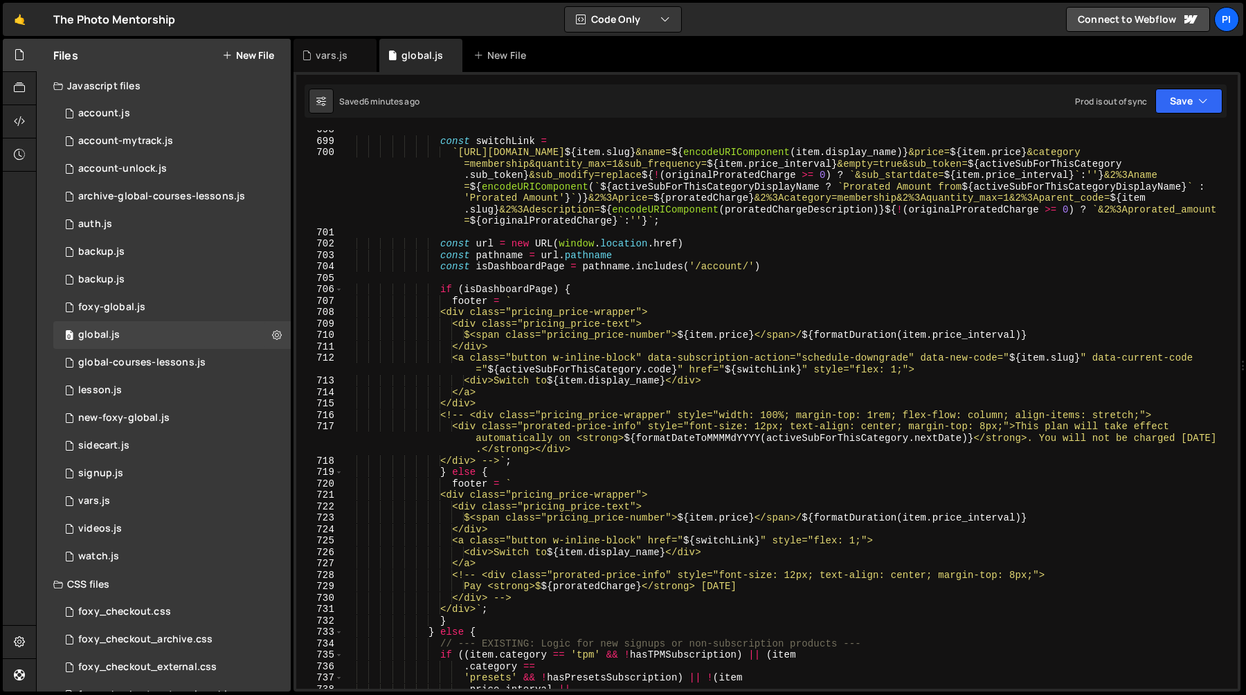
type textarea "if (isDashboardPage) {"
click at [577, 286] on div "const switchLink = ` [URL][DOMAIN_NAME] ${ item . slug } &name= ${ encodeURICom…" at bounding box center [787, 414] width 889 height 581
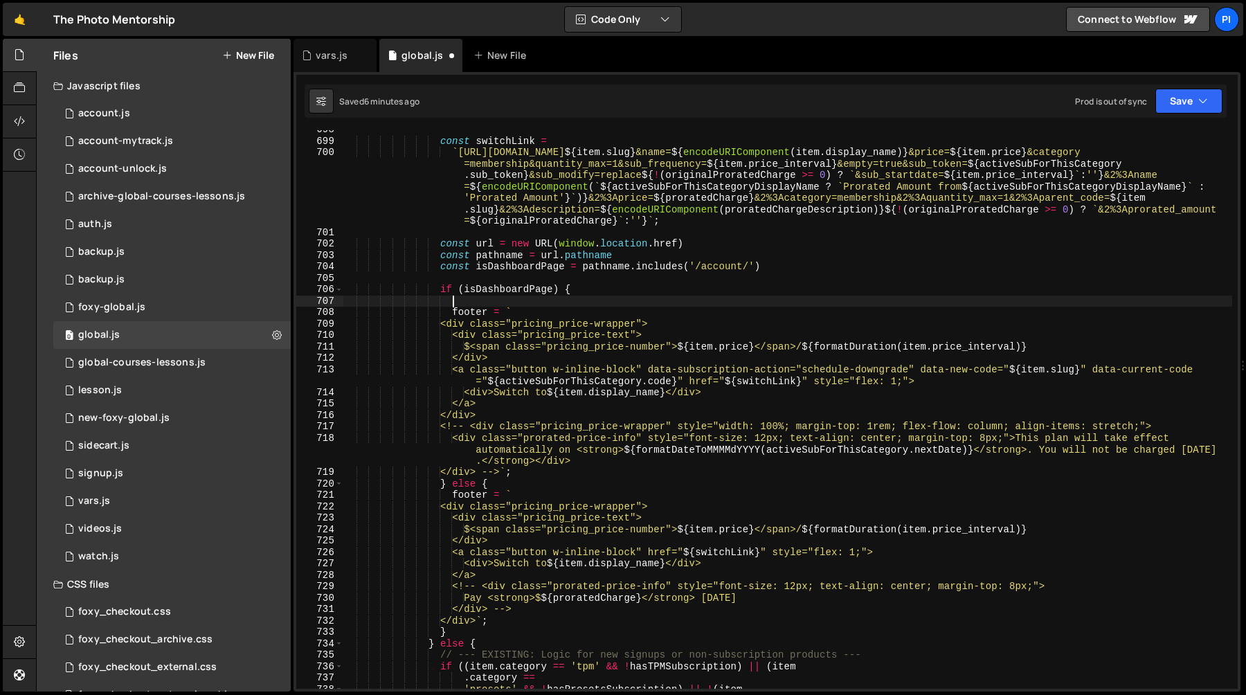
paste textarea "const isUpgrade = newMonthlyPrice > currentMonthlyPrice;"
type textarea "const isUpgrade = newMonthlyPrice > currentMonthlyPrice;"
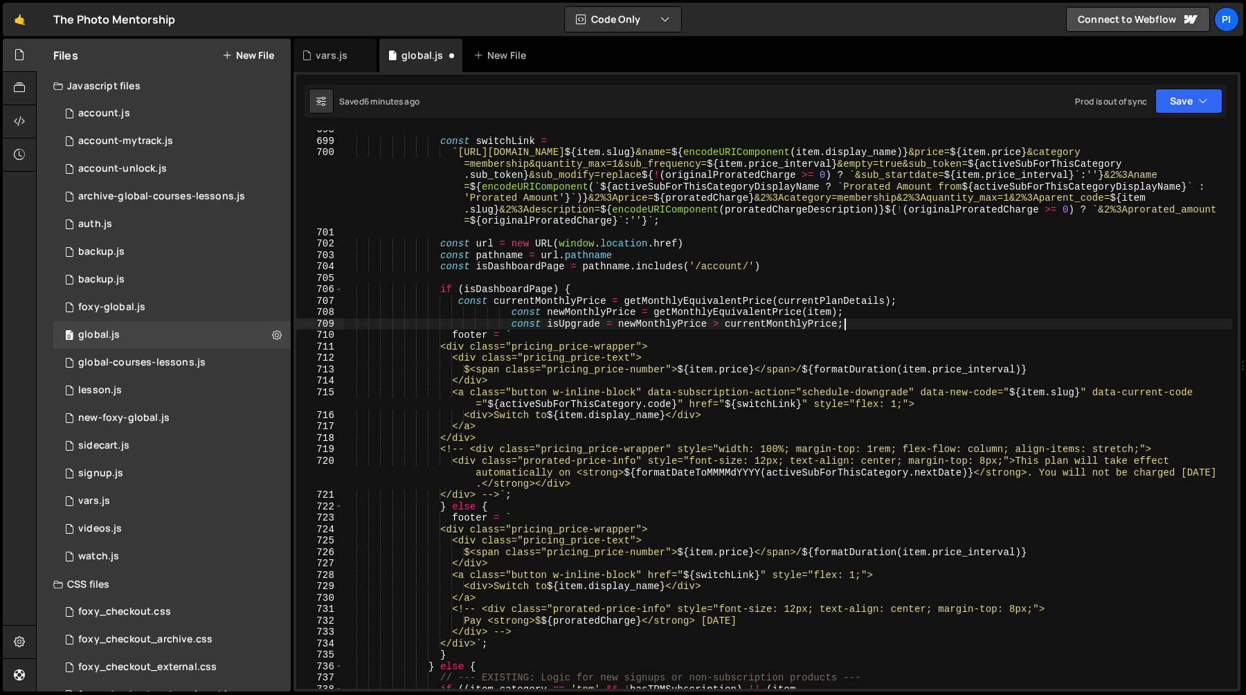
scroll to position [0, 10]
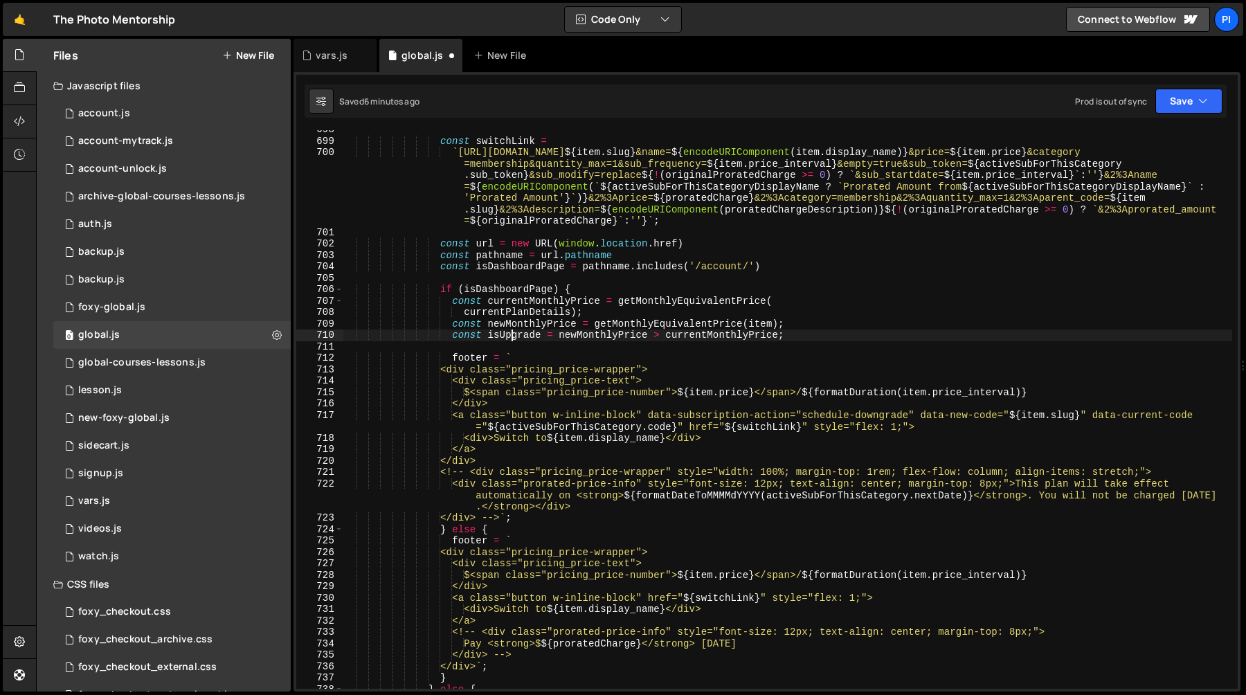
click at [660, 302] on div "const switchLink = ` [URL][DOMAIN_NAME] ${ item . slug } &name= ${ encodeURICom…" at bounding box center [787, 414] width 889 height 581
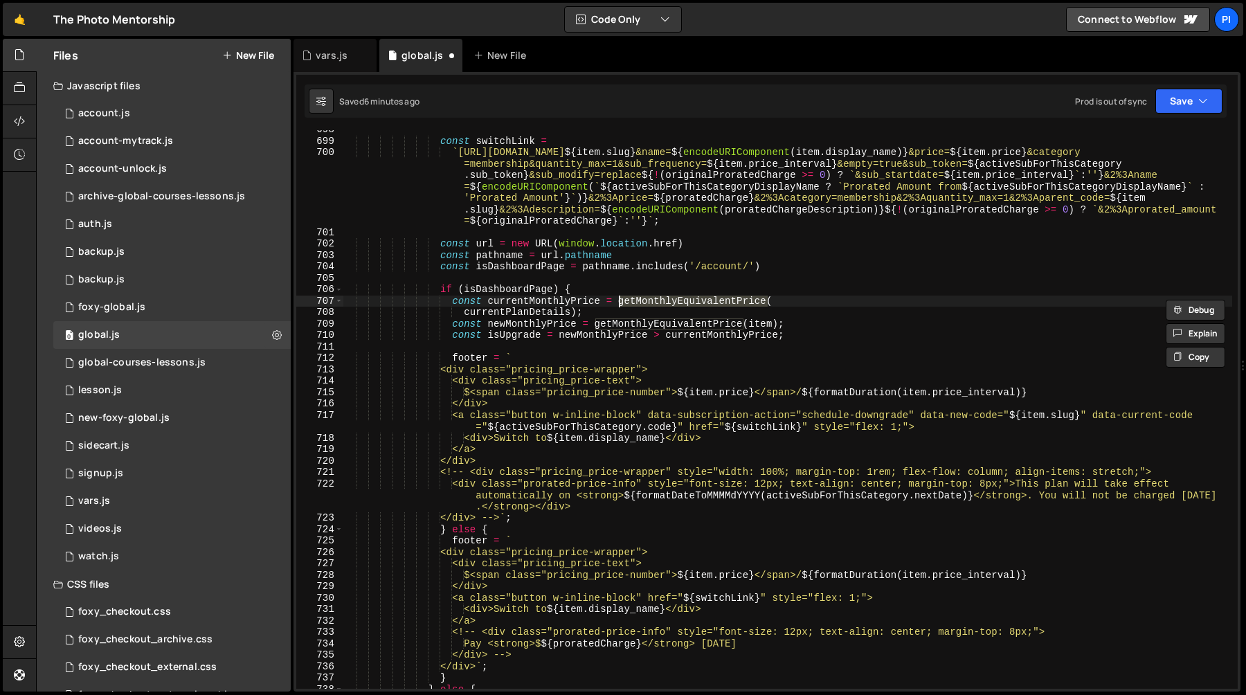
click at [539, 307] on div "const switchLink = ` [URL][DOMAIN_NAME] ${ item . slug } &name= ${ encodeURICom…" at bounding box center [787, 414] width 889 height 581
click at [333, 62] on div "vars.js" at bounding box center [334, 55] width 83 height 33
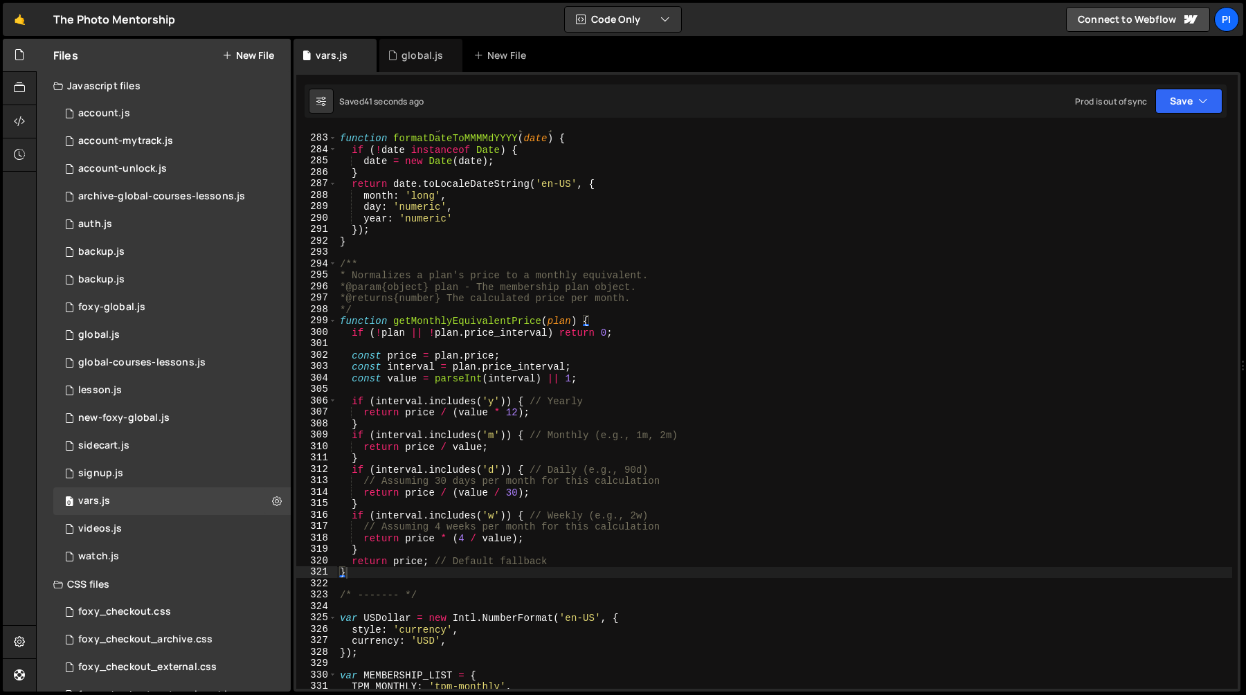
scroll to position [3221, 0]
click at [412, 54] on div "global.js" at bounding box center [422, 55] width 42 height 14
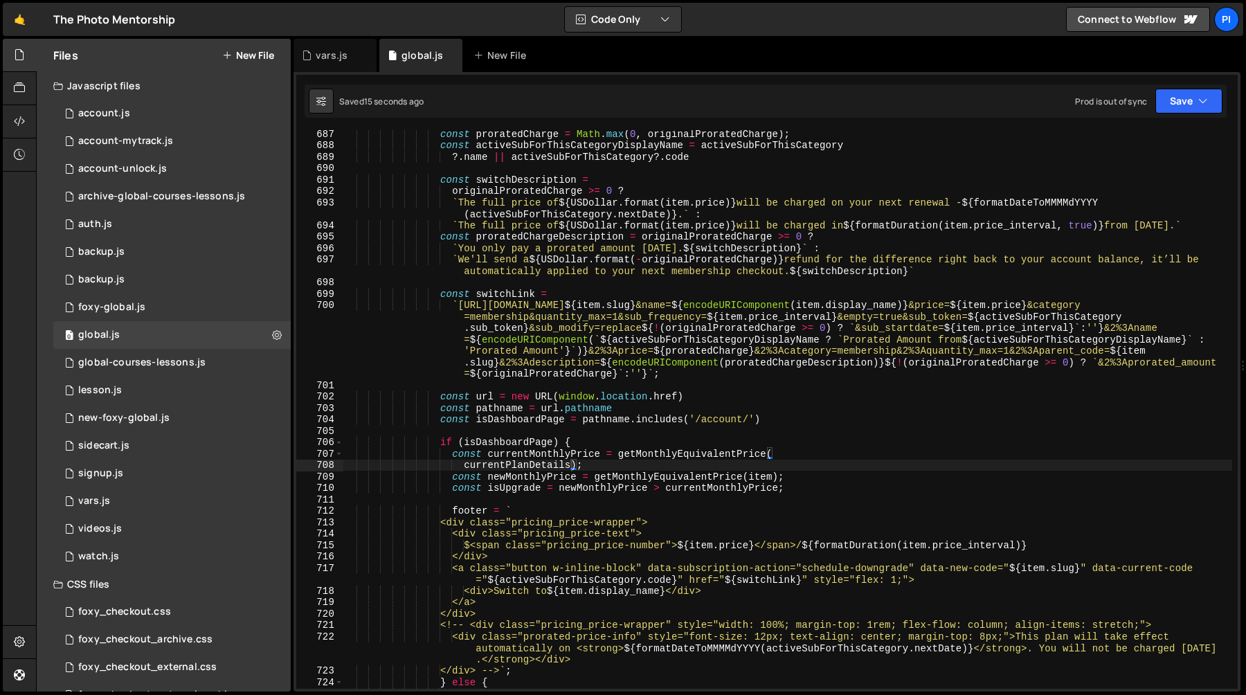
scroll to position [7959, 0]
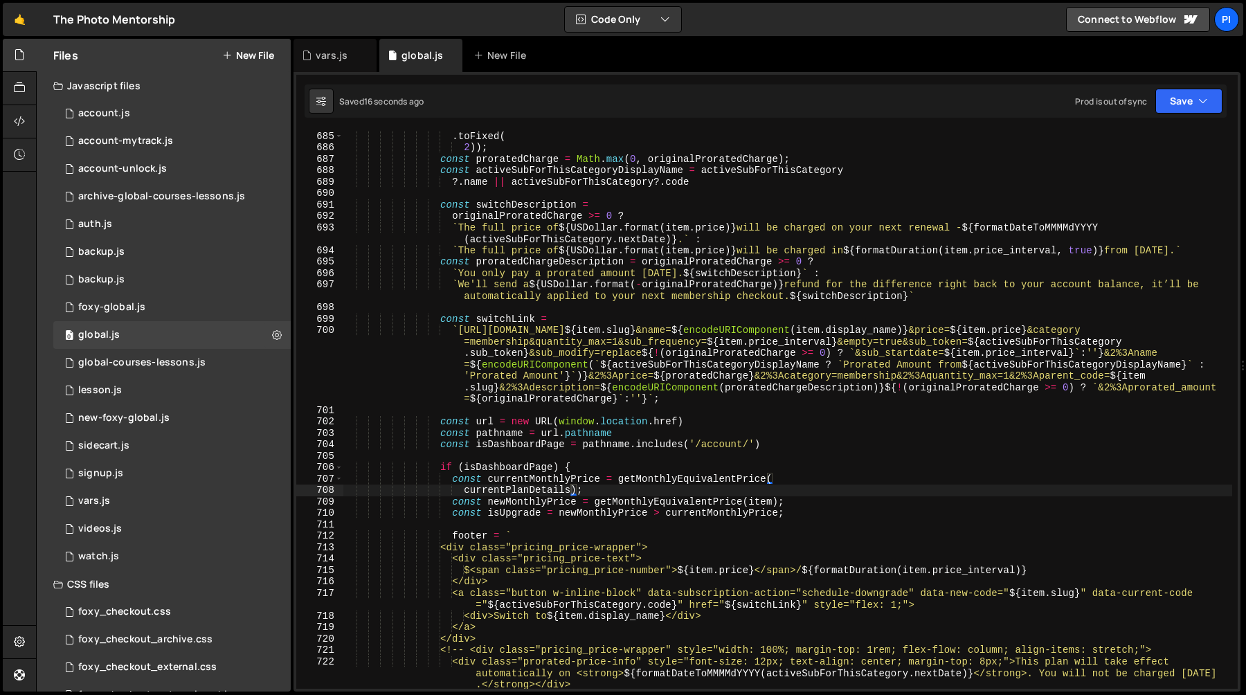
click at [737, 176] on div "const originalProratedCharge = Number (( newPrice - proratedCredit ) . toFixed …" at bounding box center [787, 421] width 889 height 604
click at [737, 172] on div "const originalProratedCharge = Number (( newPrice - proratedCredit ) . toFixed …" at bounding box center [787, 421] width 889 height 604
click at [524, 487] on div "const originalProratedCharge = Number (( newPrice - proratedCredit ) . toFixed …" at bounding box center [787, 421] width 889 height 604
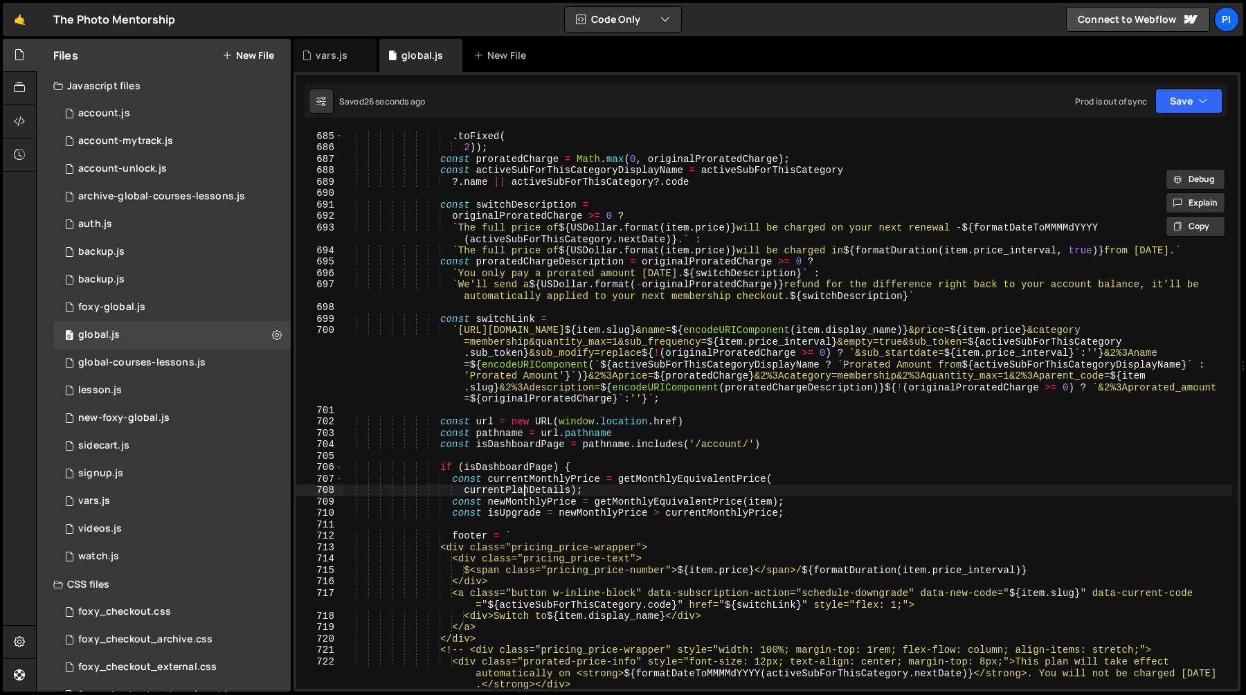
click at [524, 487] on div "const originalProratedCharge = Number (( newPrice - proratedCredit ) . toFixed …" at bounding box center [787, 421] width 889 height 604
paste textarea "activeSubForThisCategory"
click at [586, 517] on div "const originalProratedCharge = Number (( newPrice - proratedCredit ) . toFixed …" at bounding box center [787, 421] width 889 height 604
type textarea "const isUpgrade = newMonthlyPrice > currentMonthlyPrice;"
click at [804, 513] on div "const originalProratedCharge = Number (( newPrice - proratedCredit ) . toFixed …" at bounding box center [787, 421] width 889 height 604
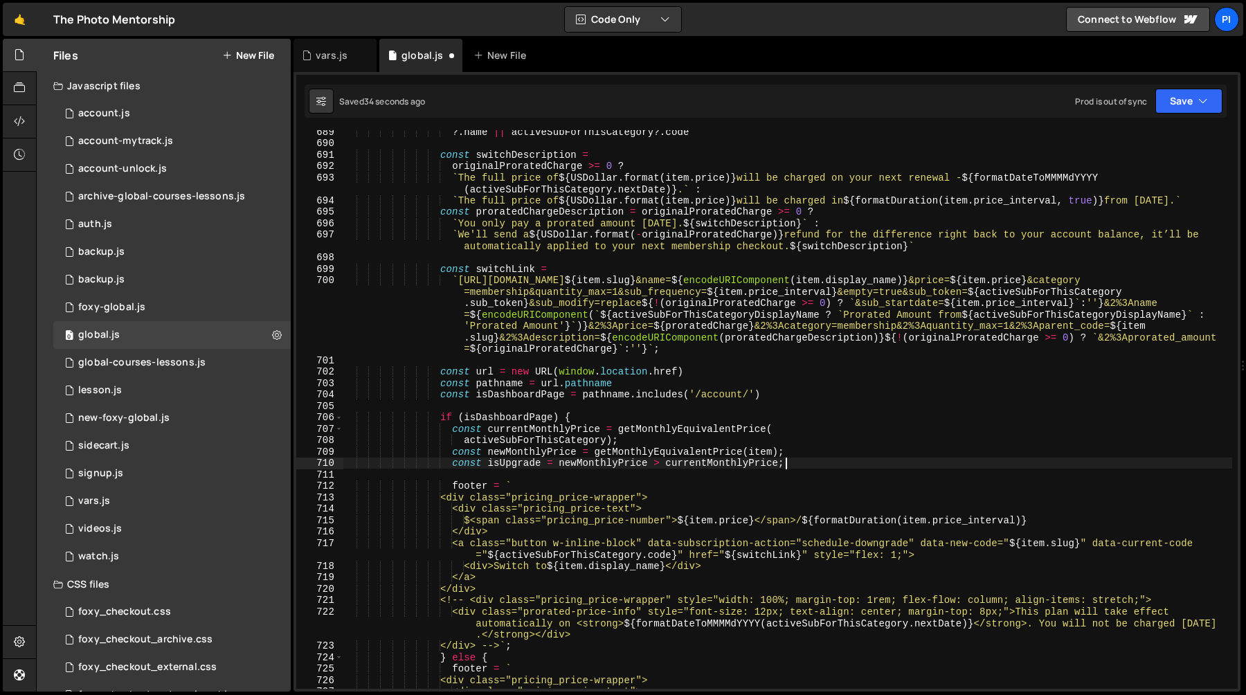
scroll to position [8009, 0]
click at [329, 55] on div "vars.js" at bounding box center [332, 55] width 32 height 14
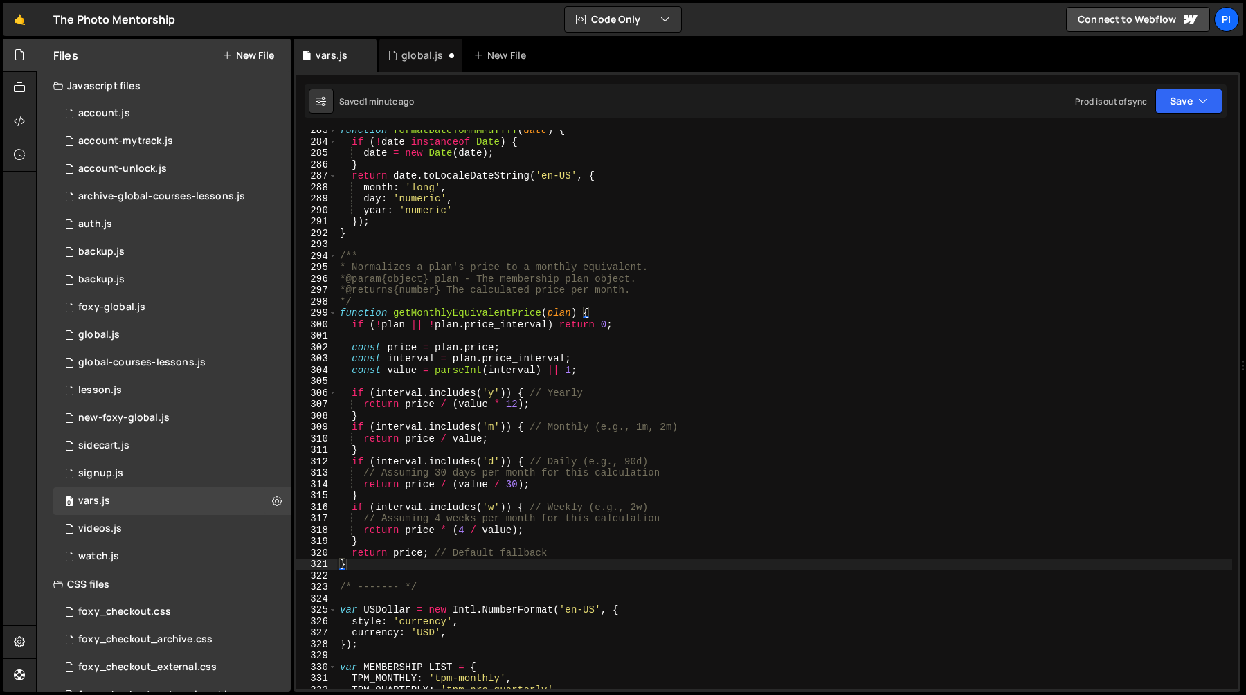
scroll to position [3238, 0]
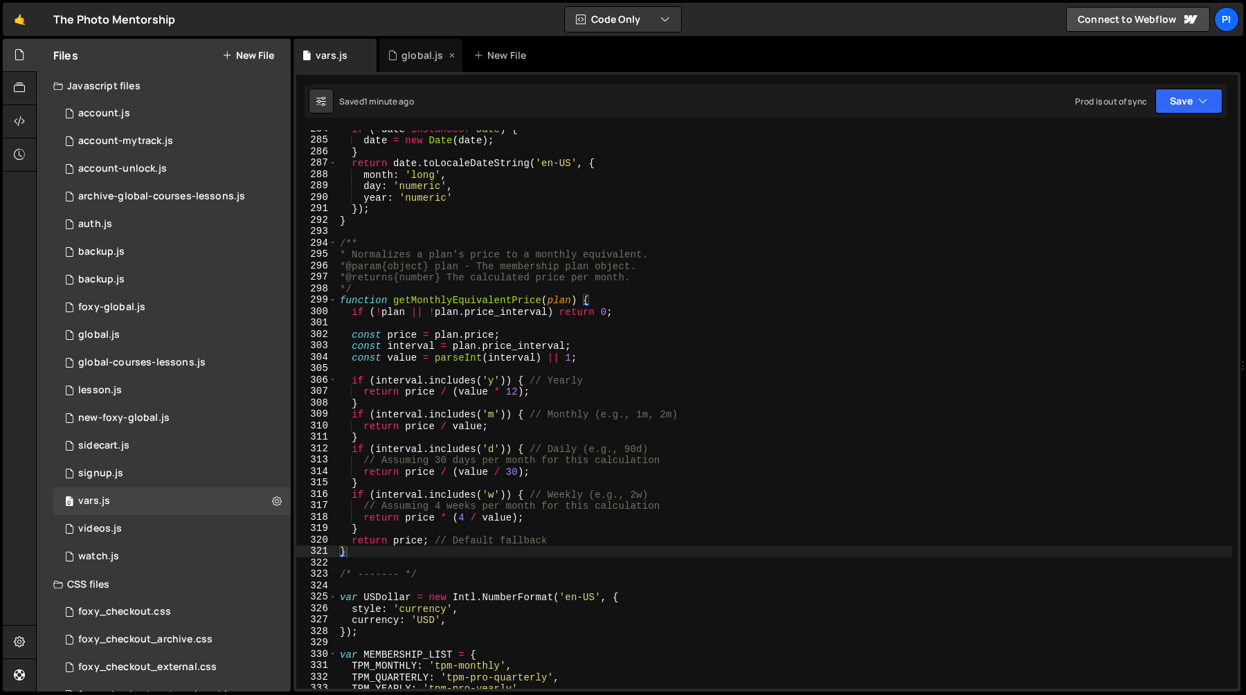
click at [406, 47] on div "global.js" at bounding box center [420, 55] width 83 height 33
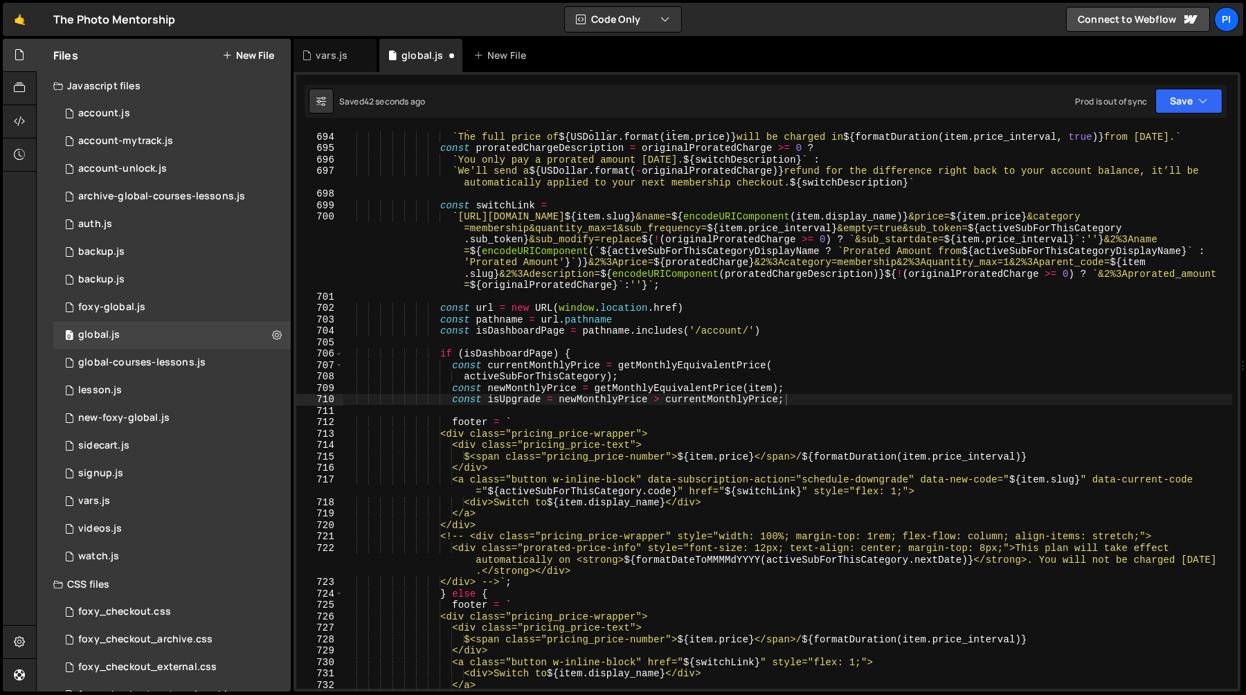
scroll to position [8113, 0]
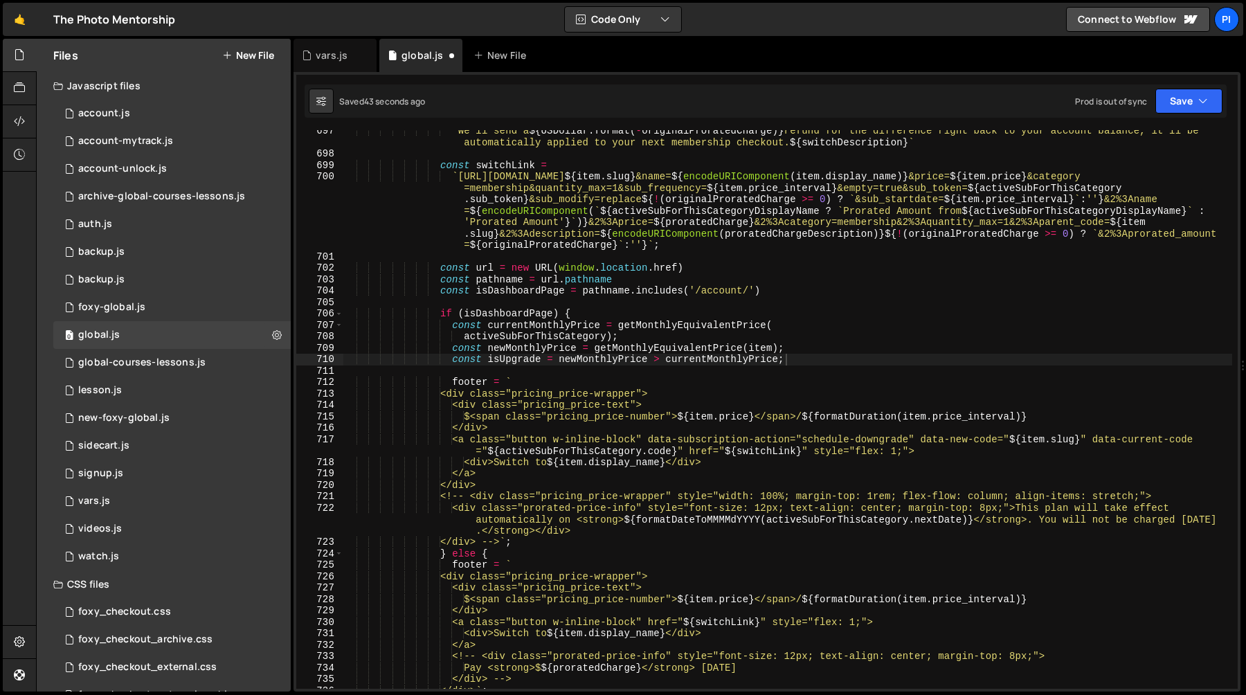
click at [497, 368] on div "` We'll send a ${ USDollar . format ( - originalProratedCharge ) } refund for t…" at bounding box center [787, 421] width 889 height 593
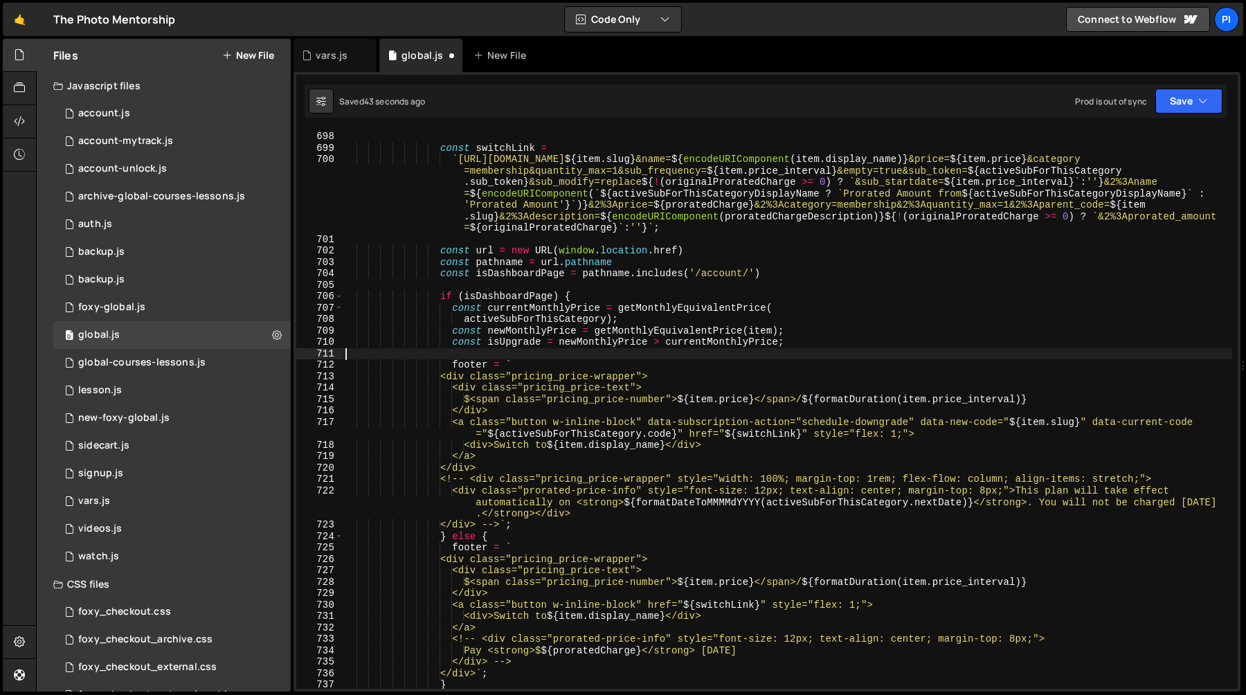
scroll to position [8144, 0]
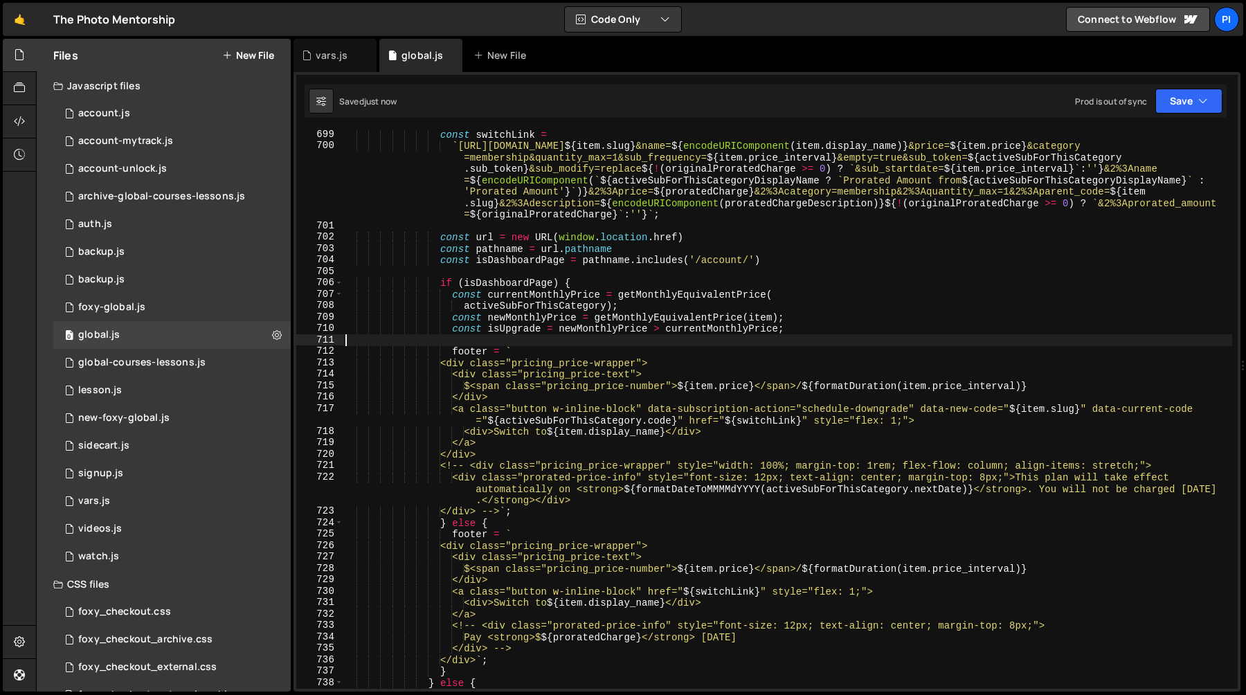
click at [448, 292] on div "const switchLink = ` [URL][DOMAIN_NAME] ${ item . slug } &name= ${ encodeURICom…" at bounding box center [787, 419] width 889 height 581
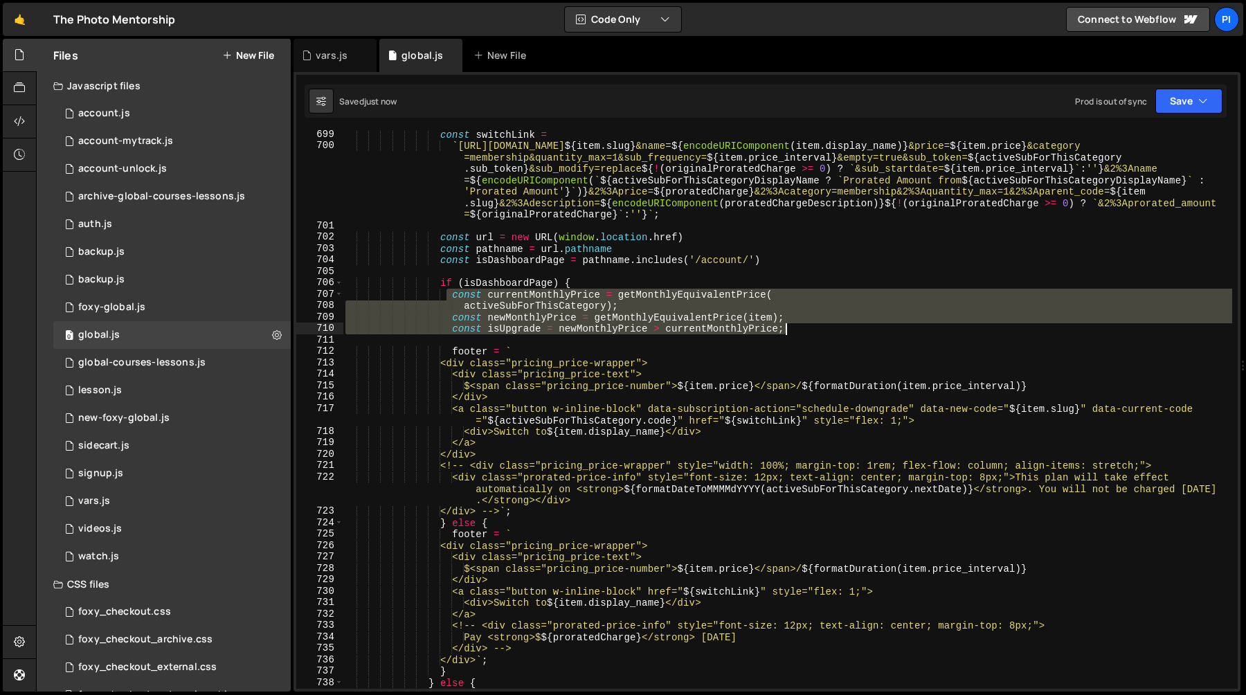
click at [798, 329] on div "const switchLink = ` [URL][DOMAIN_NAME] ${ item . slug } &name= ${ encodeURICom…" at bounding box center [787, 419] width 889 height 581
type textarea "const newMonthlyPrice = getMonthlyEquivalentPrice(item); const isUpgrade = newM…"
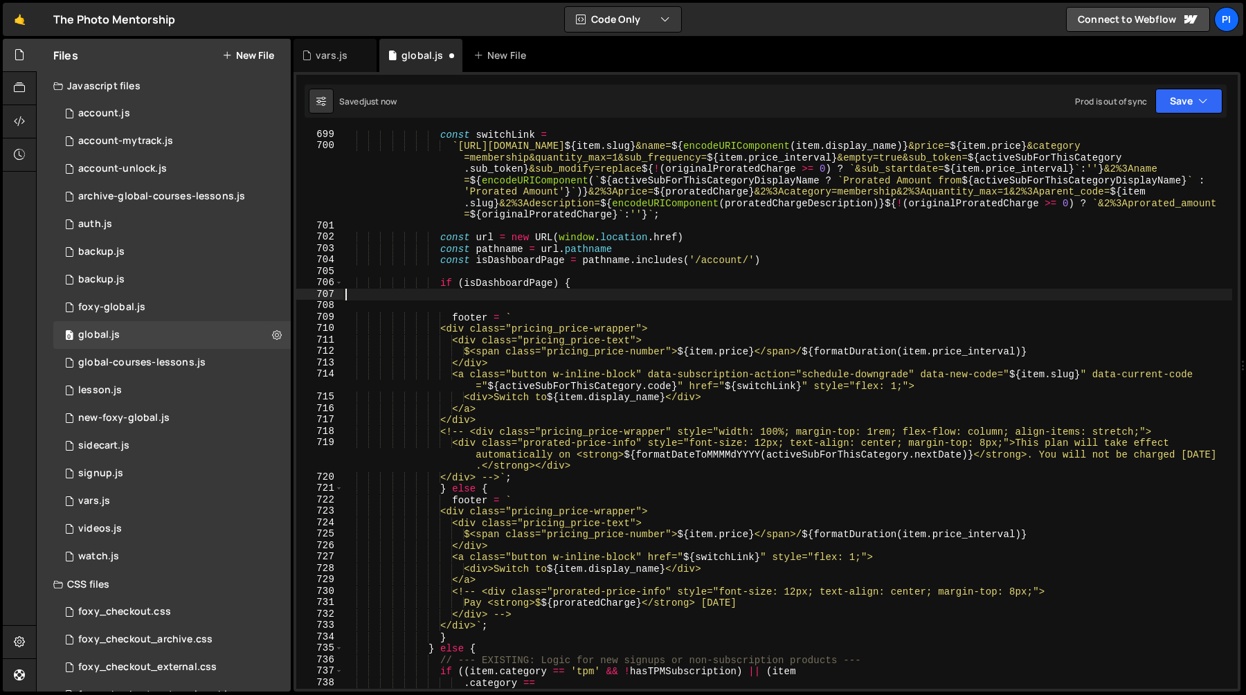
type textarea "if (isDashboardPage) {"
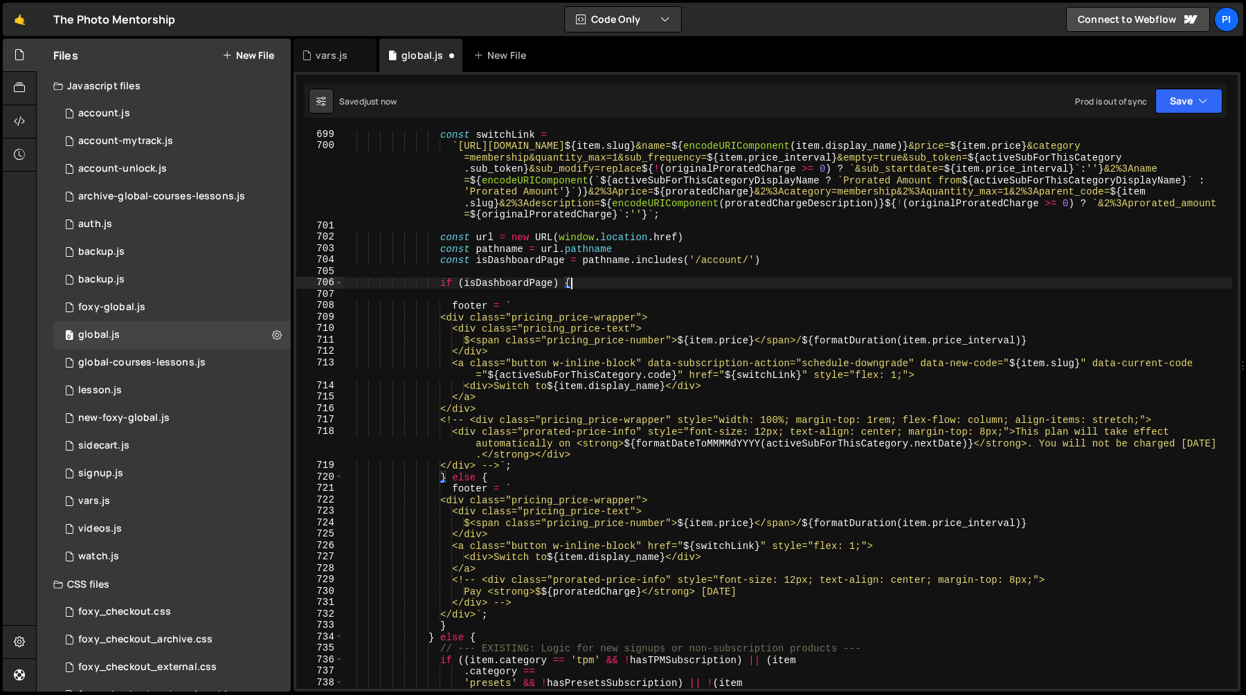
type textarea "if (isDashboardPage) {"
type textarea "const isDashboardPage = pathname.includes('/account/')"
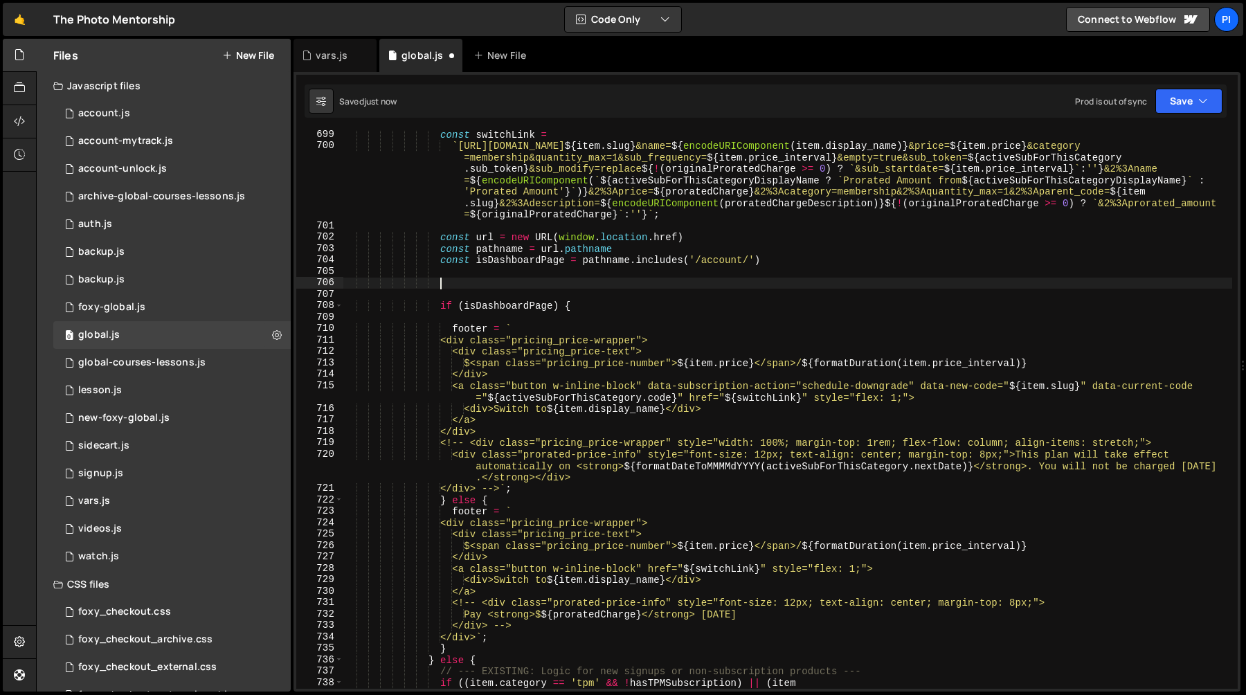
paste textarea "const isUpgrade = newMonthlyPrice > currentMonthlyPrice;"
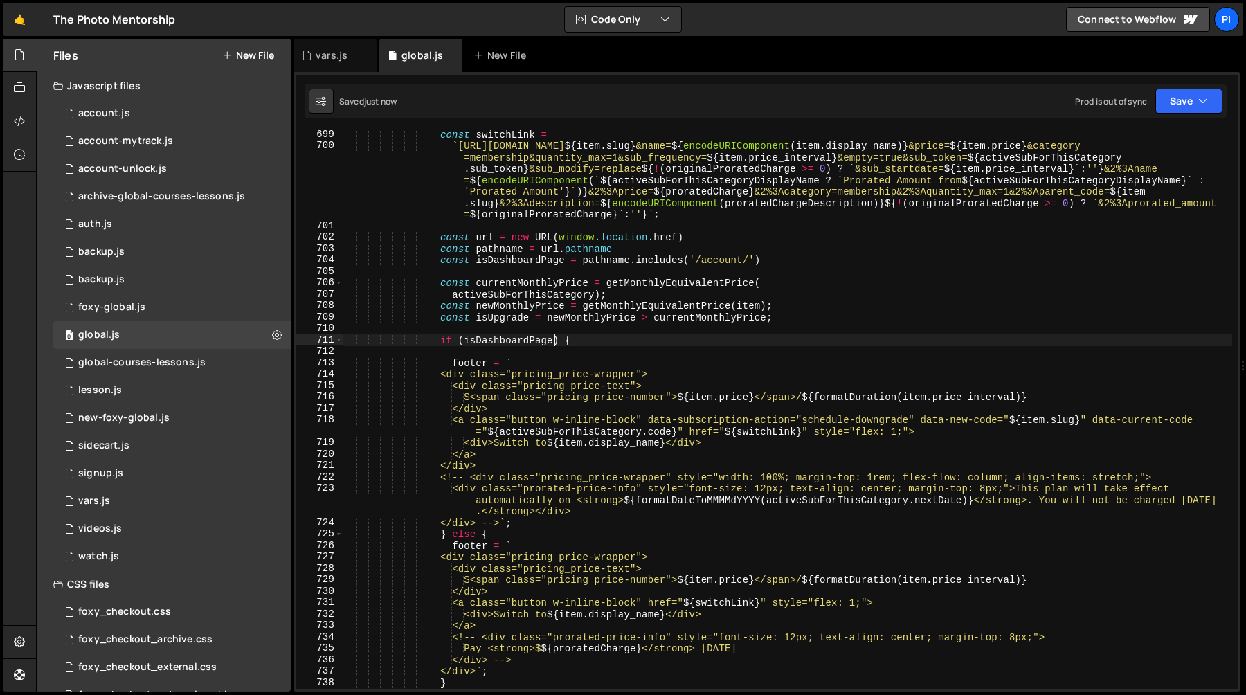
click at [552, 343] on div "const switchLink = ` [URL][DOMAIN_NAME] ${ item . slug } &name= ${ encodeURICom…" at bounding box center [787, 419] width 889 height 581
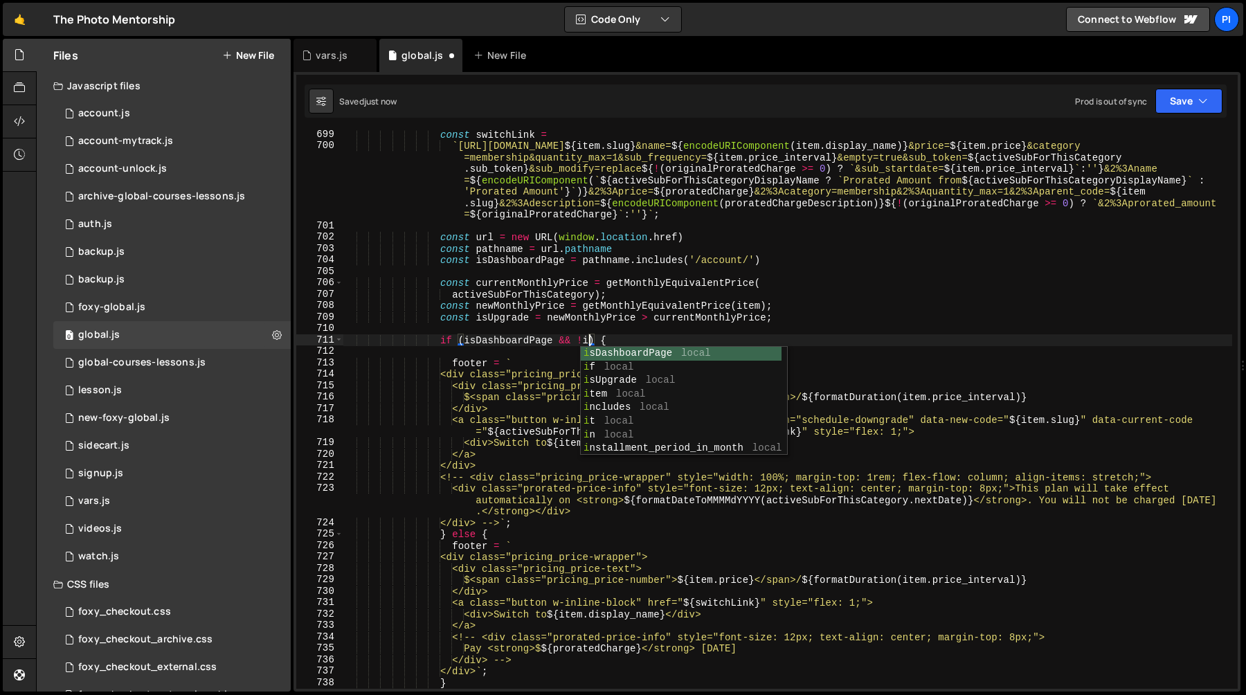
scroll to position [0, 17]
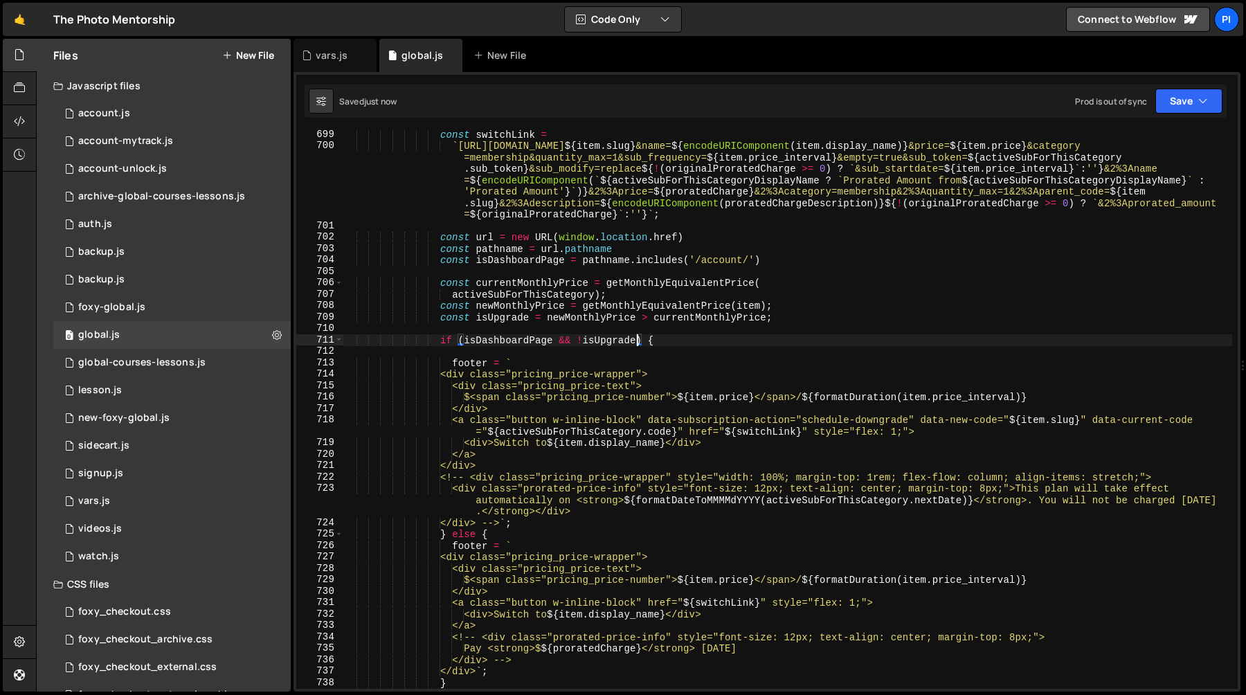
click at [651, 320] on div "const switchLink = ` [URL][DOMAIN_NAME] ${ item . slug } &name= ${ encodeURICom…" at bounding box center [787, 419] width 889 height 581
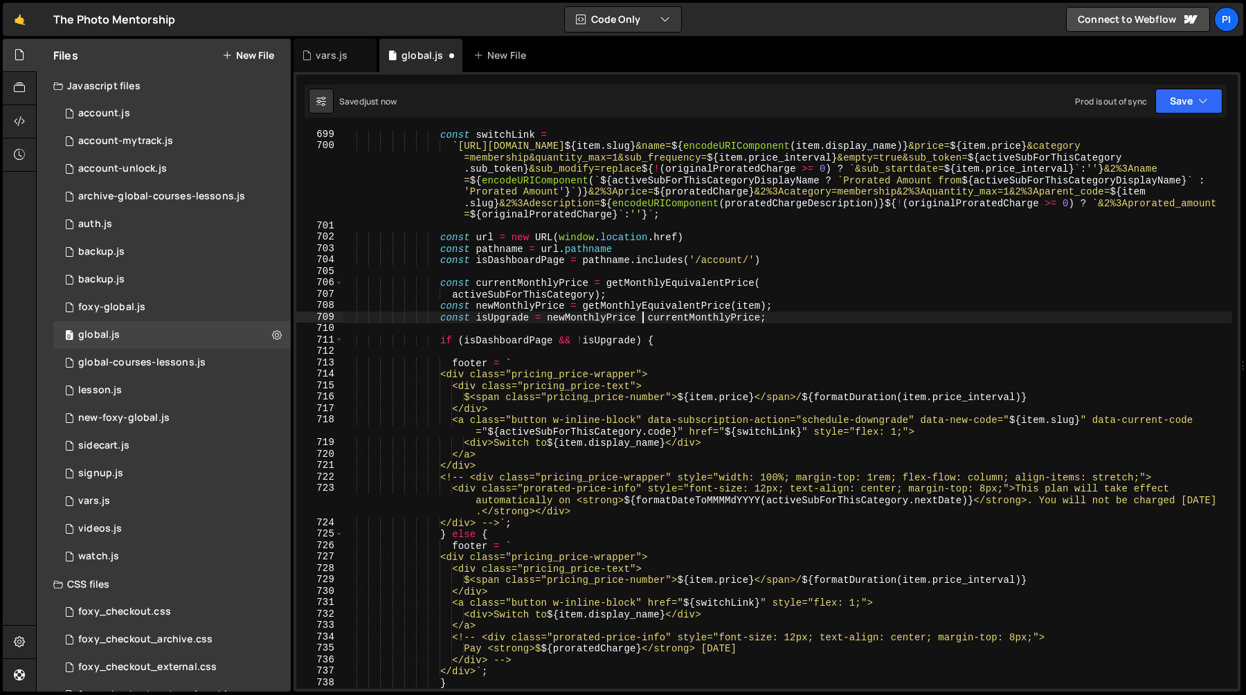
scroll to position [0, 21]
click at [489, 318] on div "const switchLink = ` [URL][DOMAIN_NAME] ${ item . slug } &name= ${ encodeURICom…" at bounding box center [787, 419] width 889 height 581
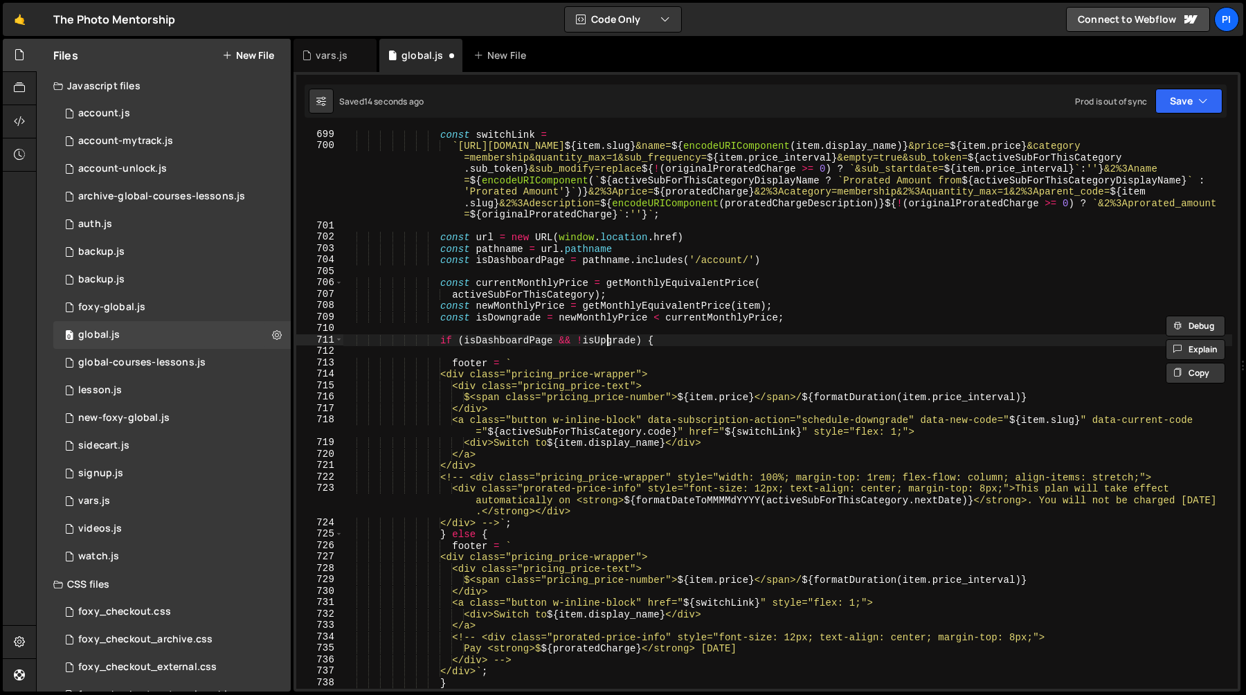
click at [606, 342] on div "const switchLink = ` [URL][DOMAIN_NAME] ${ item . slug } &name= ${ encodeURICom…" at bounding box center [787, 419] width 889 height 581
paste textarea "Down"
click at [619, 318] on div "const switchLink = ` [URL][DOMAIN_NAME] ${ item . slug } &name= ${ encodeURICom…" at bounding box center [787, 419] width 889 height 581
type textarea "const isDowngrade = newMonthlyPrice < currentMonthlyPrice;"
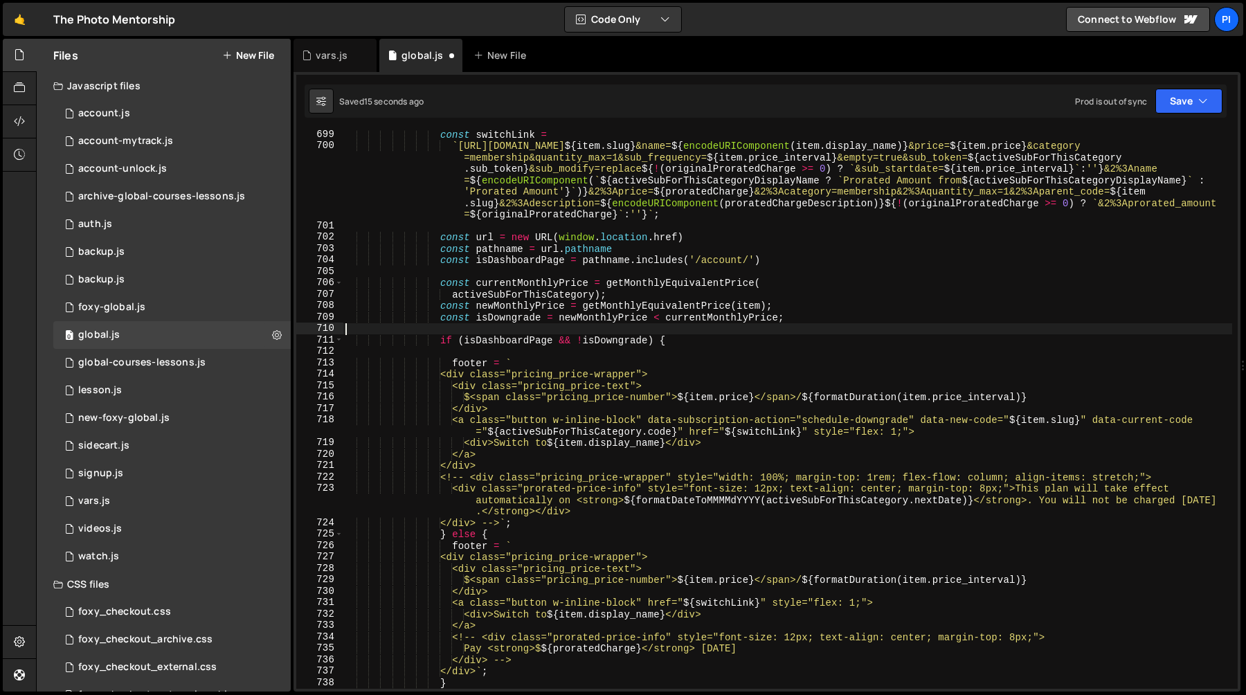
click at [615, 329] on div "const switchLink = ` [URL][DOMAIN_NAME] ${ item . slug } &name= ${ encodeURICom…" at bounding box center [787, 419] width 889 height 581
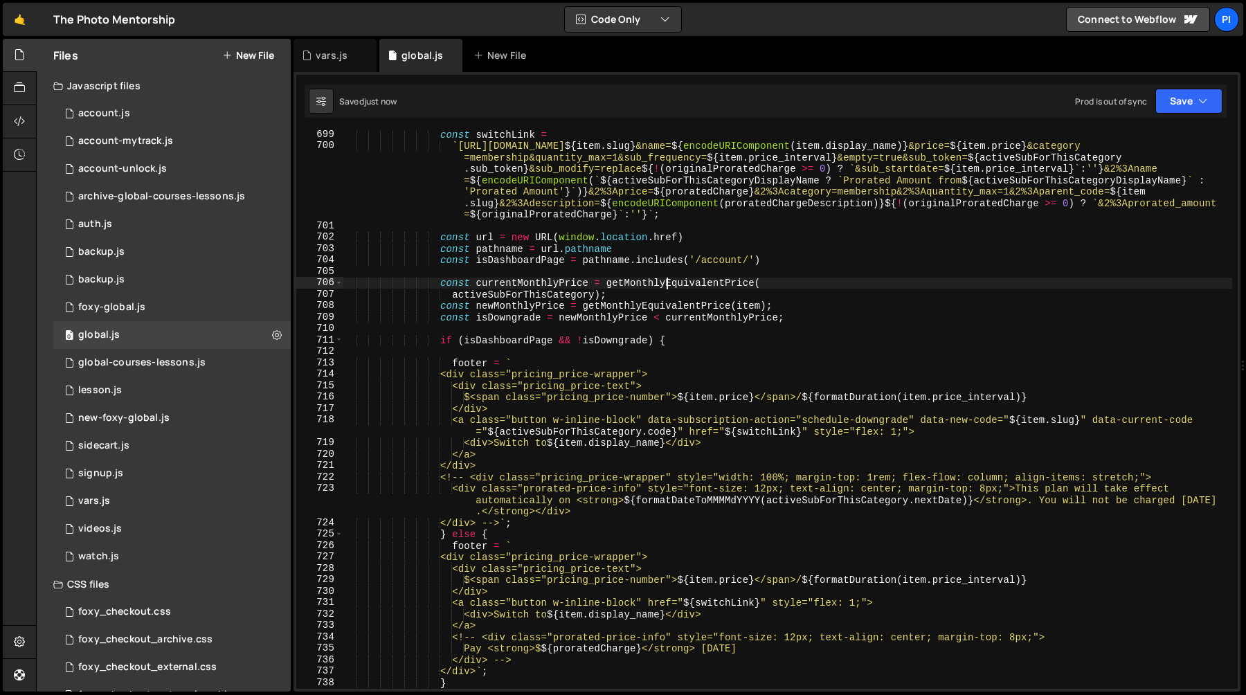
click at [664, 284] on div "const switchLink = ` [URL][DOMAIN_NAME] ${ item . slug } &name= ${ encodeURICom…" at bounding box center [787, 419] width 889 height 581
click at [627, 283] on div "const switchLink = ` [URL][DOMAIN_NAME] ${ item . slug } &name= ${ encodeURICom…" at bounding box center [787, 419] width 889 height 581
click at [727, 284] on div "const switchLink = ` [URL][DOMAIN_NAME] ${ item . slug } &name= ${ encodeURICom…" at bounding box center [787, 419] width 889 height 581
click at [541, 319] on div "const switchLink = ` [URL][DOMAIN_NAME] ${ item . slug } &name= ${ encodeURICom…" at bounding box center [787, 419] width 889 height 581
paste textarea "MonthlyEquivalent"
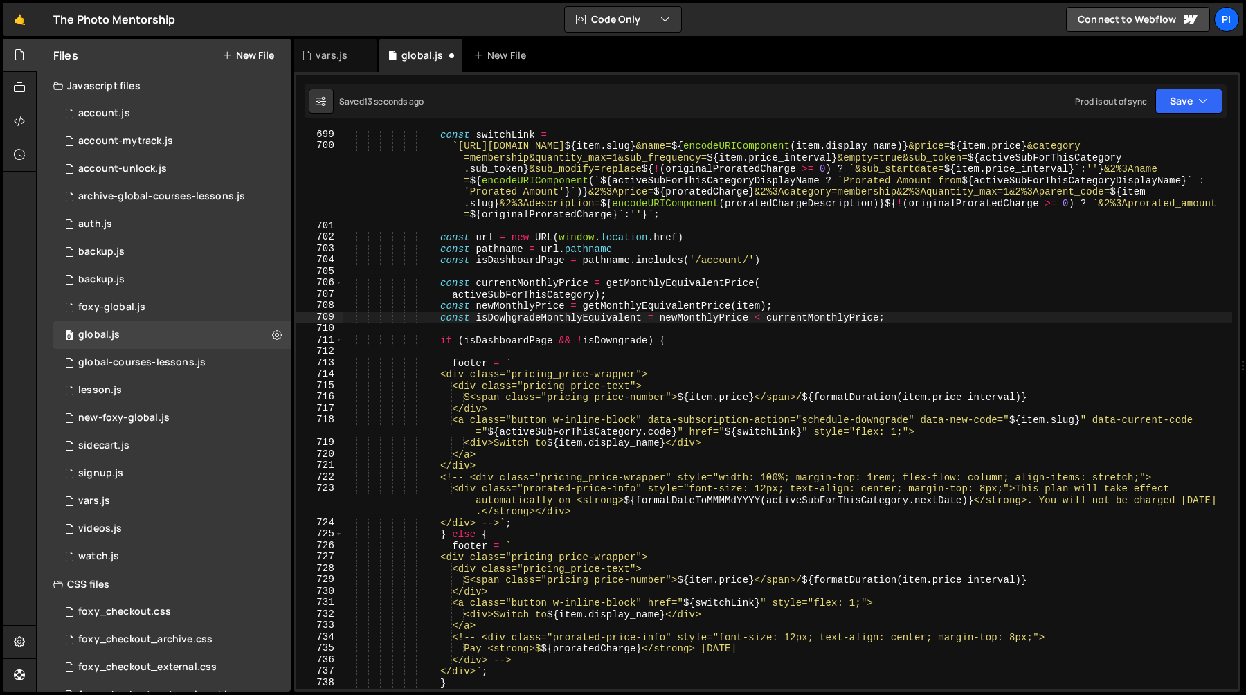
click at [508, 315] on div "const switchLink = ` [URL][DOMAIN_NAME] ${ item . slug } &name= ${ encodeURICom…" at bounding box center [787, 419] width 889 height 581
click at [619, 342] on div "const switchLink = ` [URL][DOMAIN_NAME] ${ item . slug } &name= ${ encodeURICom…" at bounding box center [787, 419] width 889 height 581
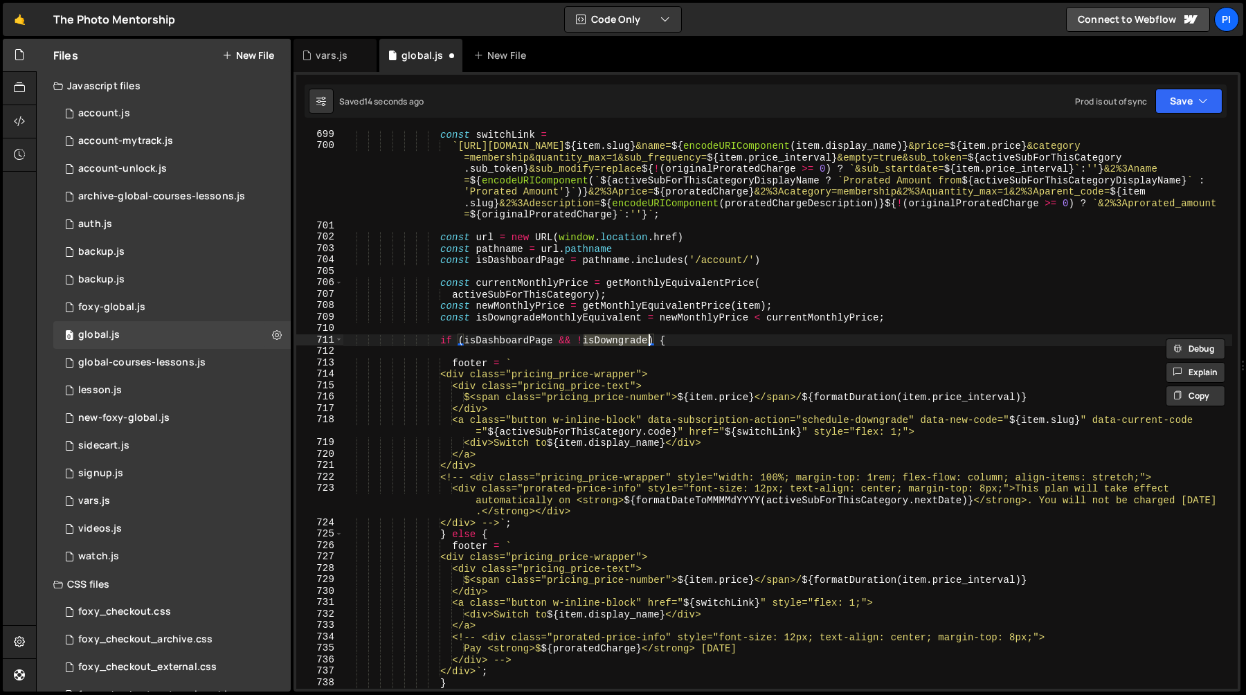
paste textarea "MonthlyEquivalent"
click at [582, 340] on div "const switchLink = ` [URL][DOMAIN_NAME] ${ item . slug } &name= ${ encodeURICom…" at bounding box center [787, 419] width 889 height 581
type textarea "if (isDashboardPage && isDowngradeMonthlyEquivalent) {"
click at [523, 349] on div "const switchLink = ` [URL][DOMAIN_NAME] ${ item . slug } &name= ${ encodeURICom…" at bounding box center [787, 419] width 889 height 581
type textarea "if (isDashboardPage && isDowngradeMonthlyEquivalent) {"
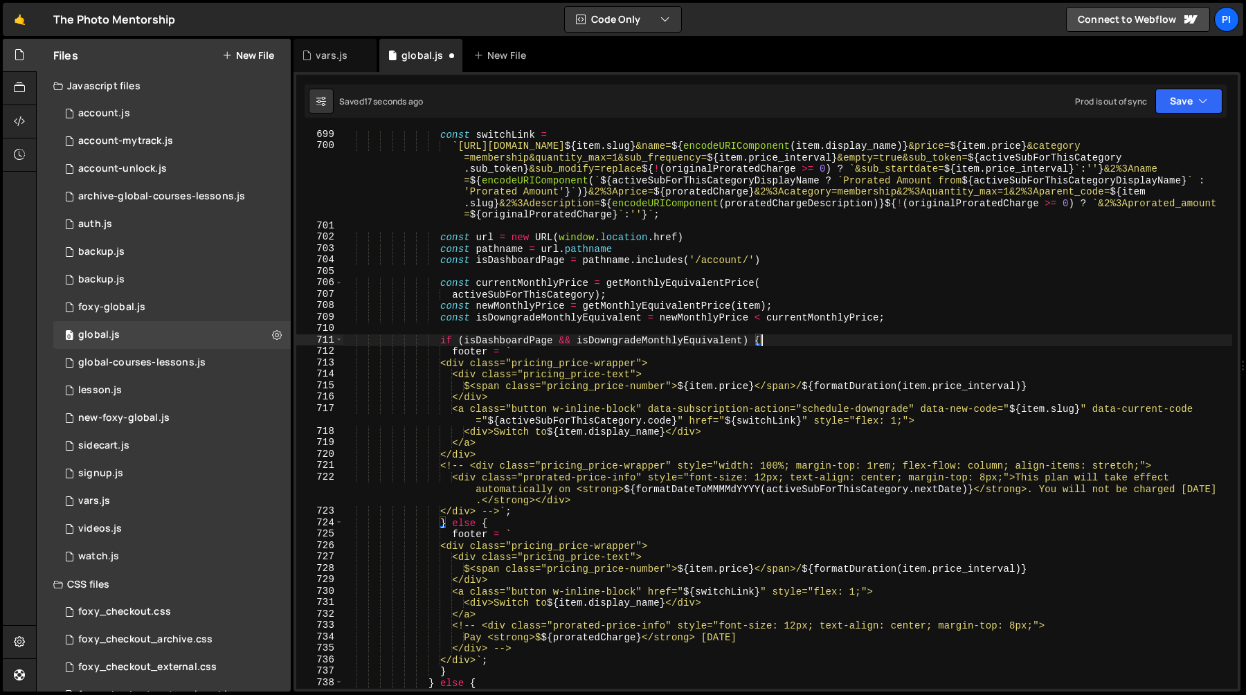
click at [561, 342] on div "const switchLink = ` [URL][DOMAIN_NAME] ${ item . slug } &name= ${ encodeURICom…" at bounding box center [787, 419] width 889 height 581
click at [563, 324] on div "const switchLink = ` [URL][DOMAIN_NAME] ${ item . slug } &name= ${ encodeURICom…" at bounding box center [787, 419] width 889 height 581
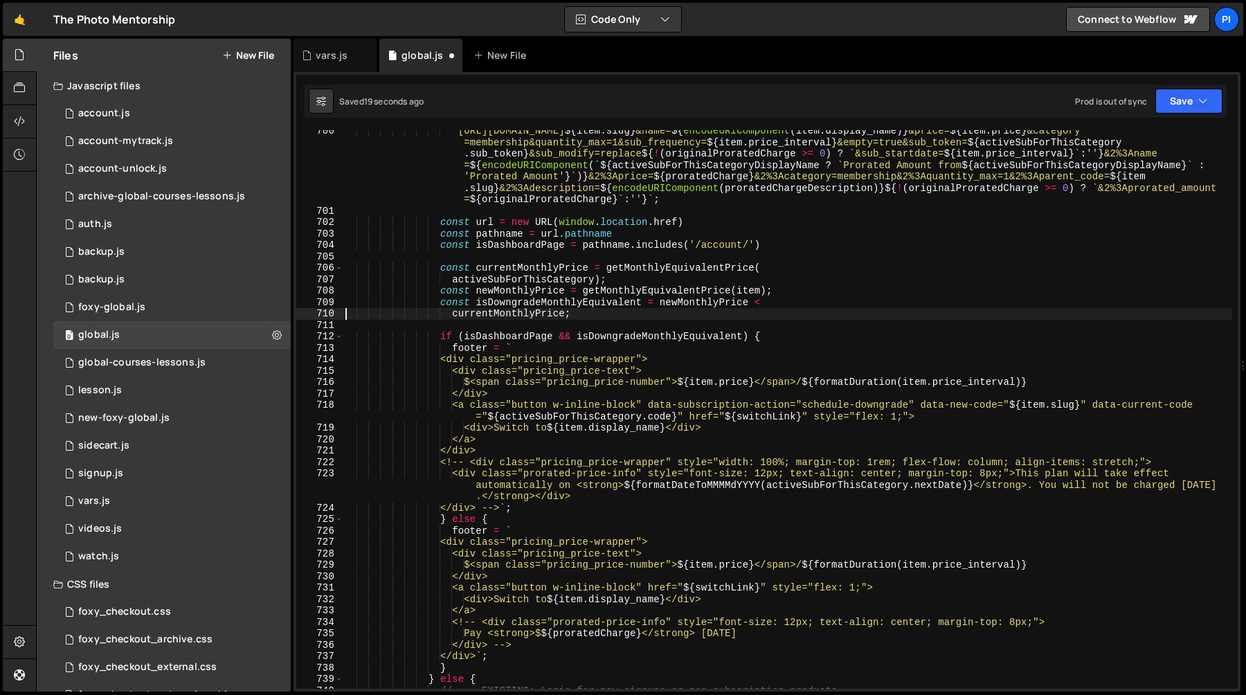
scroll to position [8166, 0]
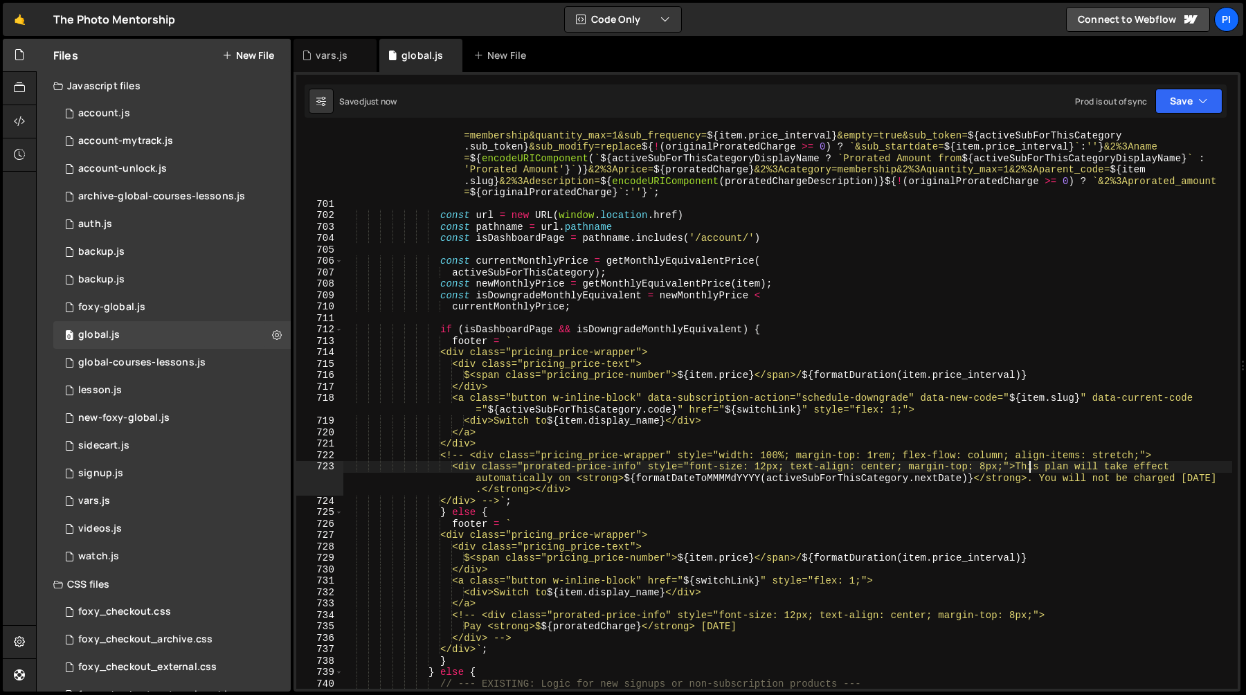
click at [1031, 467] on div "` [URL][DOMAIN_NAME] ${ item . slug } &name= ${ encodeURIComponent ( item . dis…" at bounding box center [787, 443] width 889 height 650
click at [1038, 480] on div "` [URL][DOMAIN_NAME] ${ item . slug } &name= ${ encodeURIComponent ( item . dis…" at bounding box center [787, 443] width 889 height 650
click at [1031, 464] on div "` [URL][DOMAIN_NAME] ${ item . slug } &name= ${ encodeURIComponent ( item . dis…" at bounding box center [787, 443] width 889 height 650
click at [1078, 466] on div "` [URL][DOMAIN_NAME] ${ item . slug } &name= ${ encodeURIComponent ( item . dis…" at bounding box center [787, 443] width 889 height 650
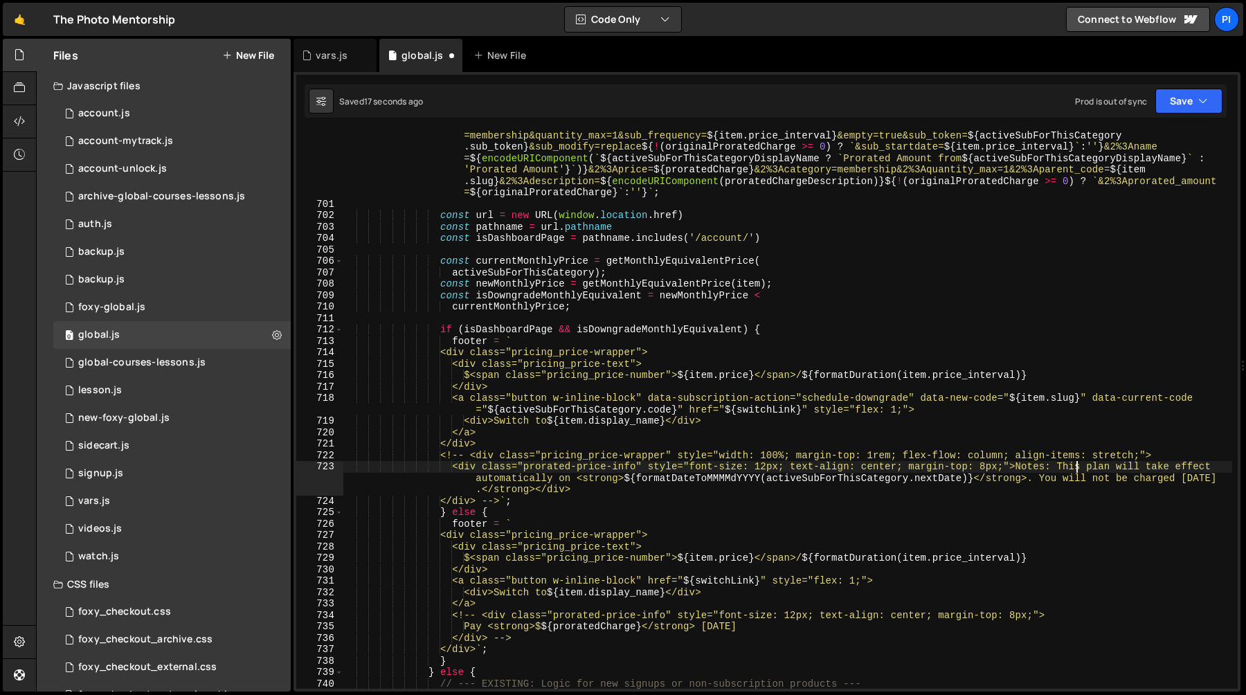
click at [1078, 466] on div "` [URL][DOMAIN_NAME] ${ item . slug } &name= ${ encodeURIComponent ( item . dis…" at bounding box center [787, 443] width 889 height 650
click at [1043, 476] on div "` [URL][DOMAIN_NAME] ${ item . slug } &name= ${ encodeURIComponent ( item . dis…" at bounding box center [787, 443] width 889 height 650
click at [478, 490] on div "` [URL][DOMAIN_NAME] ${ item . slug } &name= ${ encodeURIComponent ( item . dis…" at bounding box center [787, 443] width 889 height 650
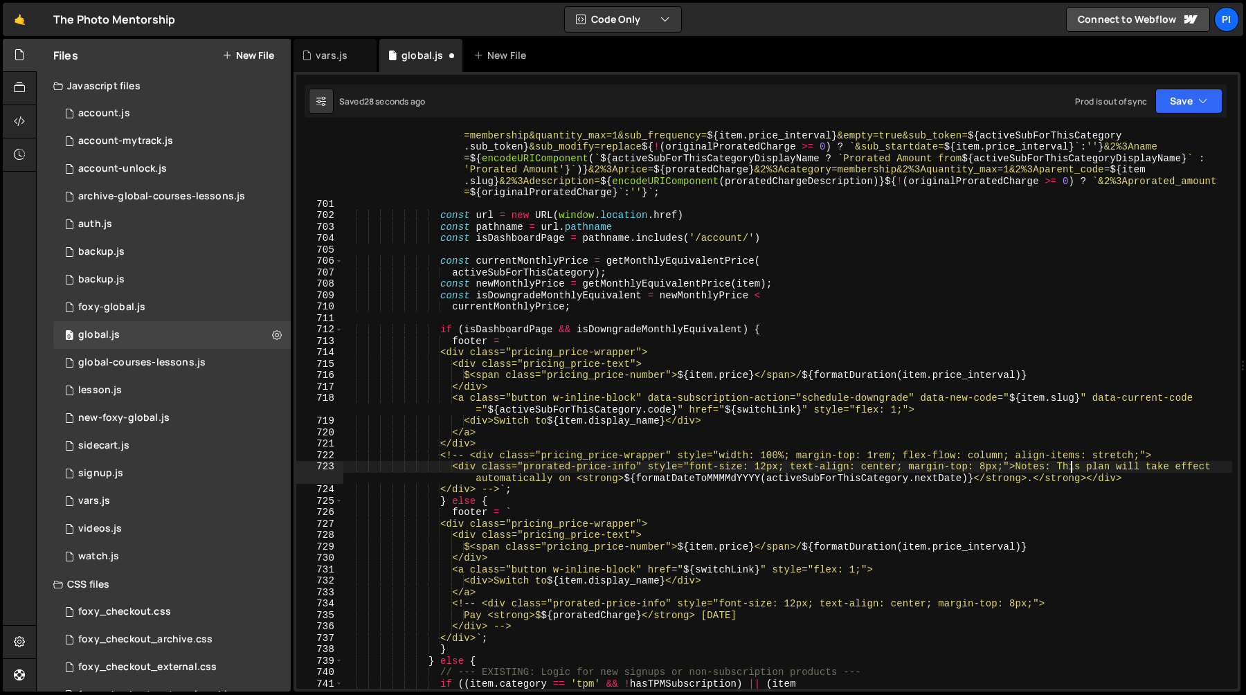
paste textarea "You will not be charged [DATE]"
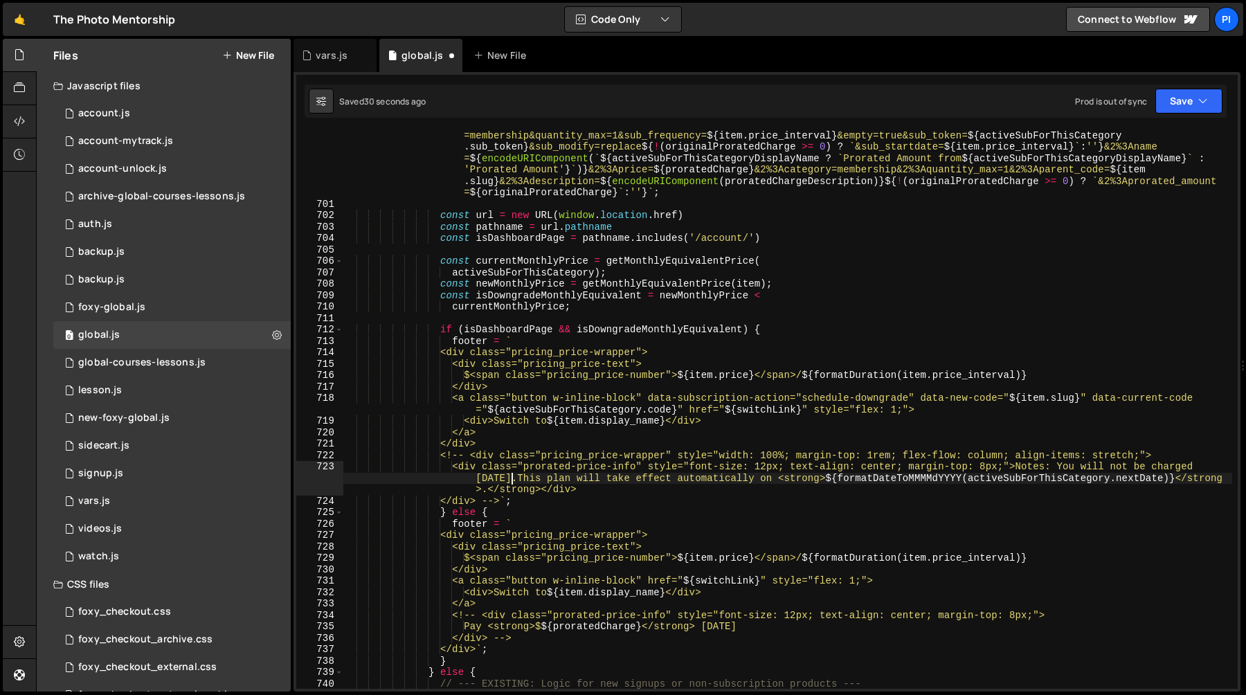
scroll to position [0, 63]
click at [522, 489] on div "` [URL][DOMAIN_NAME] ${ item . slug } &name= ${ encodeURIComponent ( item . dis…" at bounding box center [787, 443] width 889 height 650
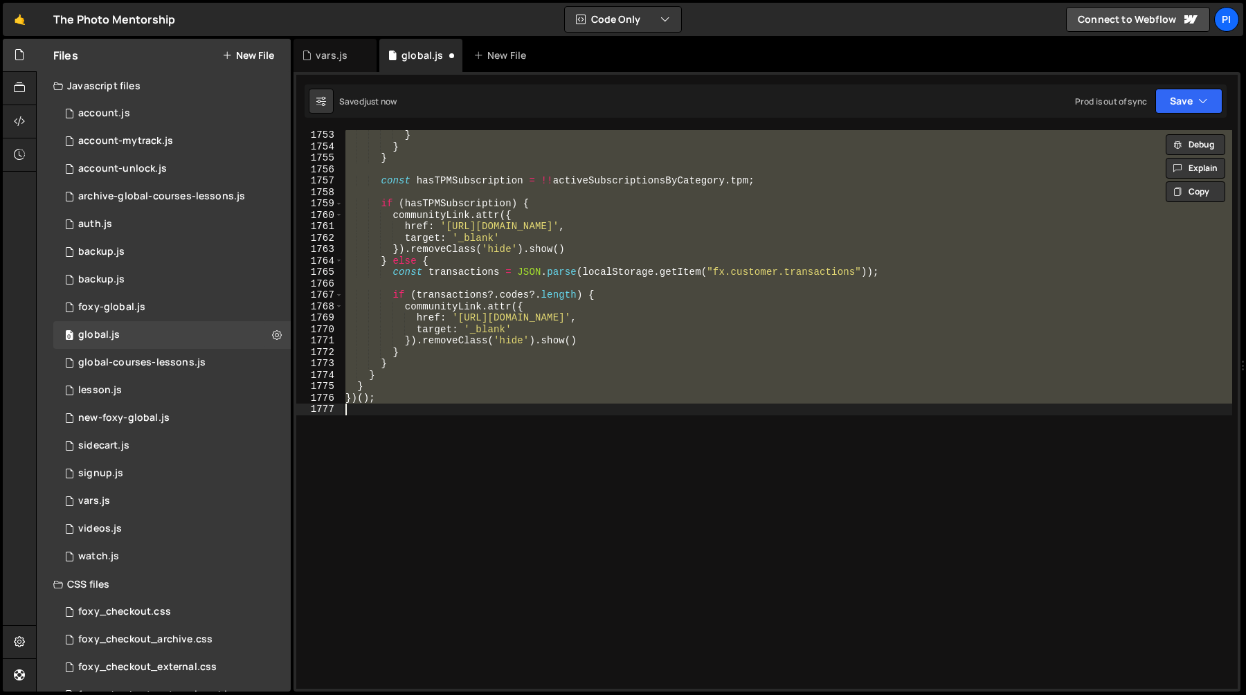
scroll to position [8229, 0]
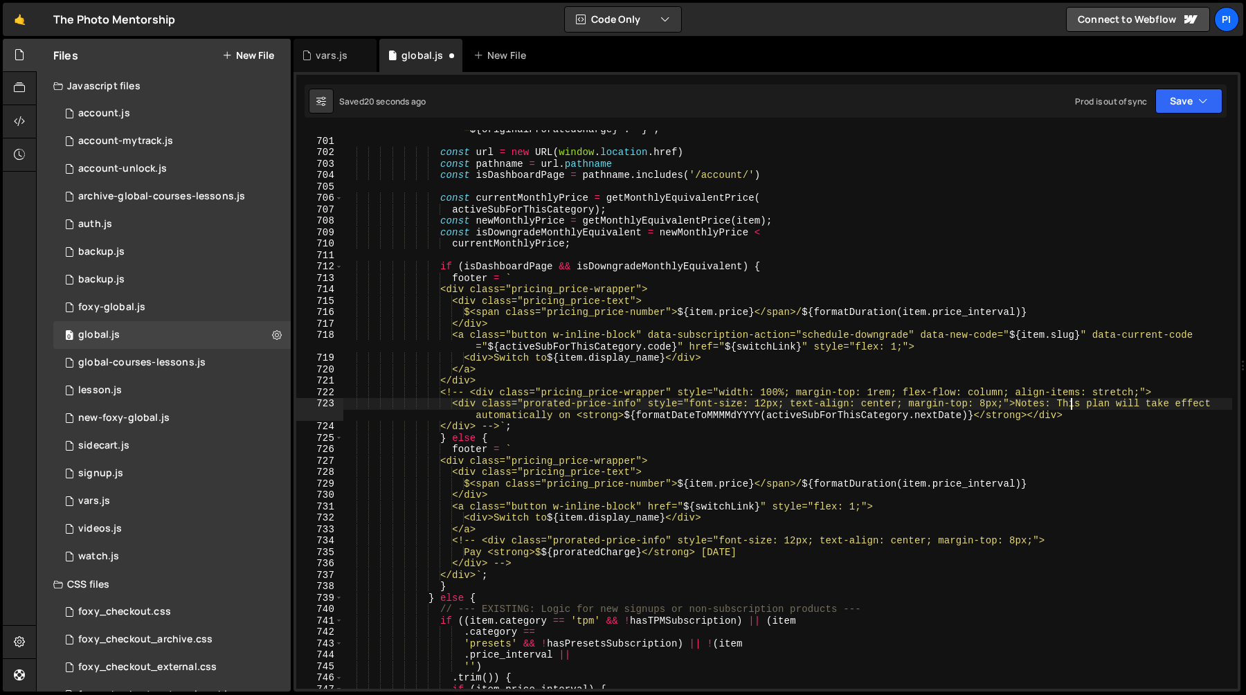
click at [1071, 403] on div "` [URL][DOMAIN_NAME] ${ item . slug } &name= ${ encodeURIComponent ( item . dis…" at bounding box center [787, 380] width 889 height 650
paste textarea "You will not be charged [DATE]"
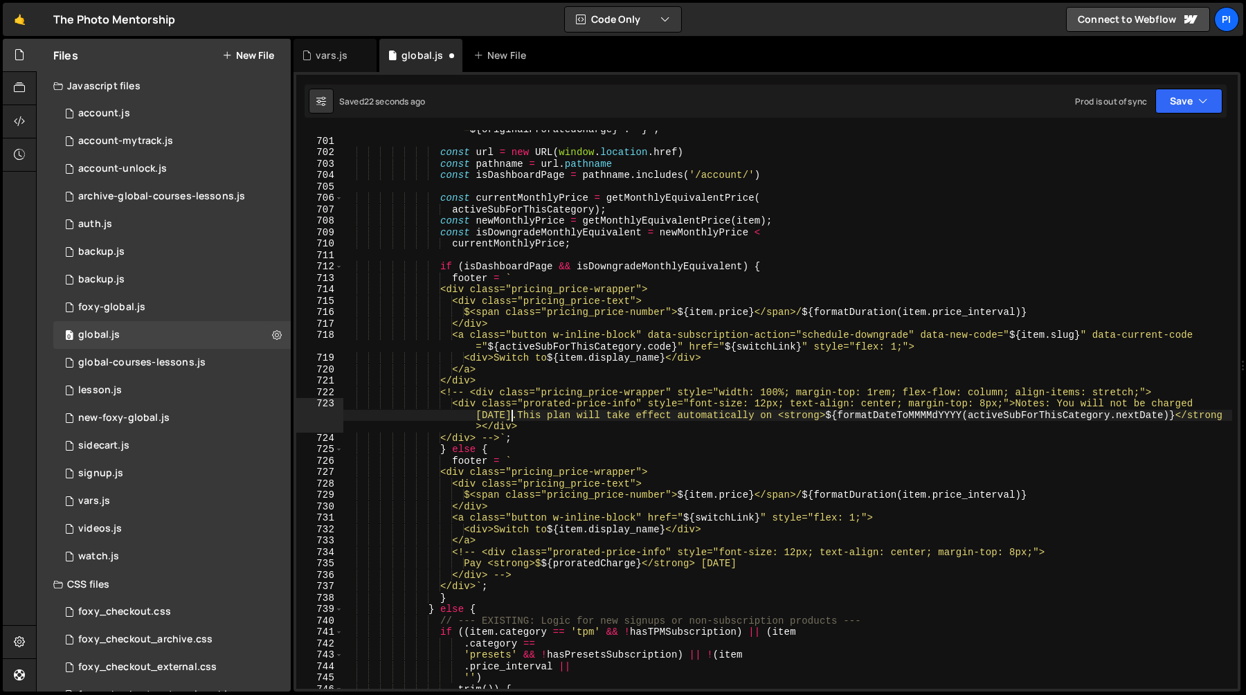
scroll to position [0, 63]
click at [803, 419] on div "` [URL][DOMAIN_NAME] ${ item . slug } &name= ${ encodeURIComponent ( item . dis…" at bounding box center [787, 380] width 889 height 650
click at [701, 397] on div "` [URL][DOMAIN_NAME] ${ item . slug } &name= ${ encodeURIComponent ( item . dis…" at bounding box center [787, 380] width 889 height 650
click at [482, 426] on div "` [URL][DOMAIN_NAME] ${ item . slug } &name= ${ encodeURIComponent ( item . dis…" at bounding box center [787, 380] width 889 height 650
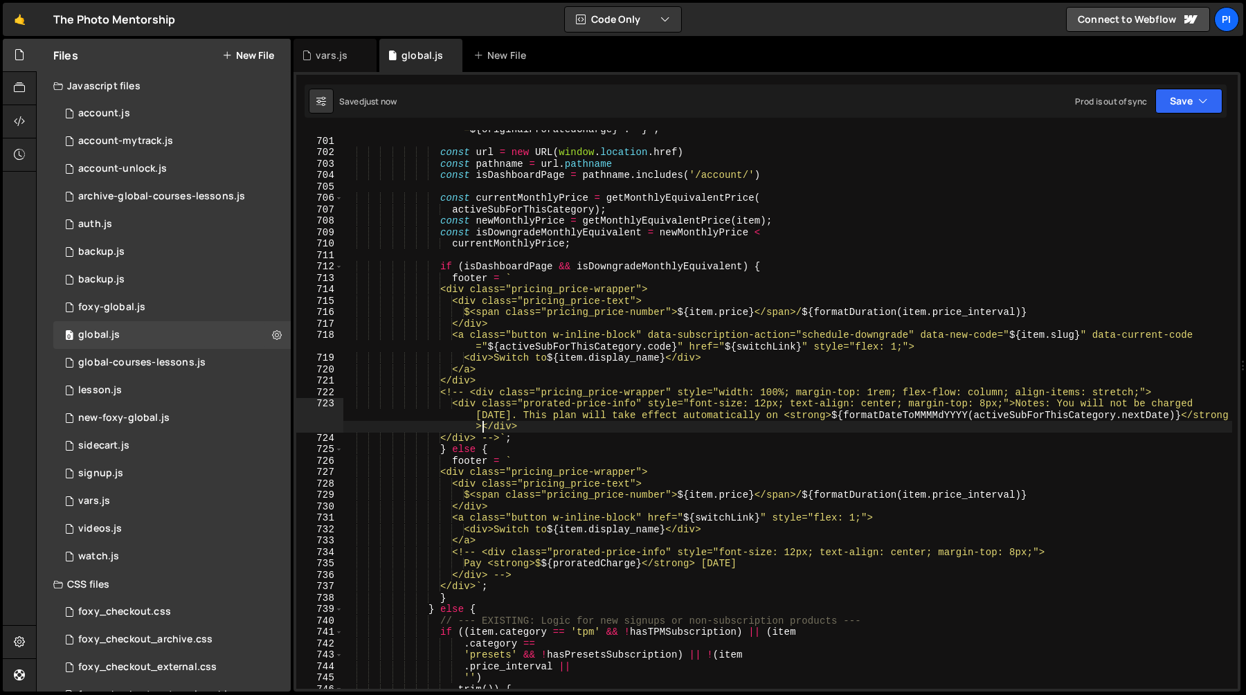
type textarea "<div class="prorated-price-info" style="font-size: 12px; text-align: center; ma…"
click at [595, 246] on div "` [URL][DOMAIN_NAME] ${ item . slug } &name= ${ encodeURIComponent ( item . dis…" at bounding box center [787, 380] width 889 height 650
type textarea "currentMonthlyPrice;"
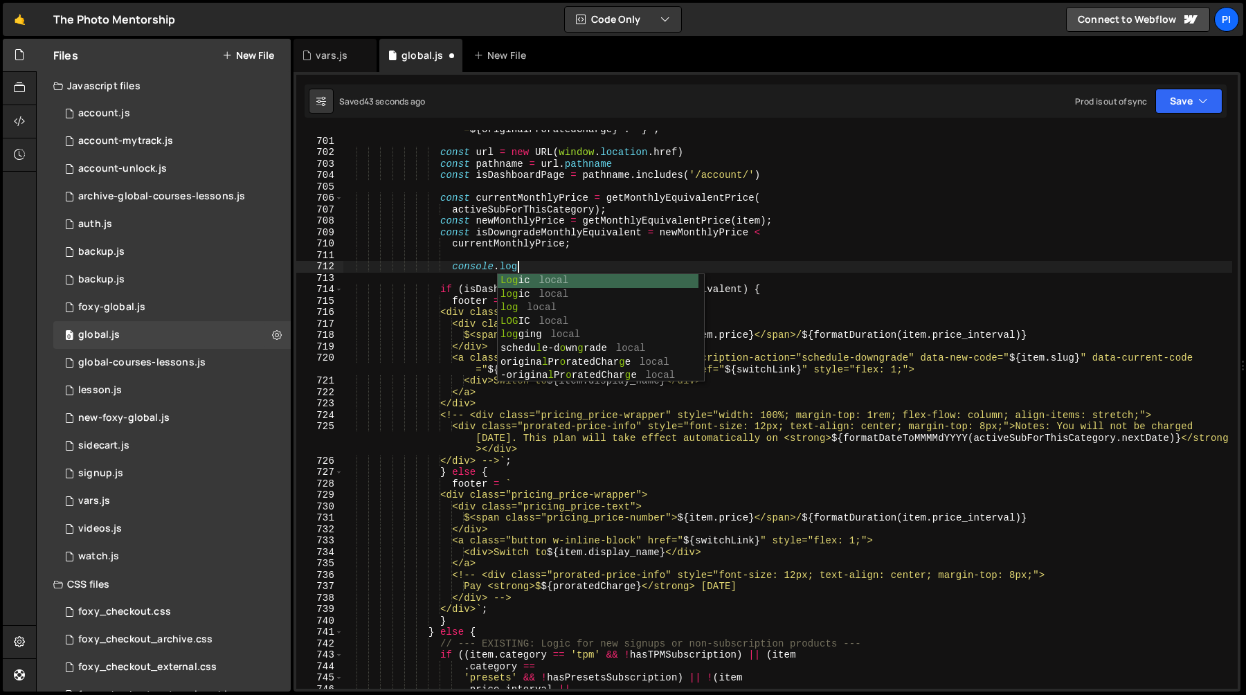
scroll to position [0, 12]
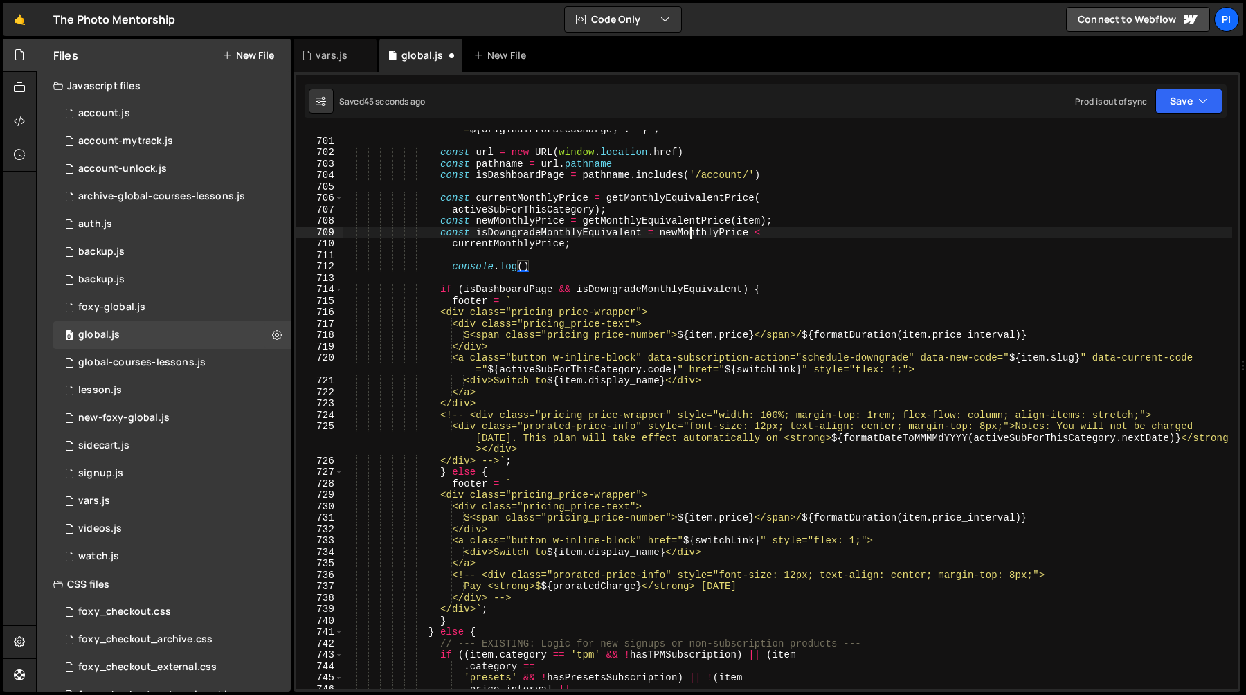
click at [690, 231] on div "` [URL][DOMAIN_NAME] ${ item . slug } &name= ${ encodeURIComponent ( item . dis…" at bounding box center [787, 380] width 889 height 650
click at [525, 264] on div "` [URL][DOMAIN_NAME] ${ item . slug } &name= ${ encodeURIComponent ( item . dis…" at bounding box center [787, 380] width 889 height 650
paste textarea "newMonthlyPrice}"
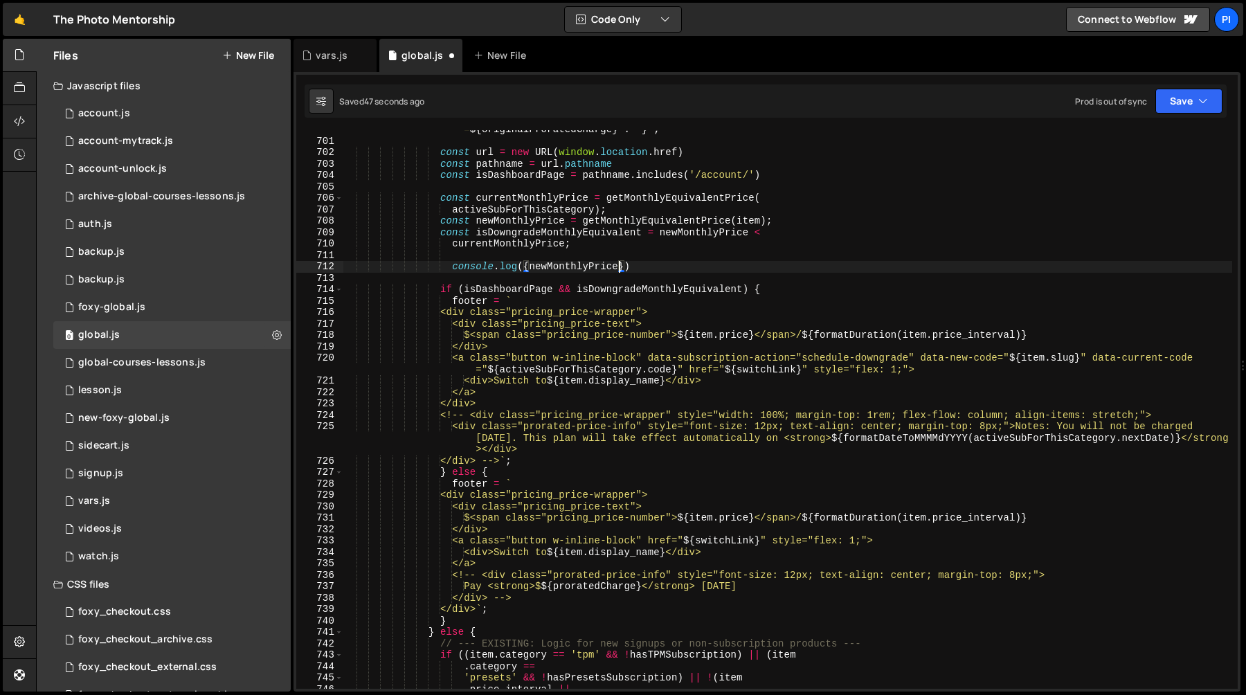
click at [493, 244] on div "` [URL][DOMAIN_NAME] ${ item . slug } &name= ${ encodeURIComponent ( item . dis…" at bounding box center [787, 380] width 889 height 650
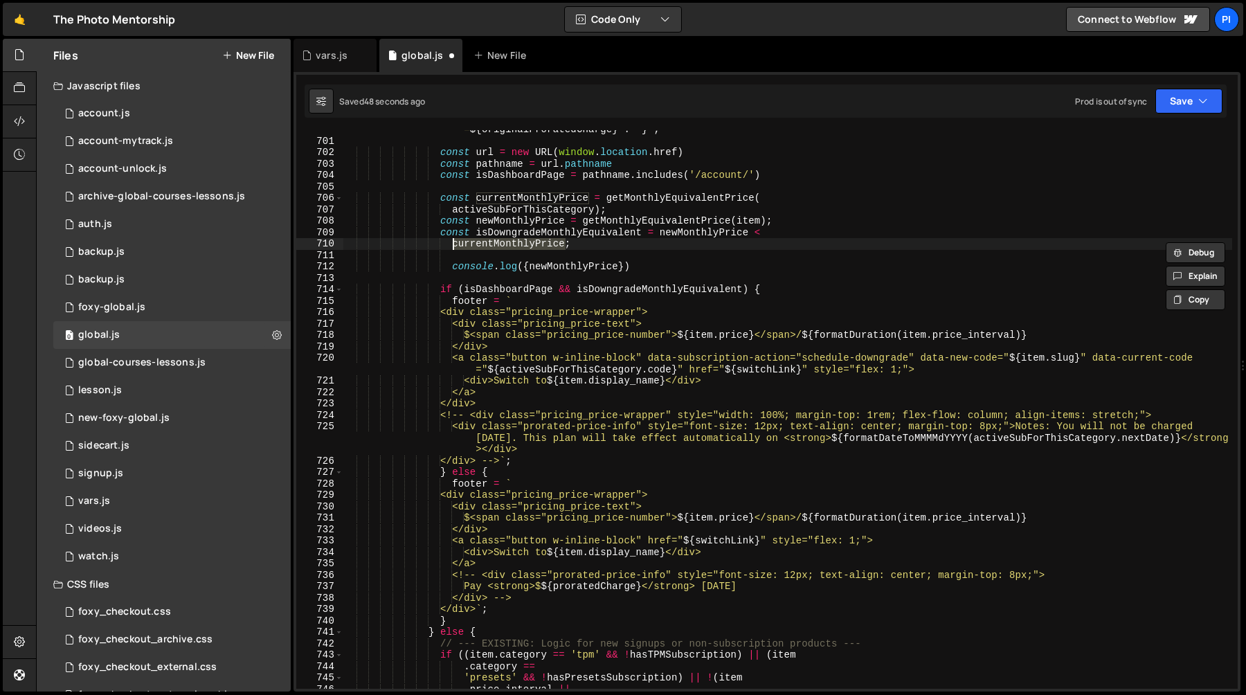
click at [619, 270] on div "` [URL][DOMAIN_NAME] ${ item . slug } &name= ${ encodeURIComponent ( item . dis…" at bounding box center [787, 380] width 889 height 650
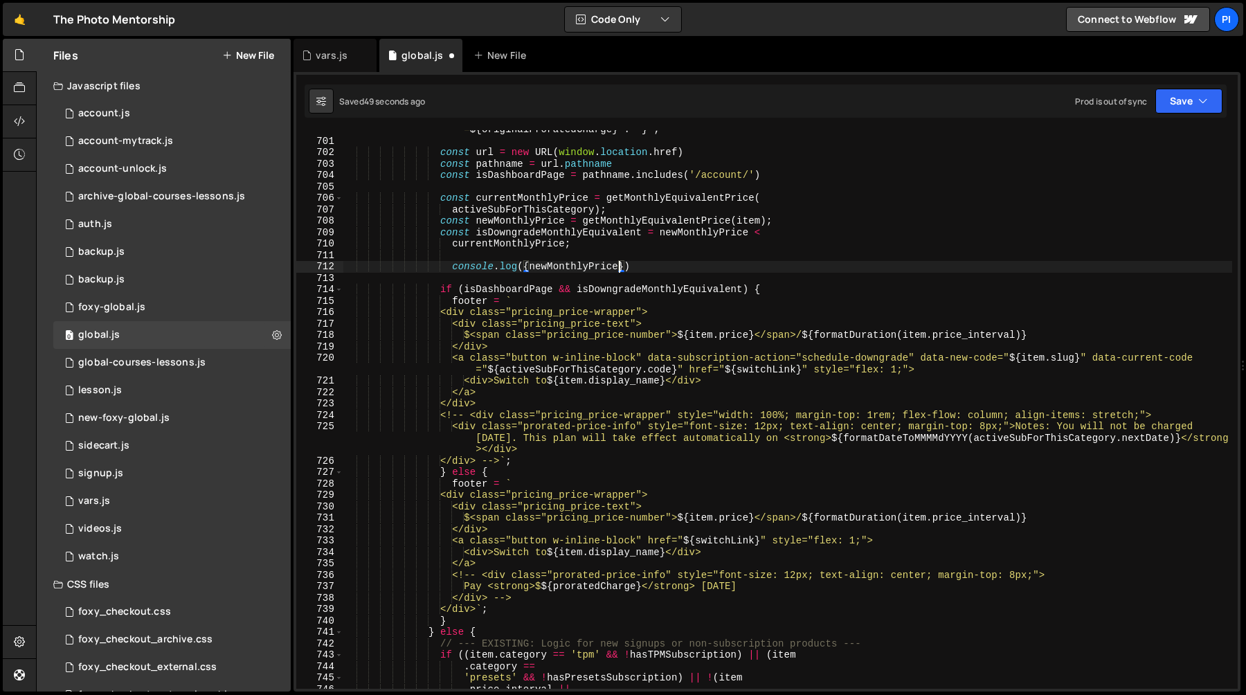
scroll to position [0, 19]
paste textarea "currentMonthlyPrice"
type textarea "console.log({ newMonthlyPrice, currentMonthlyPrice })"
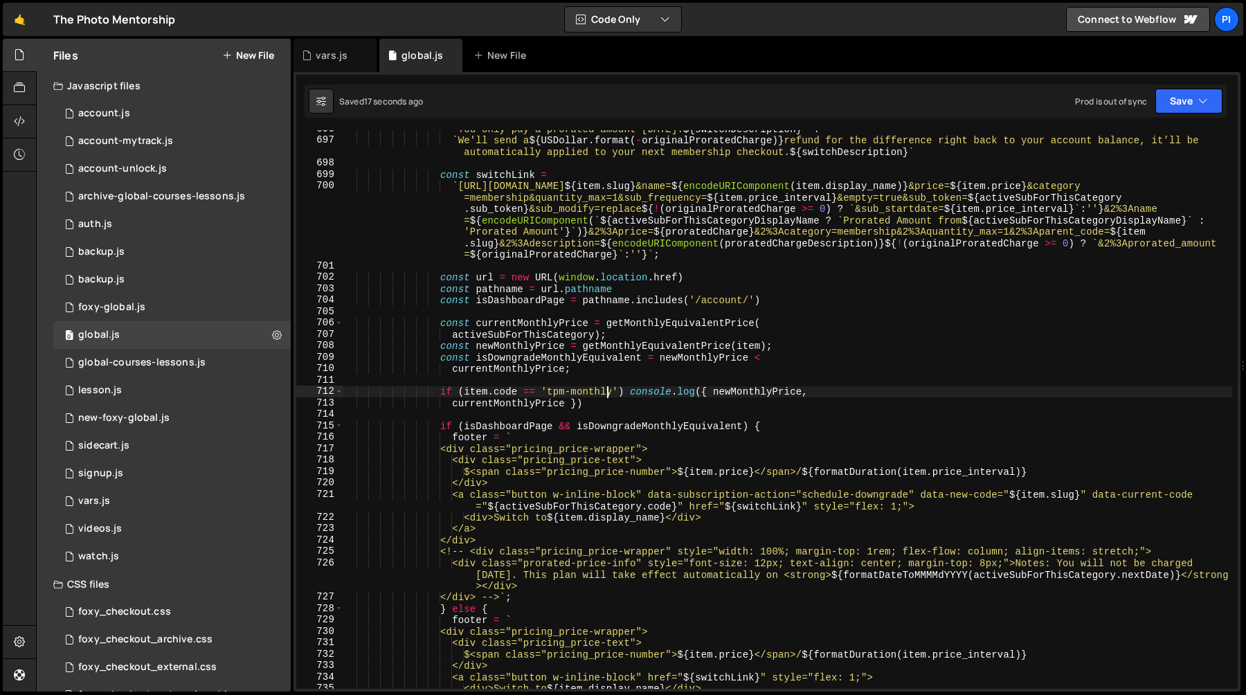
scroll to position [8083, 0]
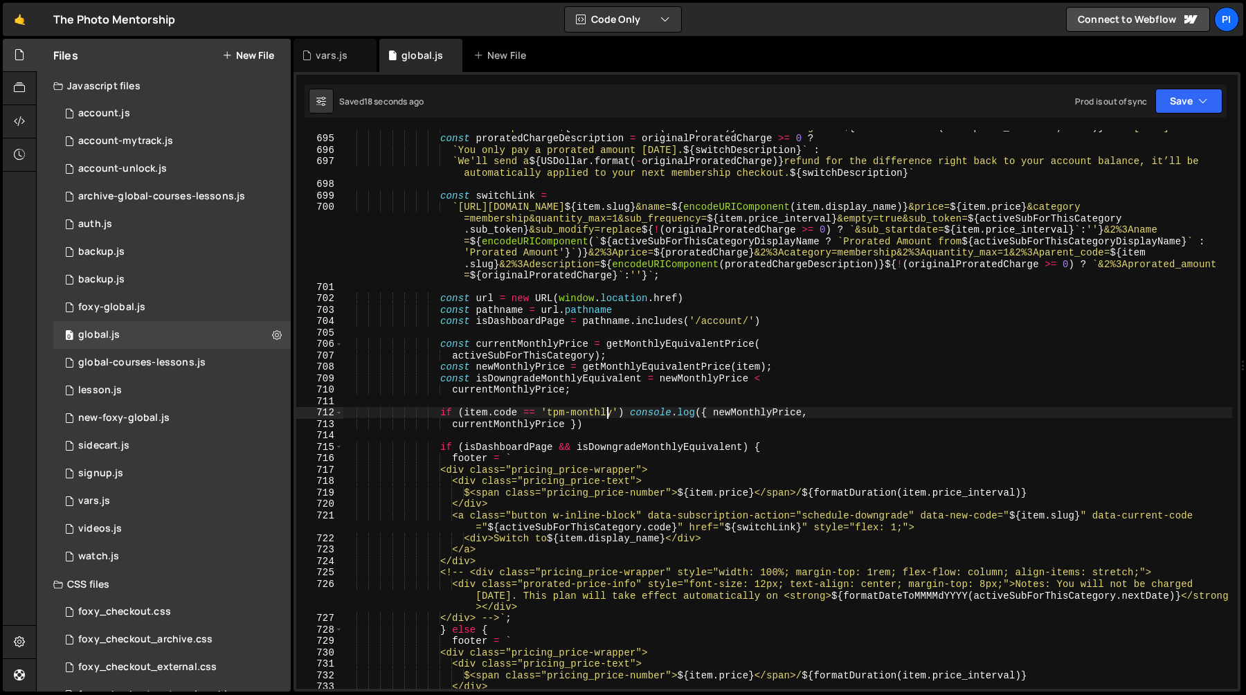
click at [502, 415] on div "` The full price of ${ USDollar . format ( item . price ) } will be charged in …" at bounding box center [787, 411] width 889 height 581
click at [501, 415] on div "` The full price of ${ USDollar . format ( item . price ) } will be charged in …" at bounding box center [787, 411] width 889 height 581
click at [478, 415] on div "` The full price of ${ USDollar . format ( item . price ) } will be charged in …" at bounding box center [787, 411] width 889 height 581
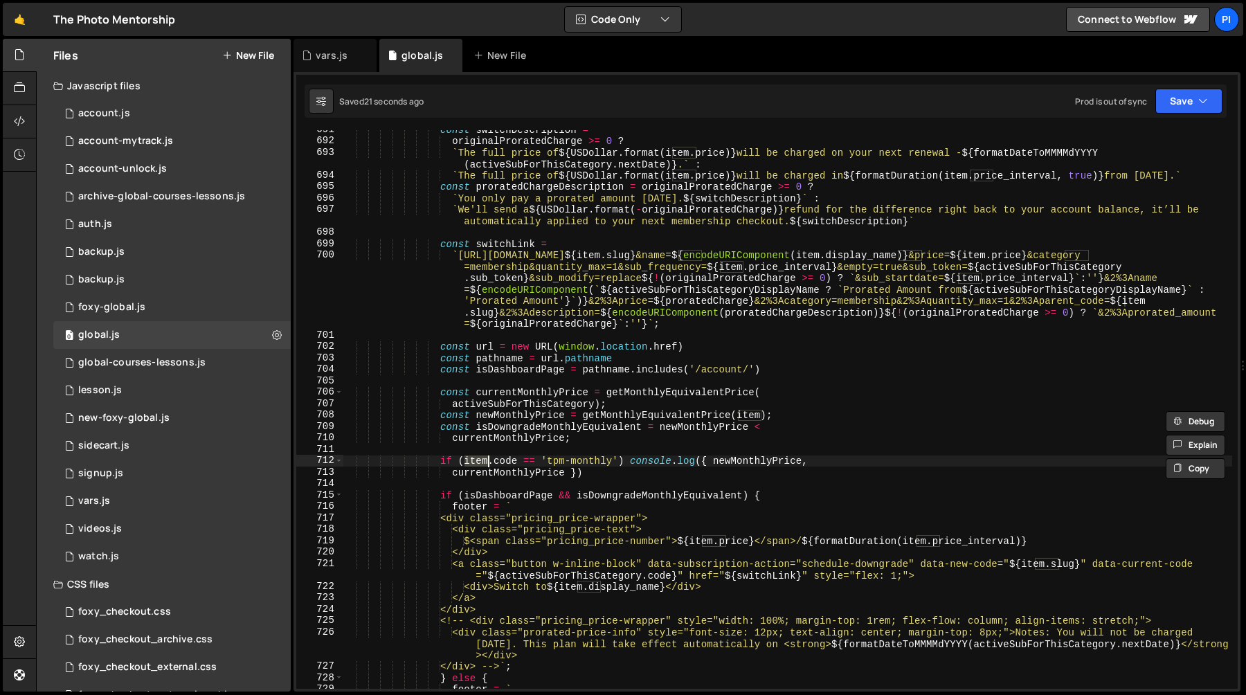
scroll to position [8030, 0]
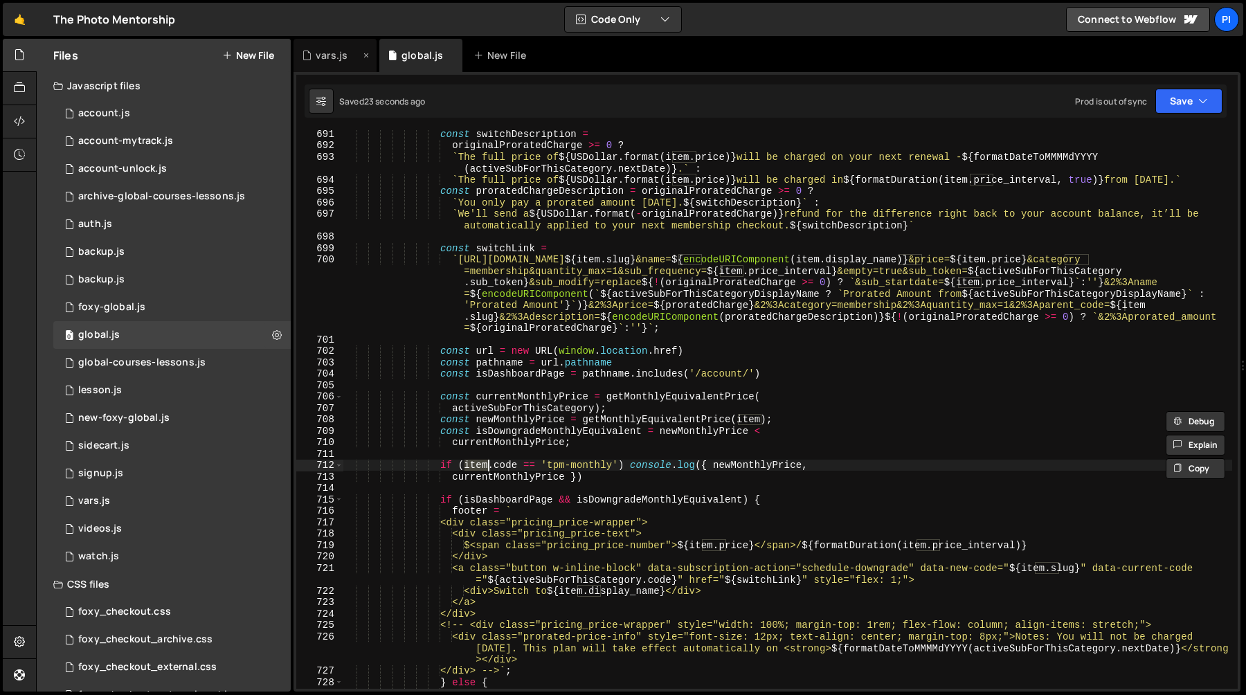
click at [335, 66] on div "vars.js" at bounding box center [334, 55] width 83 height 33
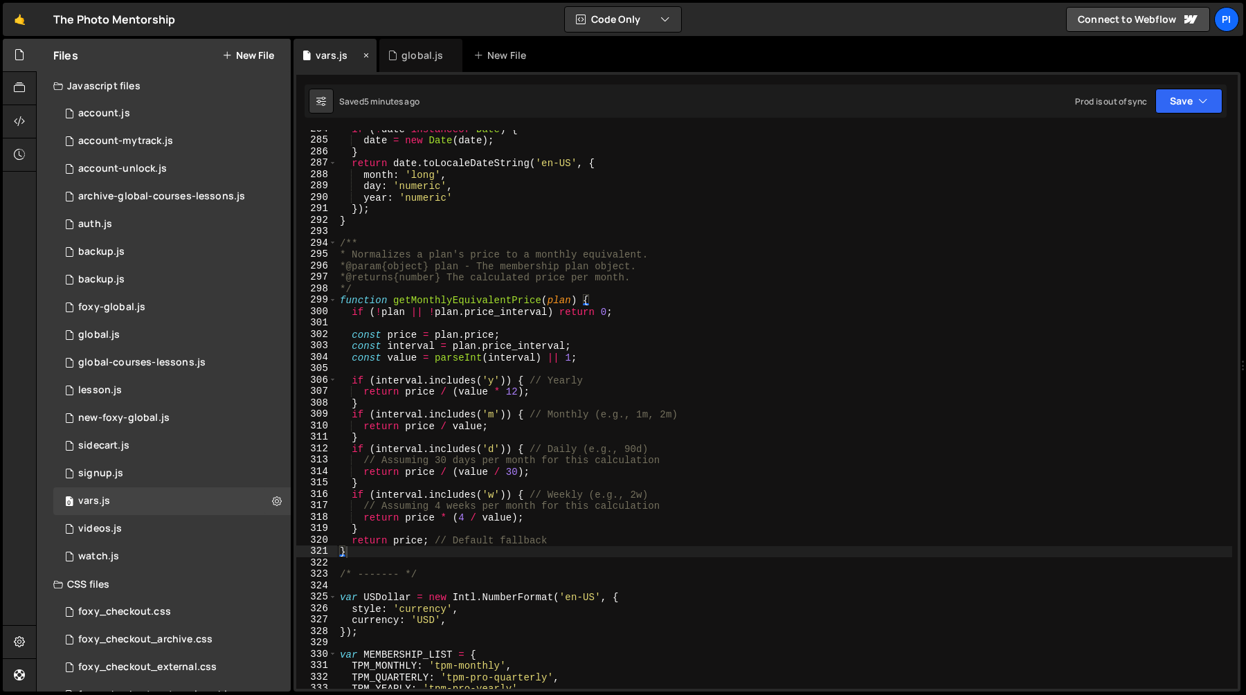
scroll to position [0, 0]
click at [401, 56] on div "global.js" at bounding box center [417, 55] width 58 height 14
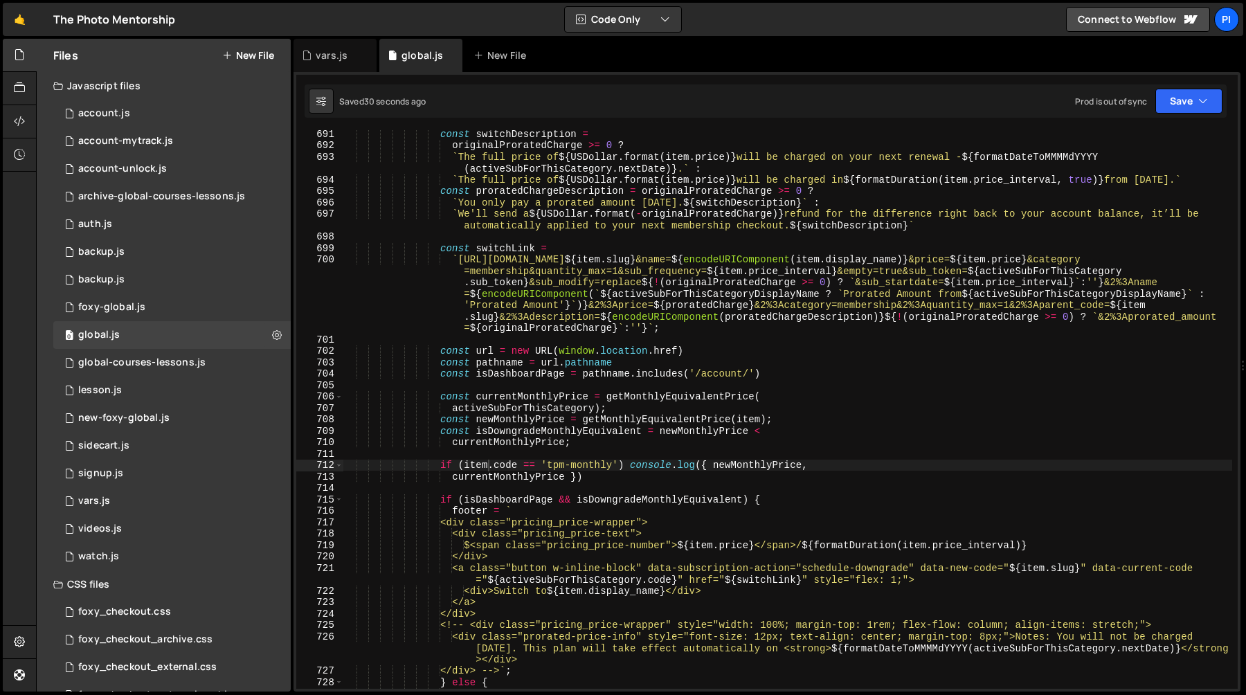
scroll to position [595, 0]
click at [482, 466] on div "const switchDescription = originalProratedCharge >= 0 ? ` The full price of ${ …" at bounding box center [787, 418] width 889 height 581
click at [547, 463] on div "const switchDescription = originalProratedCharge >= 0 ? ` The full price of ${ …" at bounding box center [787, 418] width 889 height 581
click at [591, 463] on div "const switchDescription = originalProratedCharge >= 0 ? ` The full price of ${ …" at bounding box center [787, 418] width 889 height 581
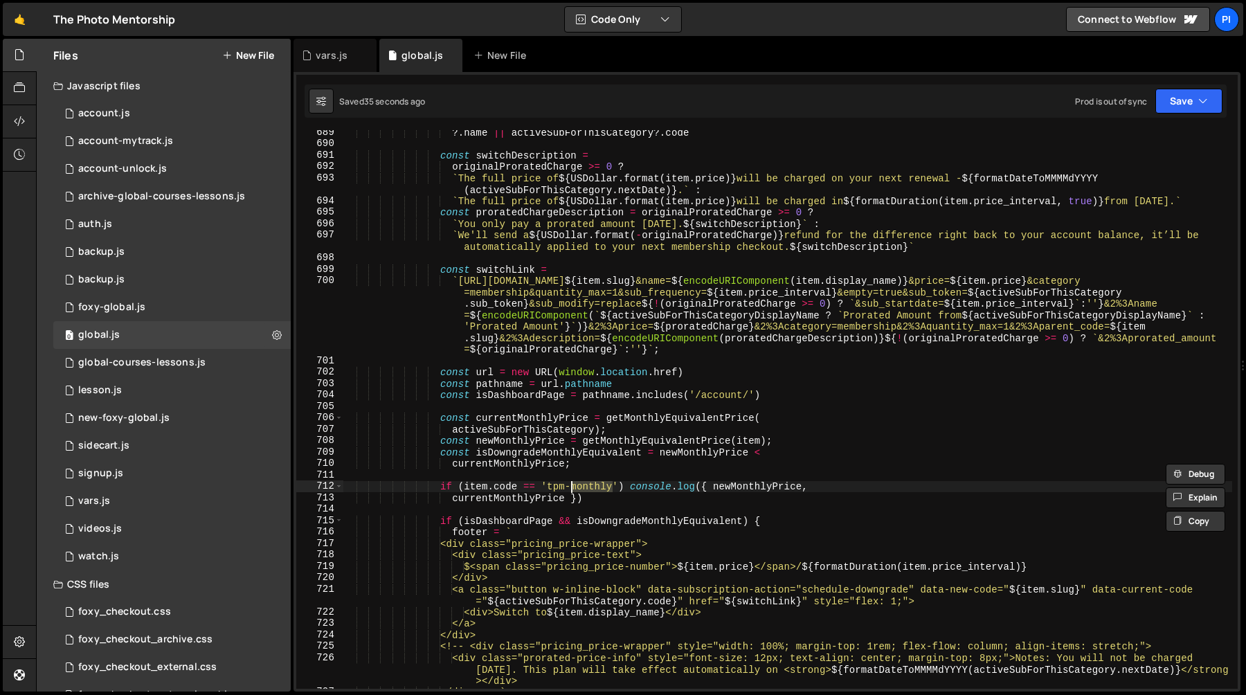
scroll to position [8009, 0]
click at [519, 489] on div "?. name || activeSubForThisCategory ?. code const switchDescription = originalP…" at bounding box center [787, 417] width 889 height 581
click at [494, 489] on div "?. name || activeSubForThisCategory ?. code const switchDescription = originalP…" at bounding box center [787, 409] width 889 height 559
click at [494, 489] on div "?. name || activeSubForThisCategory ?. code const switchDescription = originalP…" at bounding box center [787, 417] width 889 height 581
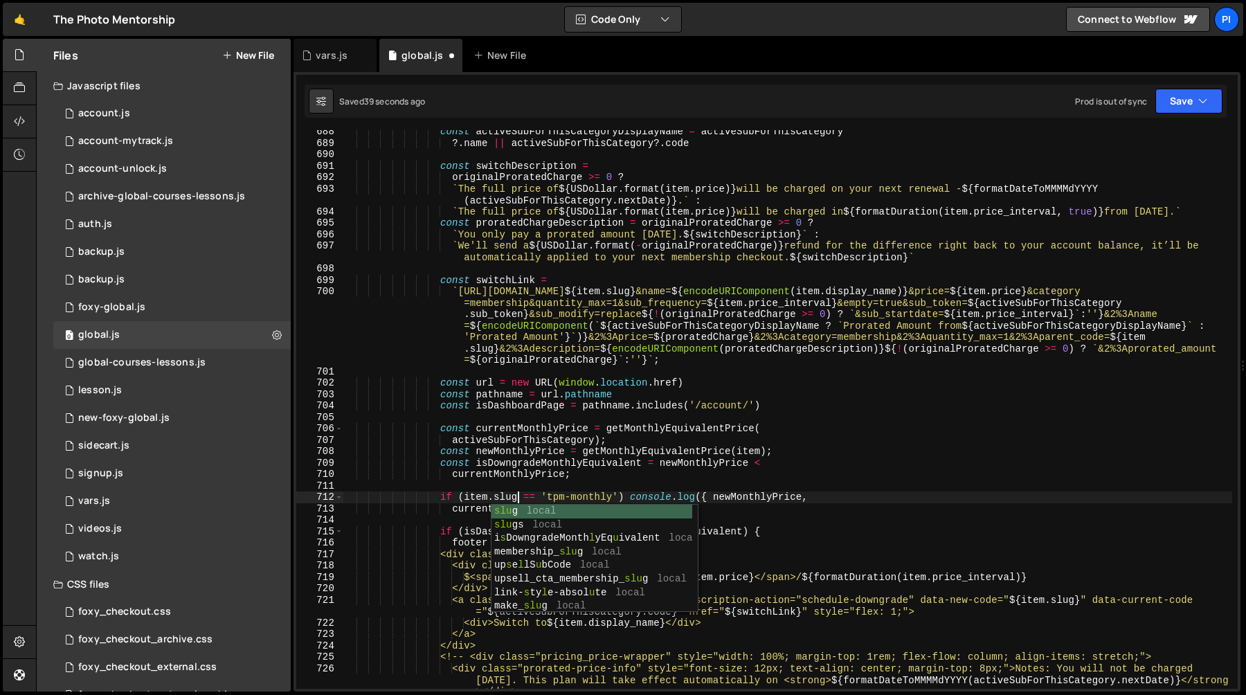
scroll to position [0, 12]
click at [519, 453] on div "const activeSubForThisCategoryDisplayName = activeSubForThisCategory ?. name ||…" at bounding box center [787, 428] width 889 height 604
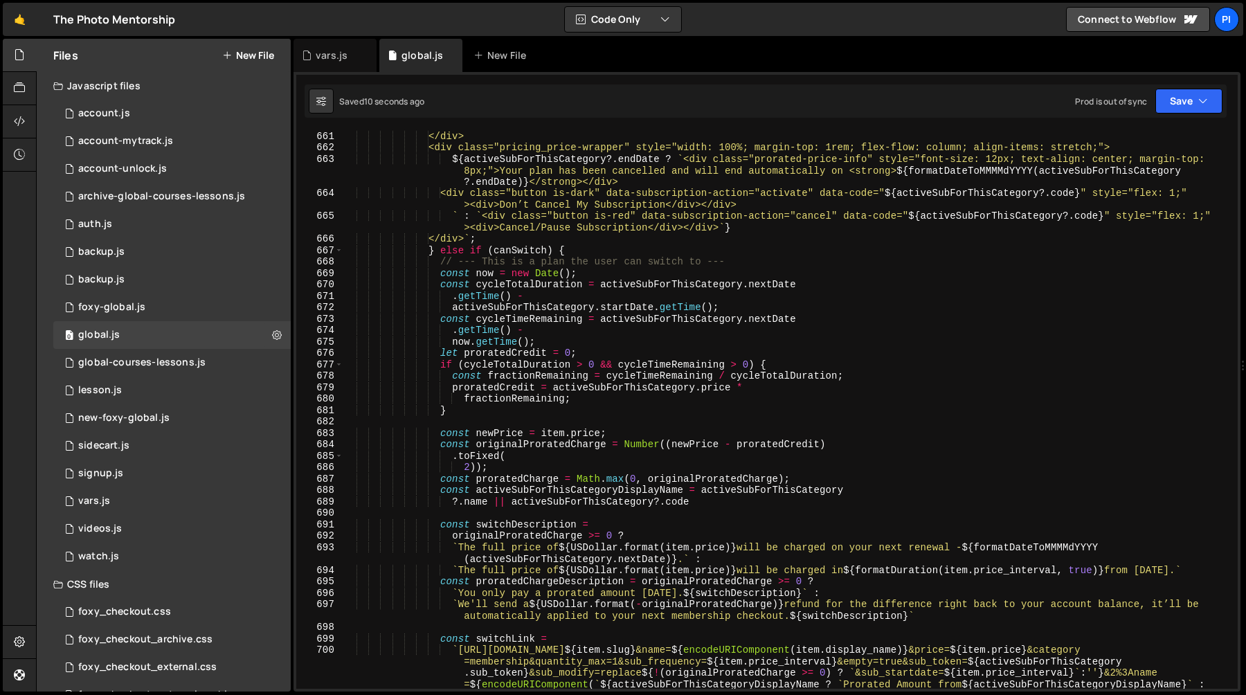
scroll to position [7634, 0]
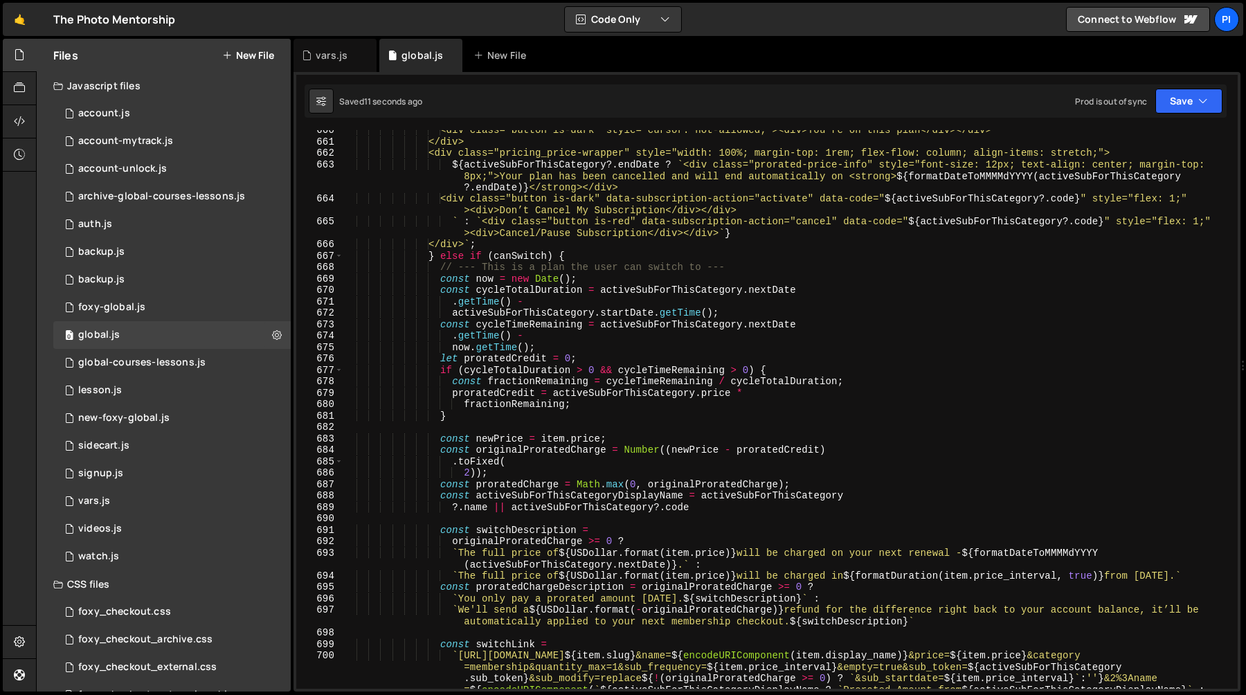
click at [761, 500] on div "<div class="button is-dark" style="cursor: not-allowed;"><div>You're on this pl…" at bounding box center [787, 450] width 889 height 650
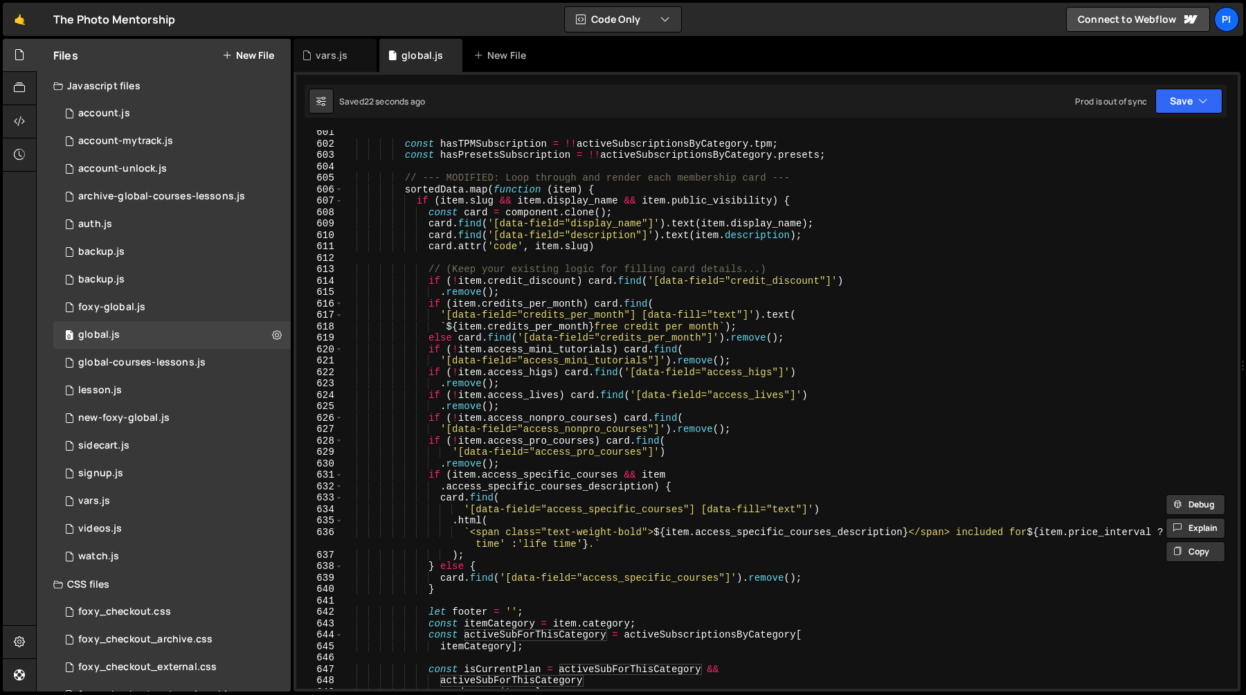
scroll to position [6946, 0]
click at [698, 635] on div "const hasTPMSubscription = !! activeSubscriptionsByCategory . tpm ; const hasPr…" at bounding box center [787, 417] width 889 height 581
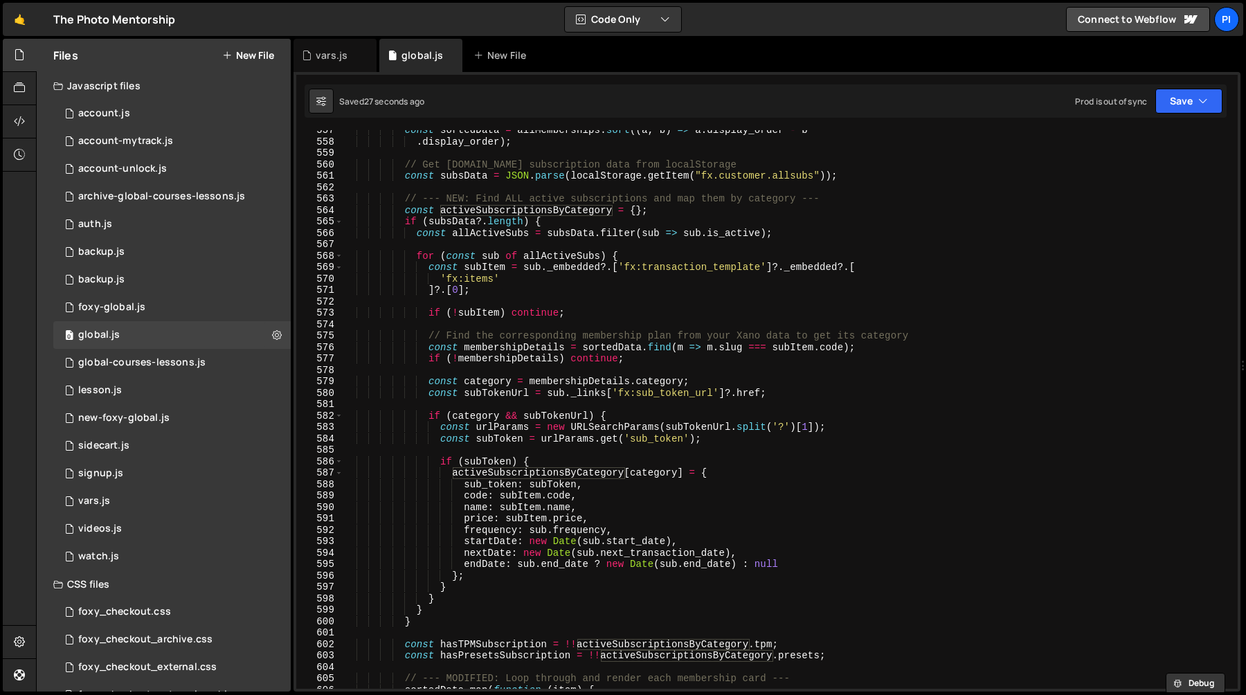
scroll to position [6451, 0]
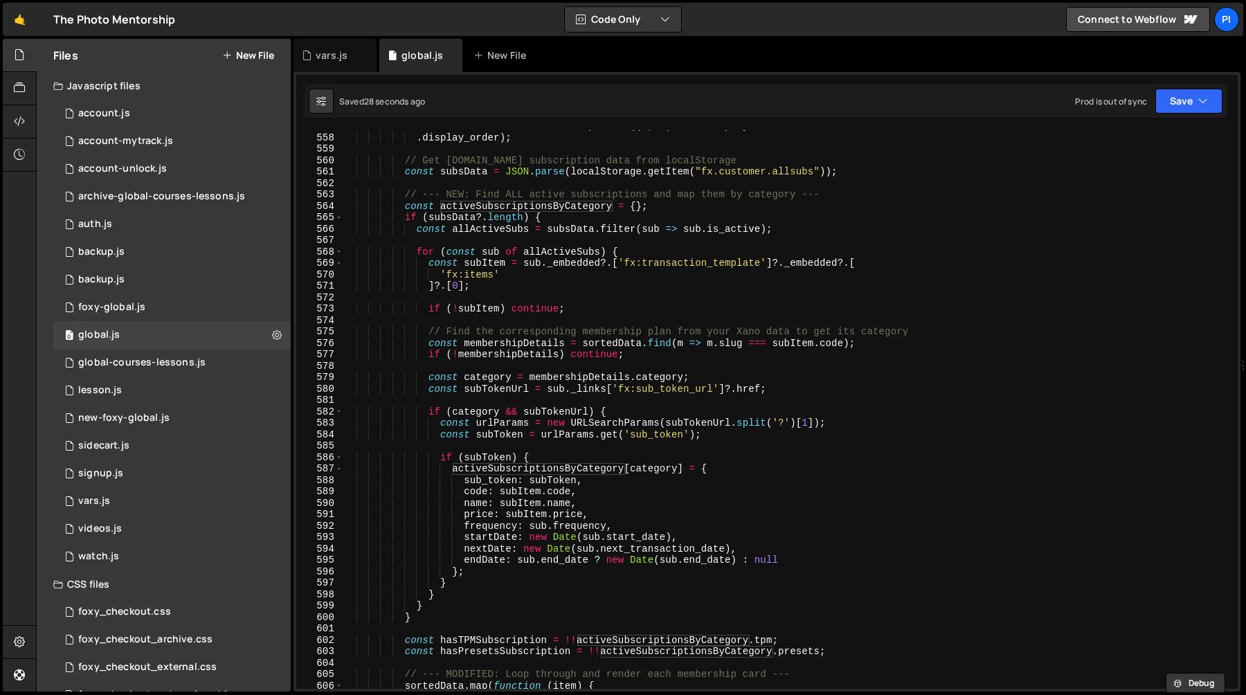
click at [640, 514] on div "const sortedData = allMemberships . sort (( a , b ) => a . display_order - b . …" at bounding box center [787, 410] width 889 height 581
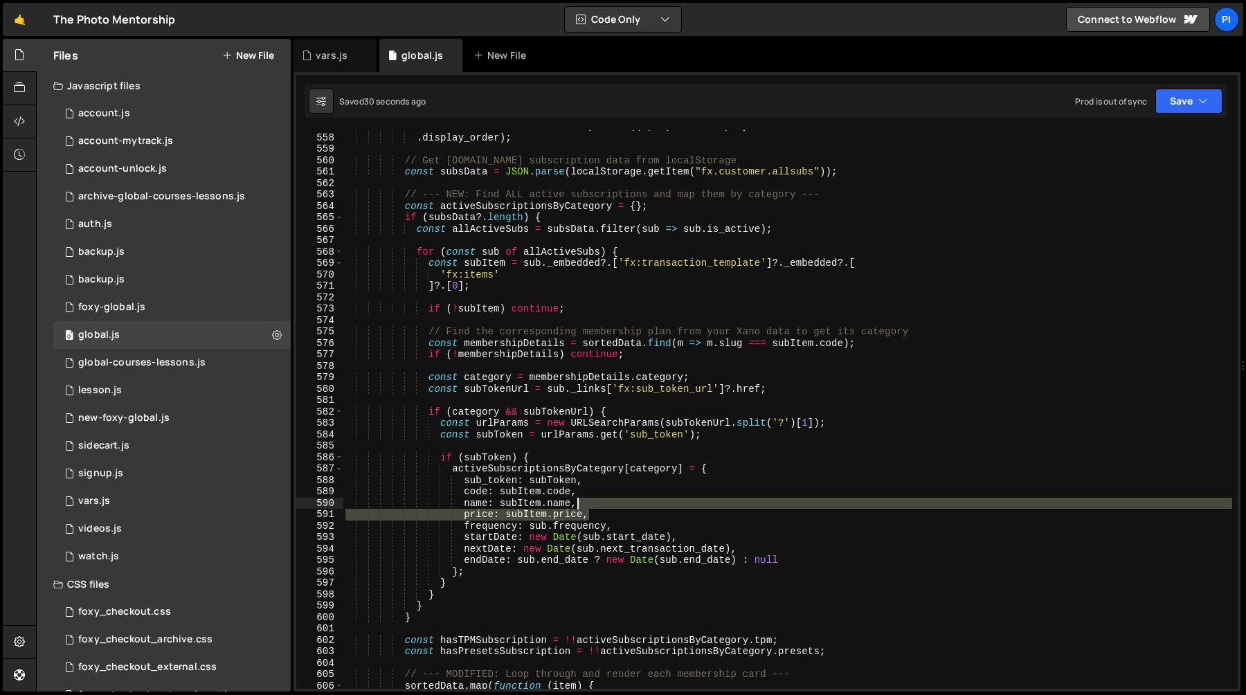
click at [619, 502] on div "const sortedData = allMemberships . sort (( a , b ) => a . display_order - b . …" at bounding box center [787, 410] width 889 height 581
click at [615, 513] on div "const sortedData = allMemberships . sort (( a , b ) => a . display_order - b . …" at bounding box center [787, 409] width 889 height 559
type textarea "price: subItem.price,"
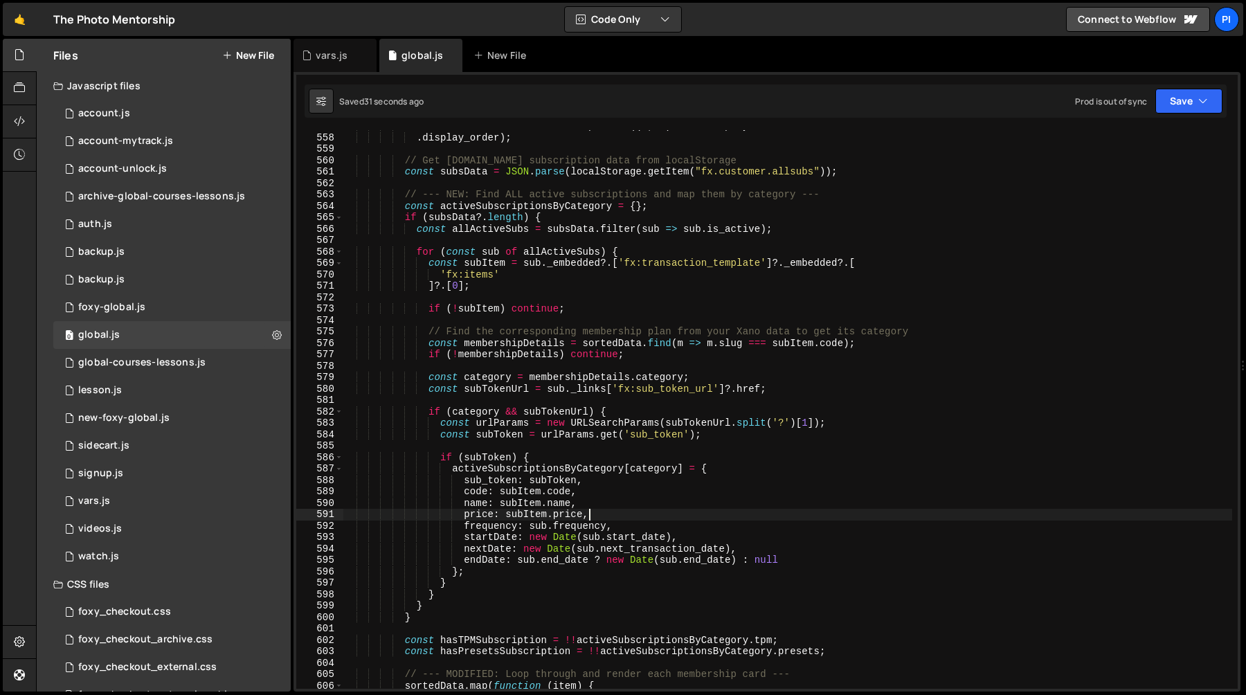
scroll to position [0, 8]
paste textarea "price: subItem.price,"
type textarea "price: subItem.price,"
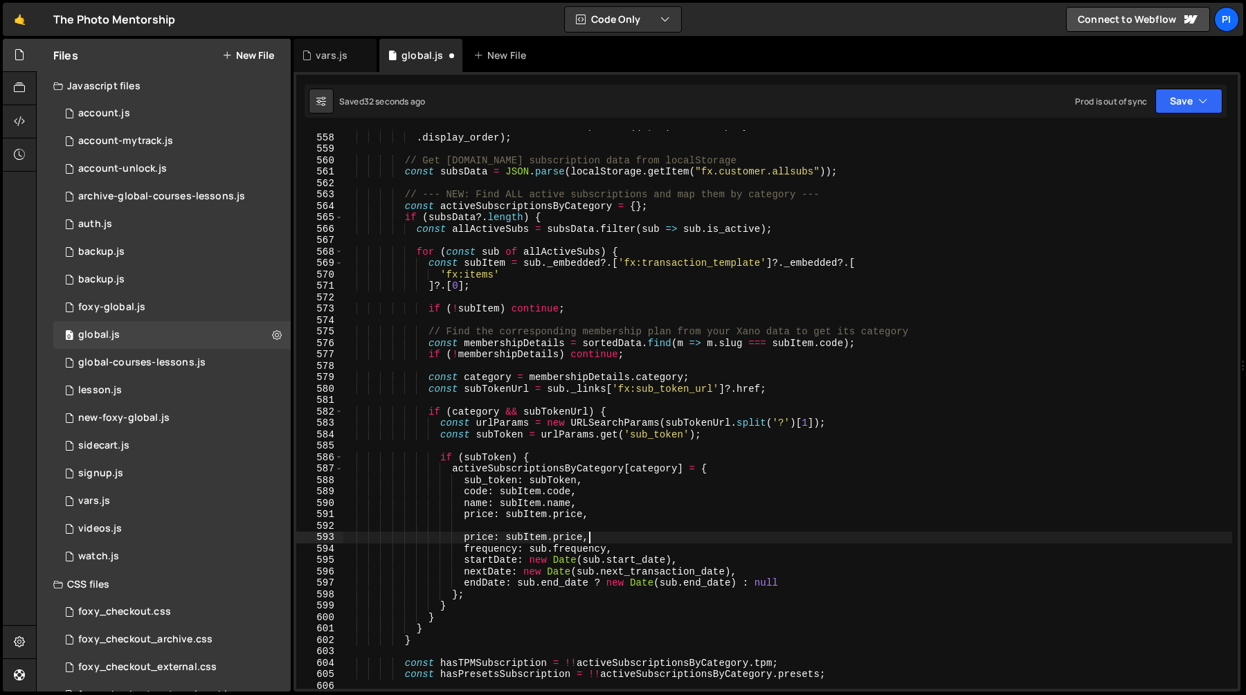
click at [459, 518] on div "const sortedData = allMemberships . sort (( a , b ) => a . display_order - b . …" at bounding box center [787, 410] width 889 height 581
click at [454, 531] on div "const sortedData = allMemberships . sort (( a , b ) => a . display_order - b . …" at bounding box center [787, 410] width 889 height 581
type textarea "price: subItem.price,"
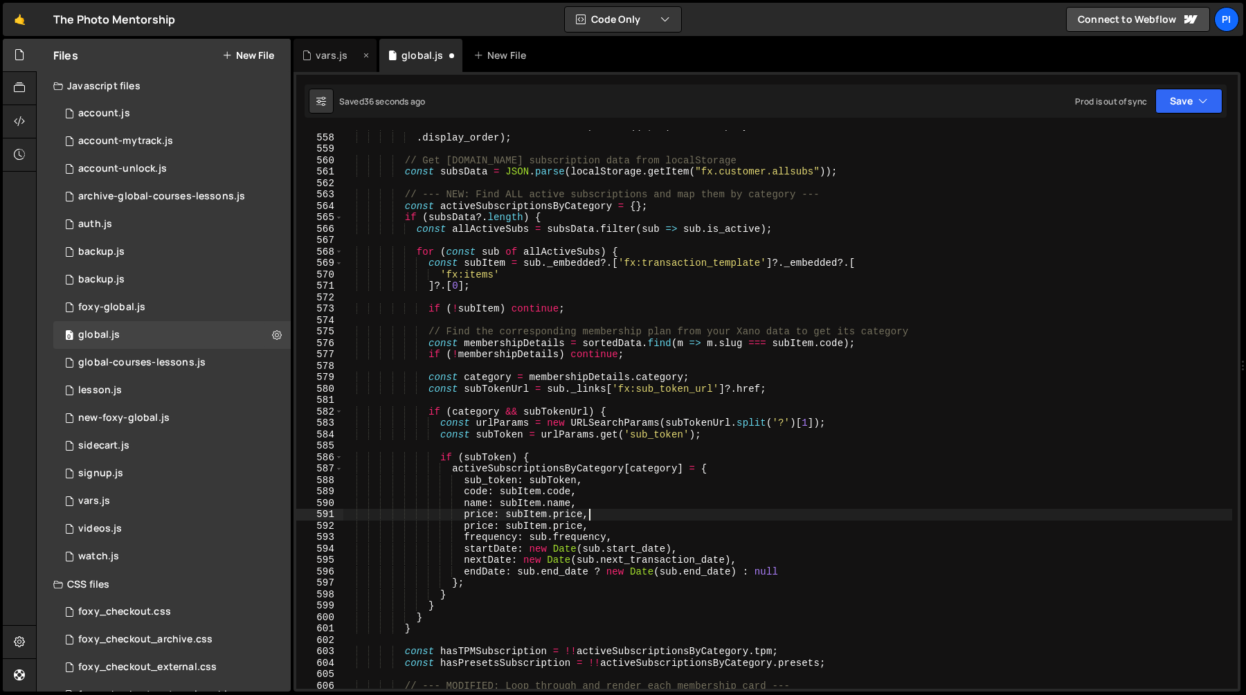
click at [335, 52] on div "vars.js" at bounding box center [332, 55] width 32 height 14
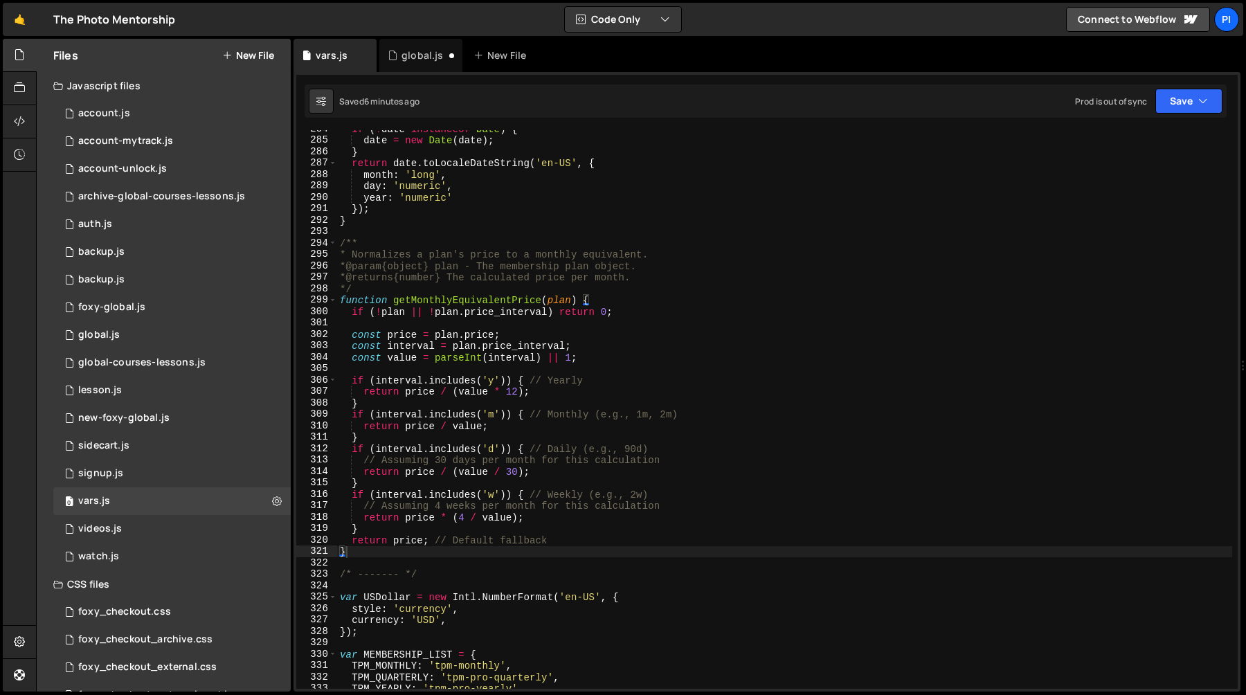
type textarea "const interval = plan.price_interval;"
click at [519, 350] on div "if ( ! date instanceof Date ) { date = new Date ( date ) ; } return date . toLo…" at bounding box center [784, 413] width 895 height 581
click at [406, 46] on div "global.js" at bounding box center [420, 55] width 83 height 33
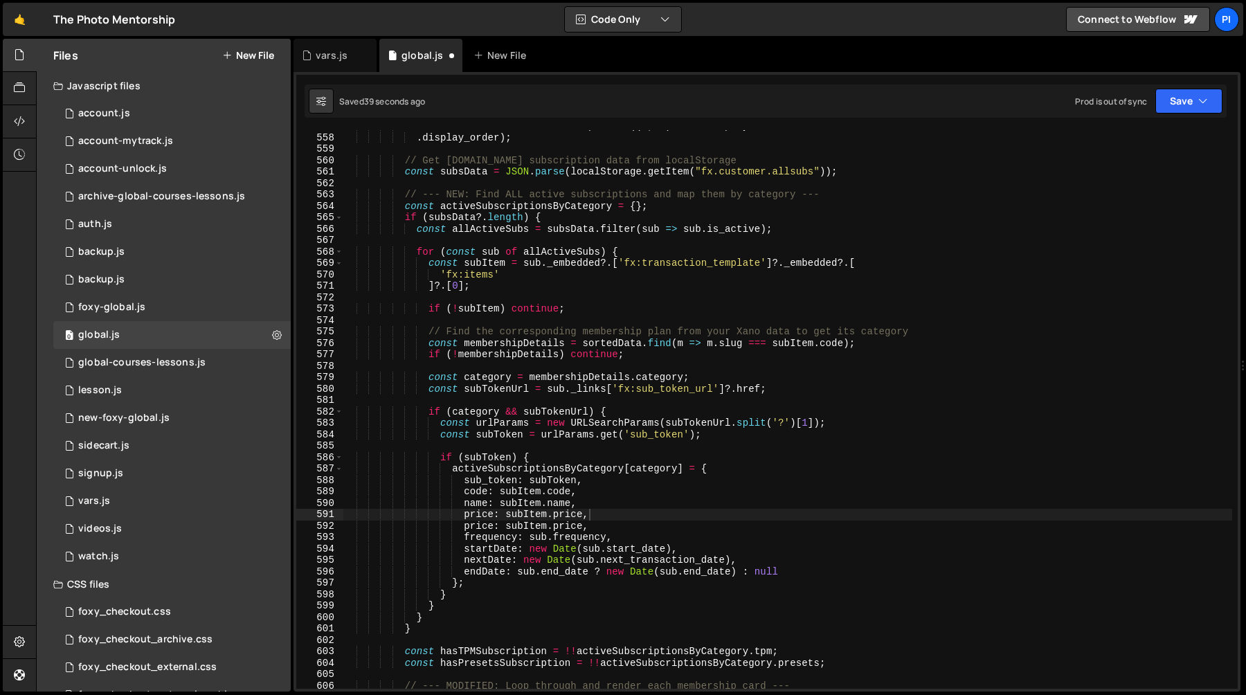
scroll to position [595, 0]
click at [480, 534] on div "const sortedData = allMemberships . sort (( a , b ) => a . display_order - b . …" at bounding box center [787, 410] width 889 height 581
click at [480, 529] on div "const sortedData = allMemberships . sort (( a , b ) => a . display_order - b . …" at bounding box center [787, 410] width 889 height 581
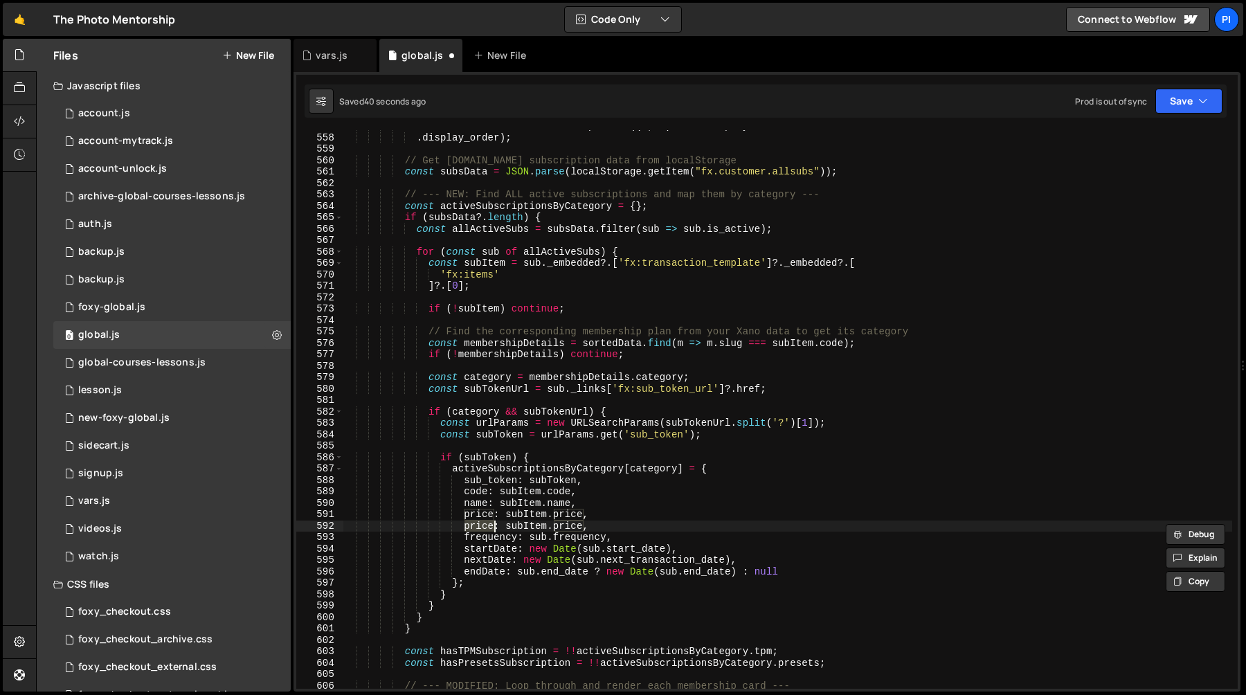
paste textarea "_interval"
click at [600, 528] on div "const sortedData = allMemberships . sort (( a , b ) => a . display_order - b . …" at bounding box center [787, 410] width 889 height 581
click at [621, 528] on div "const sortedData = allMemberships . sort (( a , b ) => a . display_order - b . …" at bounding box center [787, 410] width 889 height 581
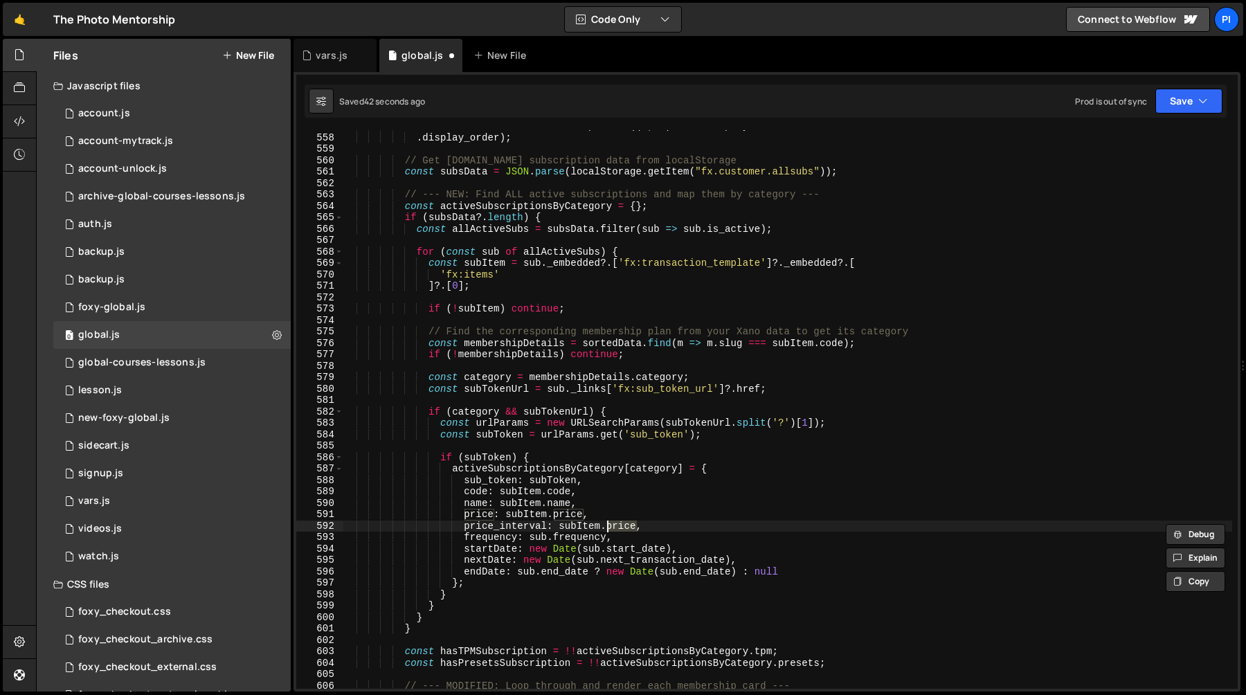
paste textarea "_interval"
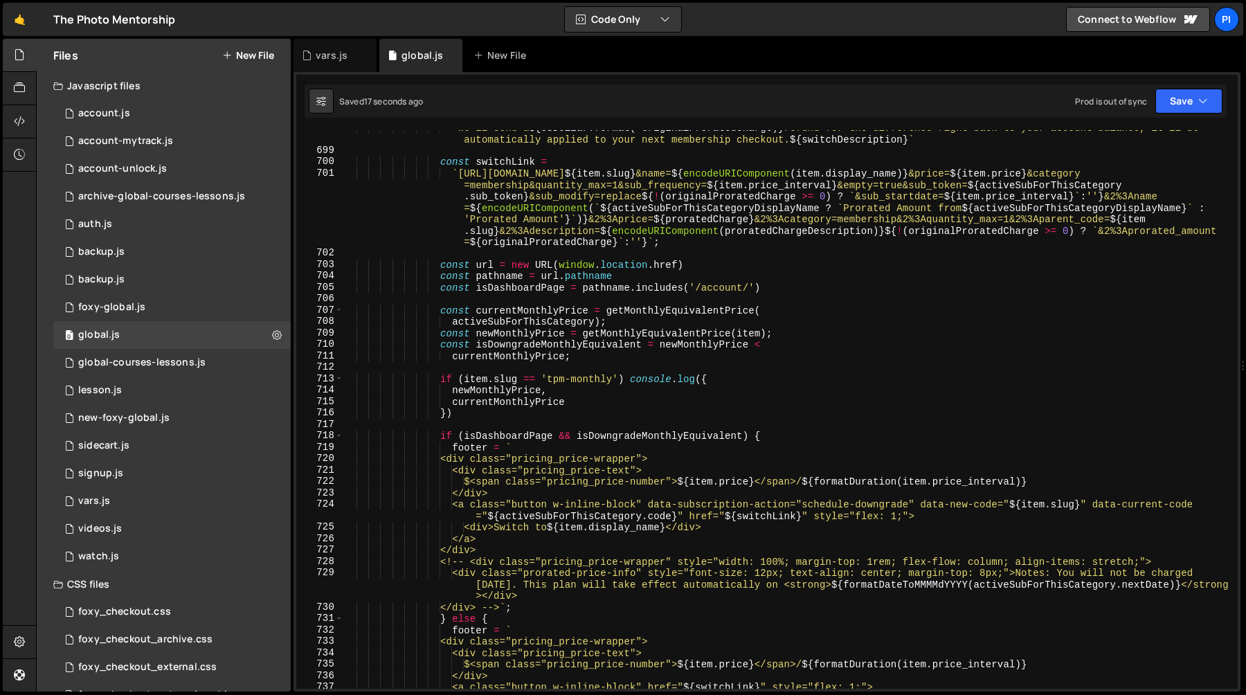
scroll to position [8135, 0]
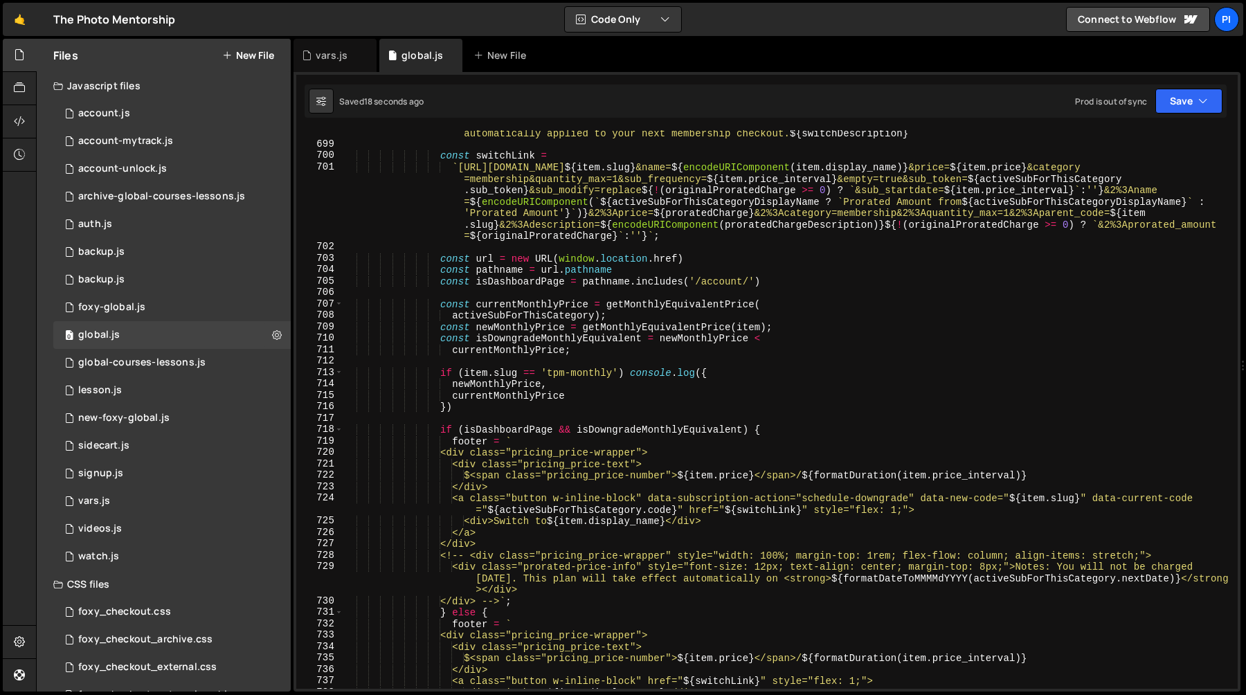
click at [573, 393] on div "` We'll send a ${ USDollar . format ( - originalProratedCharge ) } refund for t…" at bounding box center [787, 412] width 889 height 593
type textarea "currentMonthlyPrice,"
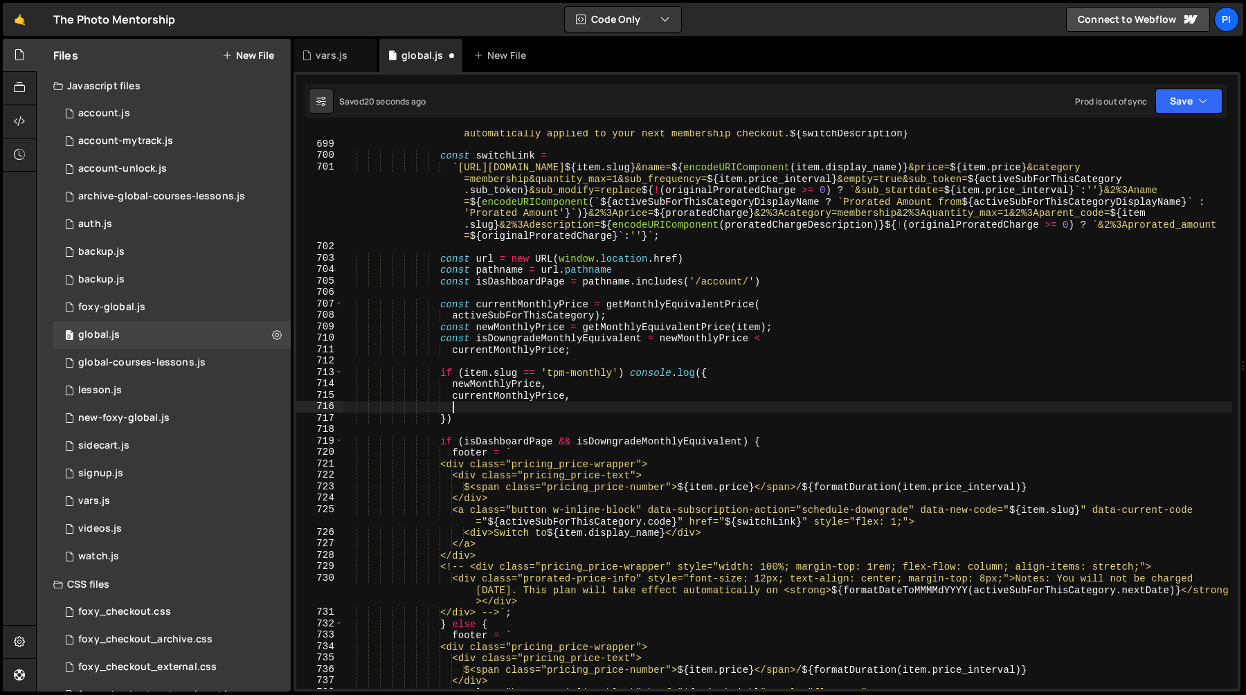
type textarea "currentMonthlyPrice,"
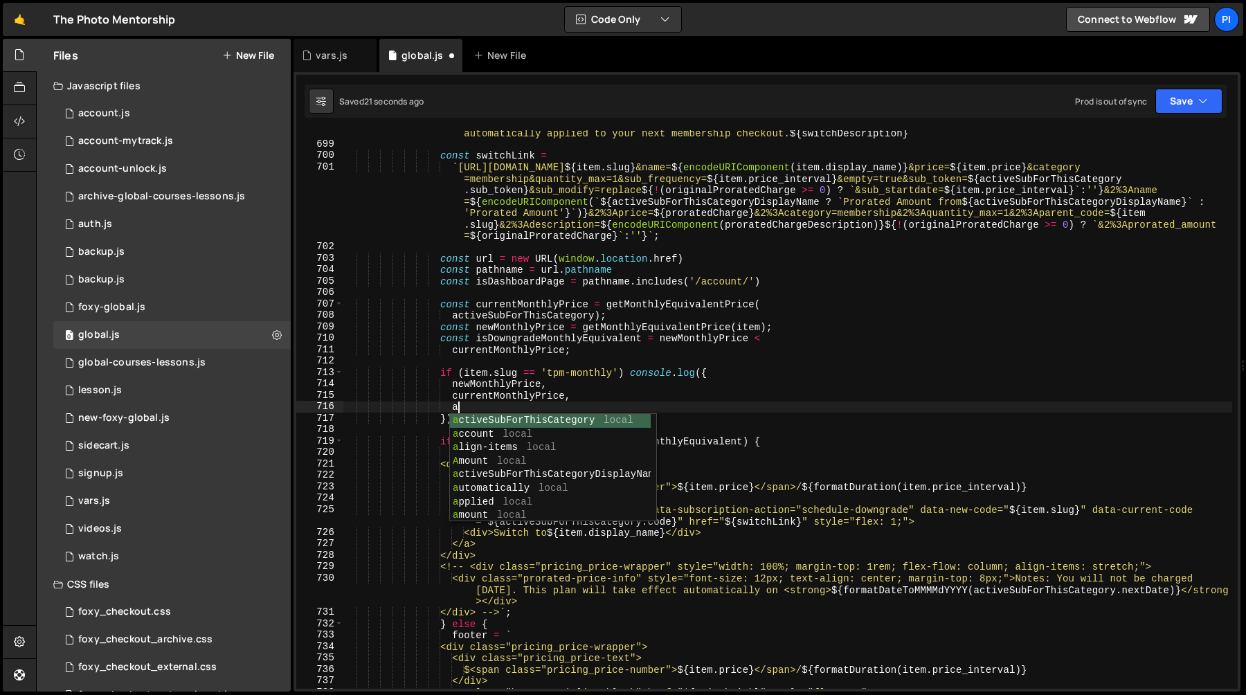
scroll to position [0, 8]
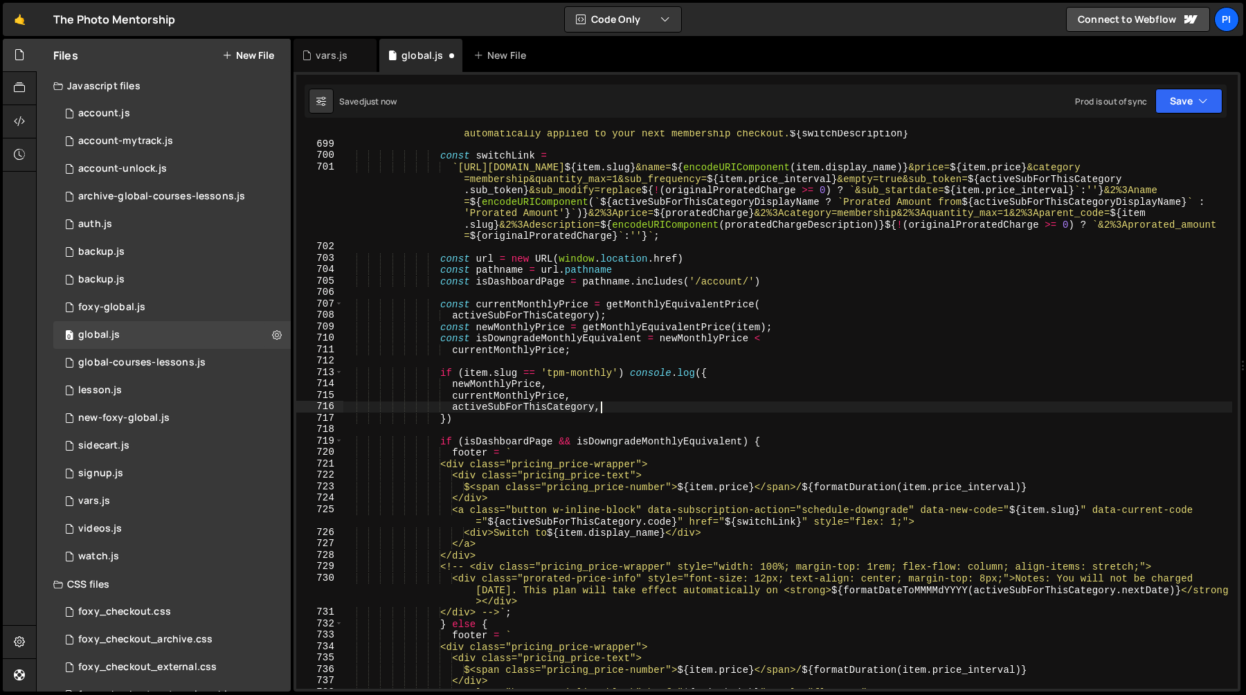
type textarea "currentMonthlyPrice,"
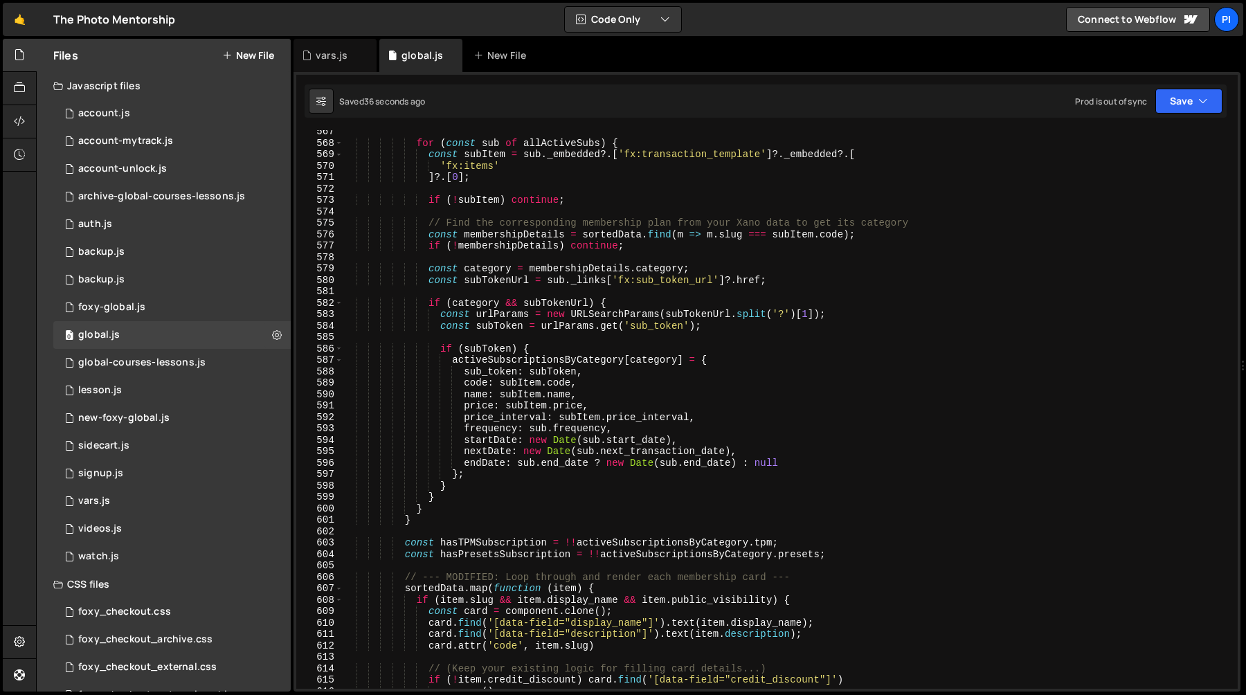
scroll to position [6559, 0]
click at [590, 416] on div "for ( const sub of allActiveSubs ) { const subItem = sub . _embedded ?. [ 'fx:t…" at bounding box center [787, 416] width 889 height 581
click at [590, 421] on div "for ( const sub of allActiveSubs ) { const subItem = sub . _embedded ?. [ 'fx:t…" at bounding box center [787, 416] width 889 height 581
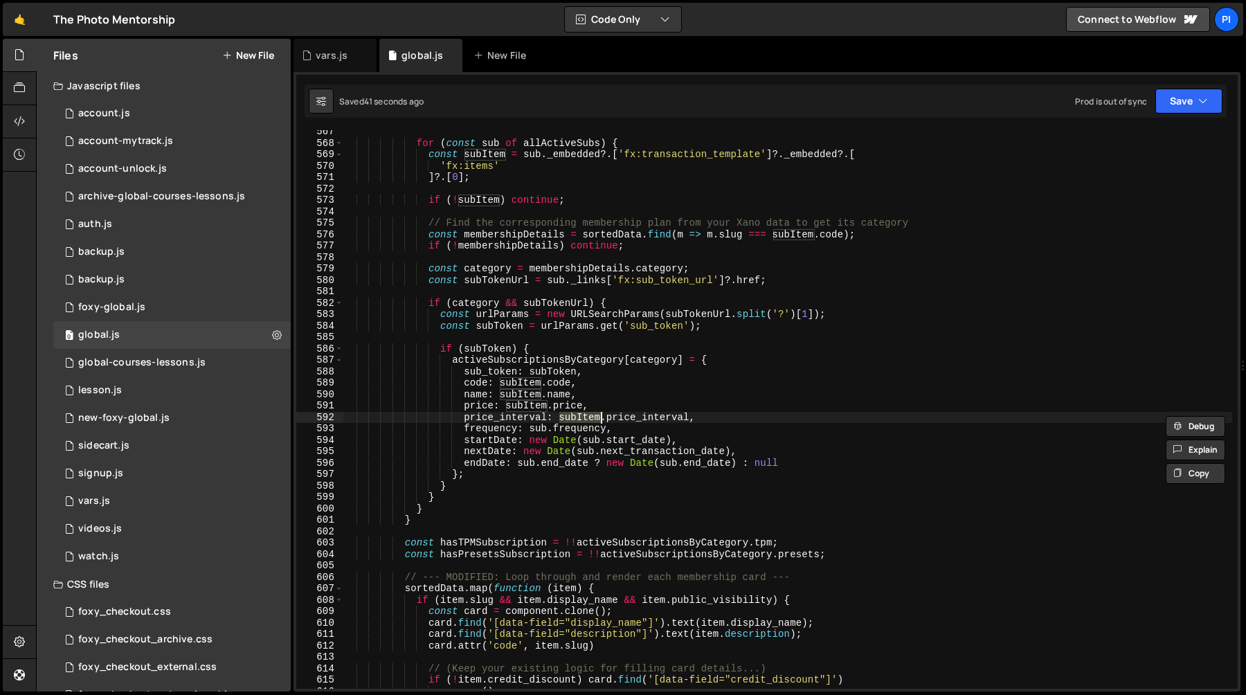
click at [607, 409] on div "for ( const sub of allActiveSubs ) { const subItem = sub . _embedded ?. [ 'fx:t…" at bounding box center [787, 416] width 889 height 581
click at [570, 406] on div "for ( const sub of allActiveSubs ) { const subItem = sub . _embedded ?. [ 'fx:t…" at bounding box center [787, 416] width 889 height 581
click at [581, 420] on div "for ( const sub of allActiveSubs ) { const subItem = sub . _embedded ?. [ 'fx:t…" at bounding box center [787, 416] width 889 height 581
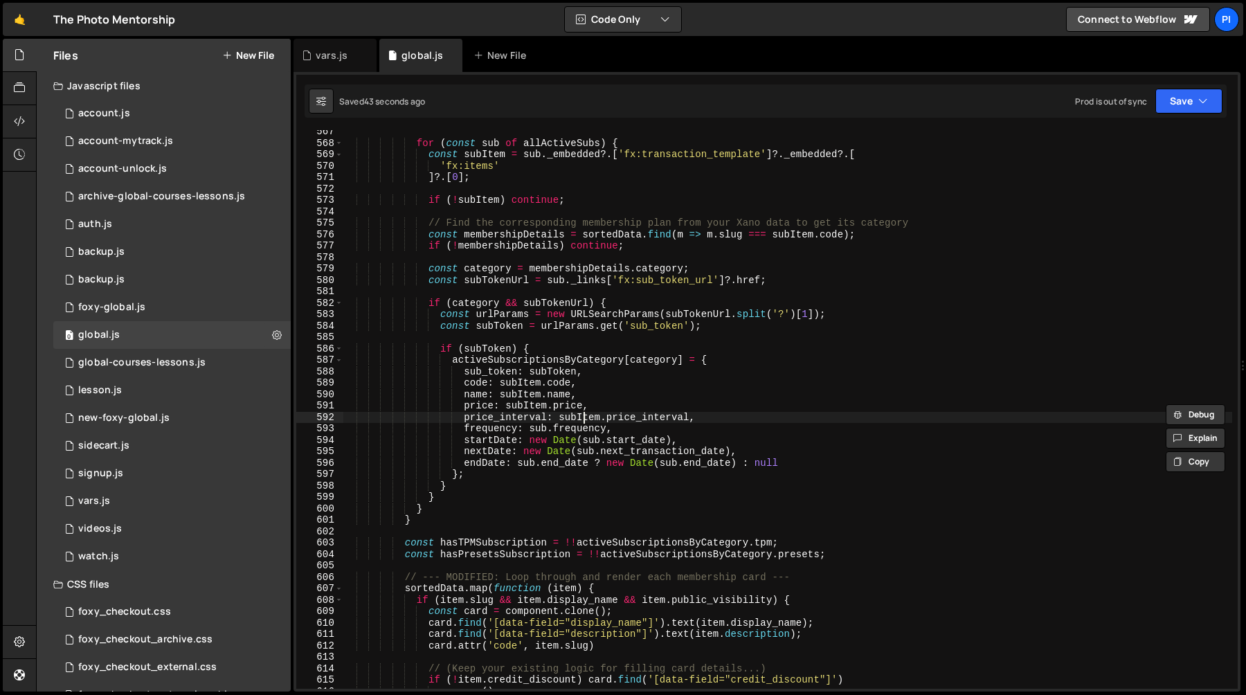
click at [581, 420] on div "for ( const sub of allActiveSubs ) { const subItem = sub . _embedded ?. [ 'fx:t…" at bounding box center [787, 416] width 889 height 581
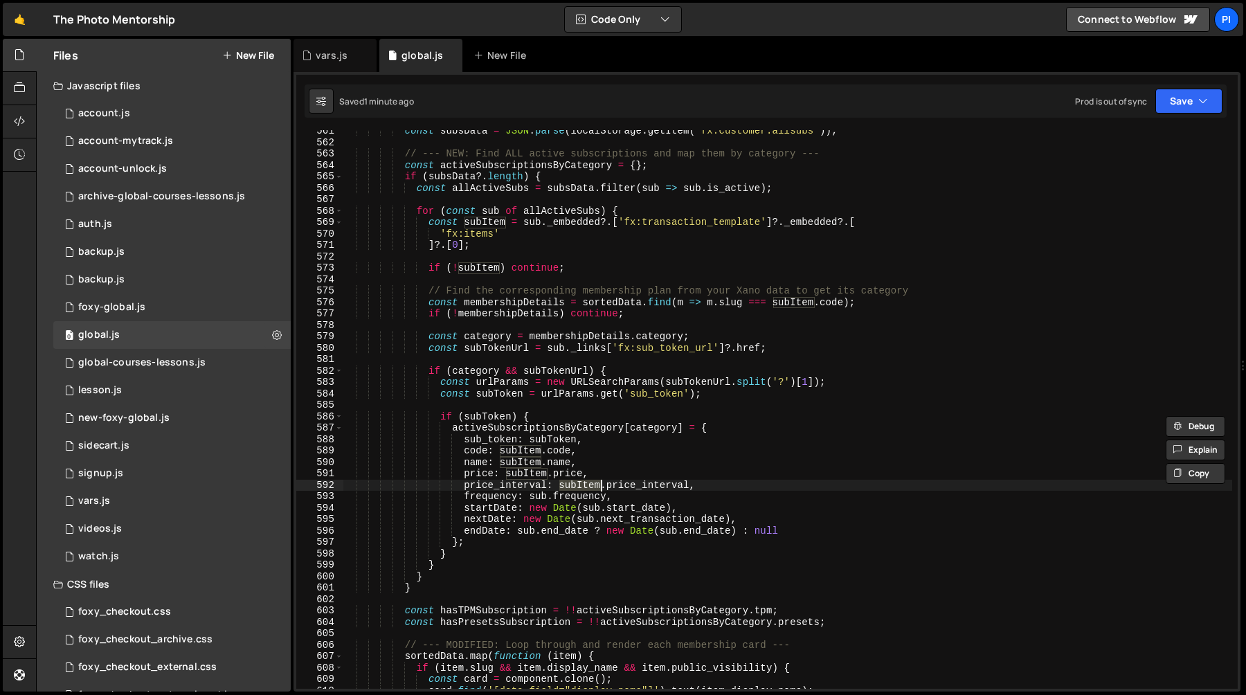
scroll to position [6489, 0]
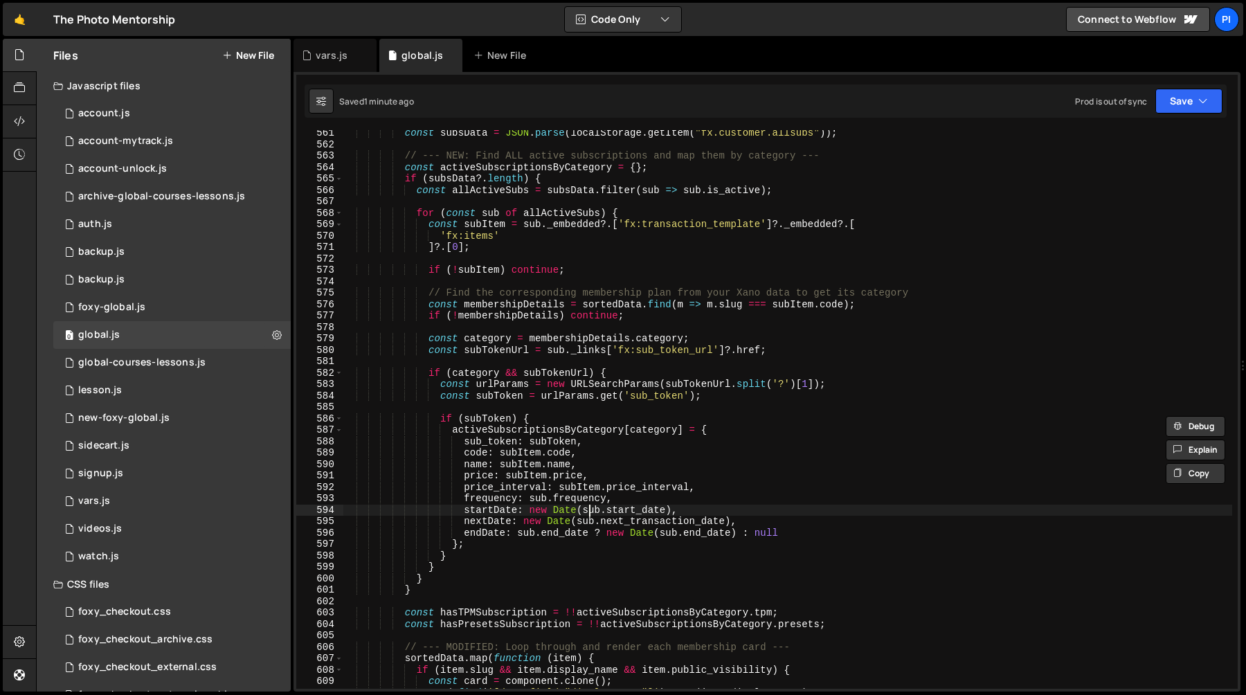
click at [588, 512] on div "const subsData = JSON . parse ( localStorage . getItem ( "fx.customer.allsubs" …" at bounding box center [787, 417] width 889 height 581
click at [583, 490] on div "const subsData = JSON . parse ( localStorage . getItem ( "fx.customer.allsubs" …" at bounding box center [787, 417] width 889 height 581
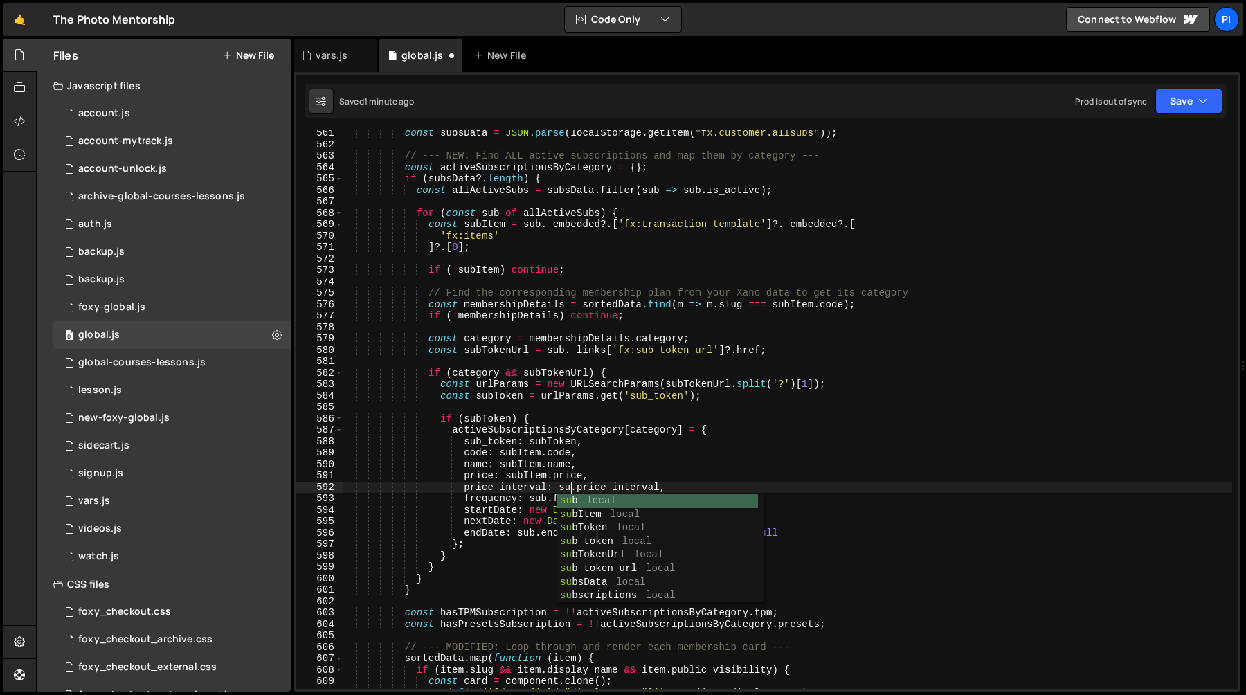
scroll to position [0, 16]
click at [607, 471] on div "const subsData = JSON . parse ( localStorage . getItem ( "fx.customer.allsubs" …" at bounding box center [787, 417] width 889 height 581
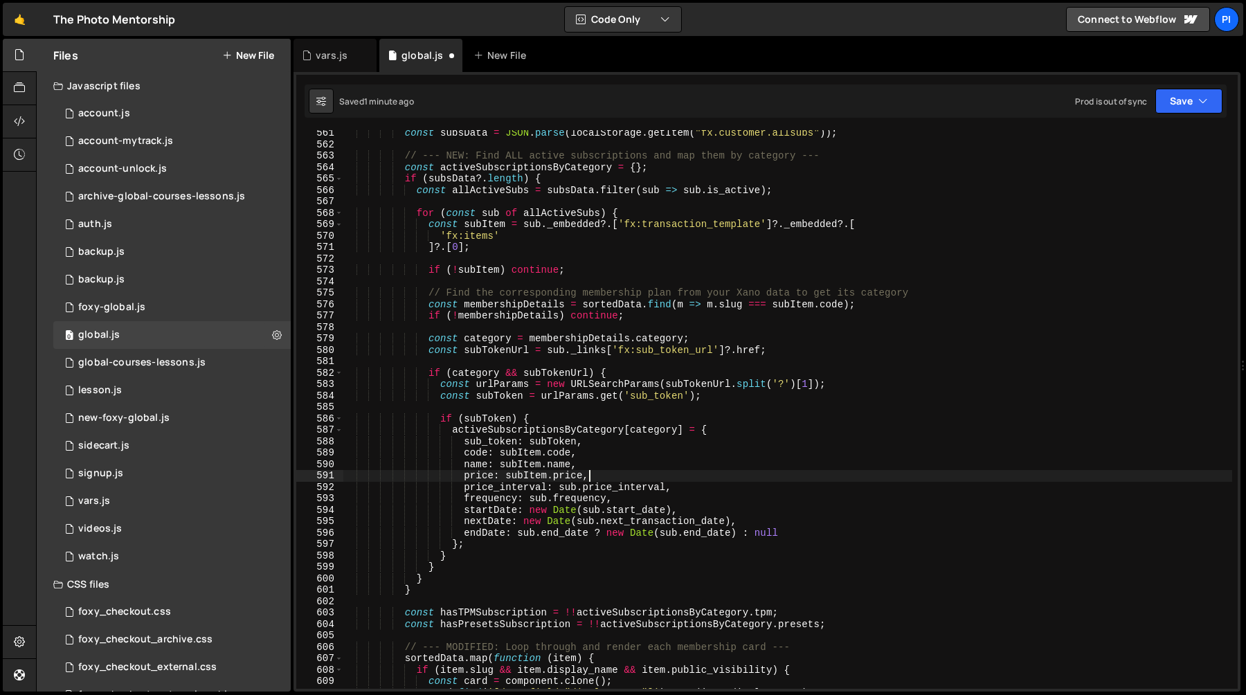
click at [525, 475] on div "const subsData = JSON . parse ( localStorage . getItem ( "fx.customer.allsubs" …" at bounding box center [787, 417] width 889 height 581
click at [531, 456] on div "const subsData = JSON . parse ( localStorage . getItem ( "fx.customer.allsubs" …" at bounding box center [787, 417] width 889 height 581
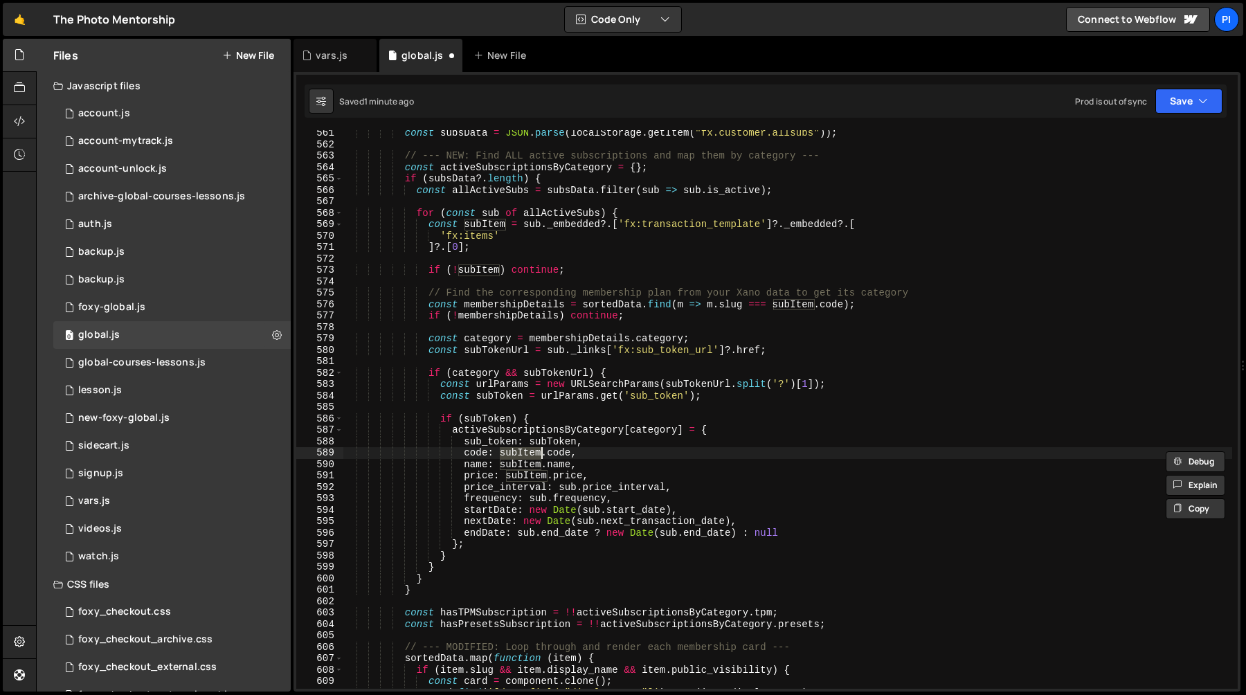
click at [599, 488] on div "const subsData = JSON . parse ( localStorage . getItem ( "fx.customer.allsubs" …" at bounding box center [787, 417] width 889 height 581
click at [626, 464] on div "const subsData = JSON . parse ( localStorage . getItem ( "fx.customer.allsubs" …" at bounding box center [787, 417] width 889 height 581
click at [489, 216] on div "const subsData = JSON . parse ( localStorage . getItem ( "fx.customer.allsubs" …" at bounding box center [787, 417] width 889 height 581
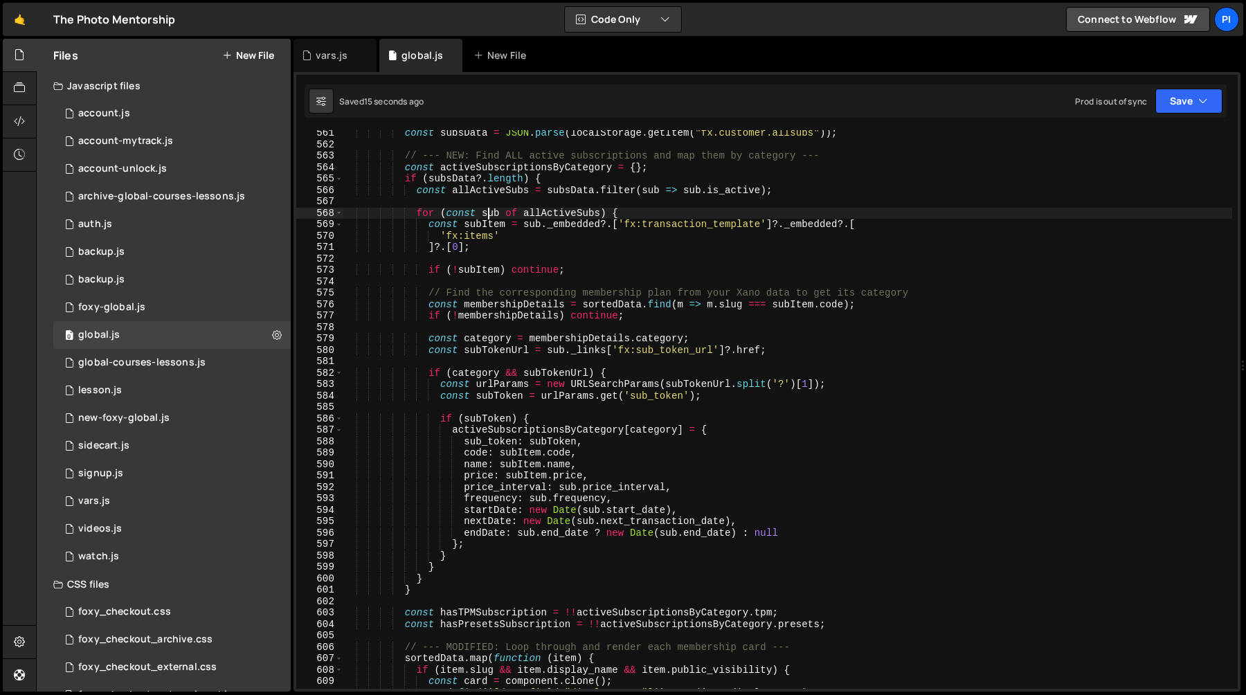
click at [489, 216] on div "const subsData = JSON . parse ( localStorage . getItem ( "fx.customer.allsubs" …" at bounding box center [787, 417] width 889 height 581
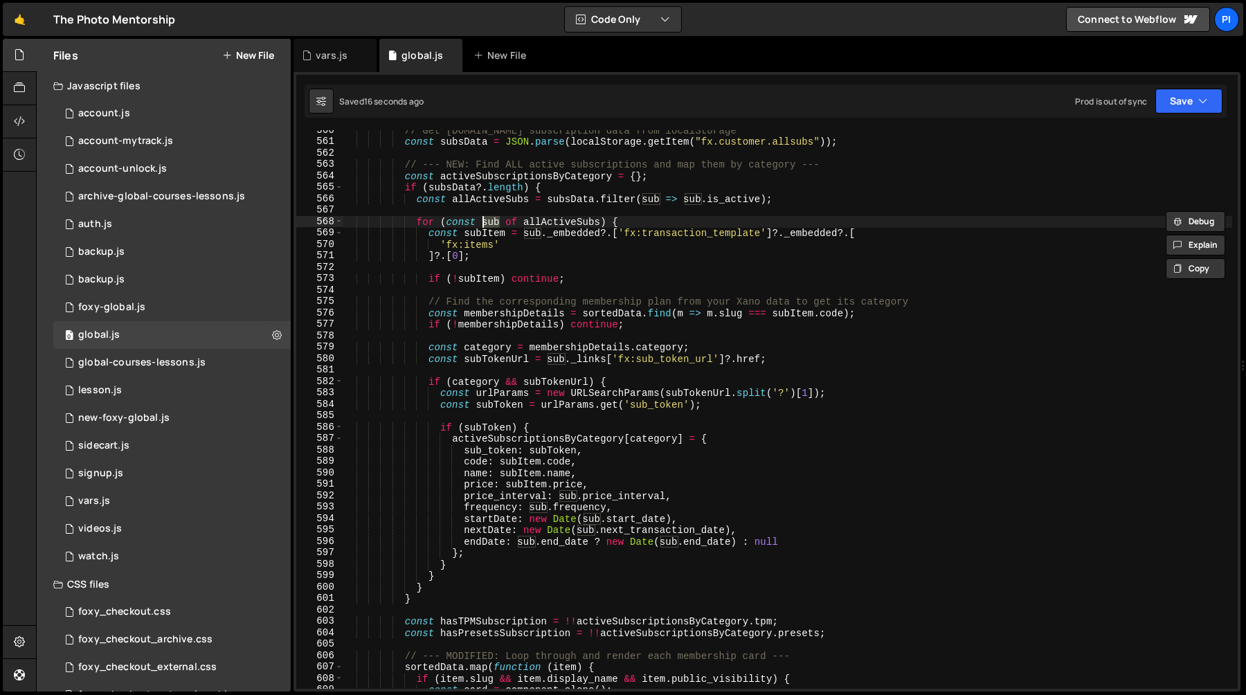
scroll to position [6478, 0]
click at [532, 239] on div "// Get Foxy.io subscription data from localStorage const subsData = JSON . pars…" at bounding box center [787, 418] width 889 height 581
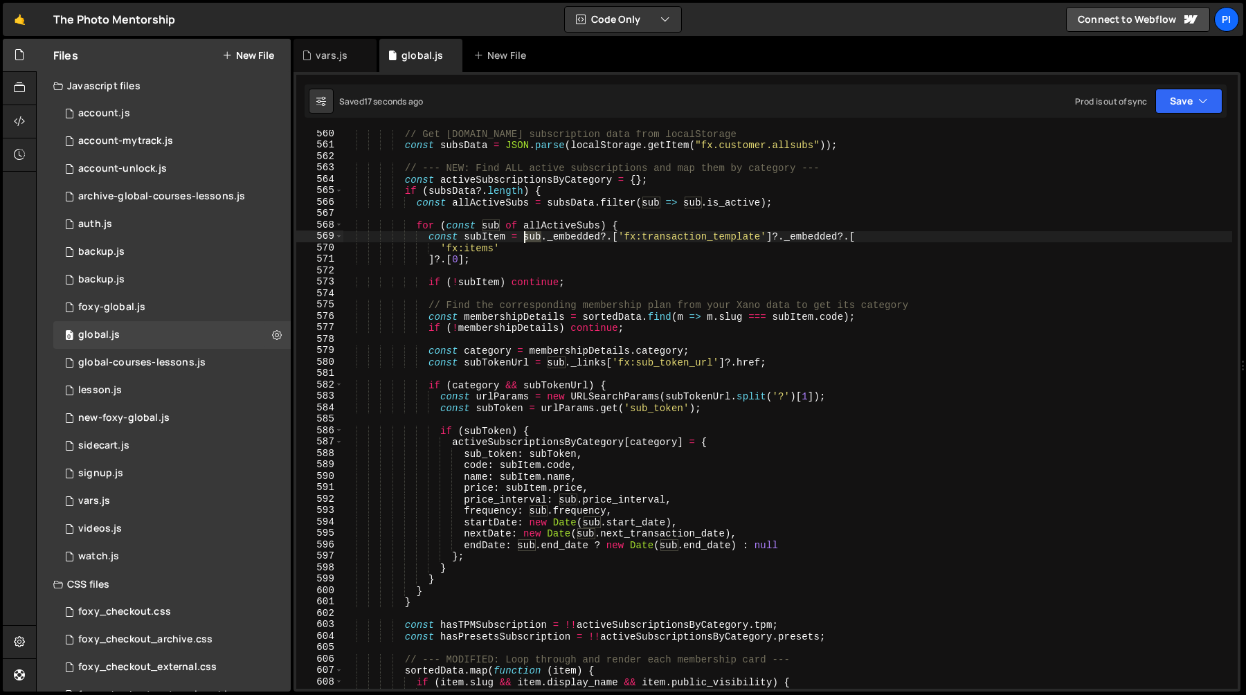
click at [532, 239] on div "// Get Foxy.io subscription data from localStorage const subsData = JSON . pars…" at bounding box center [787, 418] width 889 height 581
click at [498, 252] on div "// Get Foxy.io subscription data from localStorage const subsData = JSON . pars…" at bounding box center [787, 418] width 889 height 581
click at [500, 259] on div "// Get Foxy.io subscription data from localStorage const subsData = JSON . pars…" at bounding box center [787, 418] width 889 height 581
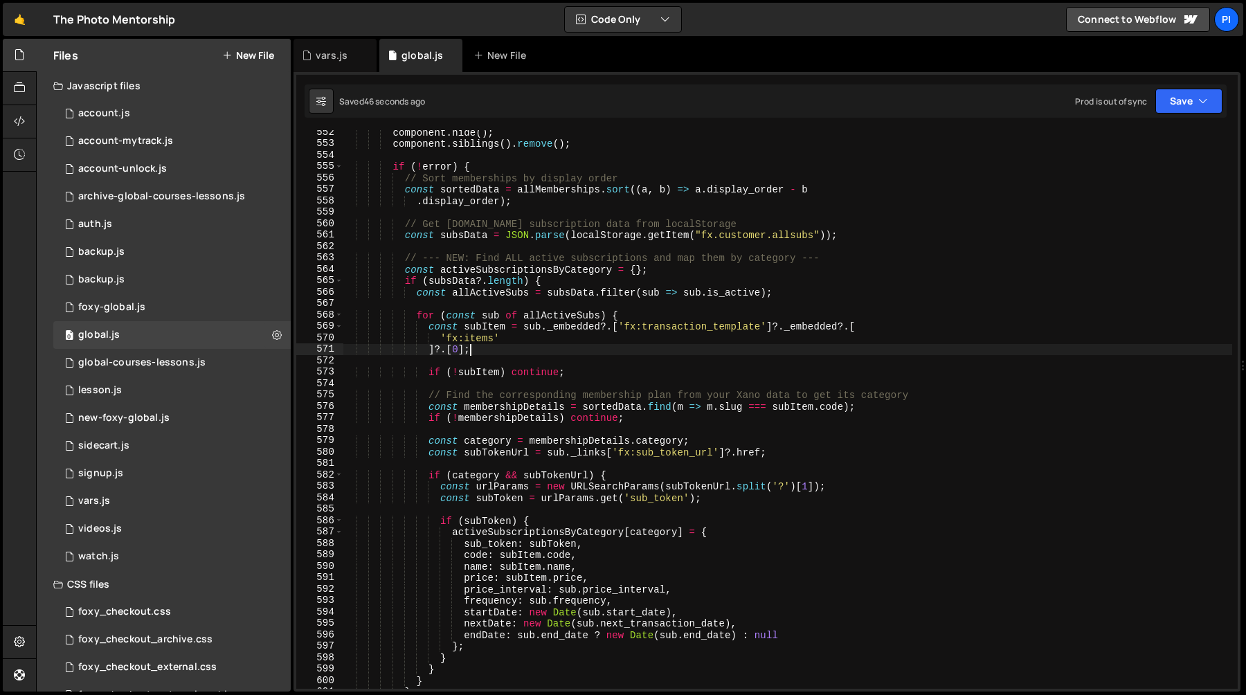
scroll to position [6381, 0]
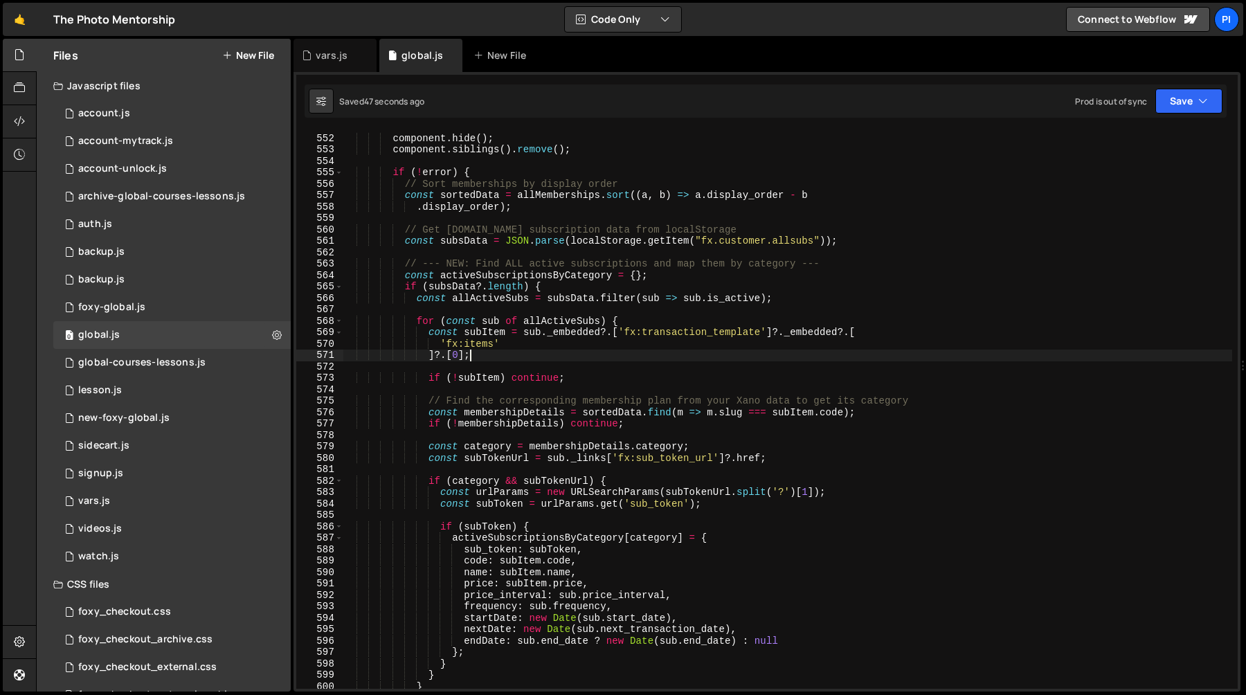
click at [563, 320] on div "component . hide ( ) ; component . siblings ( ) . remove ( ) ; if ( ! error ) {…" at bounding box center [787, 411] width 889 height 581
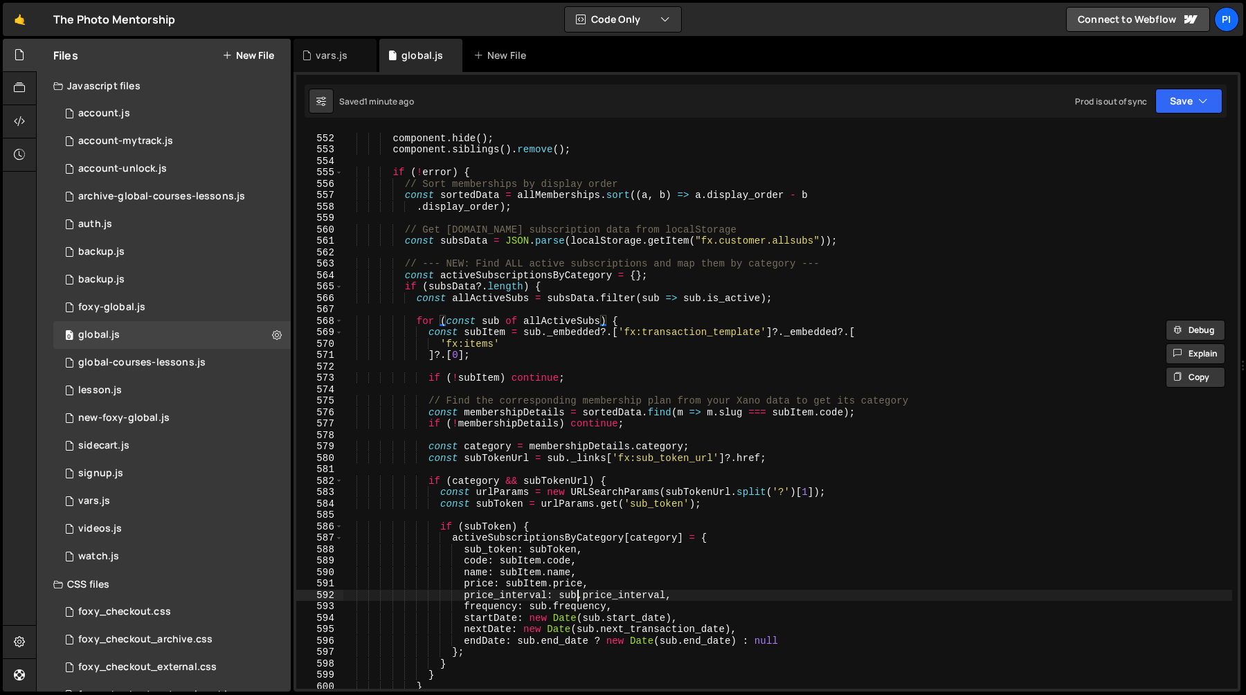
click at [577, 599] on div "component . hide ( ) ; component . siblings ( ) . remove ( ) ; if ( ! error ) {…" at bounding box center [787, 411] width 889 height 581
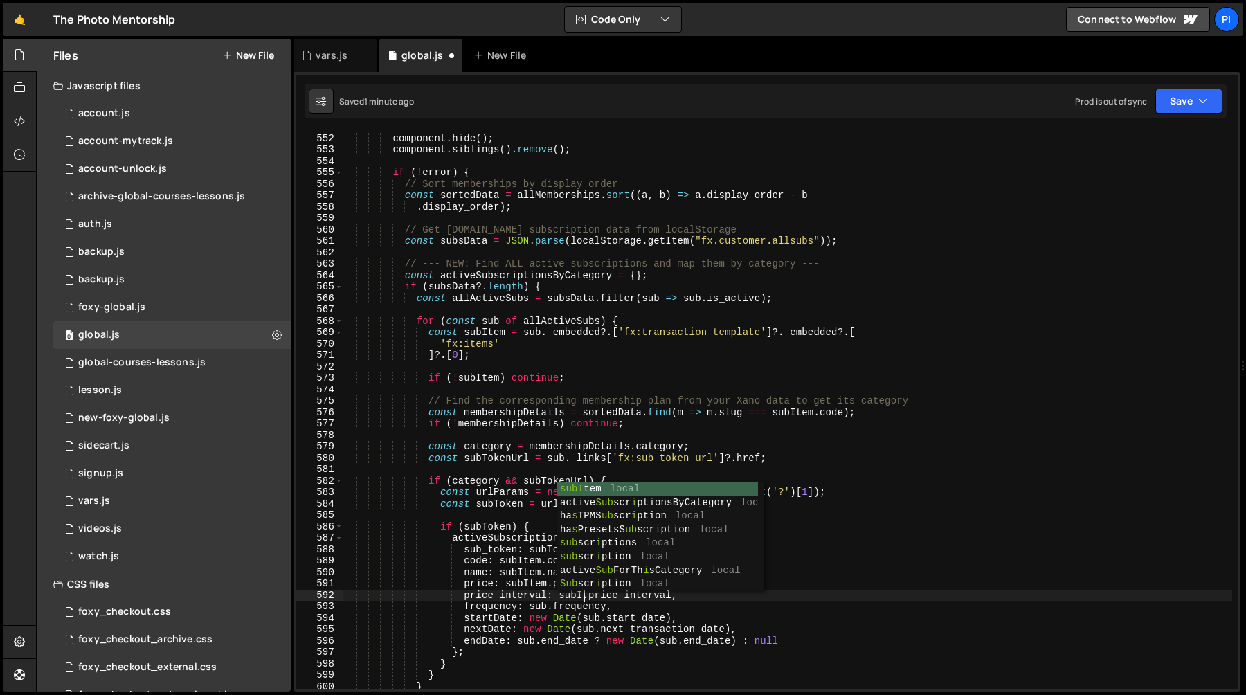
scroll to position [0, 17]
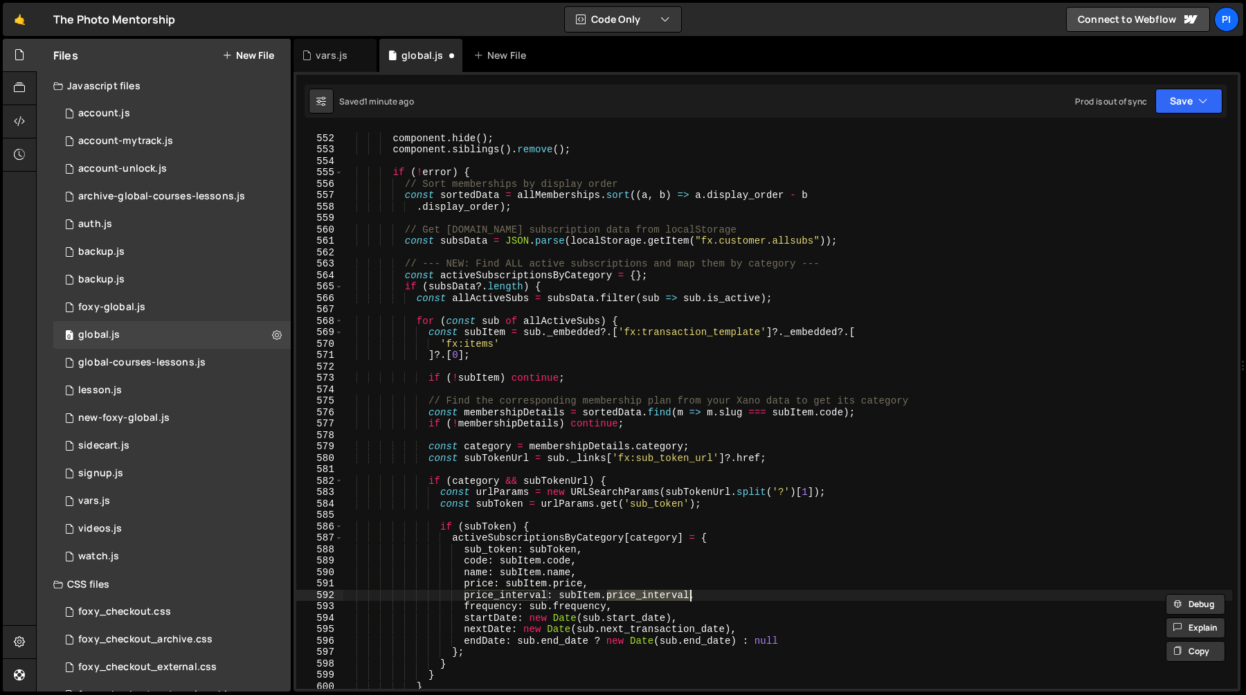
paste textarea "subscription_frequency"
click at [635, 580] on div "component . hide ( ) ; component . siblings ( ) . remove ( ) ; if ( ! error ) {…" at bounding box center [787, 411] width 889 height 581
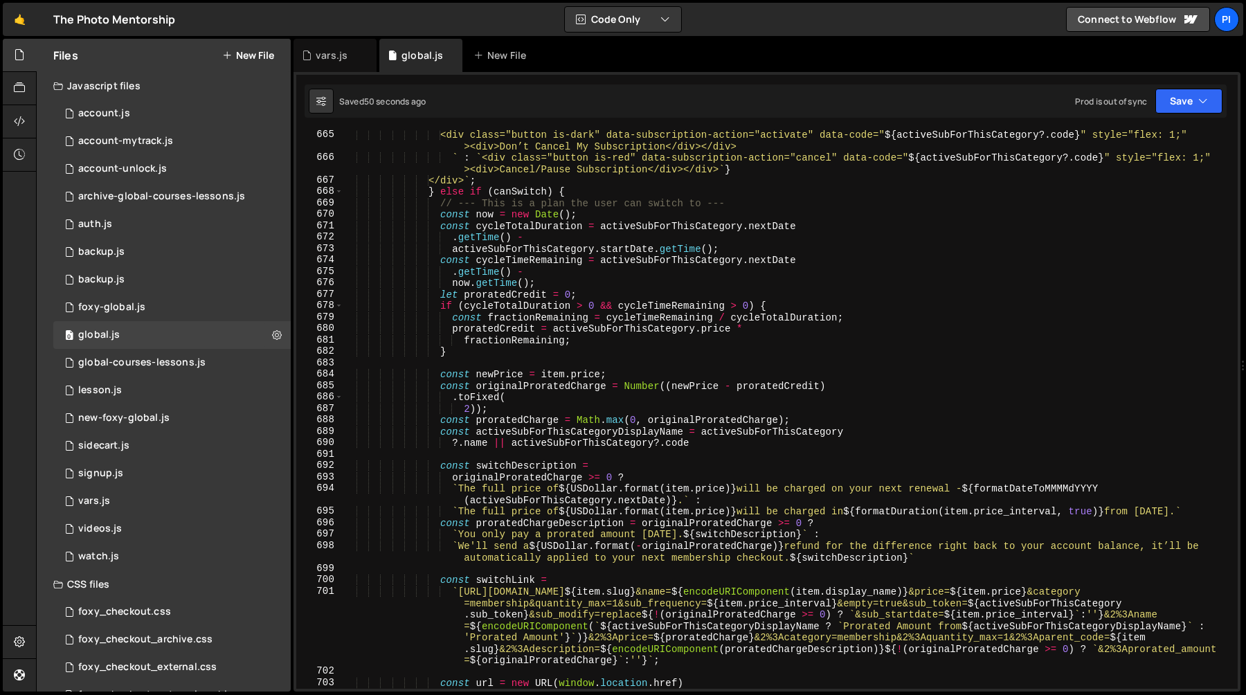
scroll to position [7779, 0]
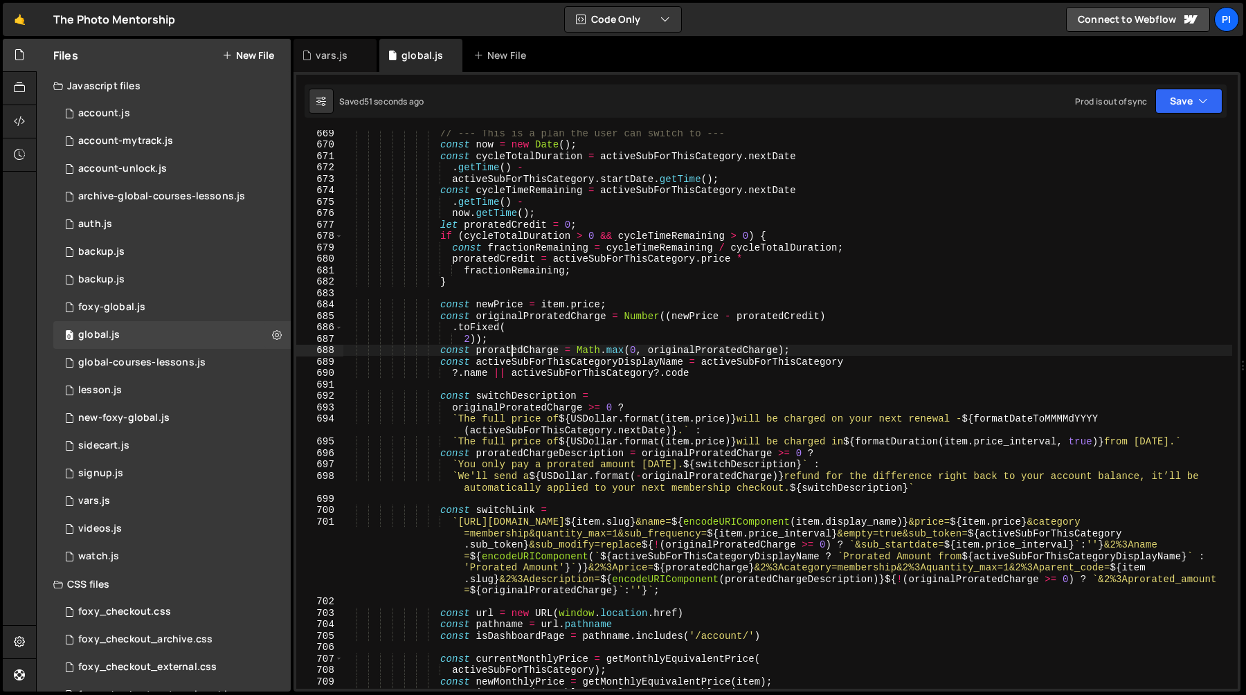
click at [514, 350] on div "// --- This is a plan the user can switch to --- const now = new Date ( ) ; con…" at bounding box center [787, 417] width 889 height 581
click at [514, 362] on div "// --- This is a plan the user can switch to --- const now = new Date ( ) ; con…" at bounding box center [787, 417] width 889 height 581
click at [522, 351] on div "// --- This is a plan the user can switch to --- const now = new Date ( ) ; con…" at bounding box center [787, 417] width 889 height 581
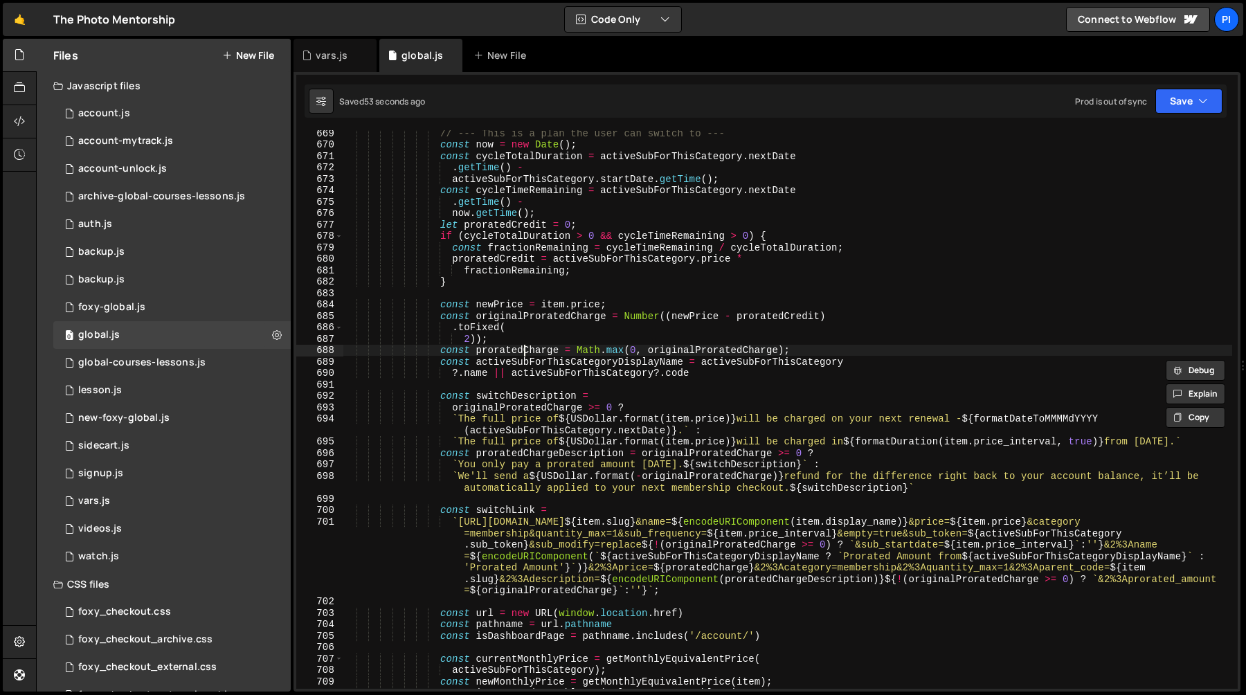
click at [522, 351] on div "// --- This is a plan the user can switch to --- const now = new Date ( ) ; con…" at bounding box center [787, 417] width 889 height 581
click at [520, 361] on div "// --- This is a plan the user can switch to --- const now = new Date ( ) ; con…" at bounding box center [787, 417] width 889 height 581
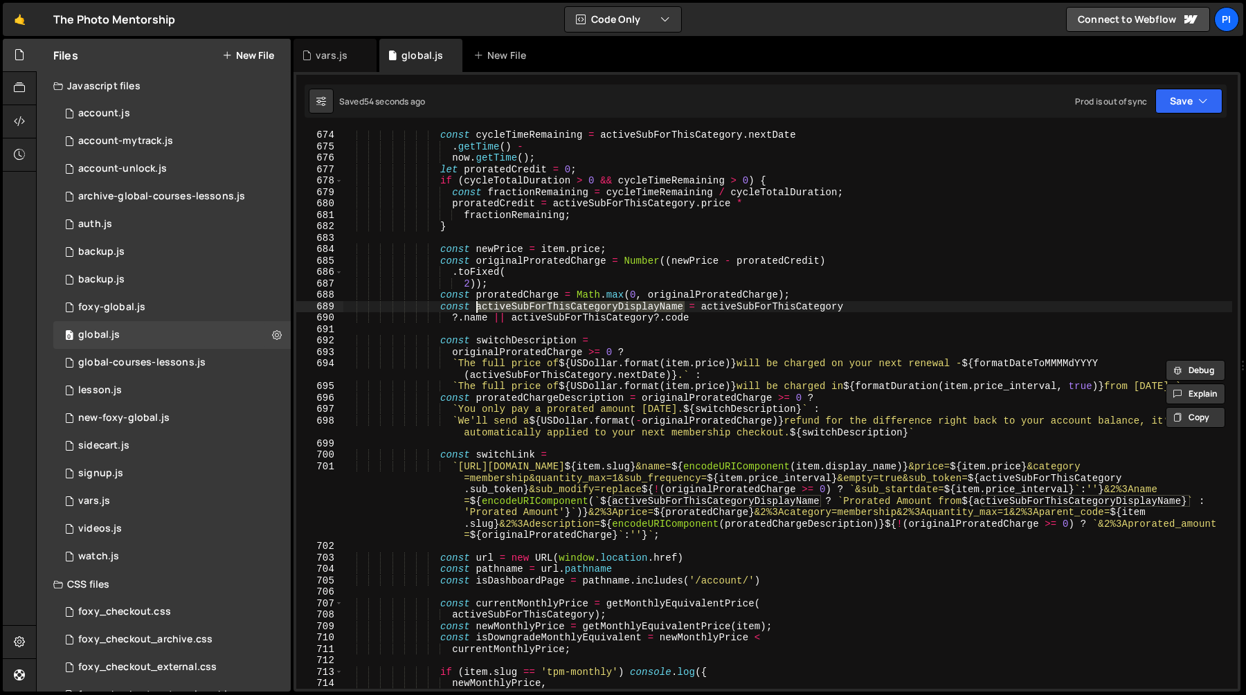
scroll to position [7887, 0]
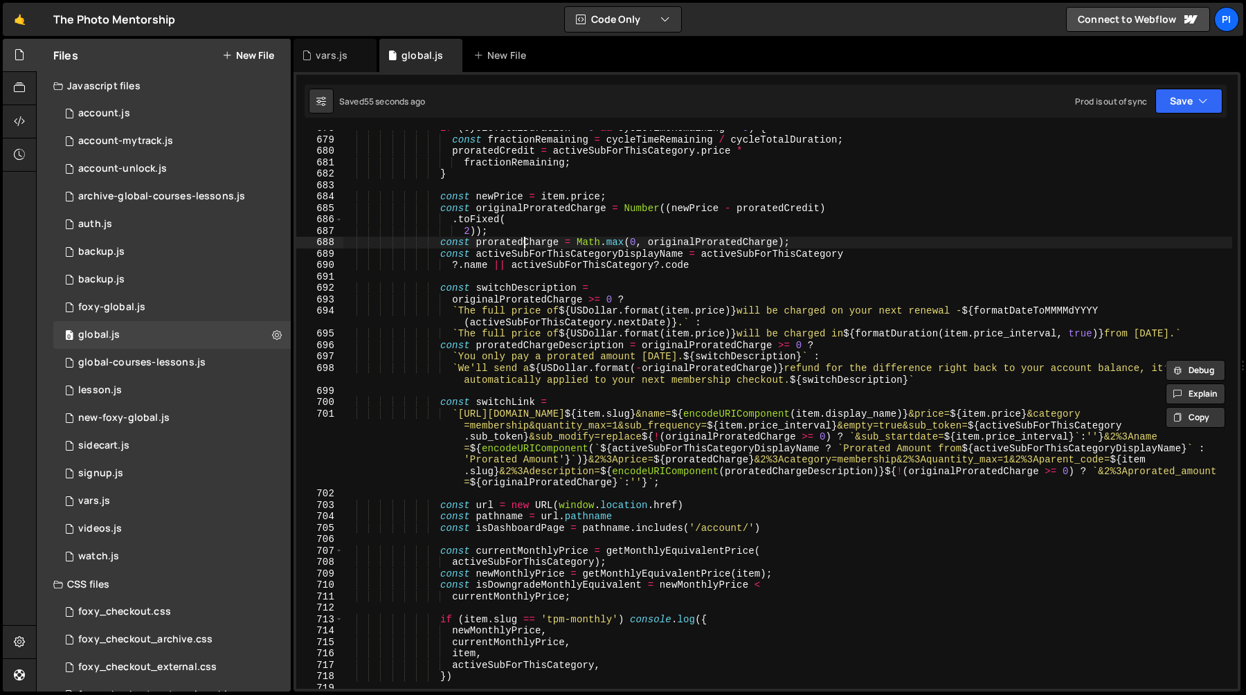
click at [523, 238] on div "if ( cycleTotalDuration > 0 && cycleTimeRemaining > 0 ) { const fractionRemaini…" at bounding box center [787, 413] width 889 height 581
click at [523, 253] on div "if ( cycleTotalDuration > 0 && cycleTimeRemaining > 0 ) { const fractionRemaini…" at bounding box center [787, 413] width 889 height 581
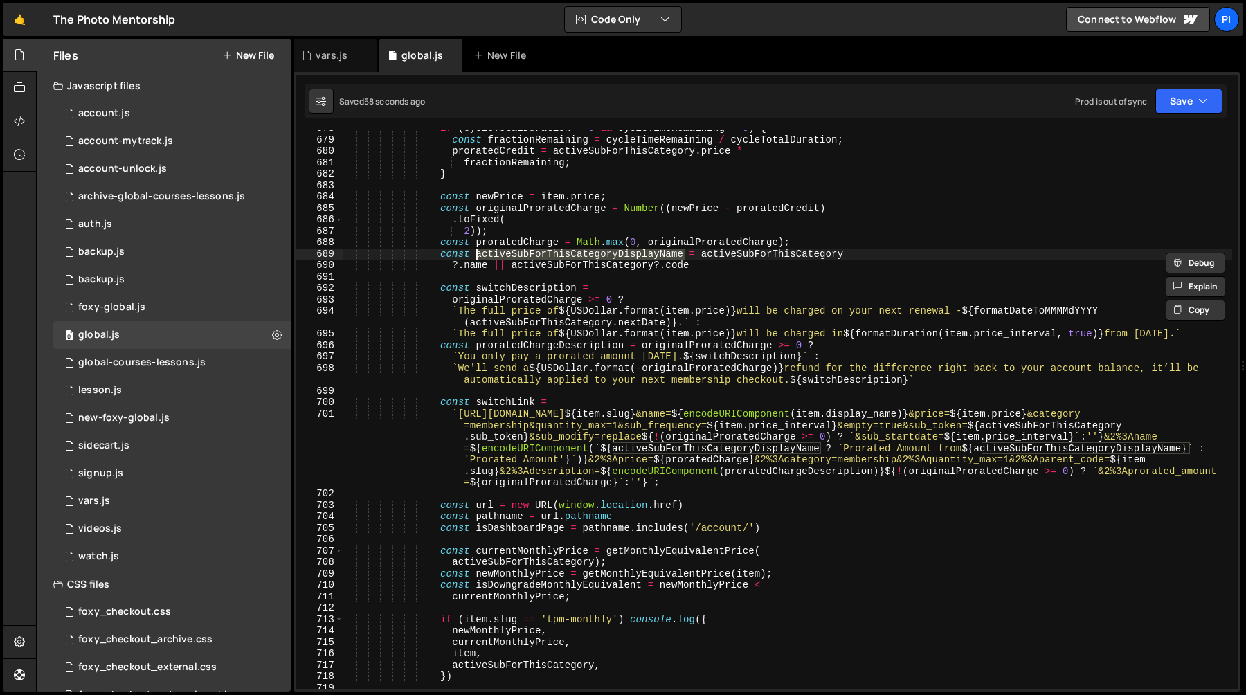
click at [557, 269] on div "if ( cycleTotalDuration > 0 && cycleTimeRemaining > 0 ) { const fractionRemaini…" at bounding box center [787, 413] width 889 height 581
click at [534, 259] on div "if ( cycleTotalDuration > 0 && cycleTimeRemaining > 0 ) { const fractionRemaini…" at bounding box center [787, 413] width 889 height 581
click at [520, 293] on div "if ( cycleTotalDuration > 0 && cycleTimeRemaining > 0 ) { const fractionRemaini…" at bounding box center [787, 413] width 889 height 581
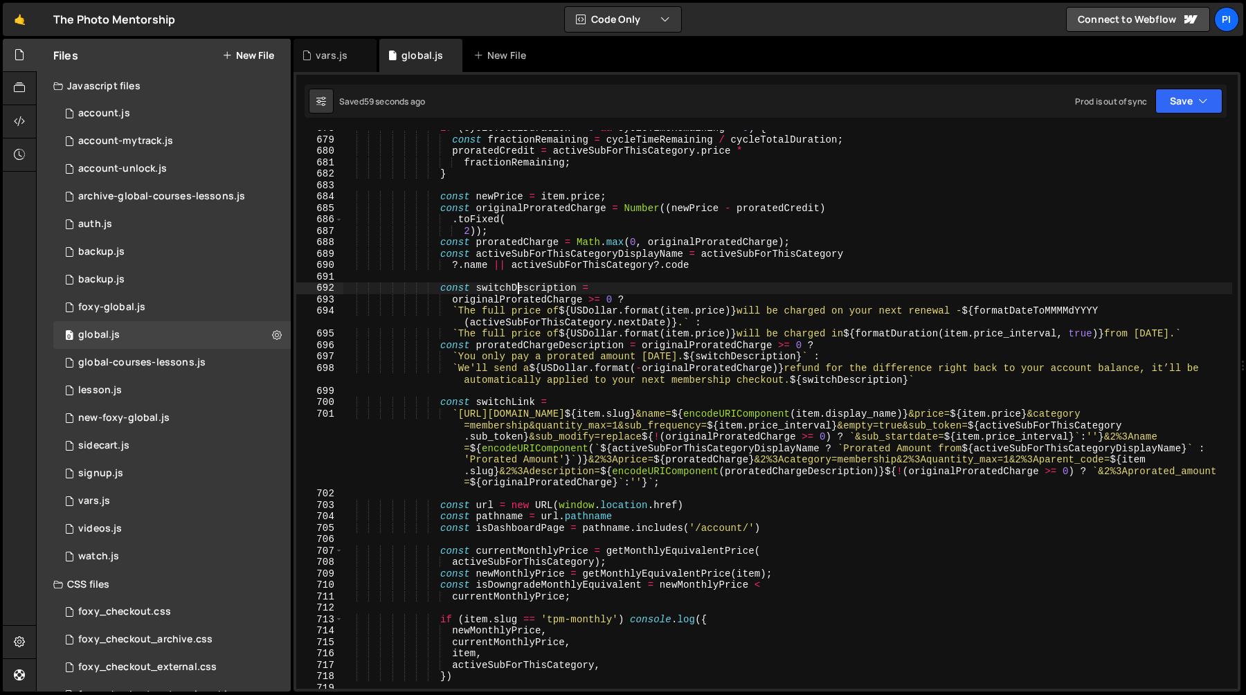
click at [520, 293] on div "if ( cycleTotalDuration > 0 && cycleTimeRemaining > 0 ) { const fractionRemaini…" at bounding box center [787, 413] width 889 height 581
click at [514, 304] on div "if ( cycleTotalDuration > 0 && cycleTimeRemaining > 0 ) { const fractionRemaini…" at bounding box center [787, 413] width 889 height 581
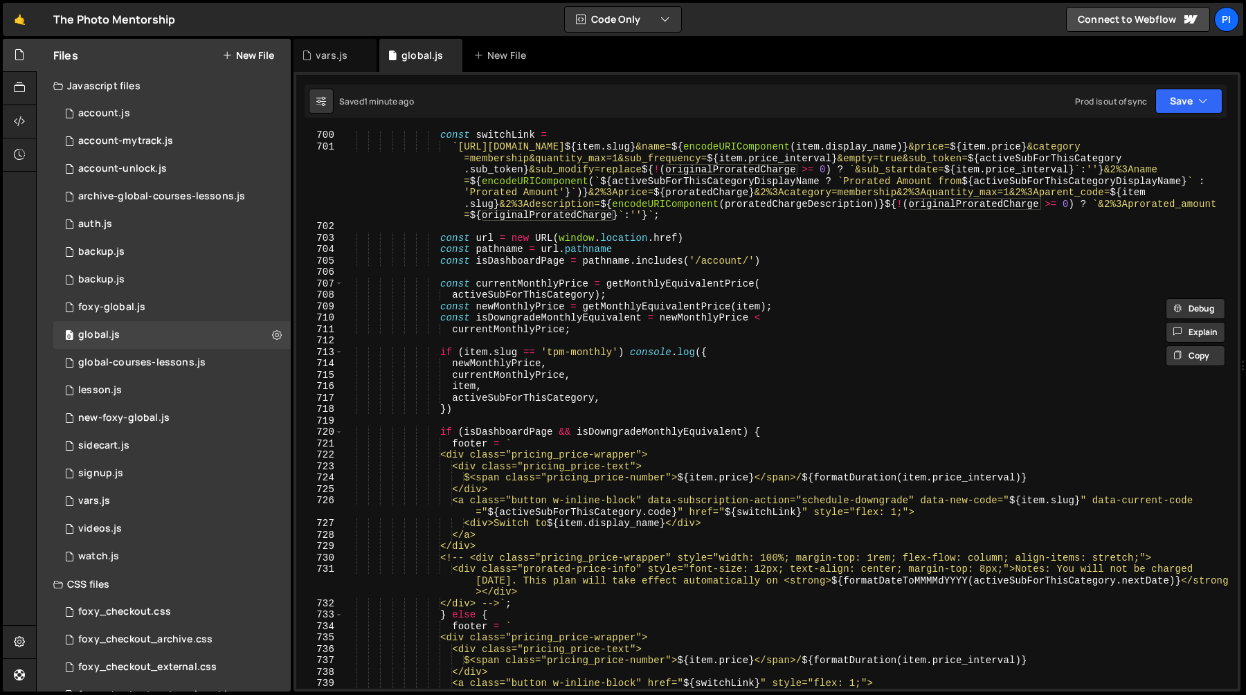
scroll to position [8174, 0]
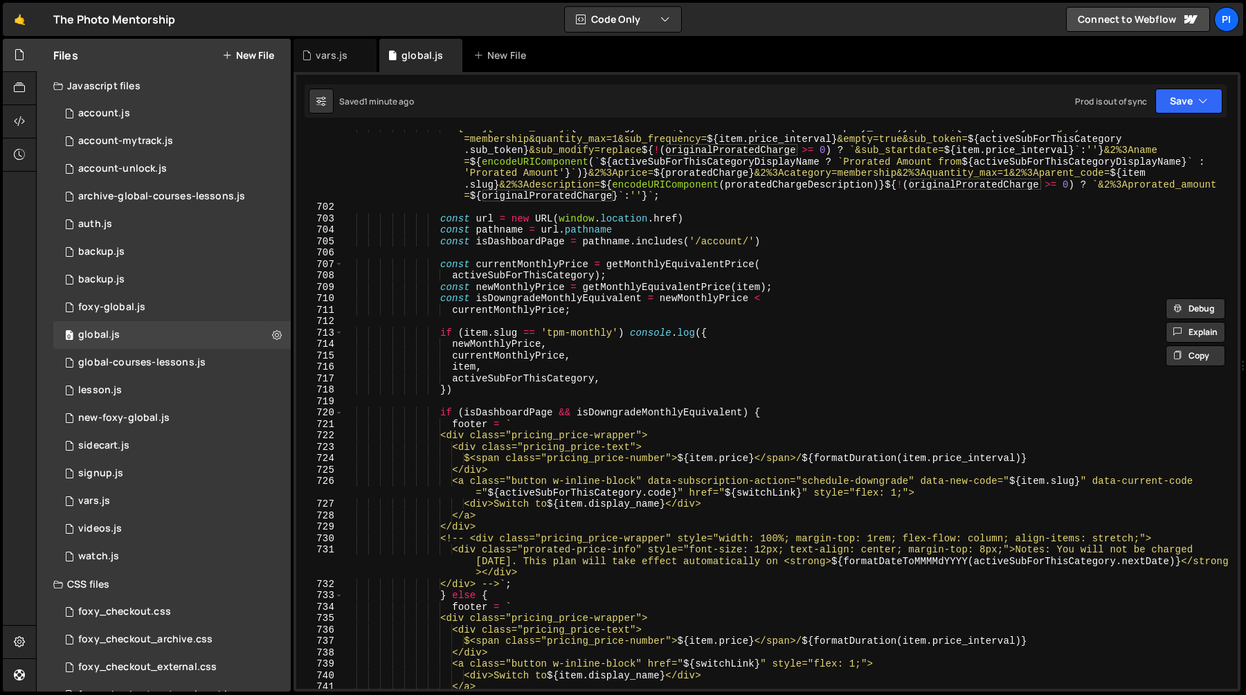
click at [522, 303] on div "` [URL][DOMAIN_NAME] ${ item . slug } &name= ${ encodeURIComponent ( item . dis…" at bounding box center [787, 446] width 889 height 650
click at [615, 380] on div "` [URL][DOMAIN_NAME] ${ item . slug } &name= ${ encodeURIComponent ( item . dis…" at bounding box center [787, 446] width 889 height 650
type textarea "activeSubForThisCategory,"
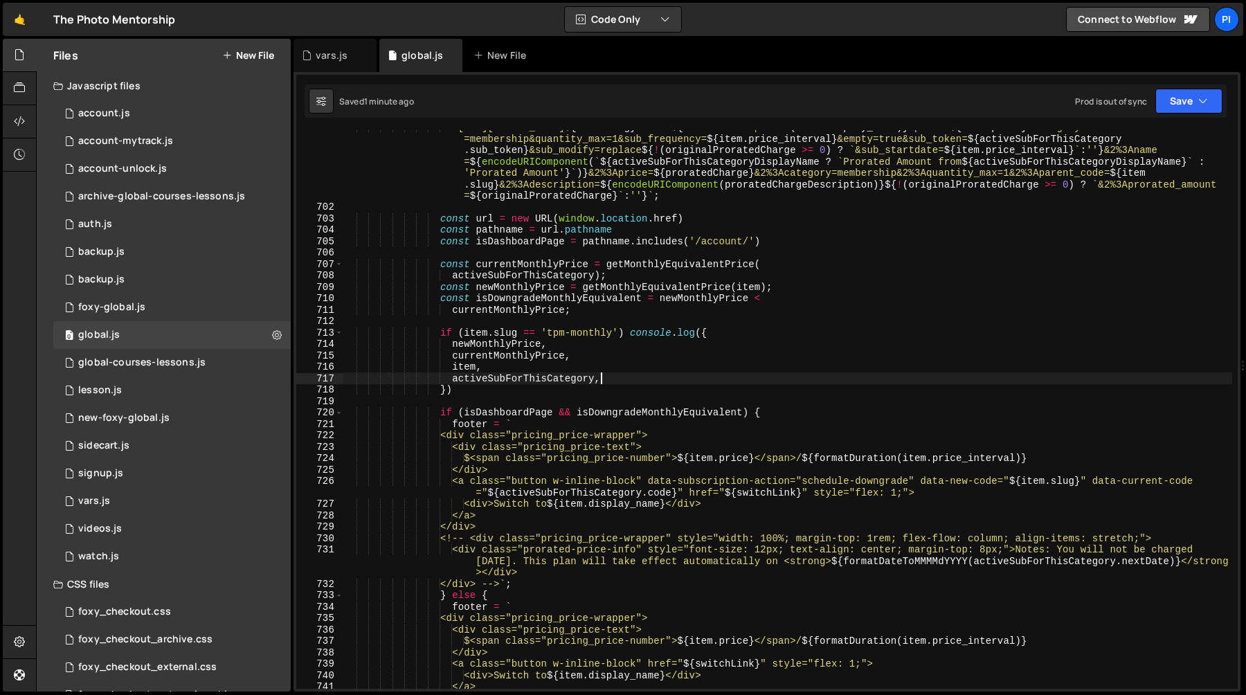
scroll to position [0, 7]
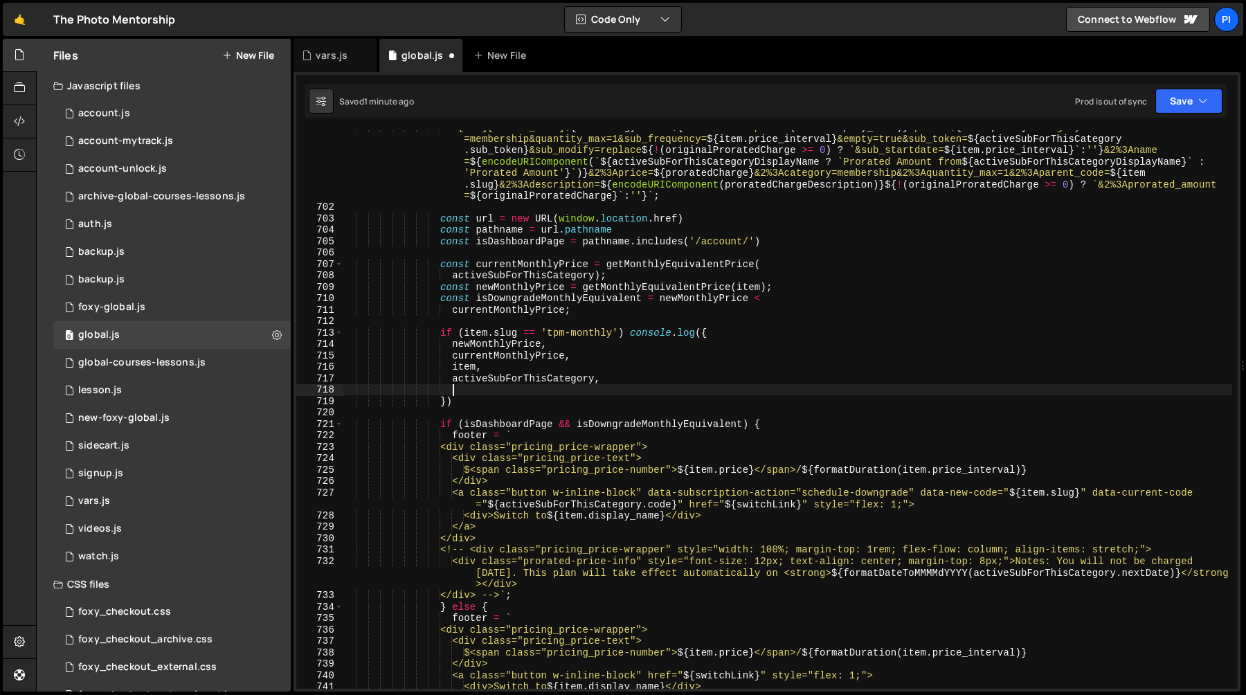
paste textarea "isDowngradeMonthlyEquivalent"
click at [607, 428] on div "` [URL][DOMAIN_NAME] ${ item . slug } &name= ${ encodeURIComponent ( item . dis…" at bounding box center [787, 446] width 889 height 650
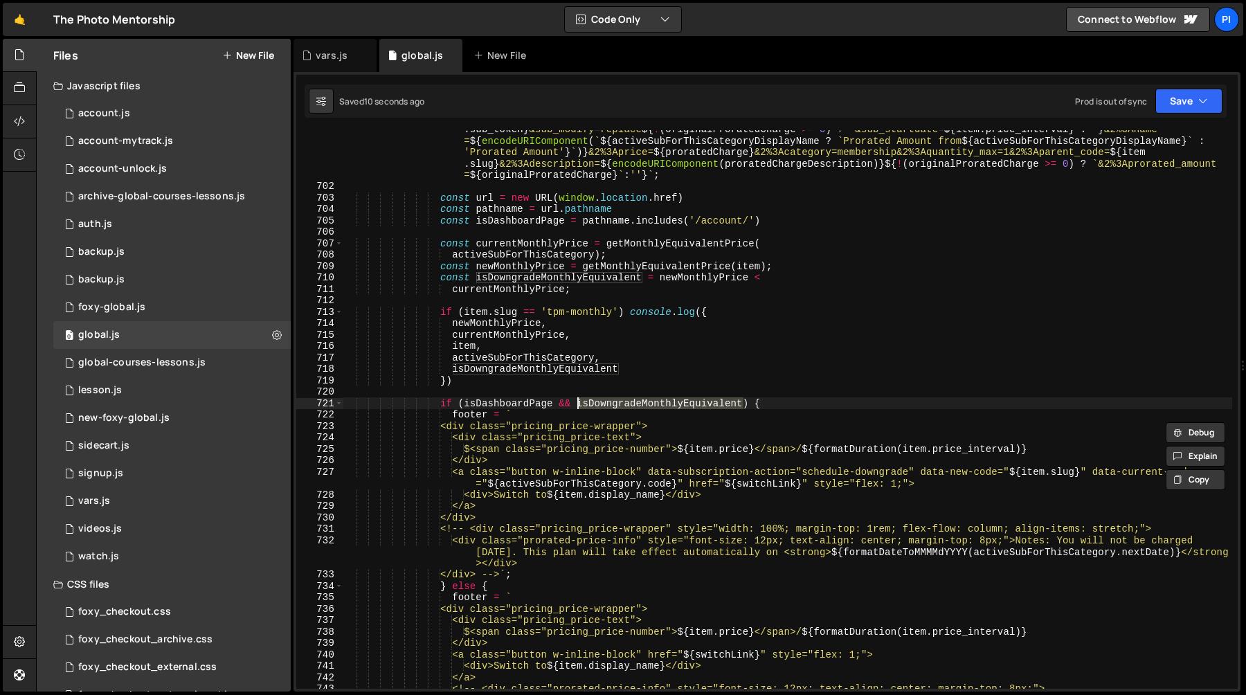
scroll to position [8207, 0]
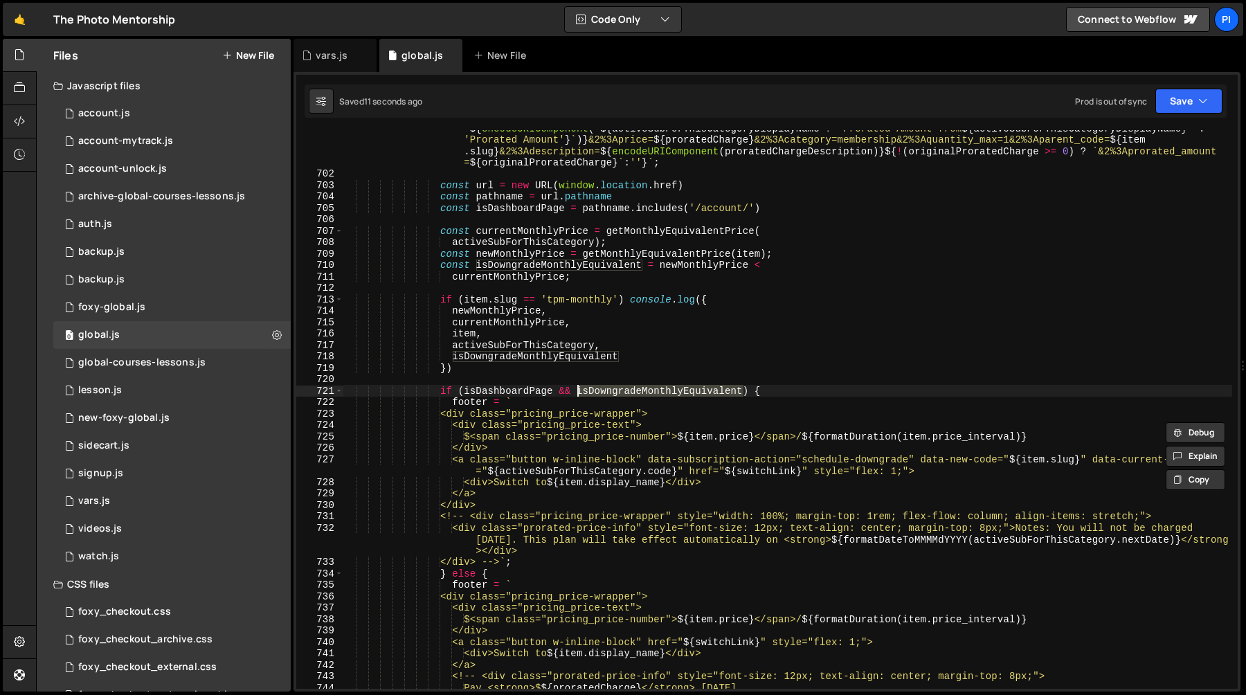
click at [480, 517] on div "` [URL][DOMAIN_NAME] ${ item . slug } &name= ${ encodeURIComponent ( item . dis…" at bounding box center [787, 413] width 889 height 650
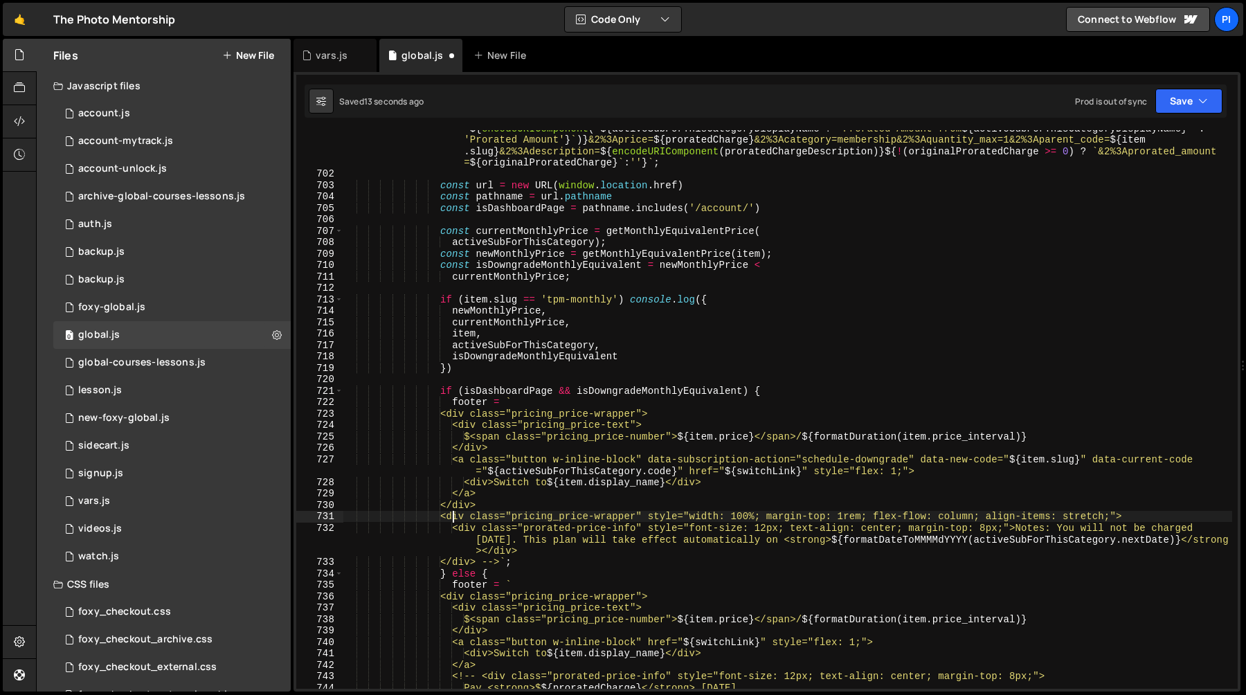
click at [512, 564] on div "` [URL][DOMAIN_NAME] ${ item . slug } &name= ${ encodeURIComponent ( item . dis…" at bounding box center [787, 413] width 889 height 650
click at [531, 482] on div "` [URL][DOMAIN_NAME] ${ item . slug } &name= ${ encodeURIComponent ( item . dis…" at bounding box center [787, 413] width 889 height 650
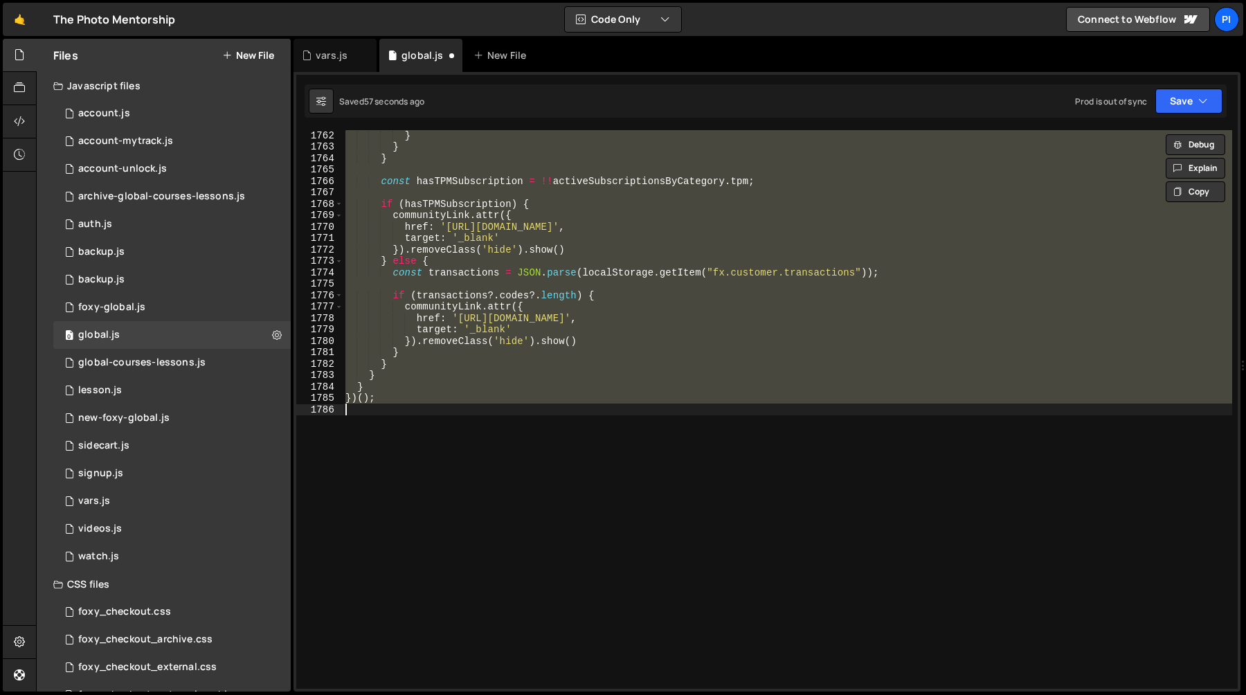
scroll to position [8354, 0]
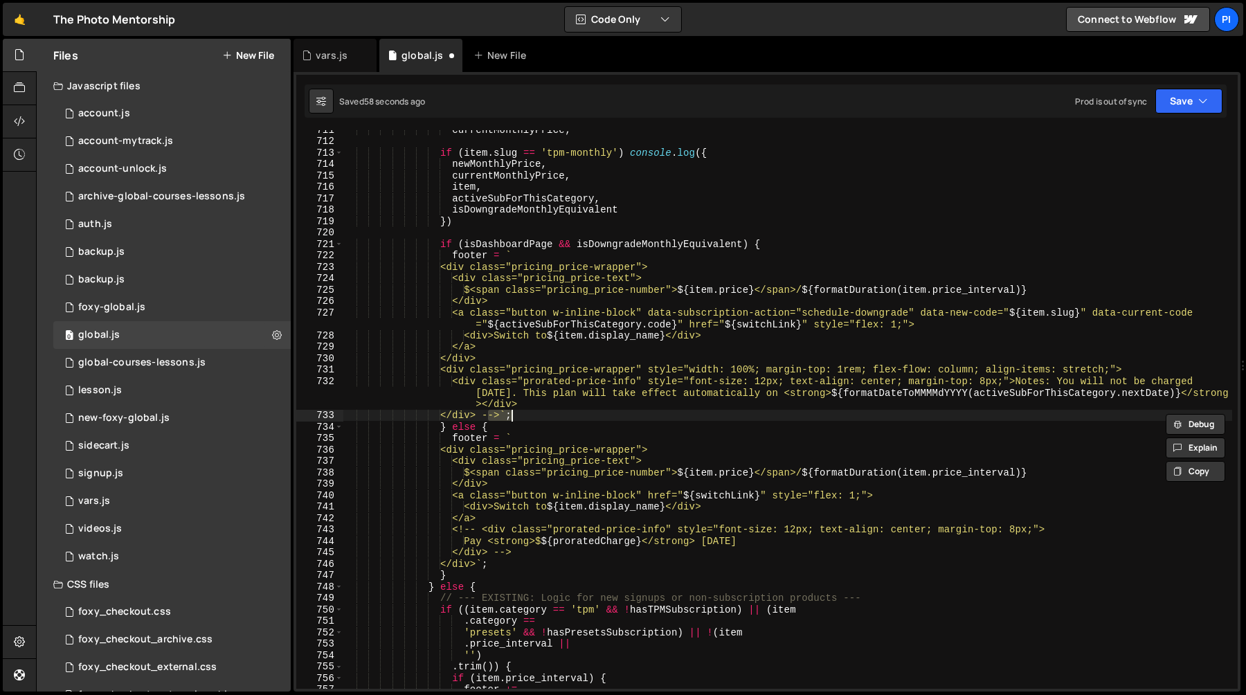
type textarea "<!-- <div class="pricing_price-wrapper" style="width: 100%; margin-top: 1rem; f…"
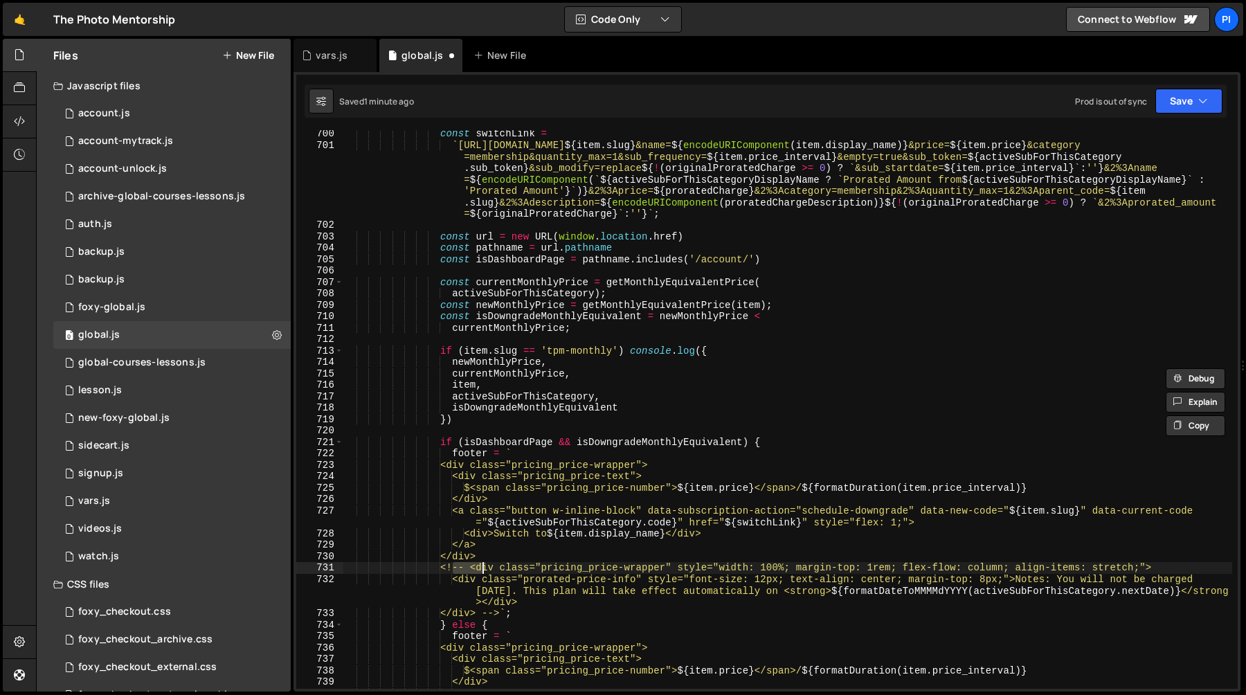
scroll to position [8157, 0]
click at [439, 336] on div "const switchLink = ` [URL][DOMAIN_NAME] ${ item . slug } &name= ${ encodeURICom…" at bounding box center [787, 417] width 889 height 581
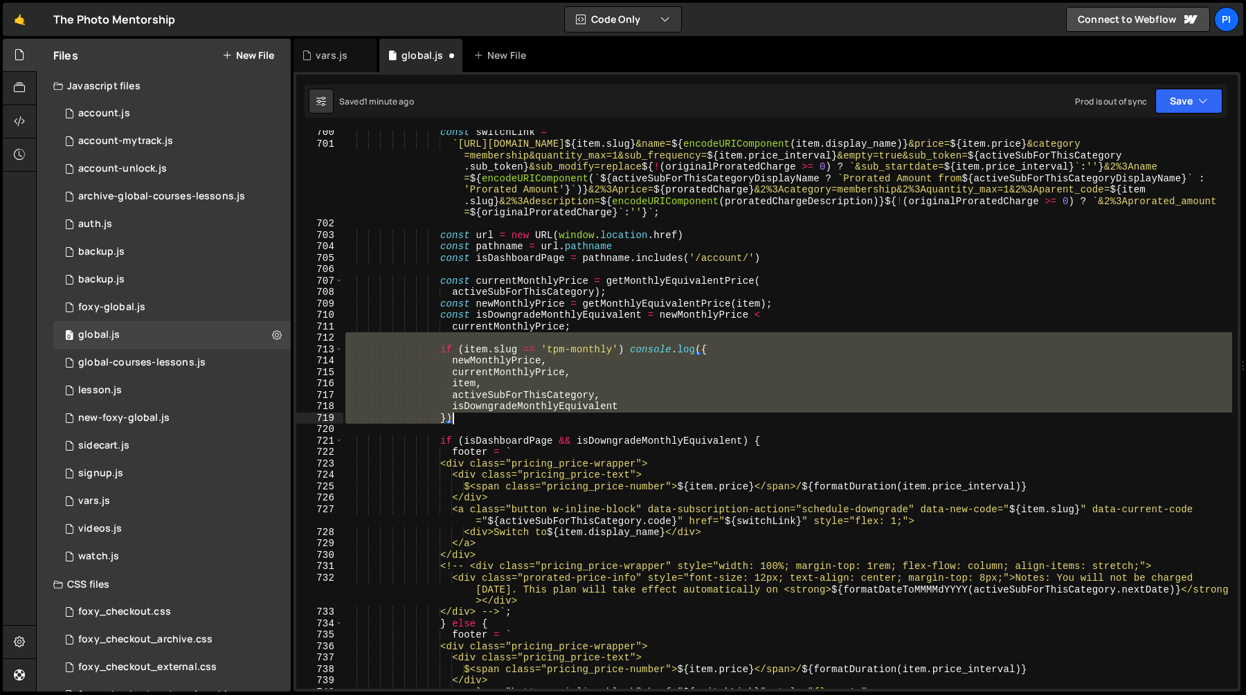
click at [462, 419] on div "const switchLink = ` [URL][DOMAIN_NAME] ${ item . slug } &name= ${ encodeURICom…" at bounding box center [787, 417] width 889 height 581
type textarea "isDowngradeMonthlyEquivalent })"
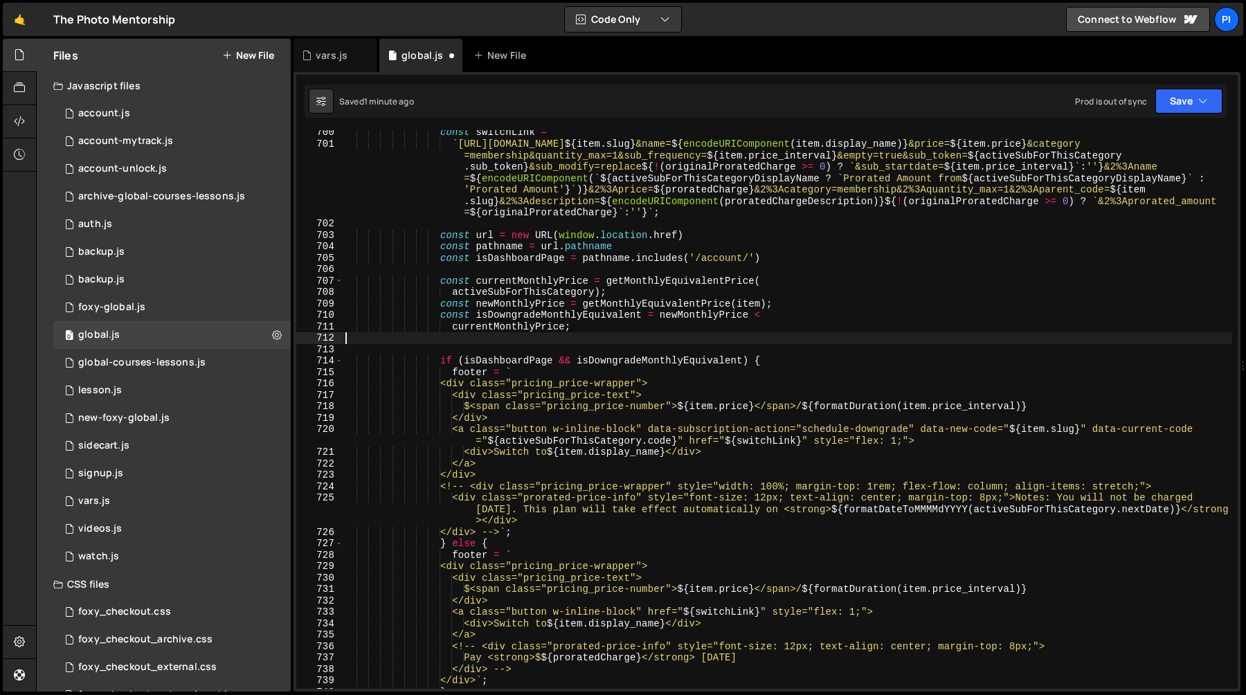
type textarea "currentMonthlyPrice;"
